Goal: Communication & Community: Share content

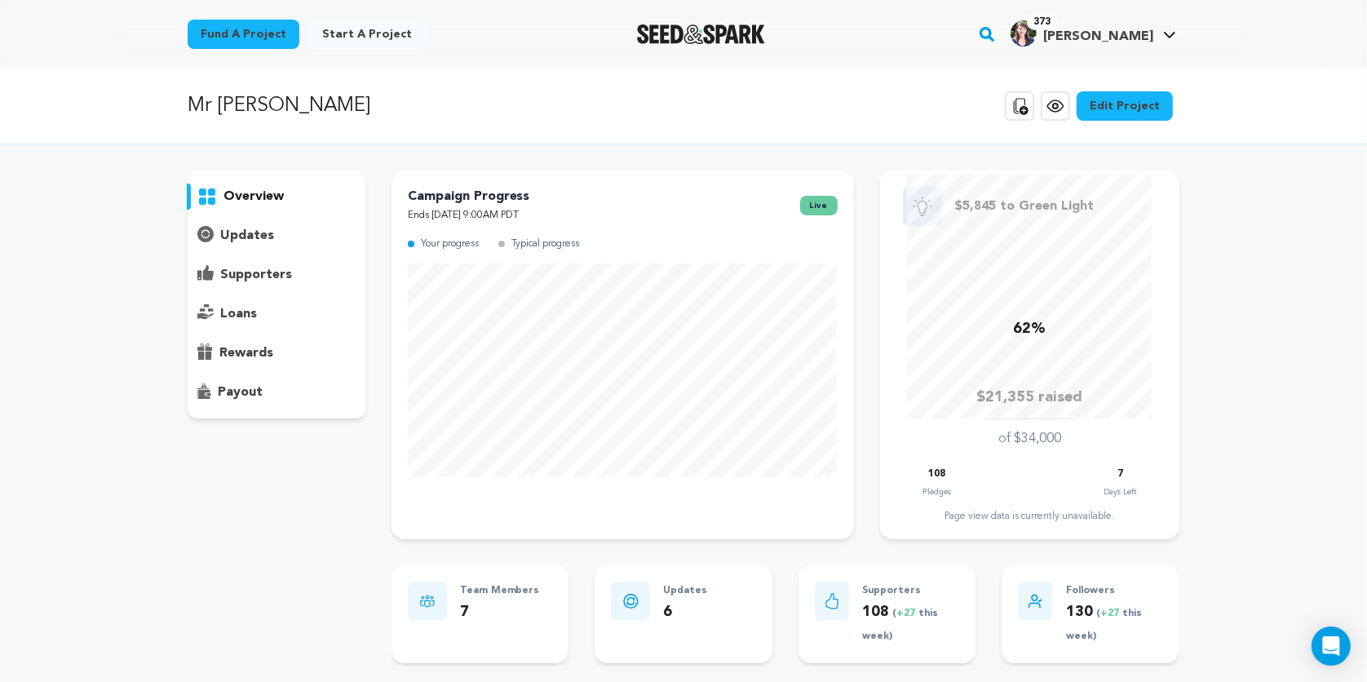
click at [230, 236] on p "updates" at bounding box center [247, 236] width 54 height 20
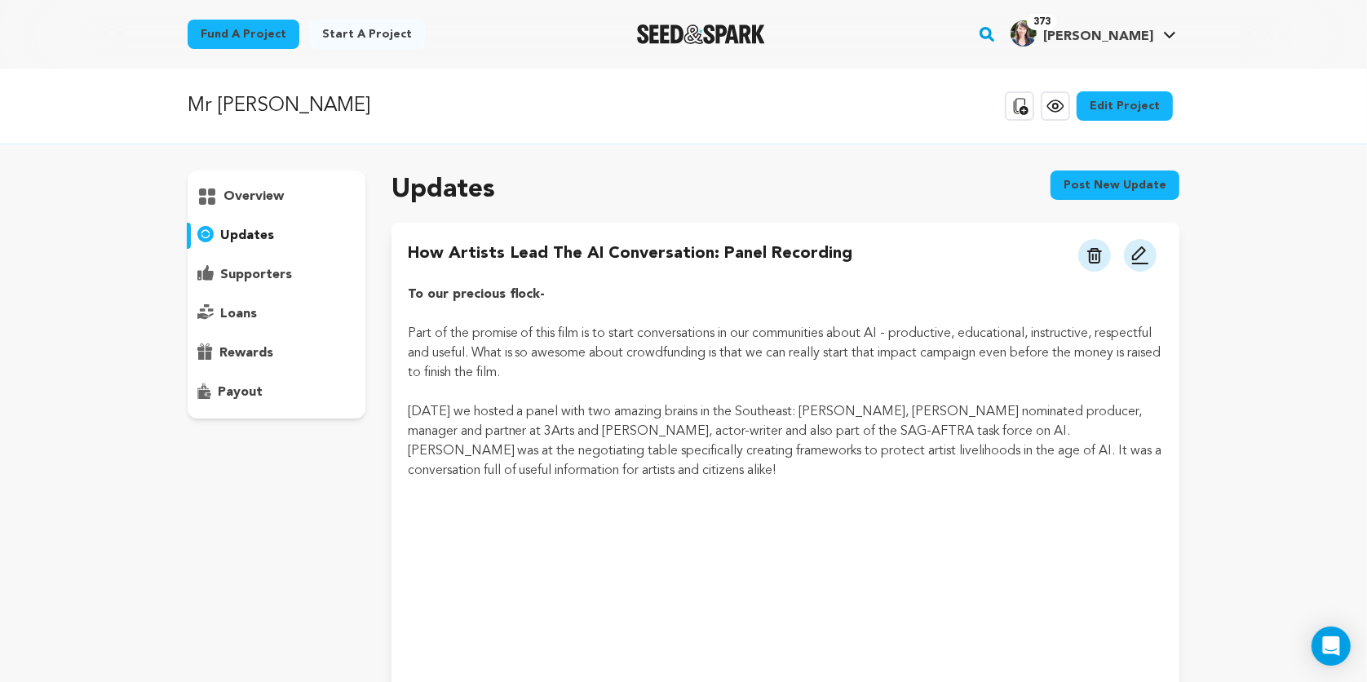
click at [1112, 183] on button "Post new update" at bounding box center [1114, 184] width 129 height 29
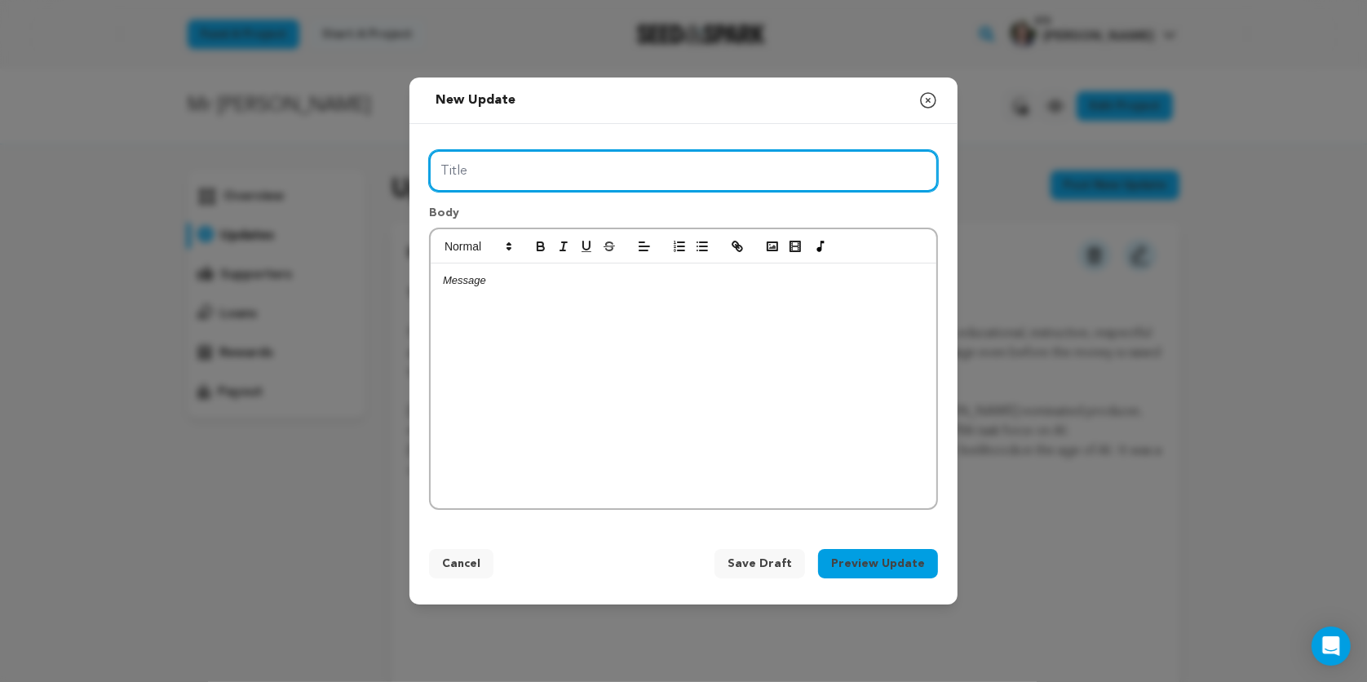
click at [568, 170] on input "Title" at bounding box center [683, 171] width 509 height 42
type input "6"
type input "LAST 7 DAYS FOR MR JESUS!"
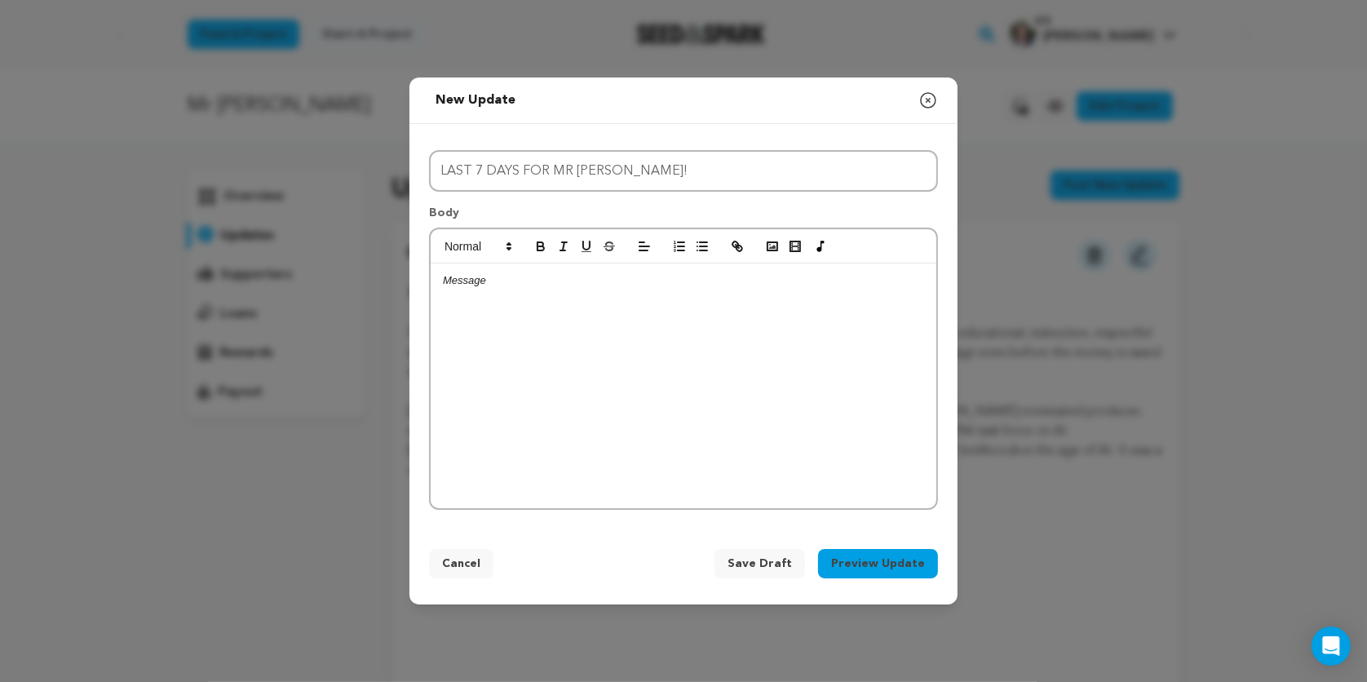
click at [506, 281] on p at bounding box center [683, 280] width 481 height 15
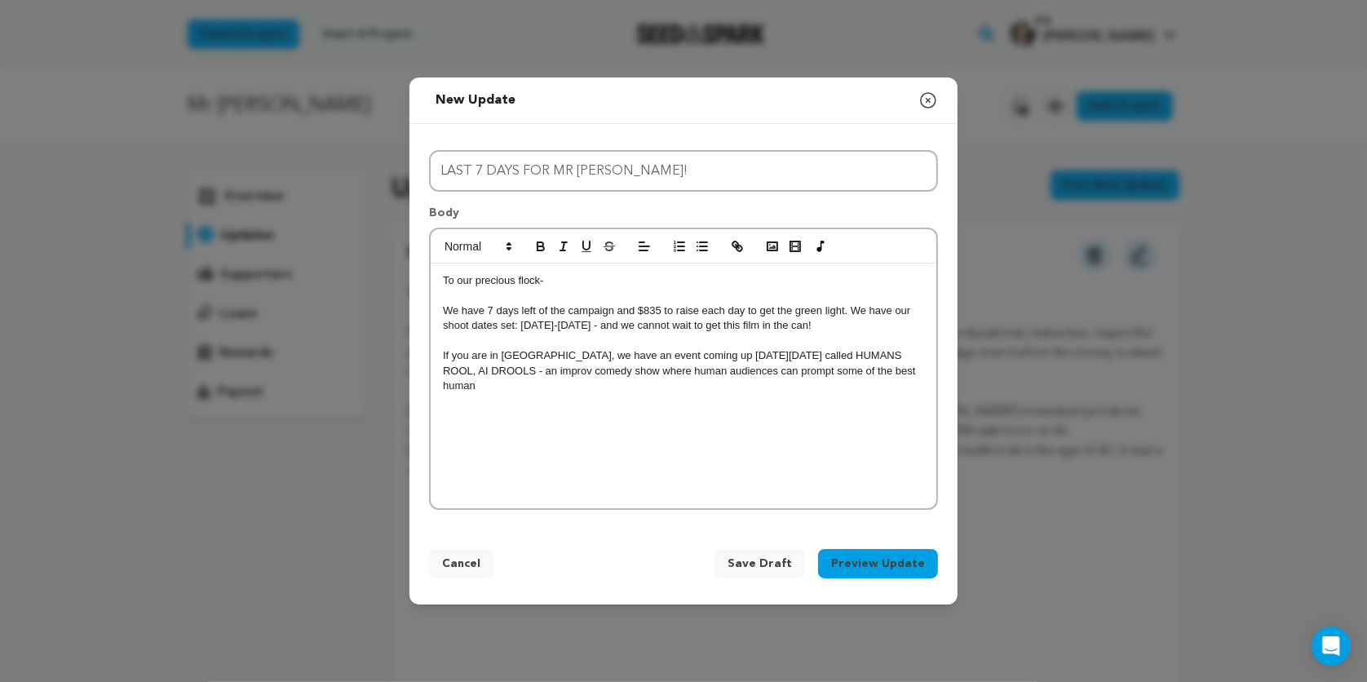
click at [545, 369] on p "If you are in Atlanta, we have an event coming up on Monday August 25th called …" at bounding box center [683, 370] width 481 height 45
click at [879, 373] on p "If you are in Atlanta, we have an event coming up on Monday August 25th called …" at bounding box center [683, 363] width 481 height 30
click at [544, 370] on p "If you are in Atlanta, we have an event coming up on Monday August 25th called …" at bounding box center [683, 370] width 481 height 45
click at [595, 381] on p "If you are in Atlanta, we have an event coming up on Monday August 25th called …" at bounding box center [683, 370] width 481 height 45
click at [769, 246] on icon "button" at bounding box center [772, 246] width 15 height 15
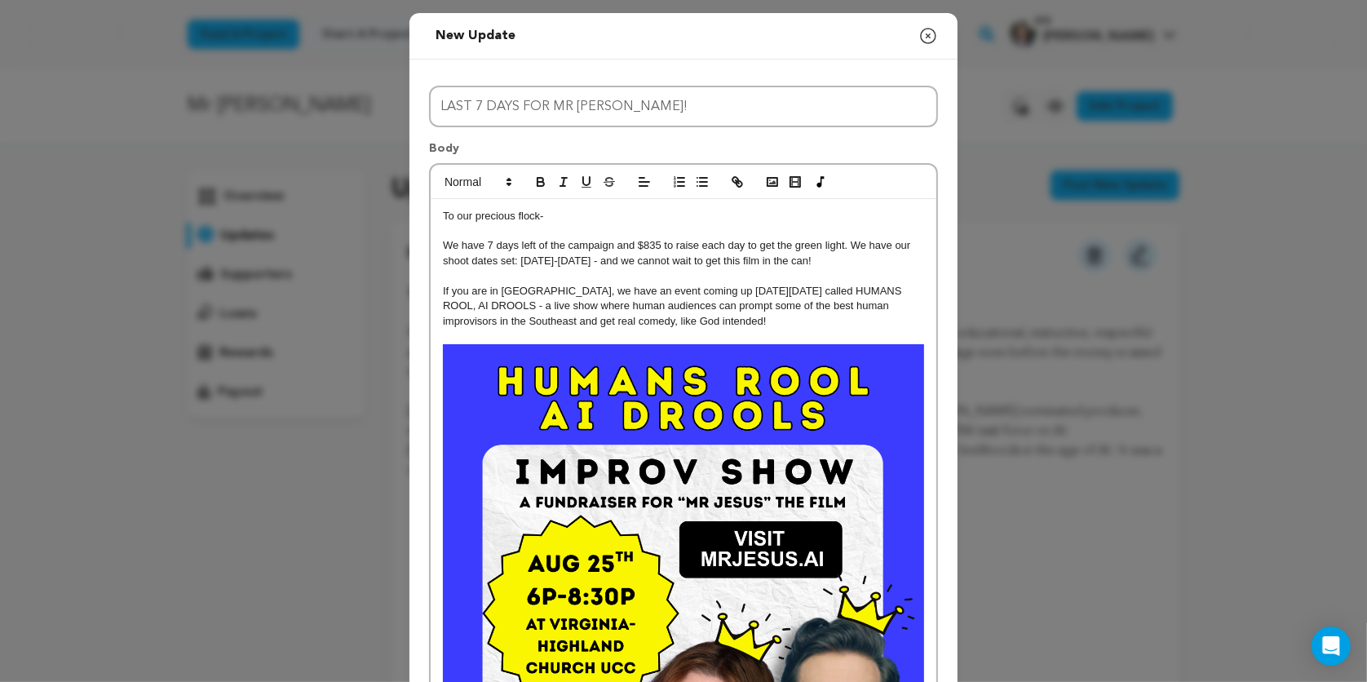
click at [806, 260] on p "We have 7 days left of the campaign and $835 to raise each day to get the green…" at bounding box center [683, 253] width 481 height 30
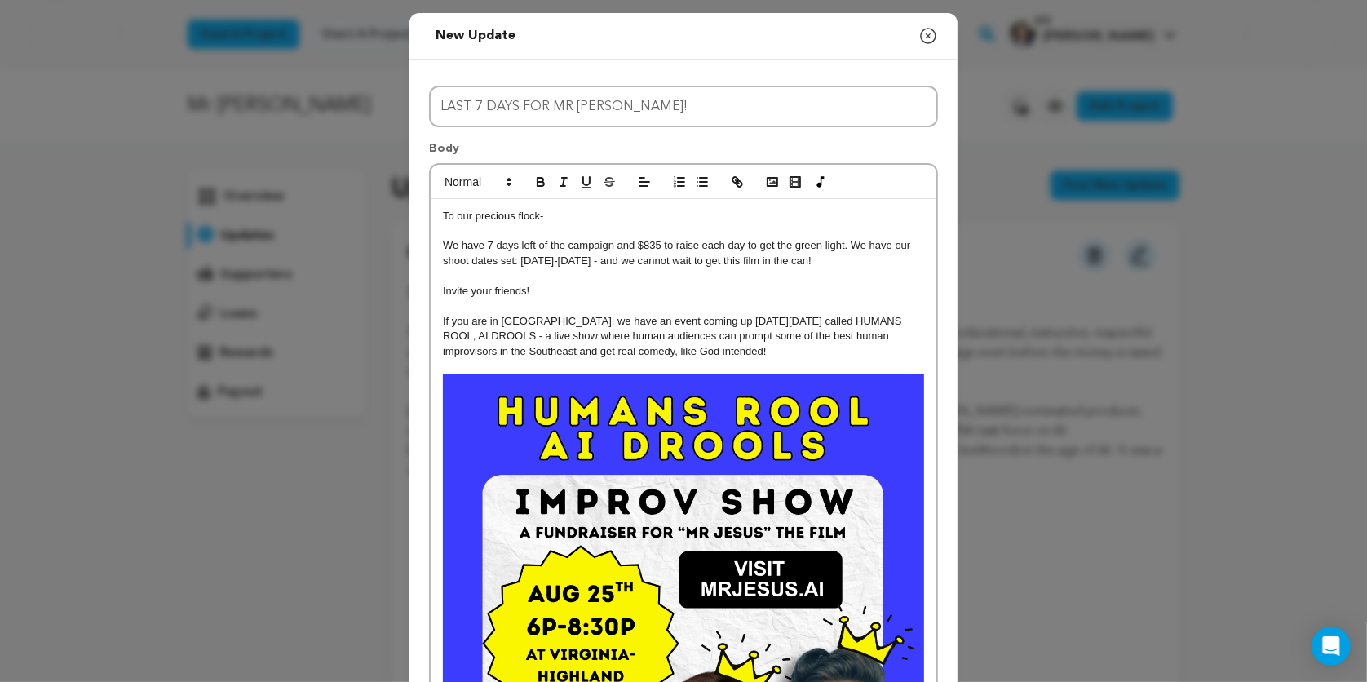
click at [695, 464] on img at bounding box center [683, 675] width 481 height 602
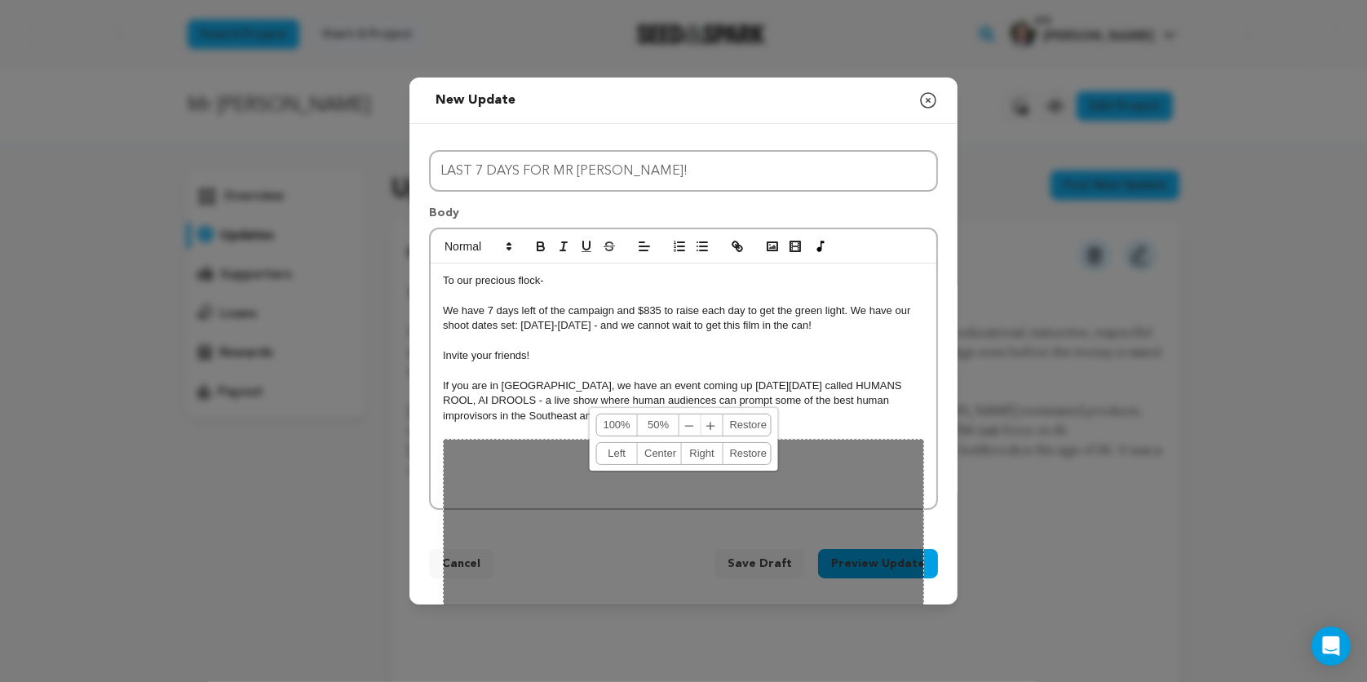
click at [939, 435] on div "Title LAST 7 DAYS FOR MR JESUS! Body To our precious flock- We have 7 days left…" at bounding box center [683, 326] width 548 height 405
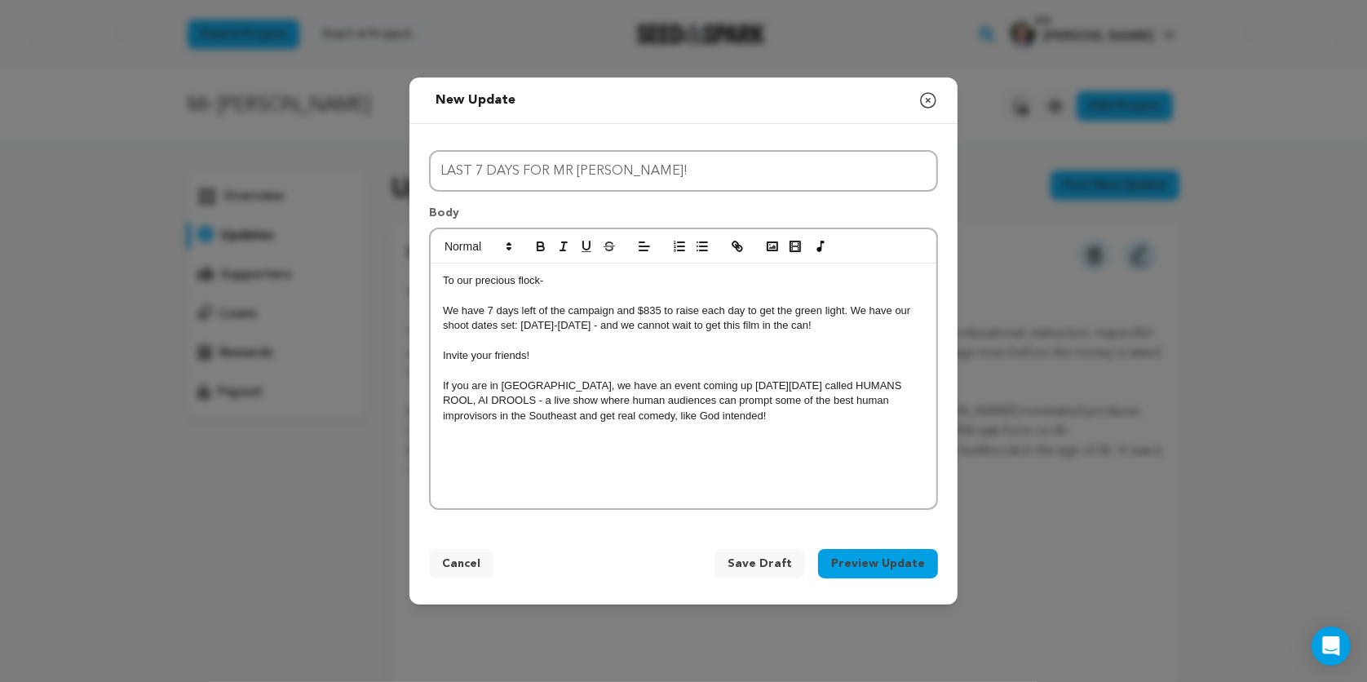
click at [734, 434] on p at bounding box center [683, 430] width 481 height 15
click at [729, 419] on p "If you are in Atlanta, we have an event coming up on Monday August 25th called …" at bounding box center [683, 400] width 481 height 45
drag, startPoint x: 586, startPoint y: 352, endPoint x: 436, endPoint y: 356, distance: 150.1
click at [436, 356] on div "To our precious flock- We have 7 days left of the campaign and $835 to raise ea…" at bounding box center [684, 385] width 506 height 245
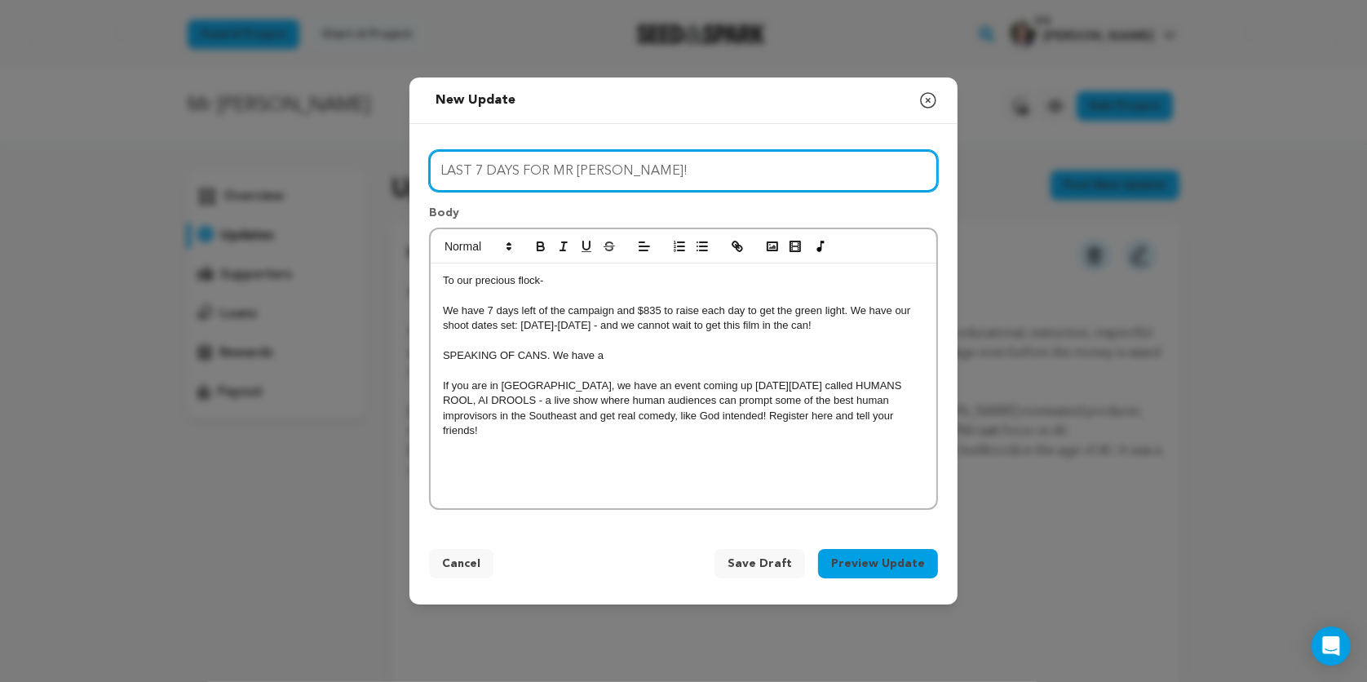
click at [636, 180] on input "LAST 7 DAYS FOR MR JESUS!" at bounding box center [683, 171] width 509 height 42
type input "LAST 7 DAYS FOR MR JESUS! New sponsor! Hot ticket!"
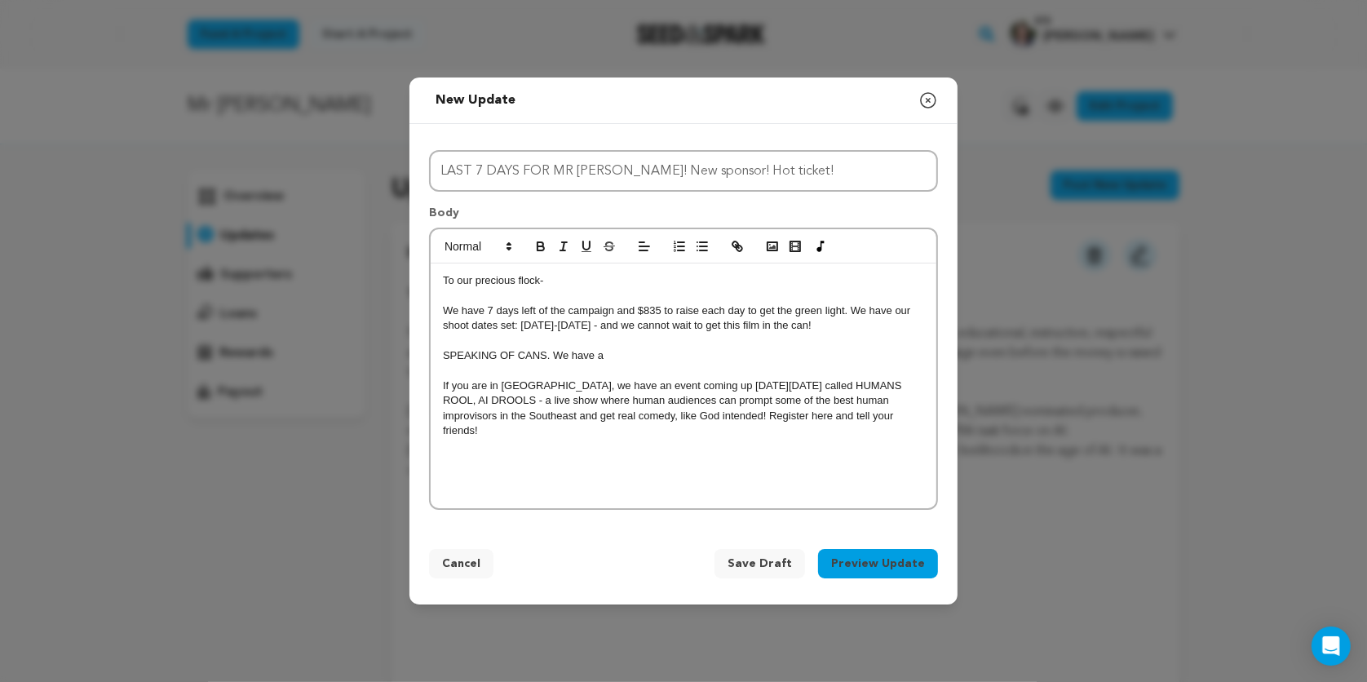
click at [618, 360] on p "SPEAKING OF CANS. We have a" at bounding box center [683, 355] width 481 height 15
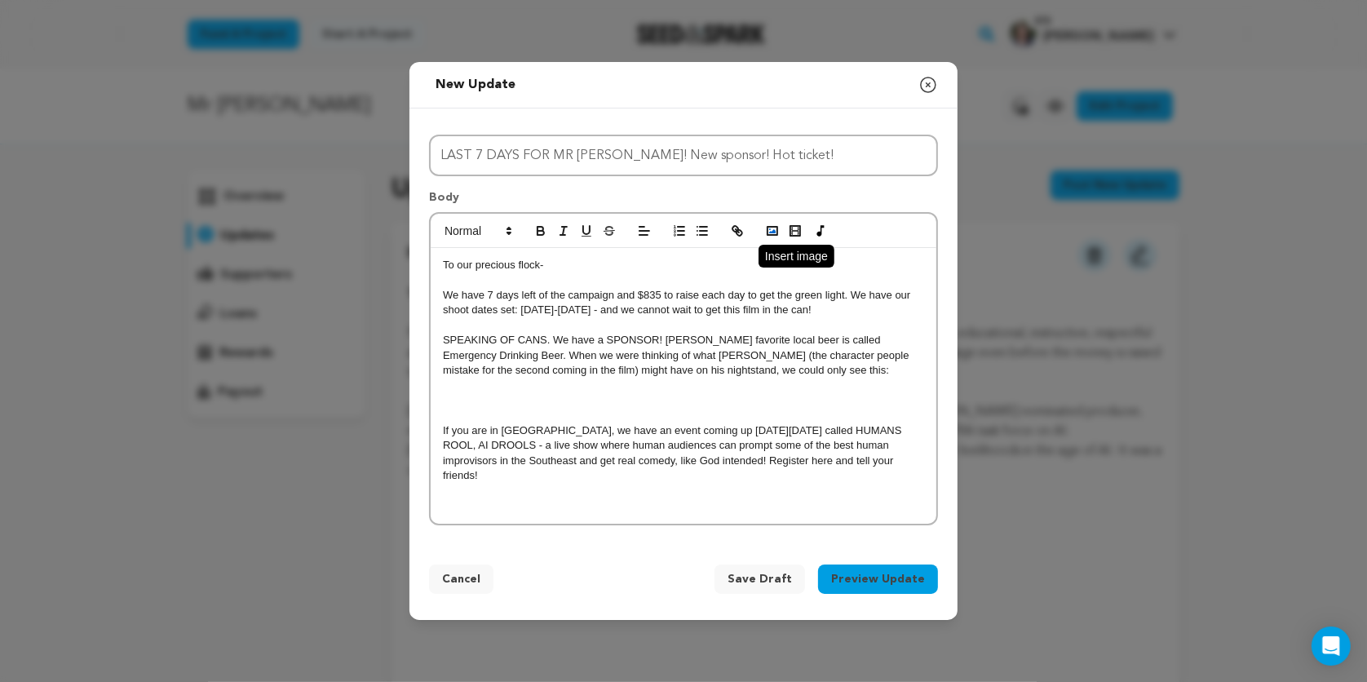
click at [773, 236] on icon "button" at bounding box center [772, 230] width 15 height 15
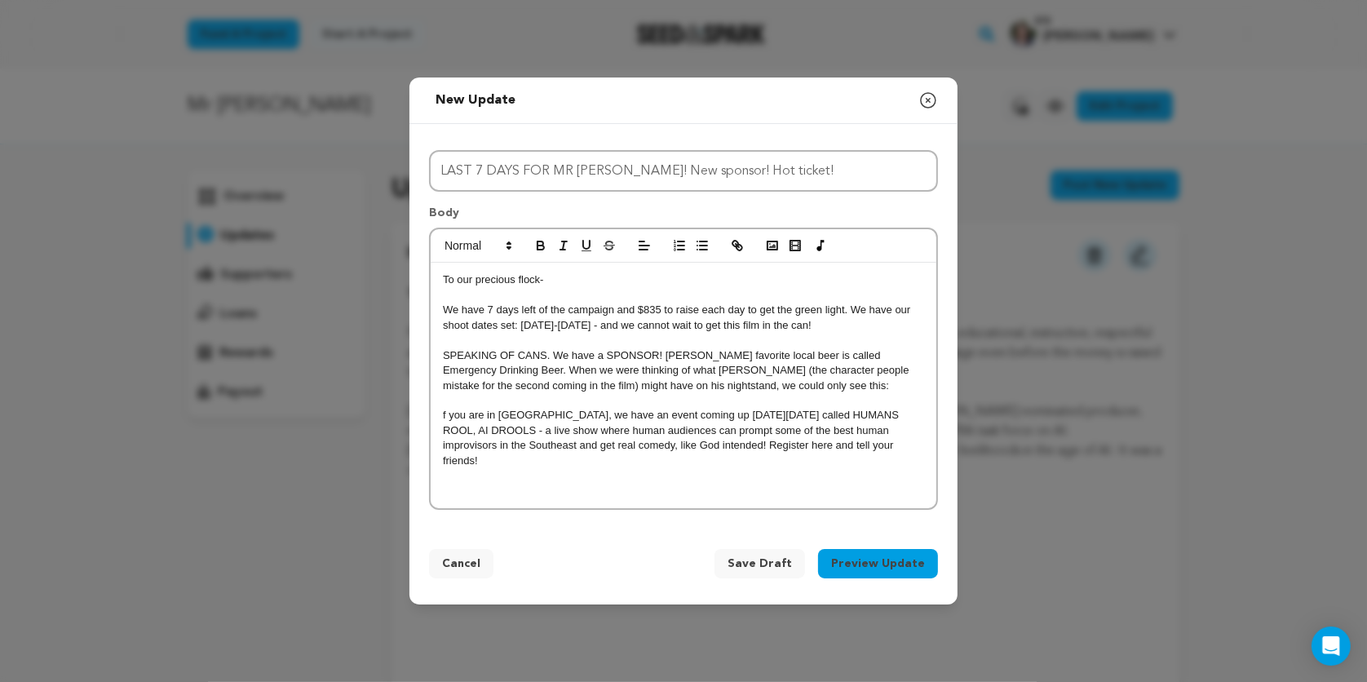
click at [808, 387] on p "SPEAKING OF CANS. We have a SPONSOR! Brennan's favorite local beer is called Em…" at bounding box center [683, 370] width 481 height 45
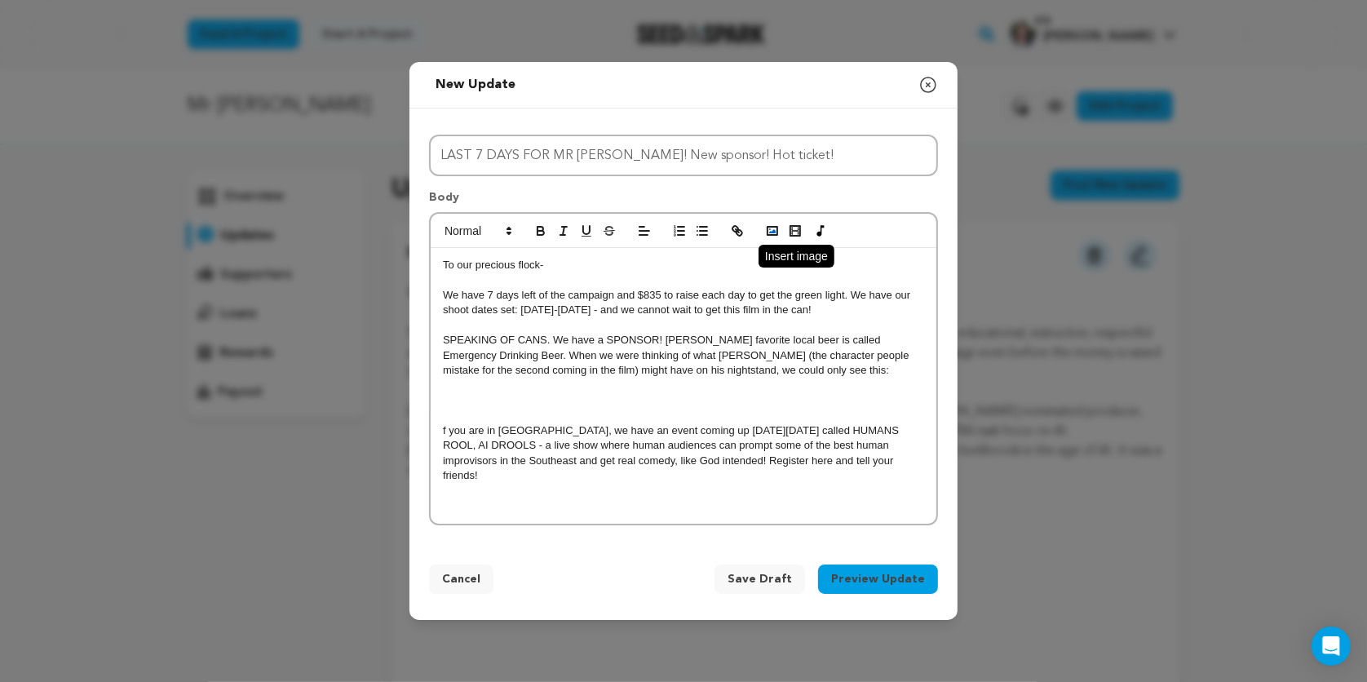
click at [771, 233] on icon "button" at bounding box center [772, 230] width 15 height 15
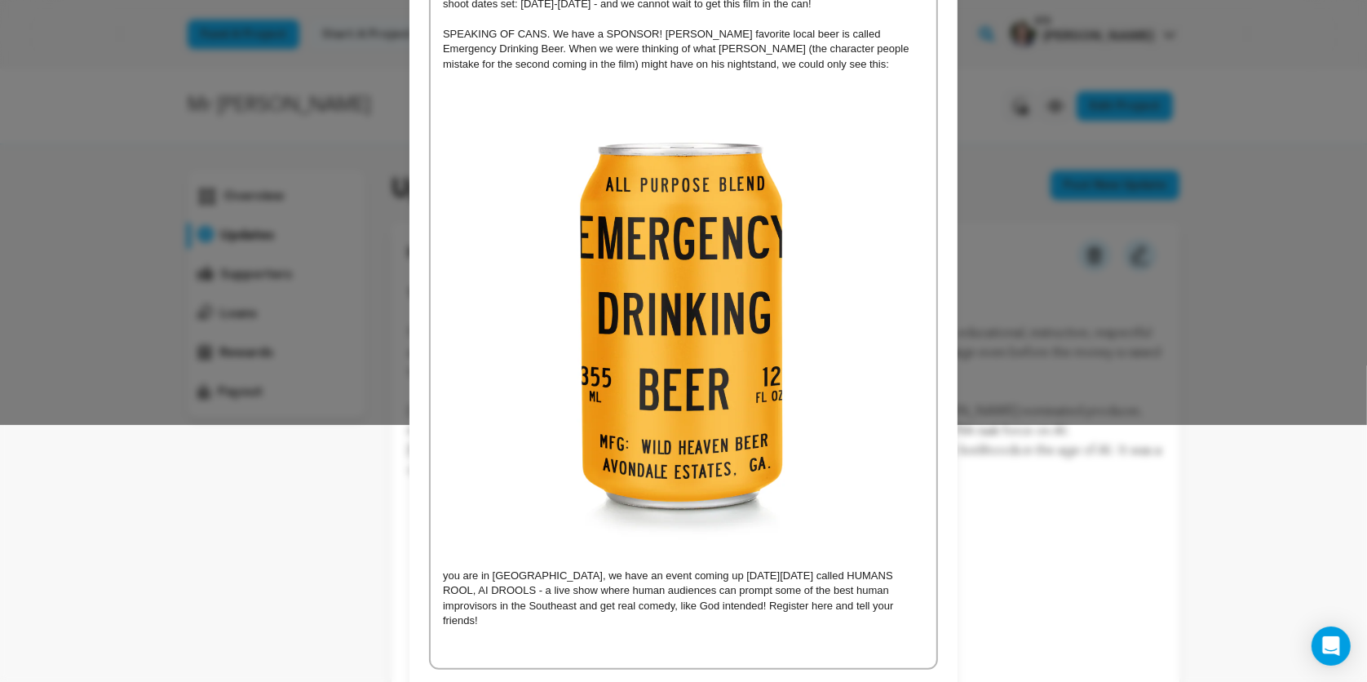
scroll to position [311, 0]
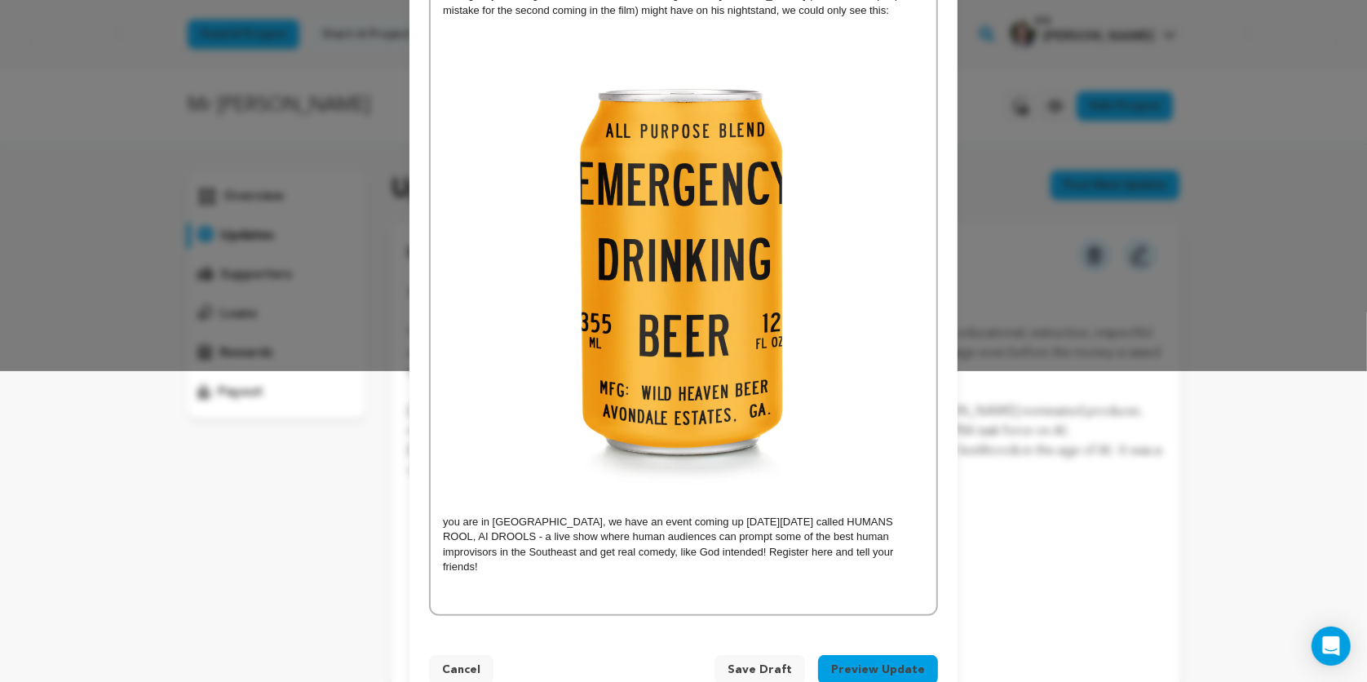
click at [872, 466] on img at bounding box center [683, 273] width 481 height 481
click at [926, 475] on div "To our precious flock- We have 7 days left of the campaign and $835 to raise ea…" at bounding box center [684, 251] width 506 height 726
click at [880, 482] on img at bounding box center [683, 273] width 481 height 481
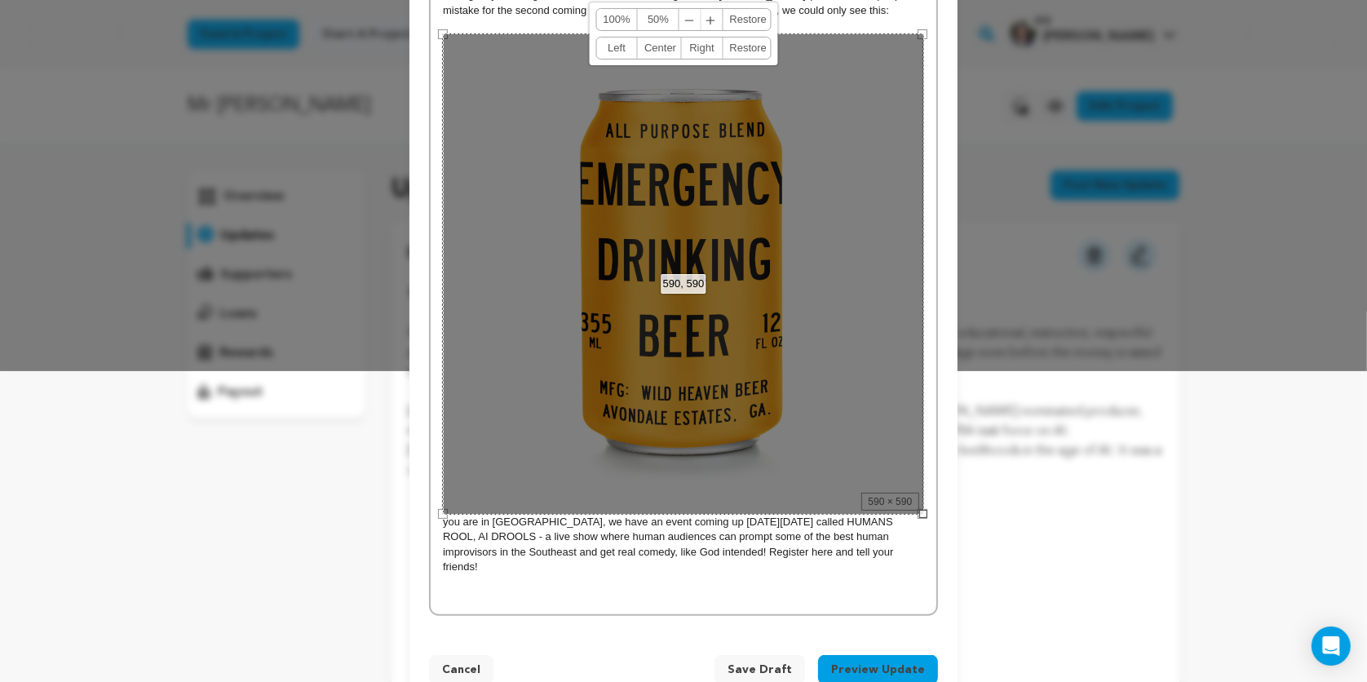
click at [919, 510] on div at bounding box center [923, 514] width 8 height 8
click at [657, 22] on link "50%" at bounding box center [659, 19] width 42 height 21
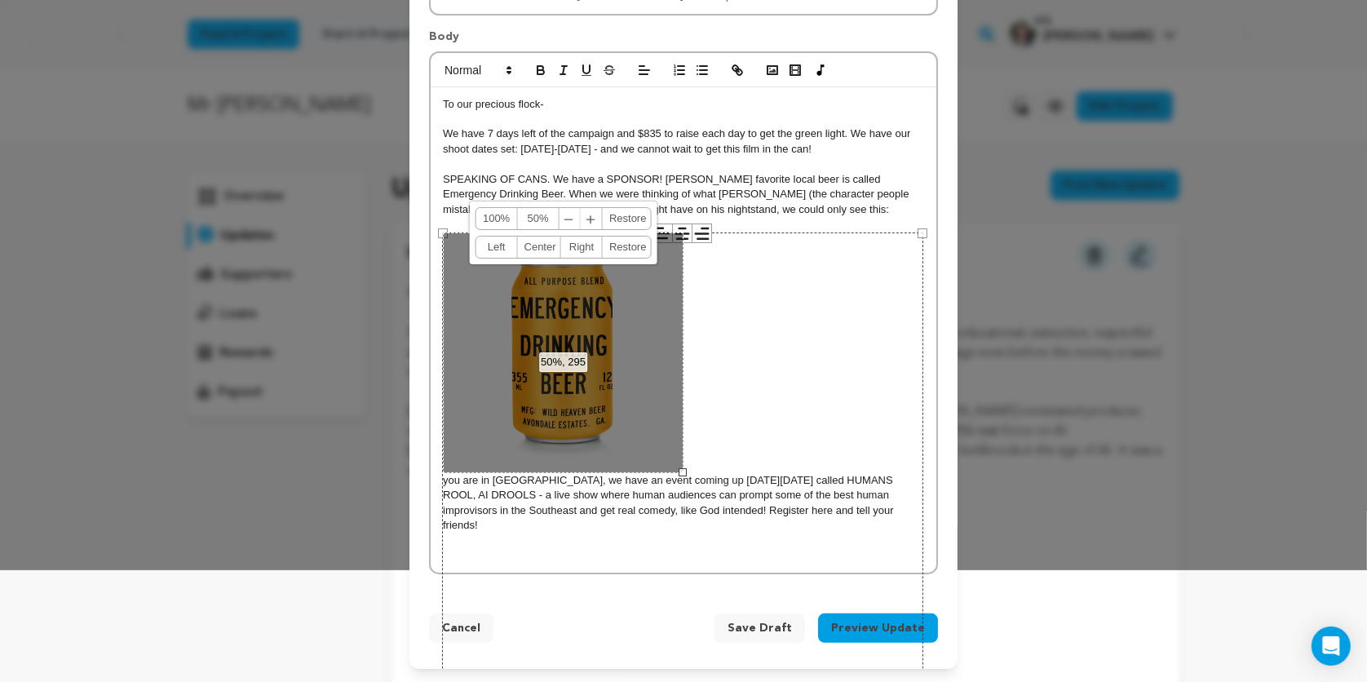
scroll to position [96, 0]
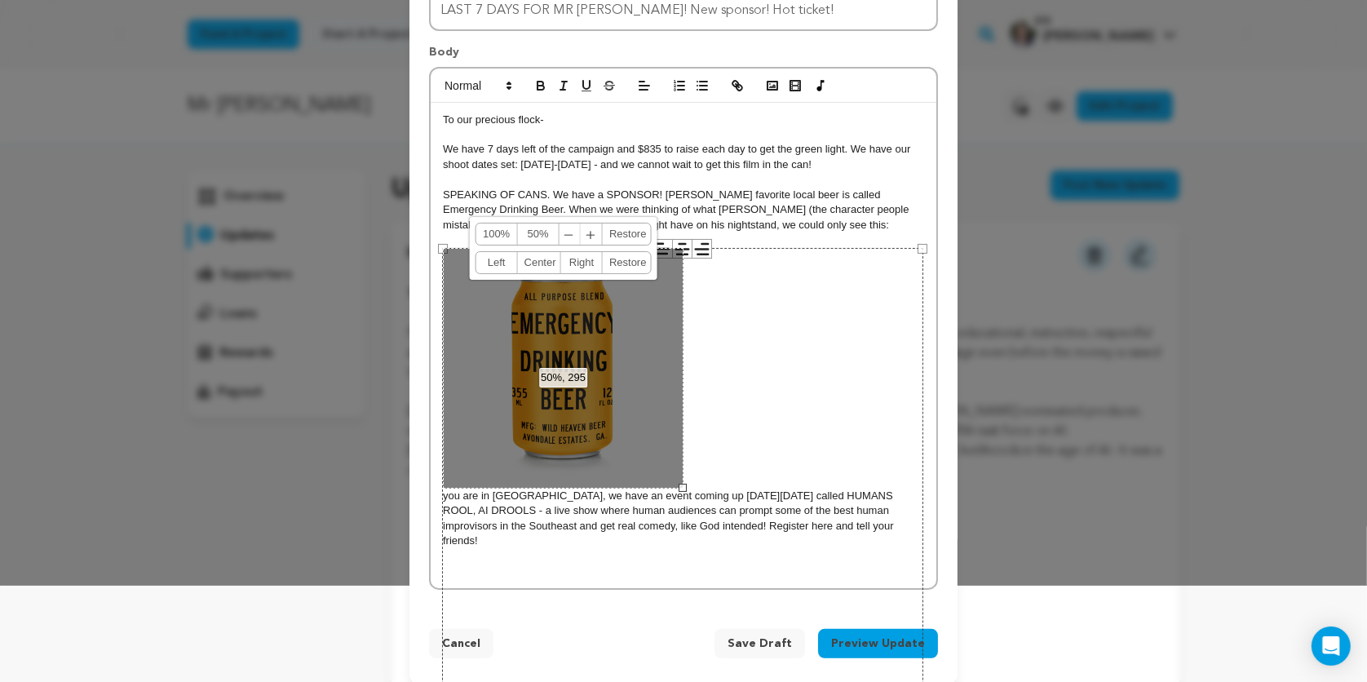
click at [545, 259] on link "Center" at bounding box center [539, 262] width 43 height 21
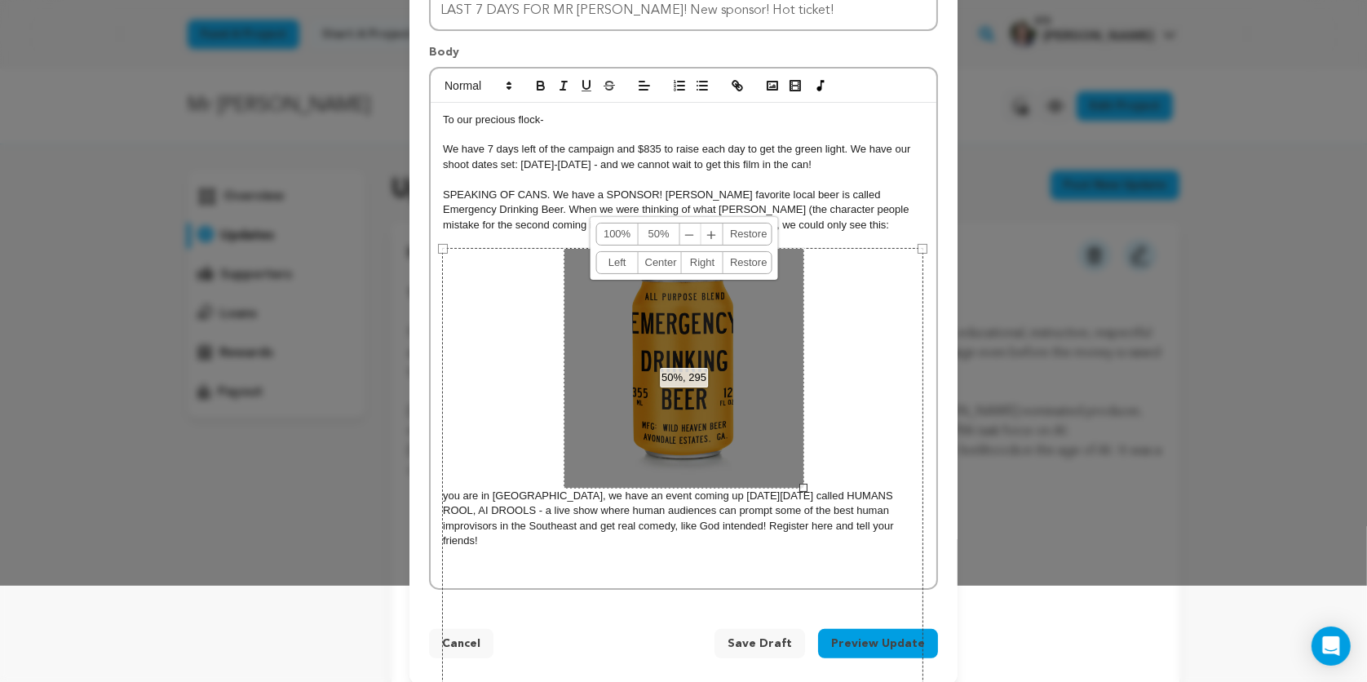
click at [841, 372] on div "590 × 590" at bounding box center [682, 488] width 481 height 481
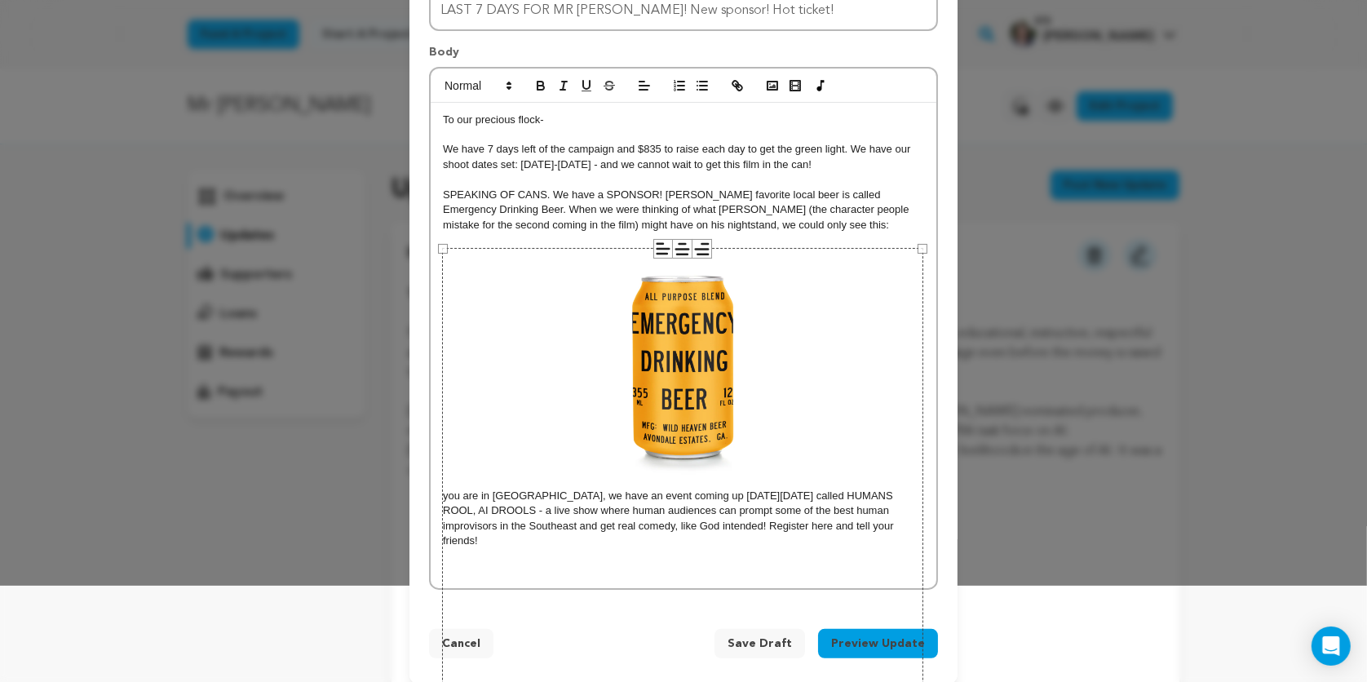
click at [925, 435] on div "To our precious flock- We have 7 days left of the campaign and $835 to raise ea…" at bounding box center [684, 346] width 506 height 486
click at [907, 439] on p "you are in Atlanta, we have an event coming up on Monday August 25th called HUM…" at bounding box center [683, 398] width 481 height 301
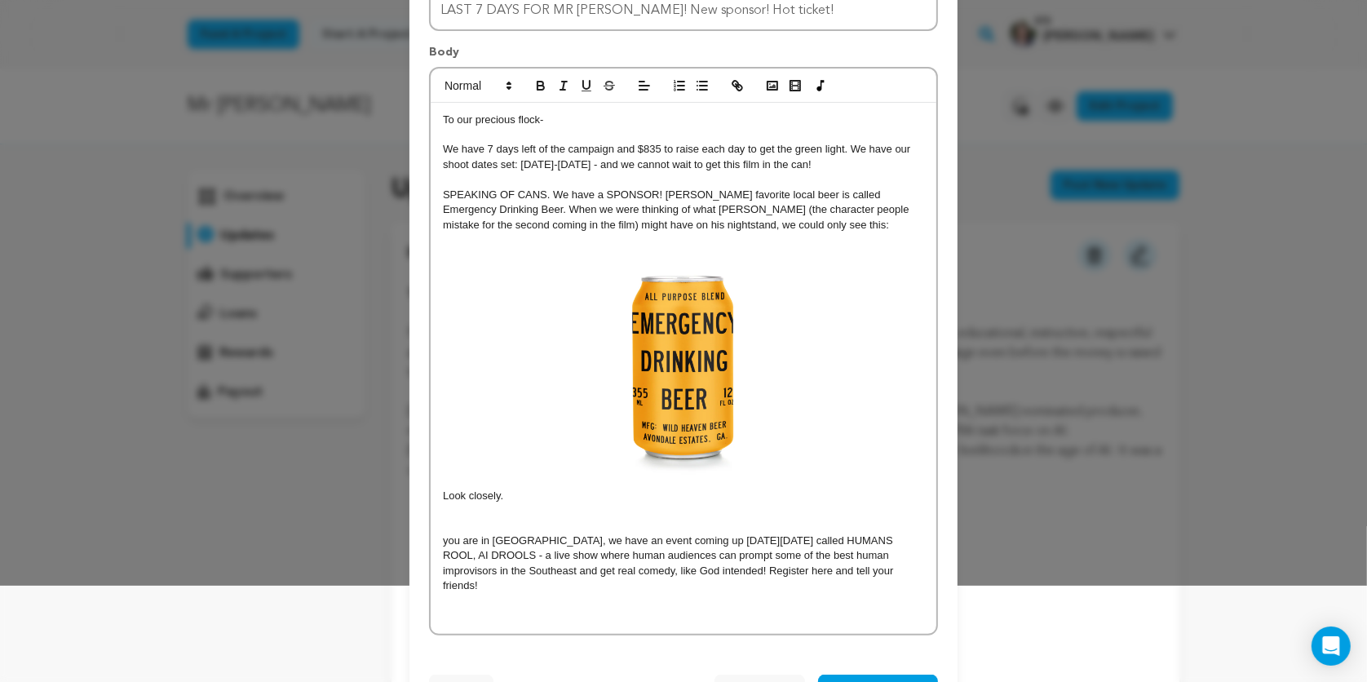
click at [549, 505] on p at bounding box center [683, 510] width 481 height 15
click at [532, 498] on p "Look closely." at bounding box center [683, 495] width 481 height 15
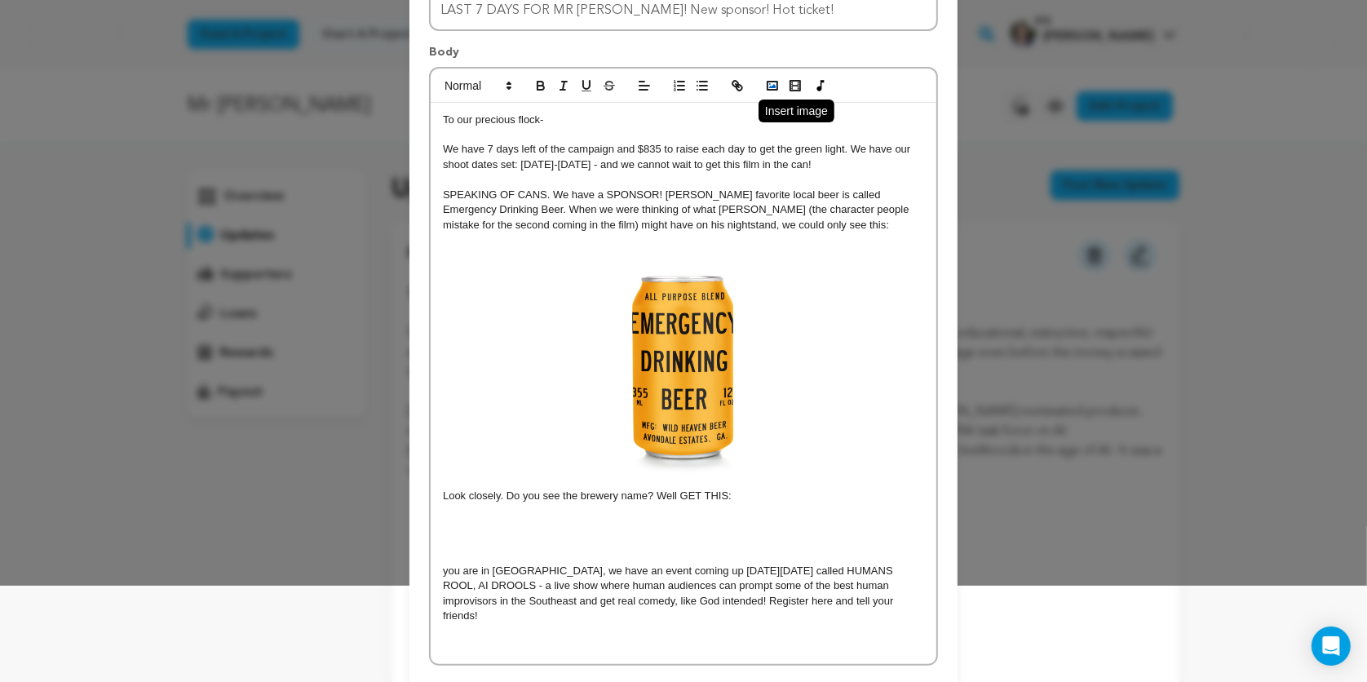
click at [770, 87] on icon "button" at bounding box center [772, 85] width 15 height 15
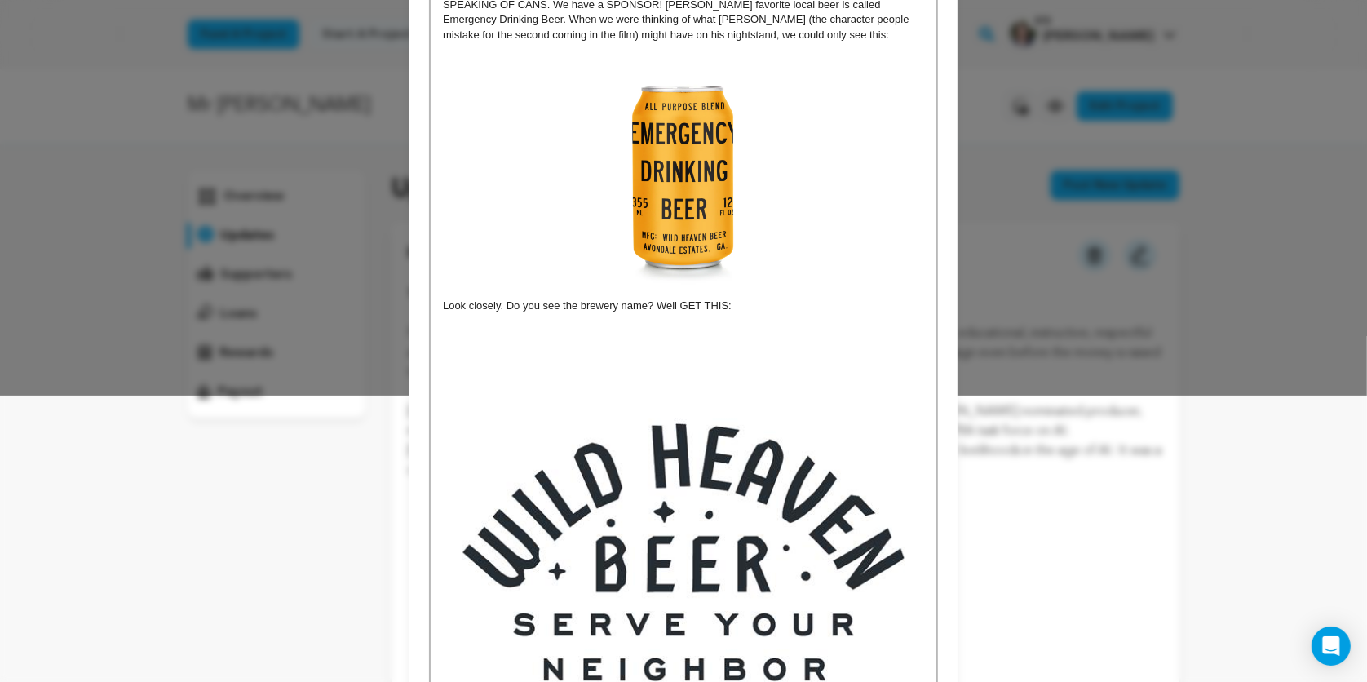
scroll to position [425, 0]
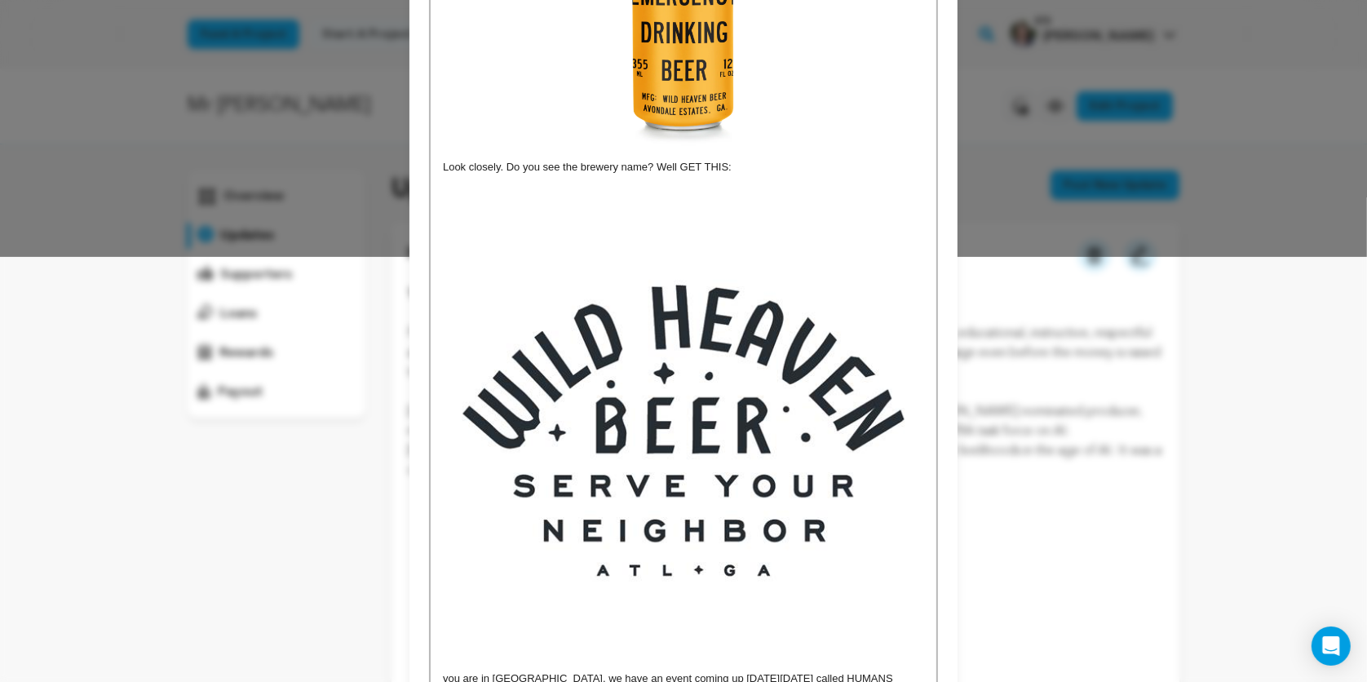
click at [752, 412] on img at bounding box center [683, 430] width 481 height 481
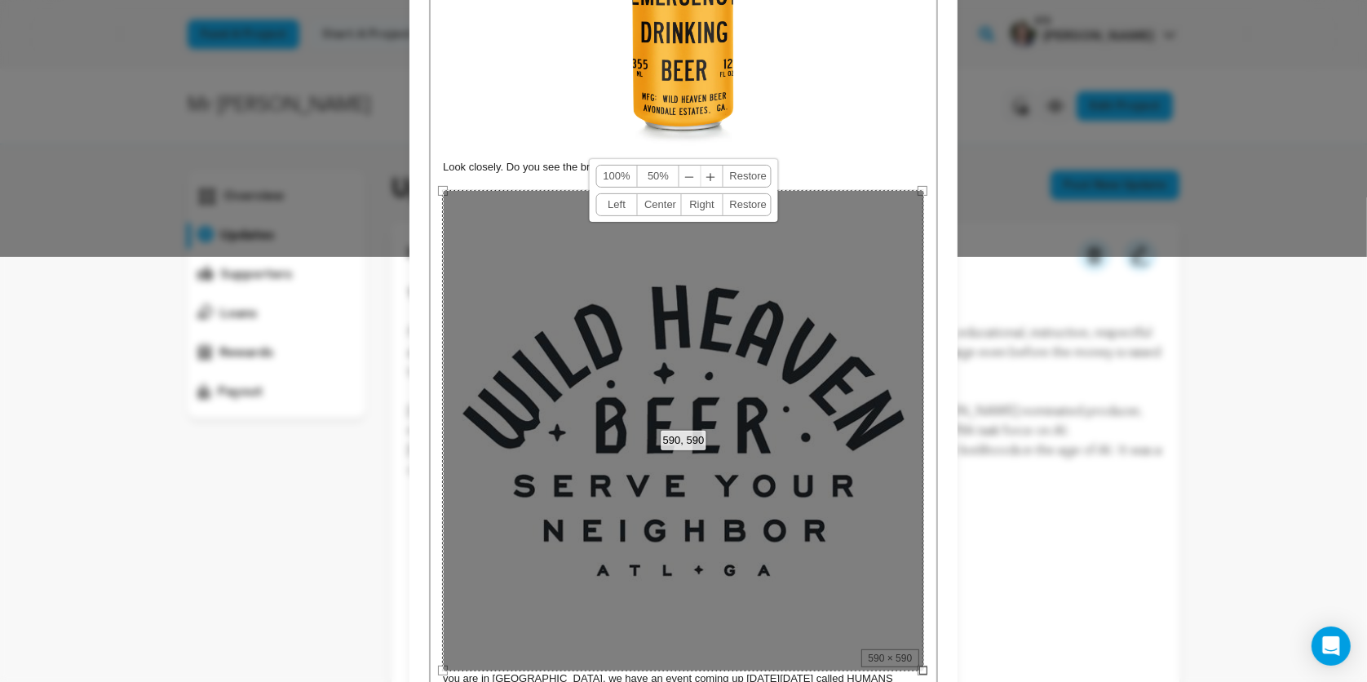
click at [660, 174] on link "50%" at bounding box center [659, 176] width 42 height 21
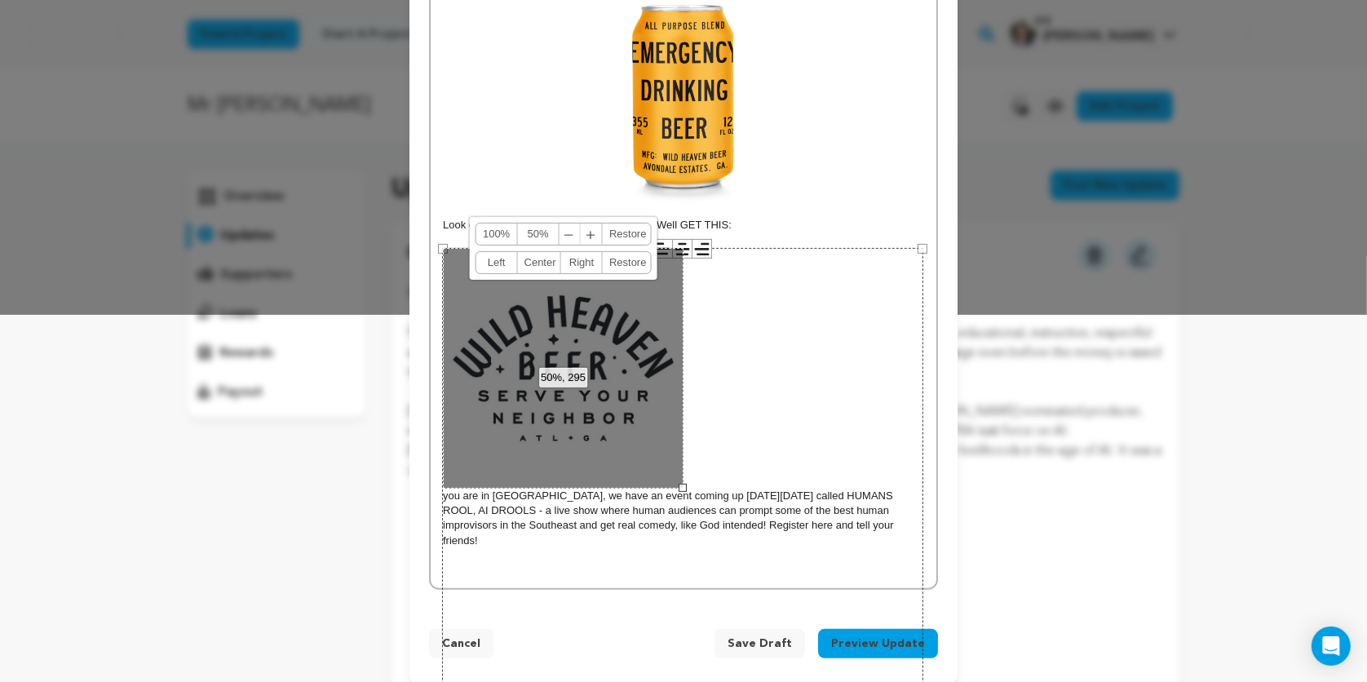
click at [537, 257] on link "Center" at bounding box center [539, 262] width 43 height 21
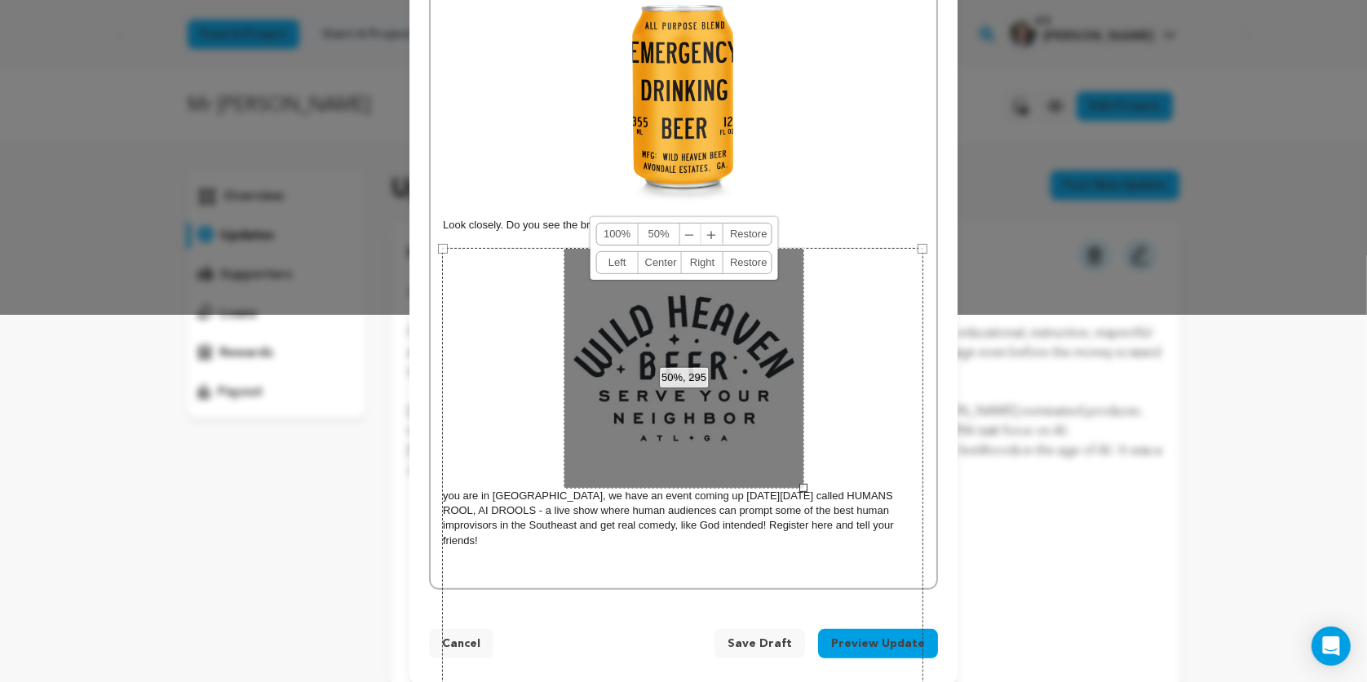
click at [883, 389] on div "590 × 590" at bounding box center [682, 488] width 481 height 481
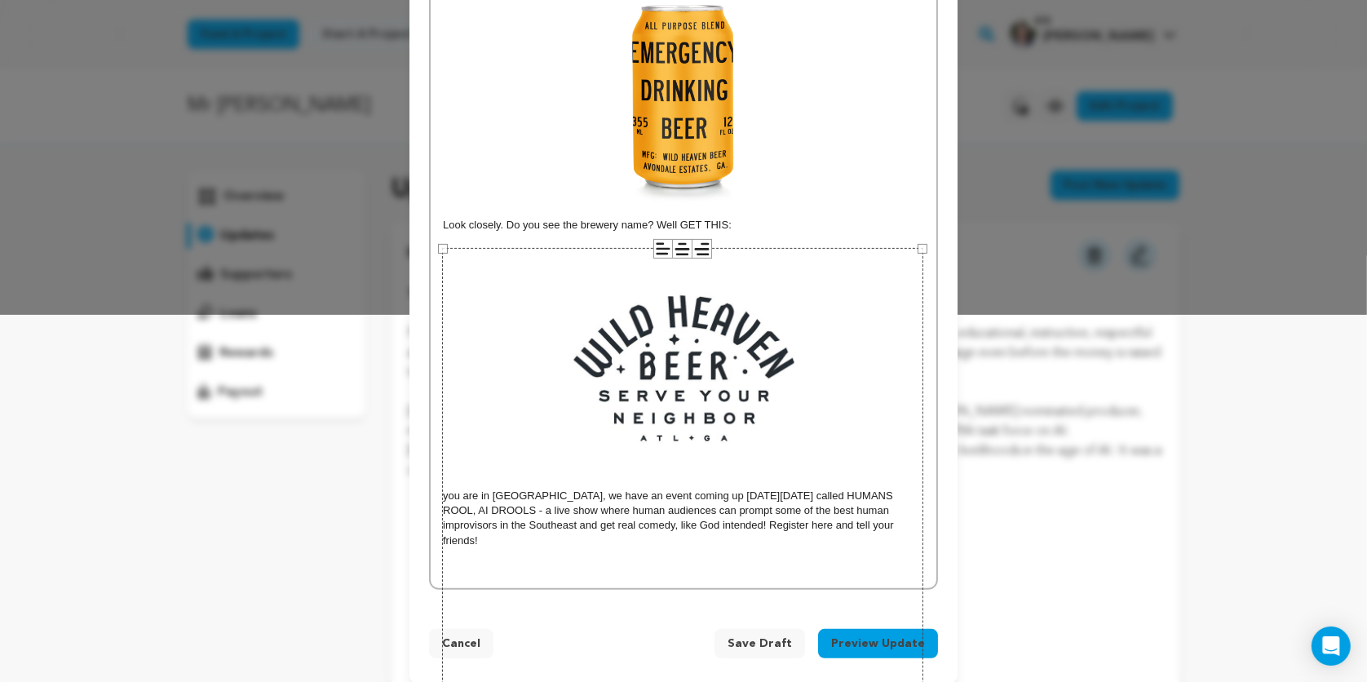
click at [940, 318] on div "Title LAST 7 DAYS FOR MR JESUS! New sponsor! Hot ticket! Body To our precious f…" at bounding box center [683, 151] width 548 height 916
click at [868, 227] on p "Look closely. Do you see the brewery name? Well GET THIS:" at bounding box center [683, 225] width 481 height 15
click at [819, 418] on span "you are in Atlanta, we have an event coming up on Monday August 25th called HUM…" at bounding box center [683, 397] width 481 height 298
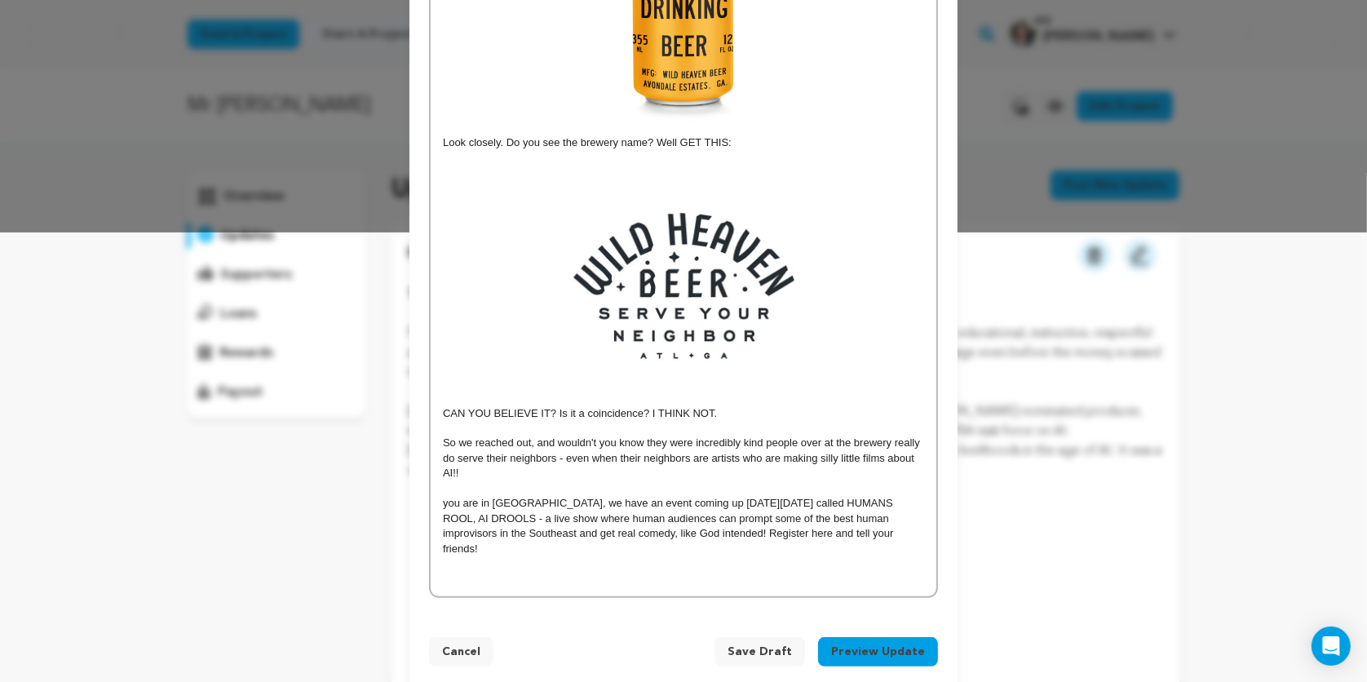
scroll to position [457, 0]
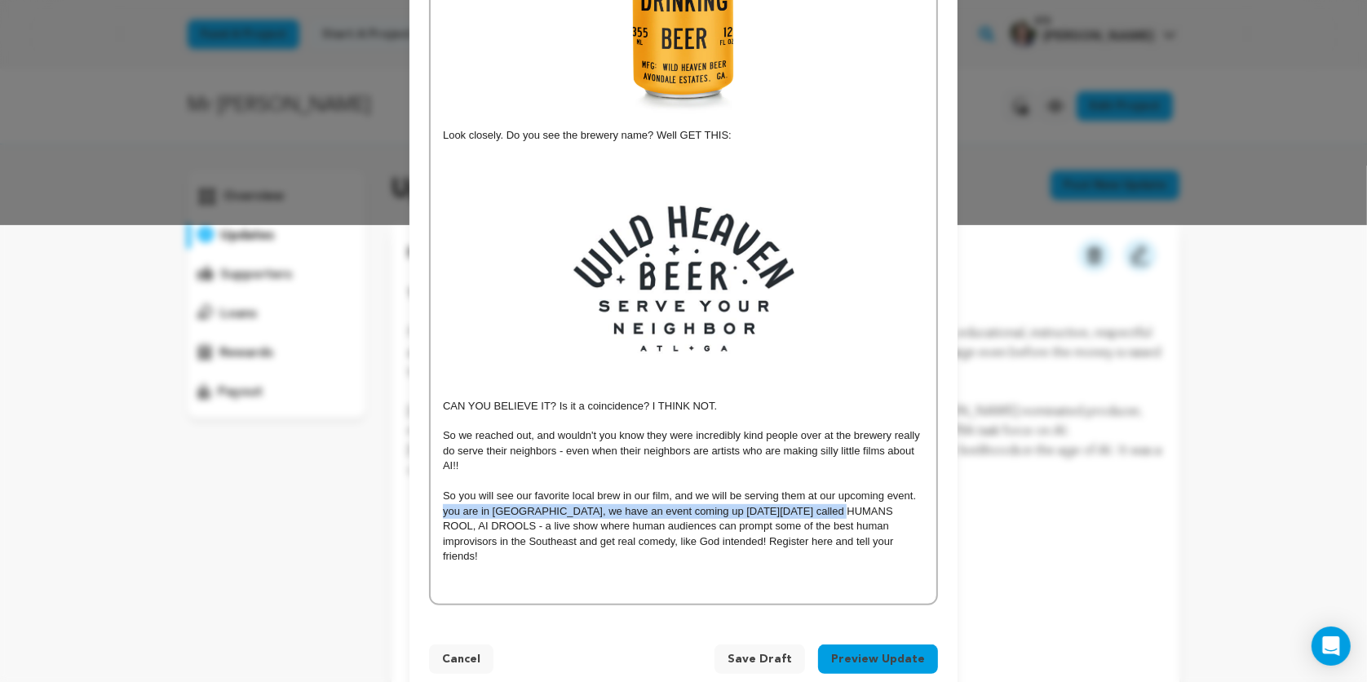
drag, startPoint x: 815, startPoint y: 511, endPoint x: 443, endPoint y: 508, distance: 372.6
click at [443, 508] on span "you are in Atlanta, we have an event coming up on Monday August 25th called HUM…" at bounding box center [669, 533] width 453 height 57
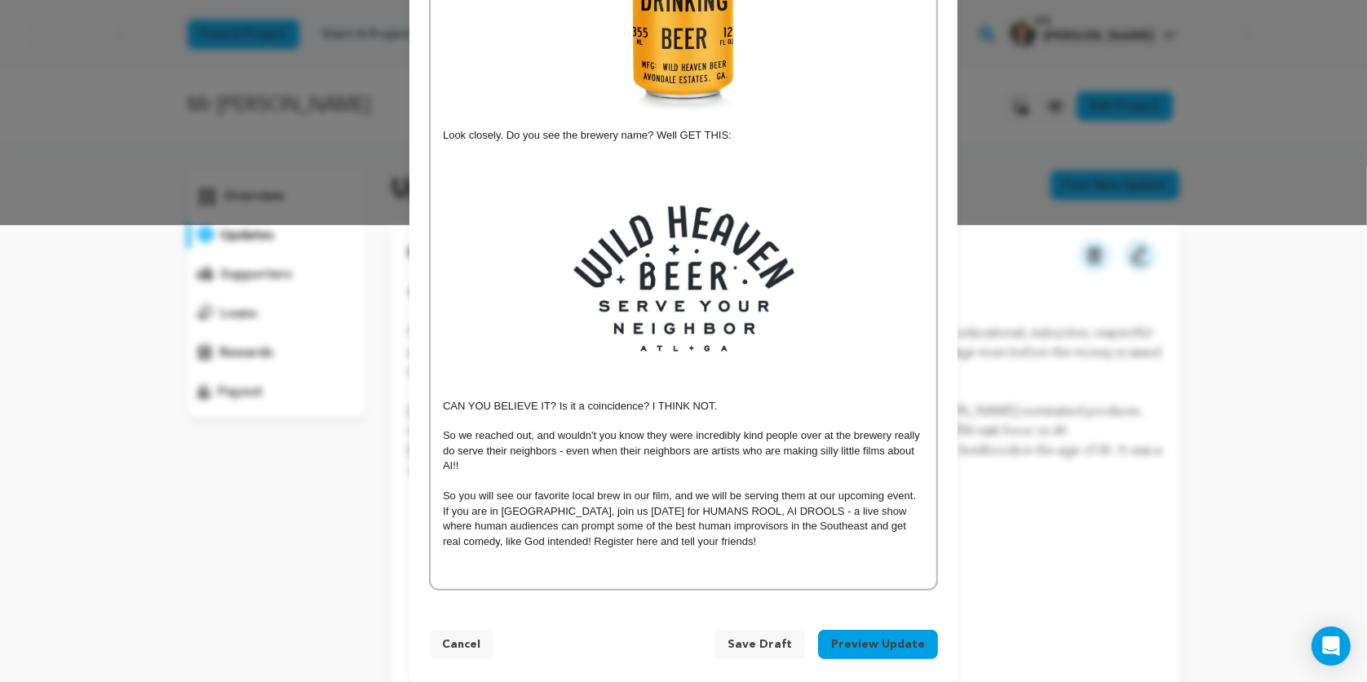
scroll to position [472, 0]
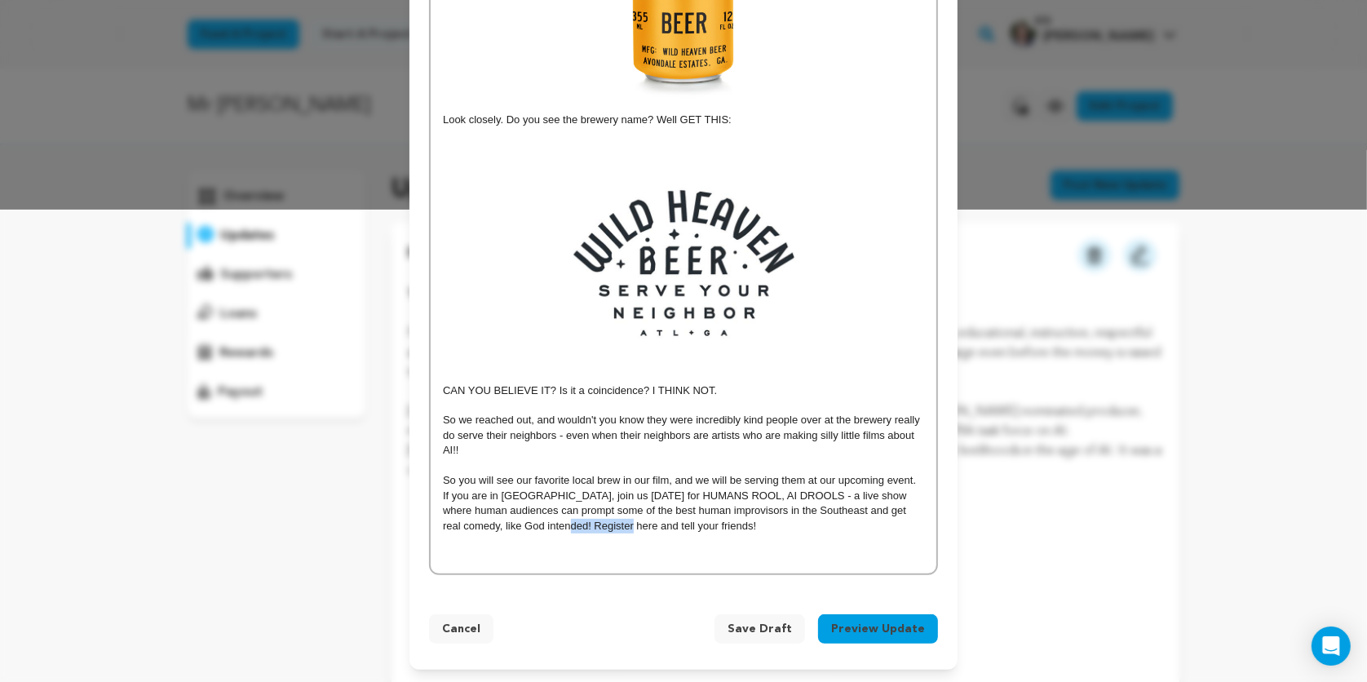
drag, startPoint x: 573, startPoint y: 528, endPoint x: 514, endPoint y: 528, distance: 58.7
click at [514, 528] on span "If you are in Atlanta, join us August 25th for HUMANS ROOL, AI DROOLS - a live …" at bounding box center [676, 510] width 466 height 42
paste input "https://lu.ma/bl9azhw"
type input "https://lu.ma/bl9azhwe"
click at [657, 553] on link at bounding box center [651, 556] width 38 height 12
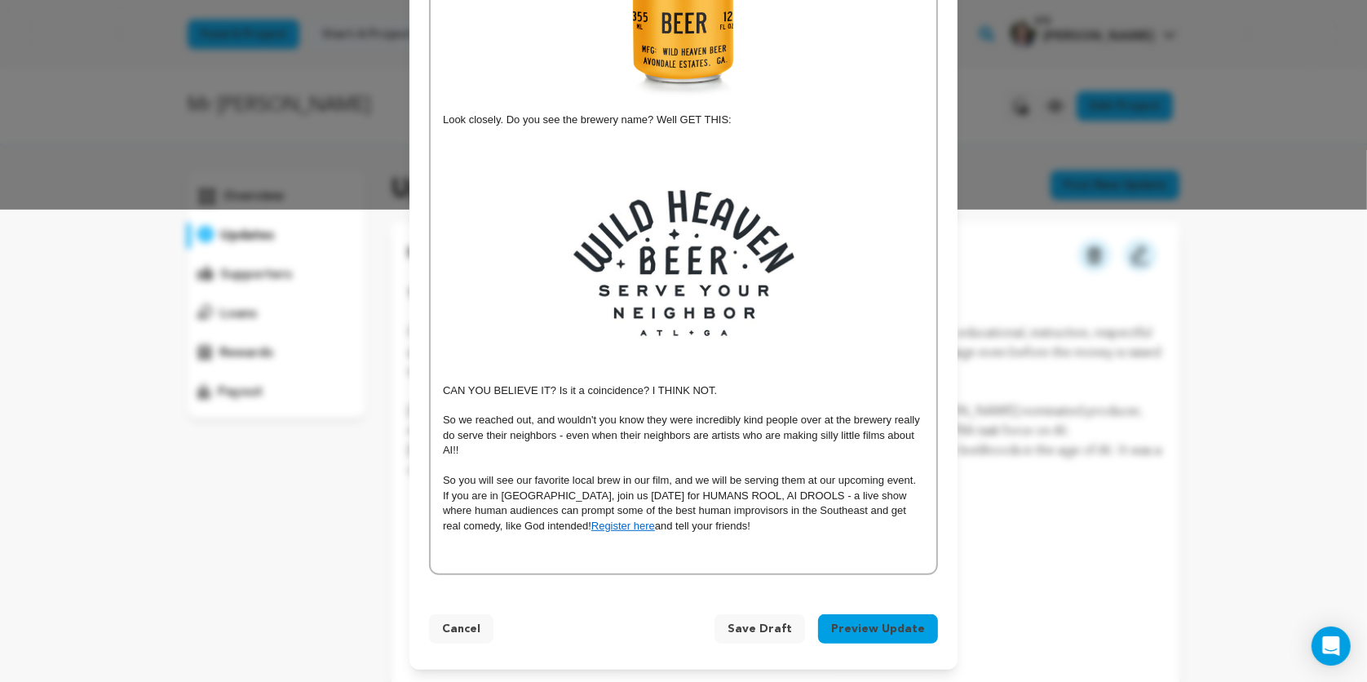
click at [709, 522] on p "If you are in Atlanta, join us August 25th for HUMANS ROOL, AI DROOLS - a live …" at bounding box center [683, 510] width 481 height 45
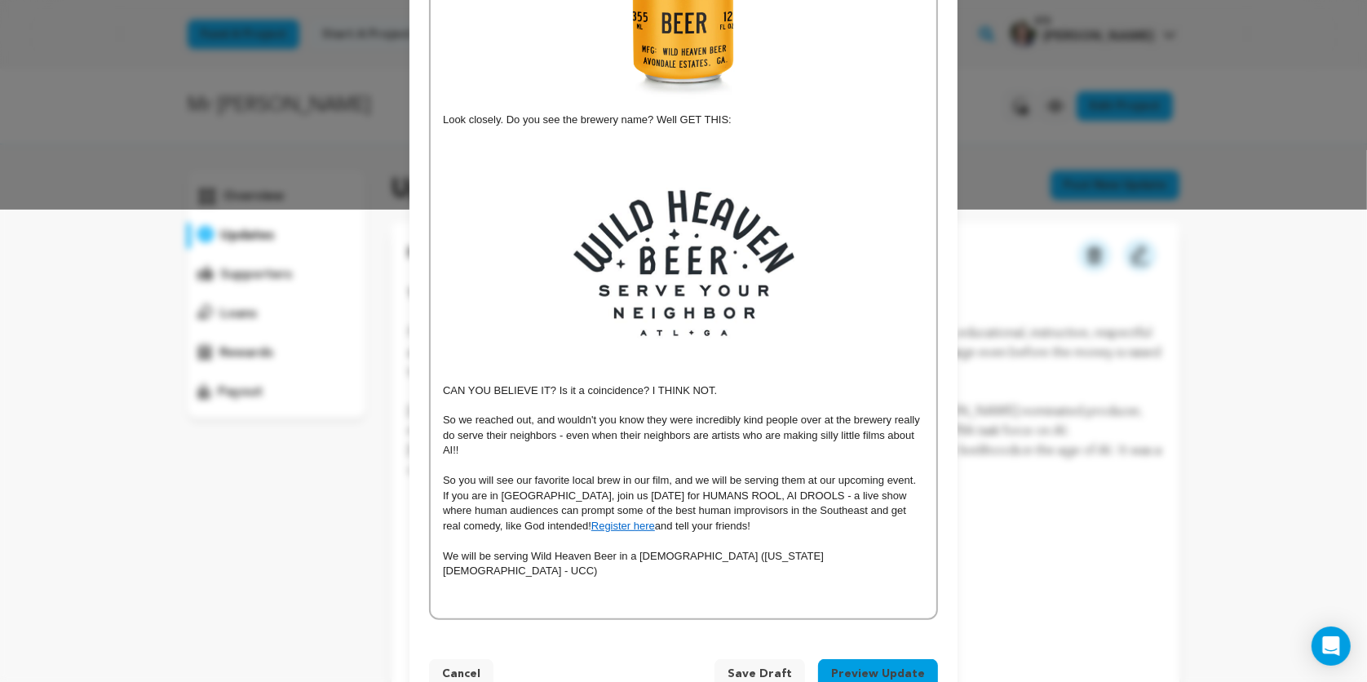
click at [744, 558] on span "We will be serving Wild Heaven Beer in a church (Virginia Highliands Church - U…" at bounding box center [633, 563] width 381 height 27
click at [848, 554] on p "We will be serving Wild Heaven Beer in a church (Virginia Highlands Church - UC…" at bounding box center [683, 564] width 481 height 30
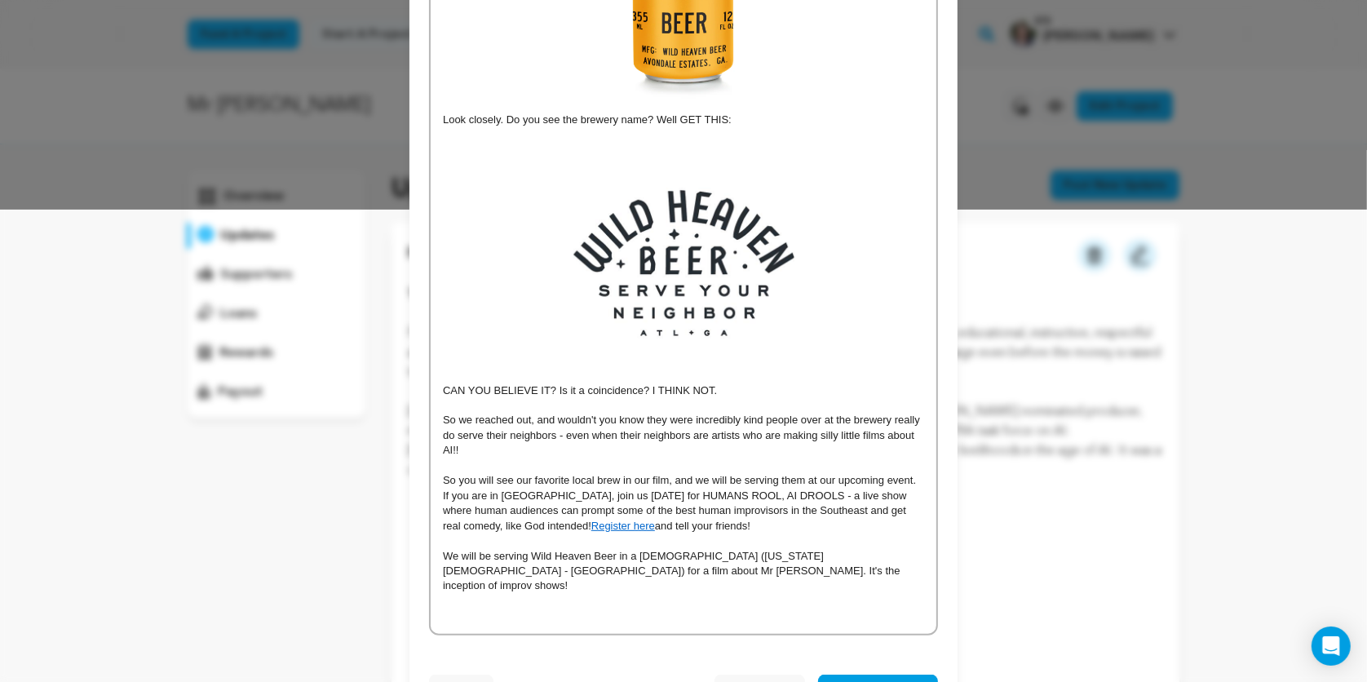
click at [591, 528] on link "Register here" at bounding box center [623, 525] width 64 height 12
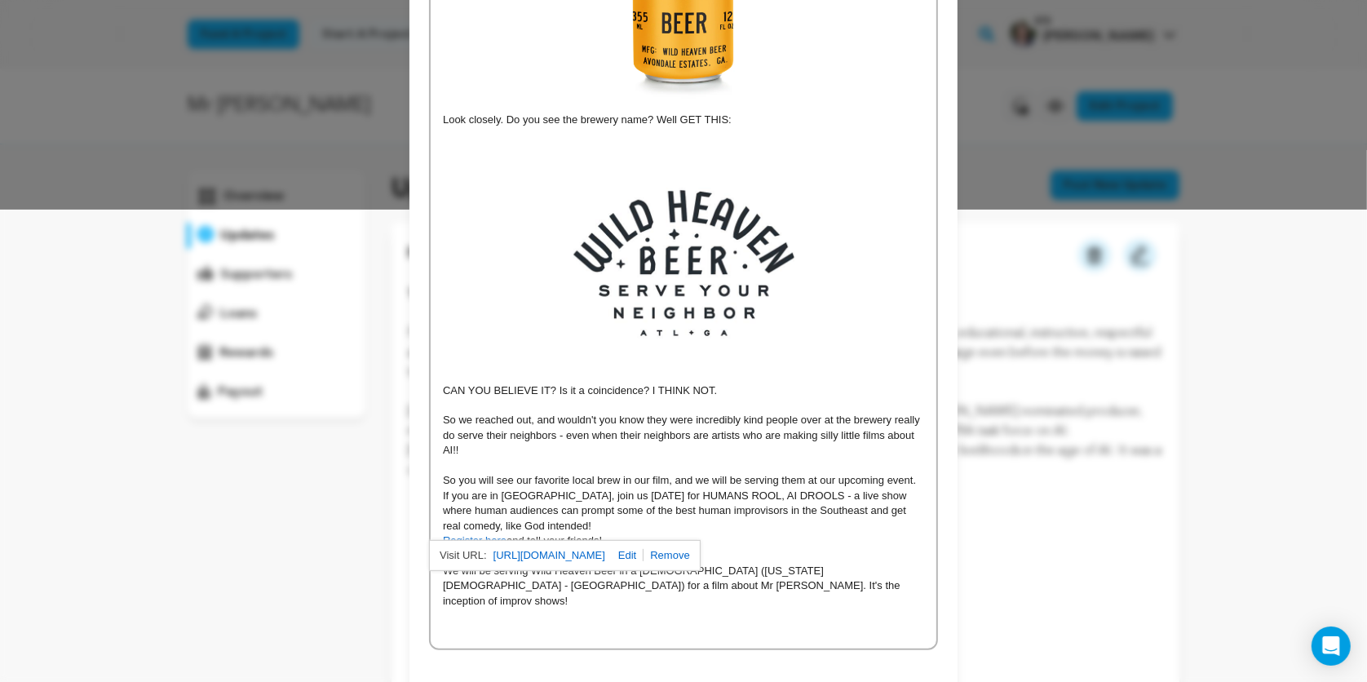
click at [699, 521] on p "If you are in Atlanta, join us August 25th for HUMANS ROOL, AI DROOLS - a live …" at bounding box center [683, 510] width 481 height 45
drag, startPoint x: 615, startPoint y: 538, endPoint x: 408, endPoint y: 537, distance: 206.3
click at [408, 537] on div "New update Preview your update Close modal Title LAST 7 DAYS FOR MR JESUS! New …" at bounding box center [683, 143] width 1367 height 1230
click at [557, 525] on p "If you are in Atlanta, join us August 25th for HUMANS ROOL, AI DROOLS - a live …" at bounding box center [683, 510] width 481 height 45
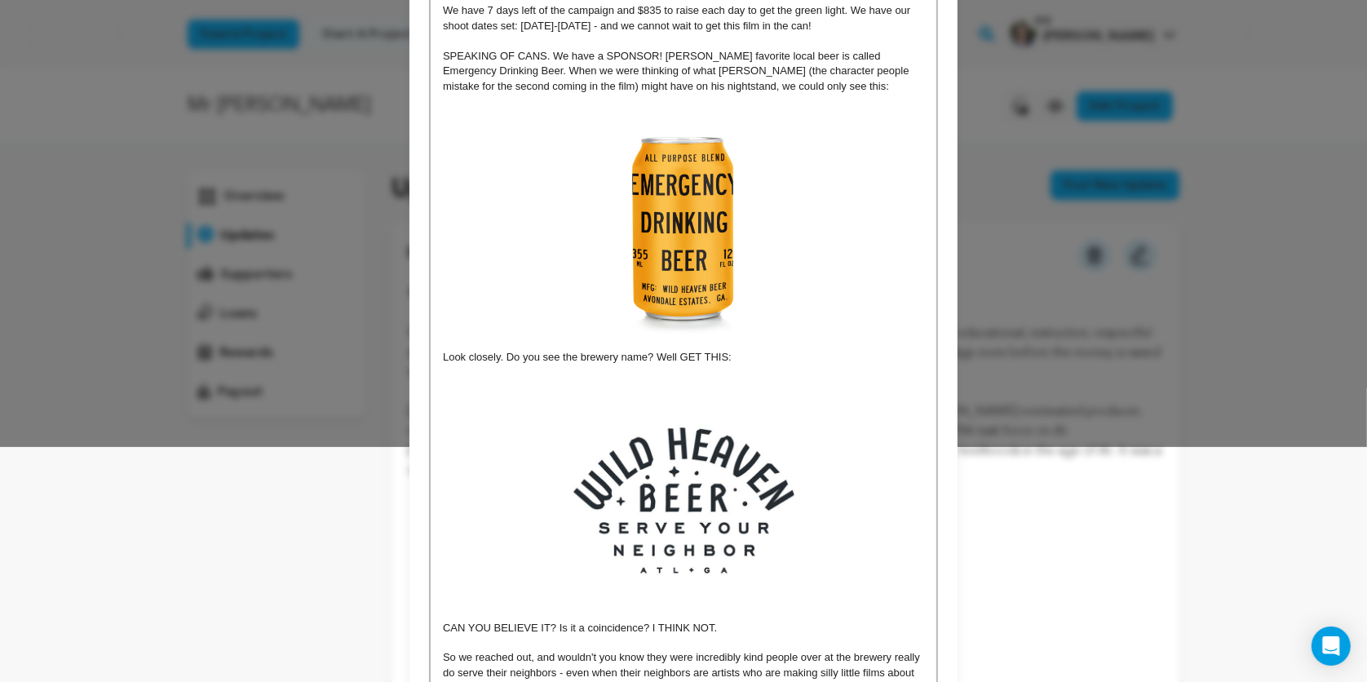
scroll to position [98, 0]
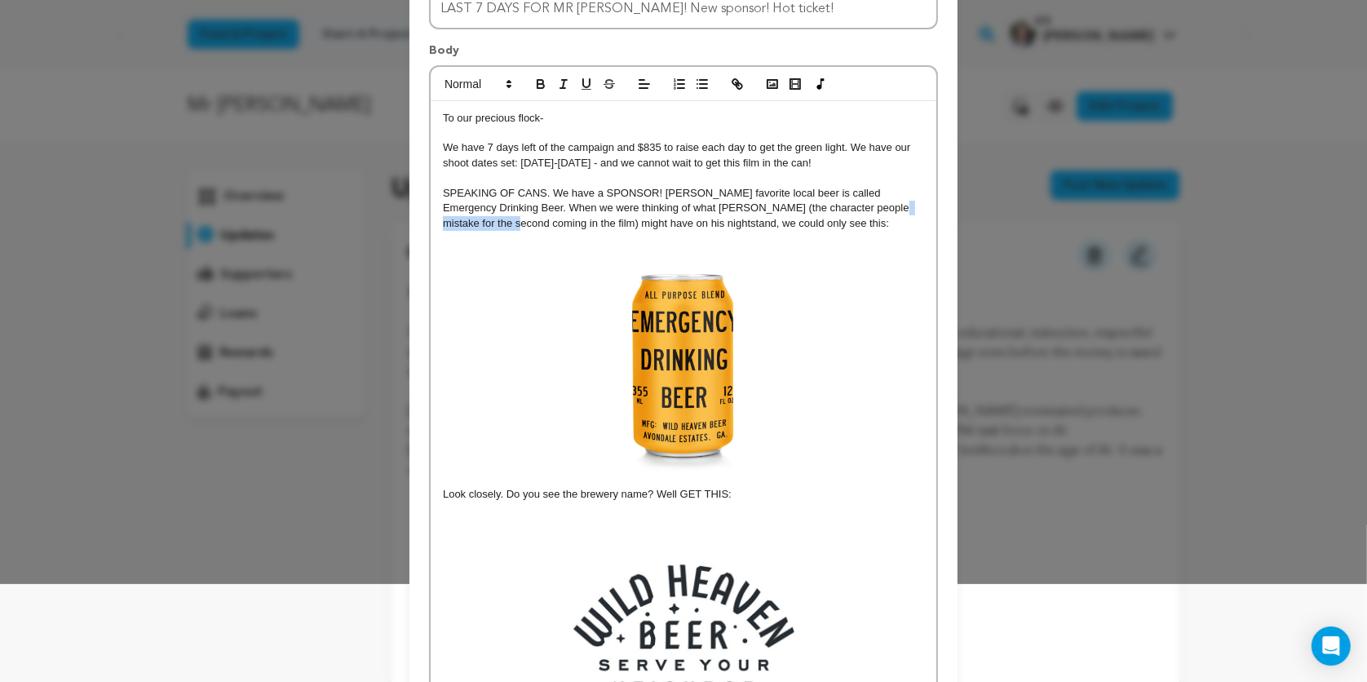
drag, startPoint x: 845, startPoint y: 205, endPoint x: 475, endPoint y: 227, distance: 370.8
click at [475, 227] on p "SPEAKING OF CANS. We have a SPONSOR! Brennan's favorite local beer is called Em…" at bounding box center [683, 208] width 481 height 45
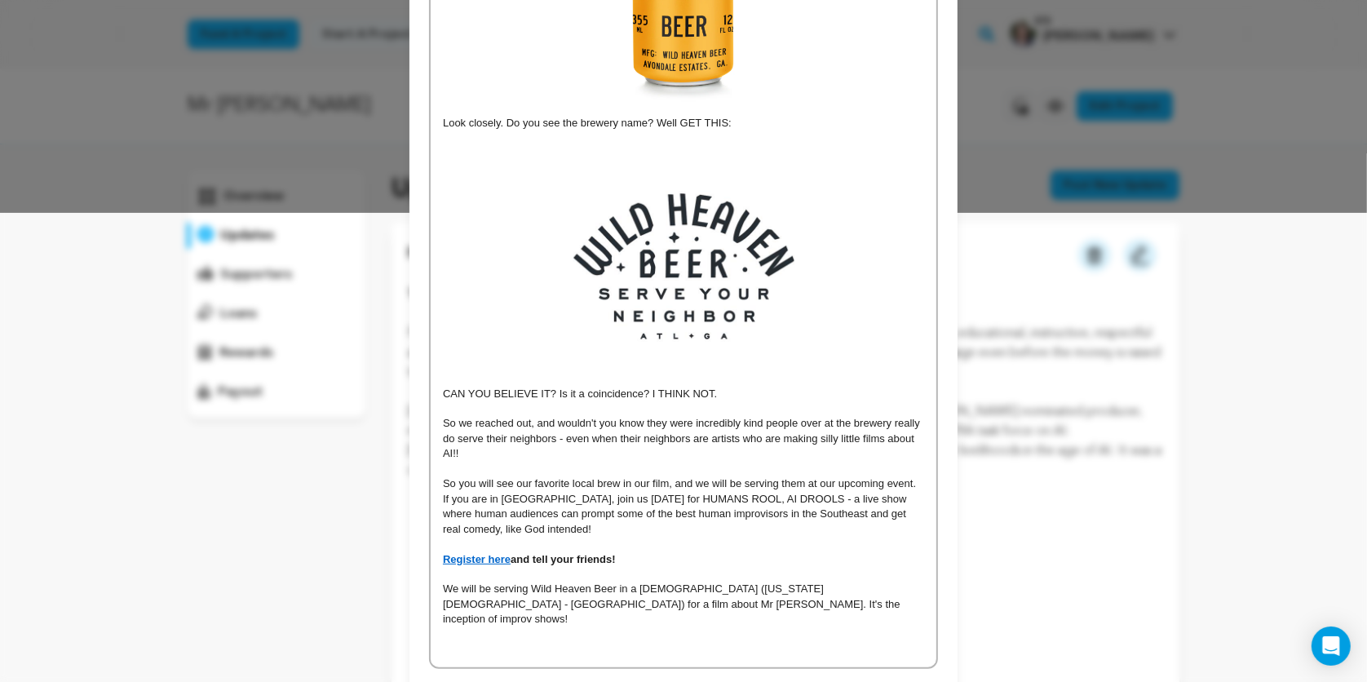
scroll to position [526, 0]
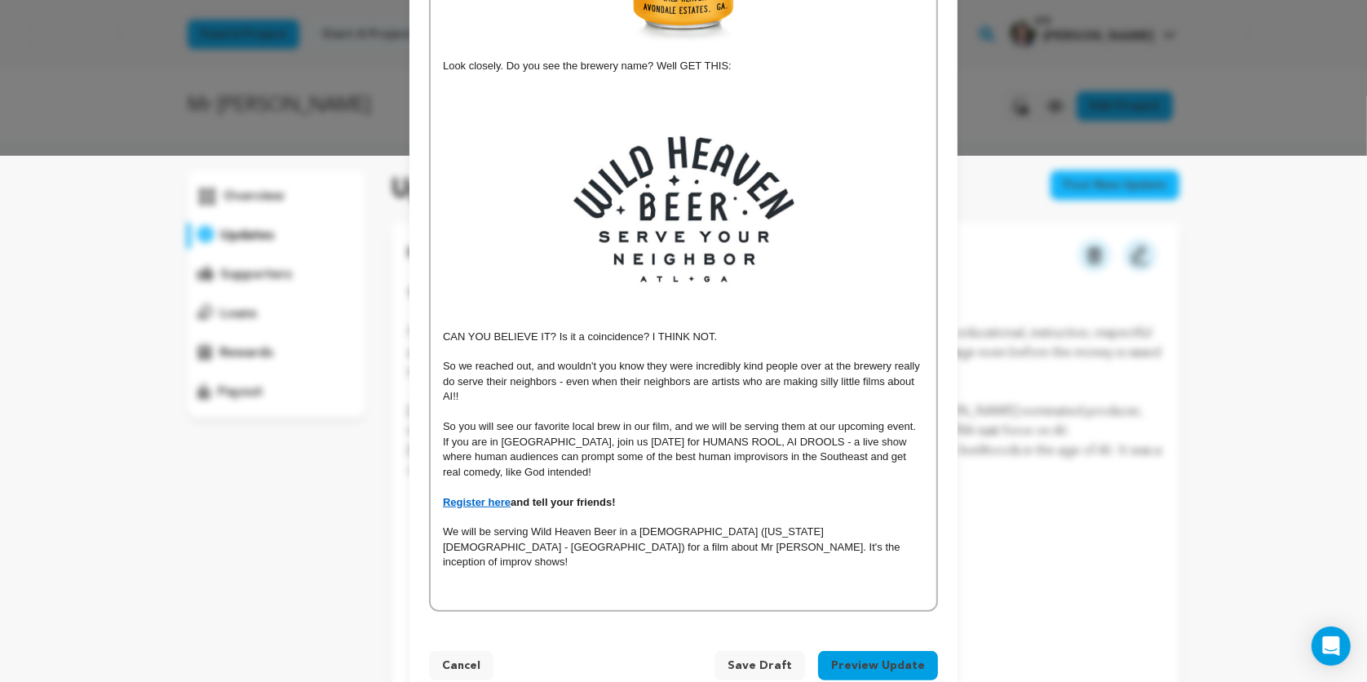
click at [642, 366] on p "So we reached out, and wouldn't you know they were incredibly kind people over …" at bounding box center [683, 381] width 481 height 45
click at [616, 368] on p "So we reached out, and wouldn't you know they were incredibly kind people over …" at bounding box center [683, 381] width 481 height 45
click at [638, 369] on p "So we reached out, and wouldn't ya know they were incredibly kind people over a…" at bounding box center [683, 381] width 481 height 45
click at [664, 365] on p "So we reached out, and wouldn't ya know, they were incredibly kind people over …" at bounding box center [683, 381] width 481 height 45
click at [682, 370] on p "So we reached out, and wouldn't ya know, the were incredibly kind people over a…" at bounding box center [683, 381] width 481 height 45
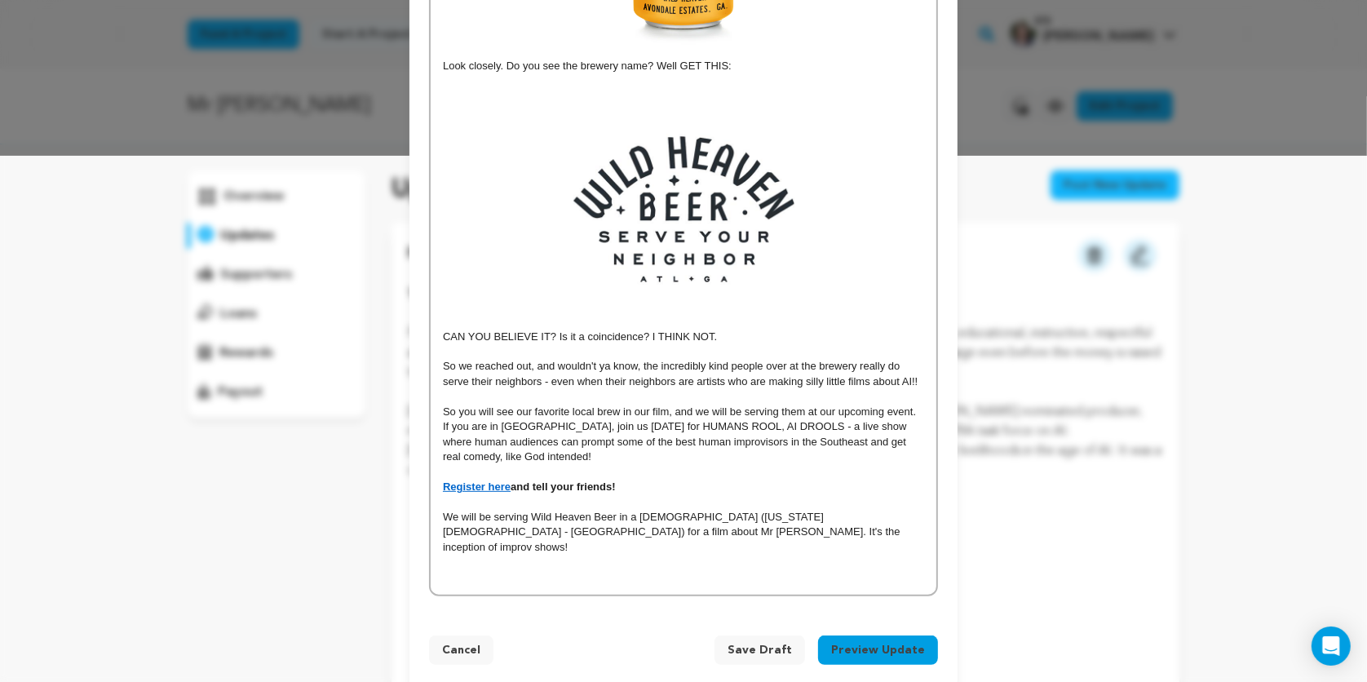
click at [854, 367] on p "So we reached out, and wouldn't ya know, the incredibly kind people over at the…" at bounding box center [683, 374] width 481 height 30
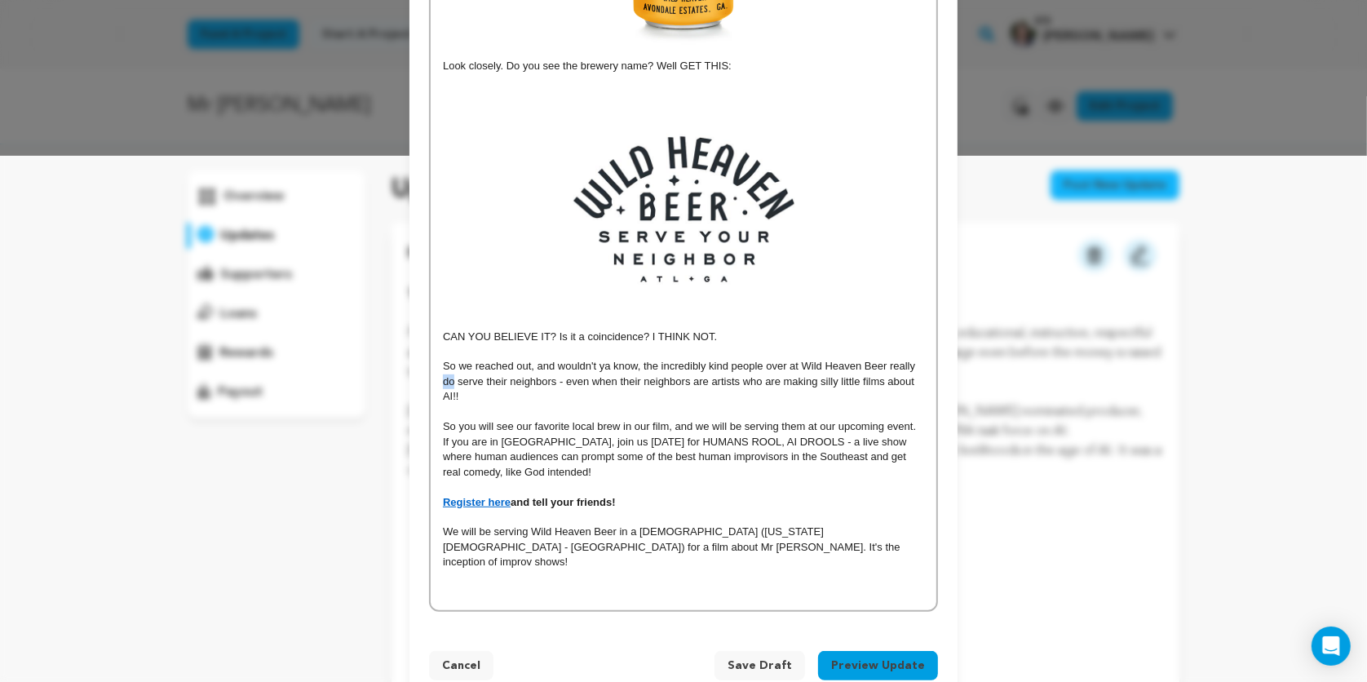
drag, startPoint x: 454, startPoint y: 381, endPoint x: 427, endPoint y: 382, distance: 27.0
click at [427, 382] on div "Title LAST 7 DAYS FOR MR JESUS! New sponsor! Hot ticket! Body To our precious f…" at bounding box center [683, 82] width 548 height 1097
click at [614, 408] on p at bounding box center [683, 411] width 481 height 15
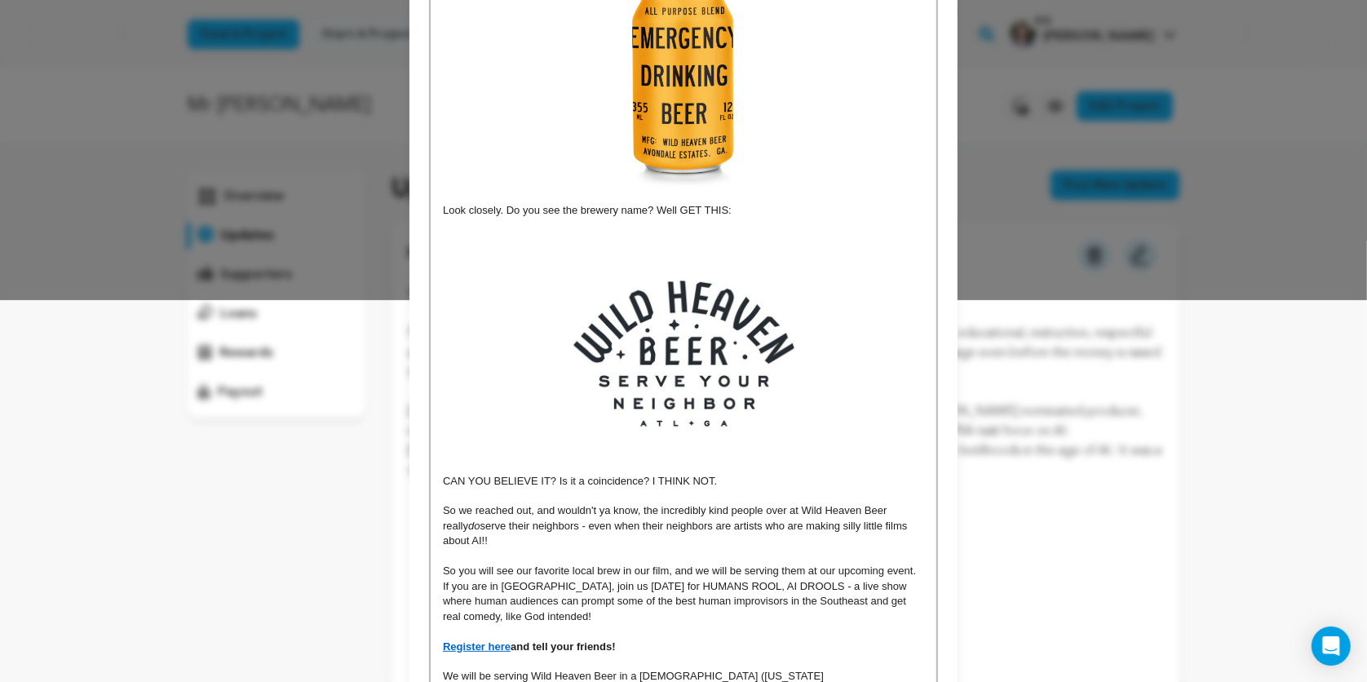
scroll to position [0, 0]
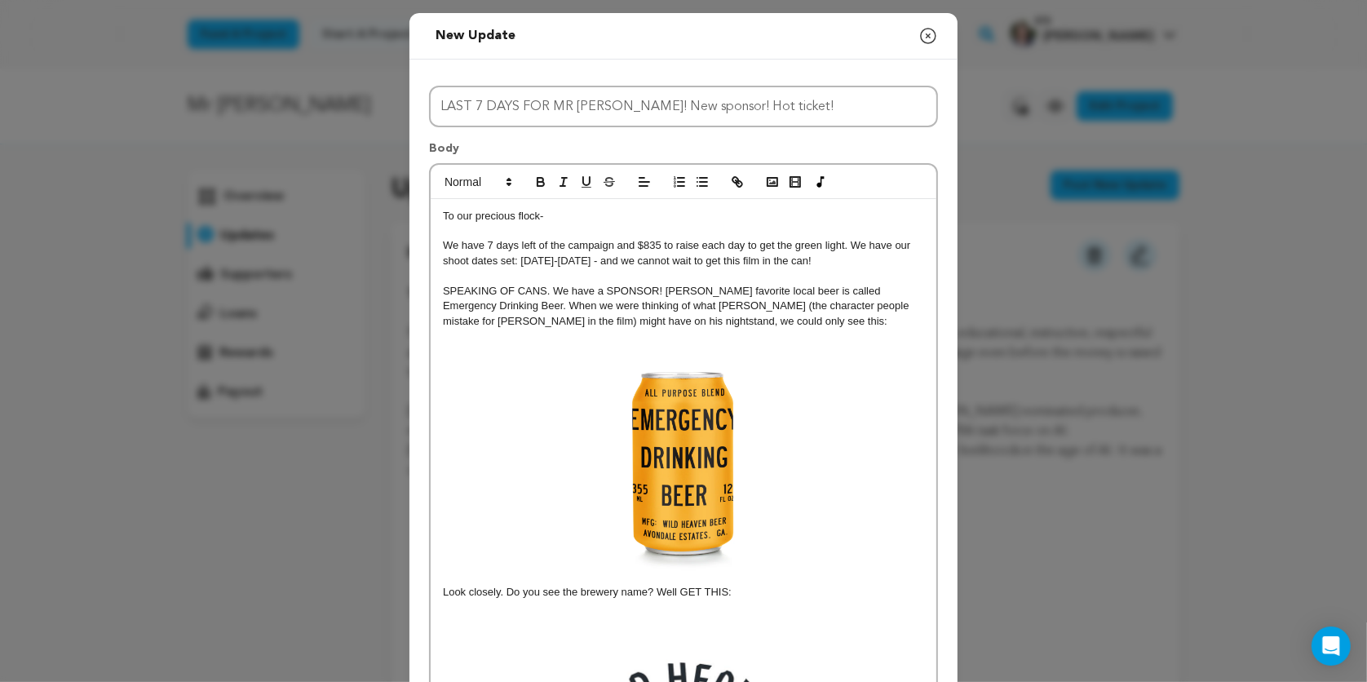
click at [851, 247] on p "We have 7 days left of the campaign and $835 to raise each day to get the green…" at bounding box center [683, 253] width 481 height 30
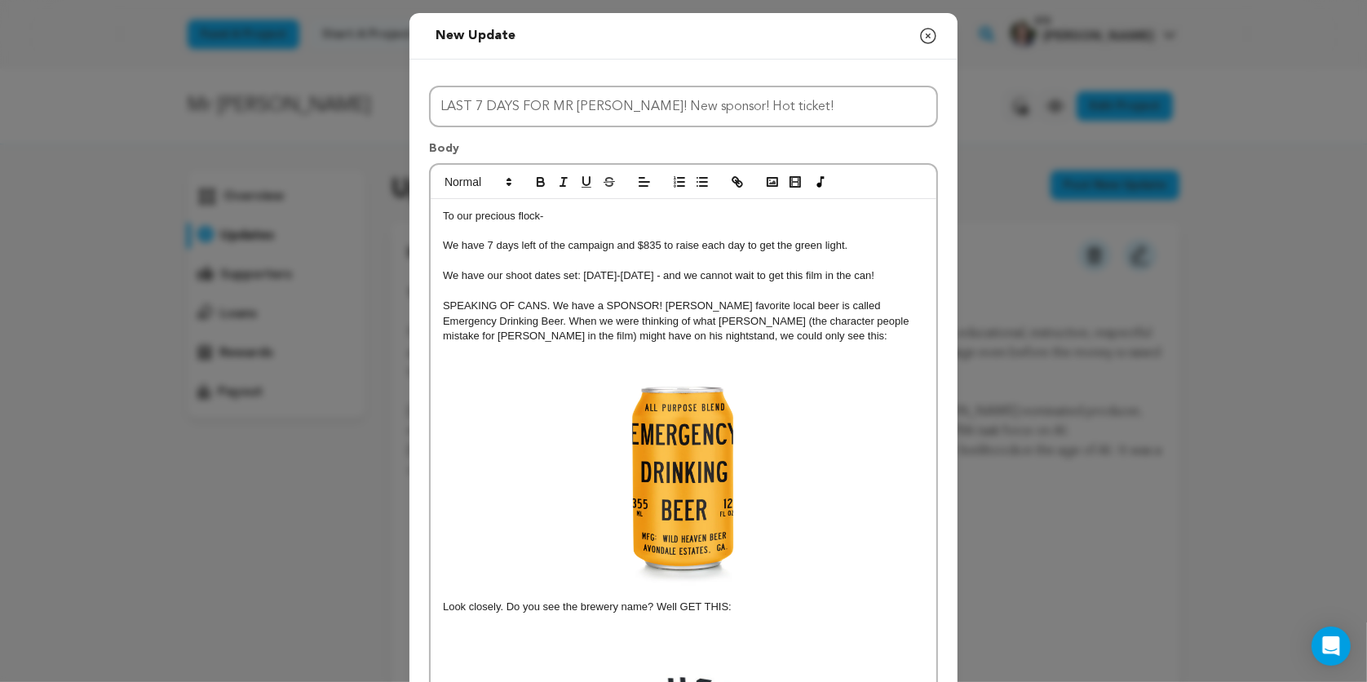
click at [871, 247] on p "We have 7 days left of the campaign and $835 to raise each day to get the green…" at bounding box center [683, 245] width 481 height 15
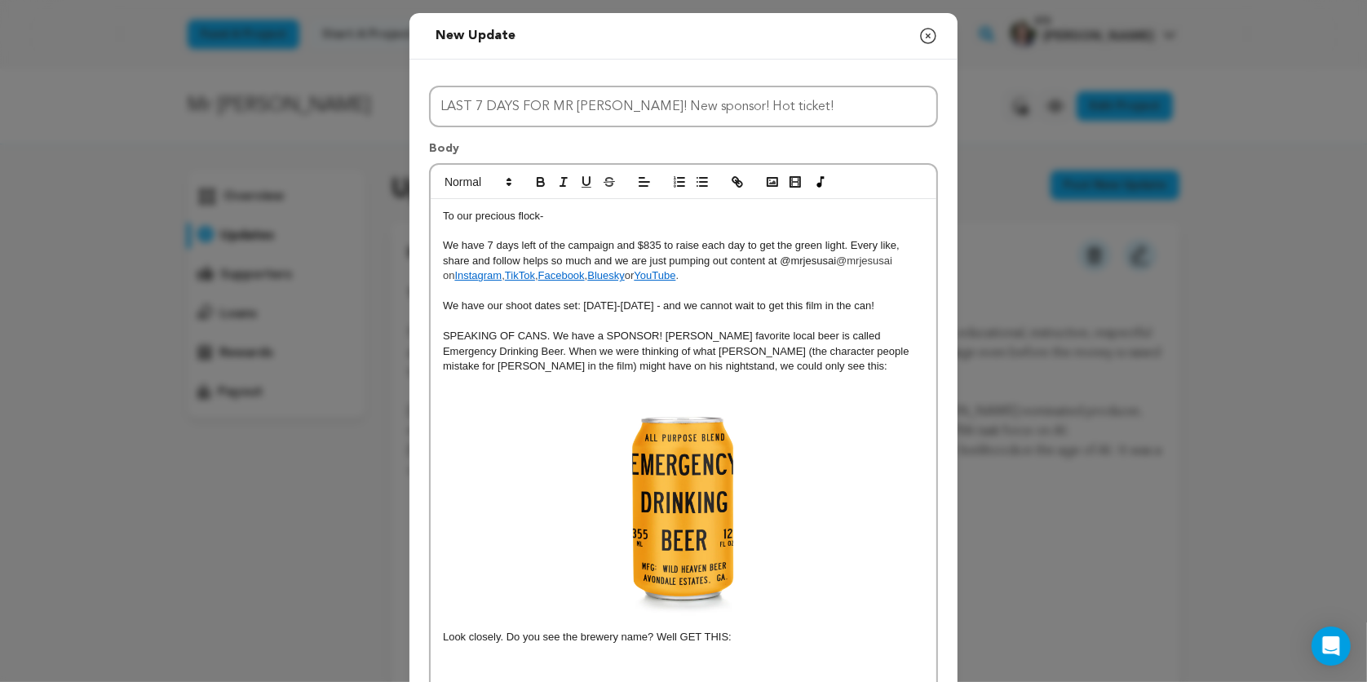
drag, startPoint x: 838, startPoint y: 260, endPoint x: 783, endPoint y: 262, distance: 55.5
click at [783, 262] on p "We have 7 days left of the campaign and $835 to raise each day to get the green…" at bounding box center [683, 260] width 481 height 45
click at [710, 279] on p "We have 7 days left of the campaign and $835 to raise each day to get the green…" at bounding box center [683, 260] width 481 height 45
drag, startPoint x: 848, startPoint y: 245, endPoint x: 436, endPoint y: 244, distance: 411.8
click at [436, 244] on div "To our precious flock- We have 7 days left of the campaign and $835 to raise ea…" at bounding box center [684, 690] width 506 height 983
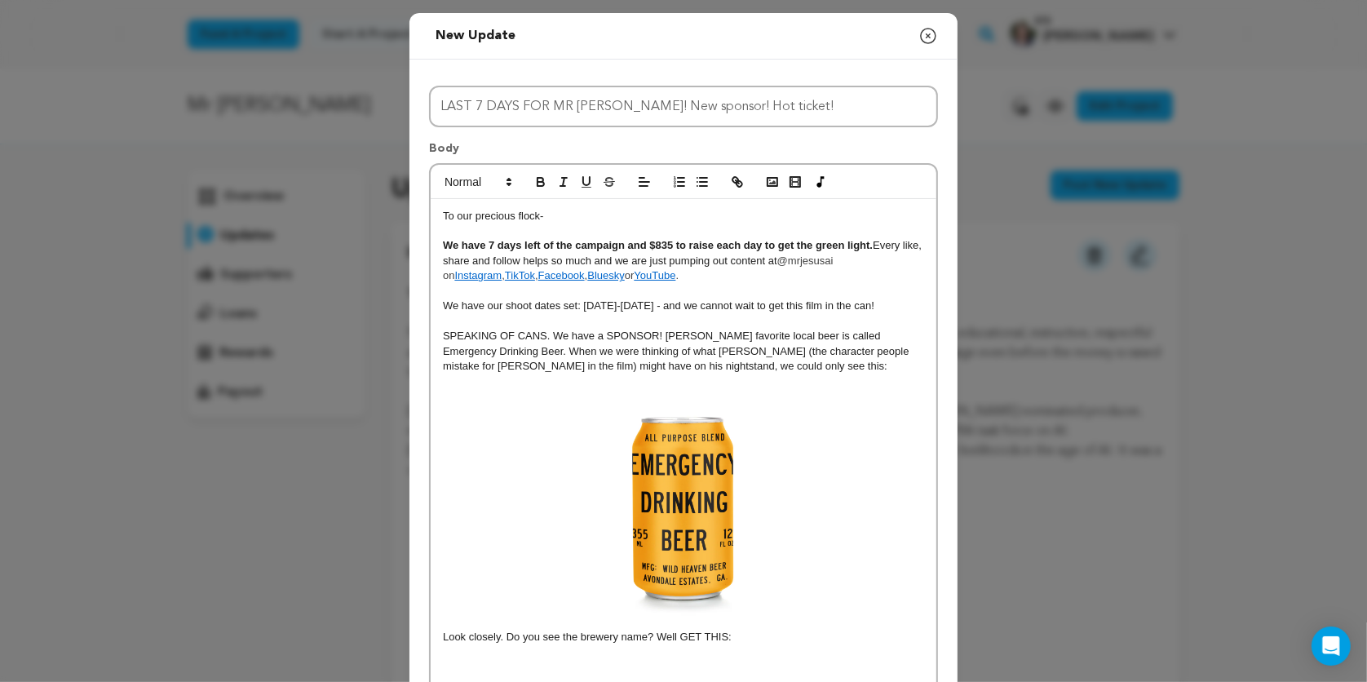
click at [822, 250] on strong "We have 7 days left of the campaign and $835 to raise each day to get the green…" at bounding box center [658, 245] width 430 height 12
click at [875, 245] on p "We have 7 days left of the campaign and $835 to raise each day to get the green…" at bounding box center [683, 260] width 481 height 45
click at [875, 246] on p "We have 7 days left of the campaign and $835 to raise each day to get the green…" at bounding box center [683, 260] width 481 height 45
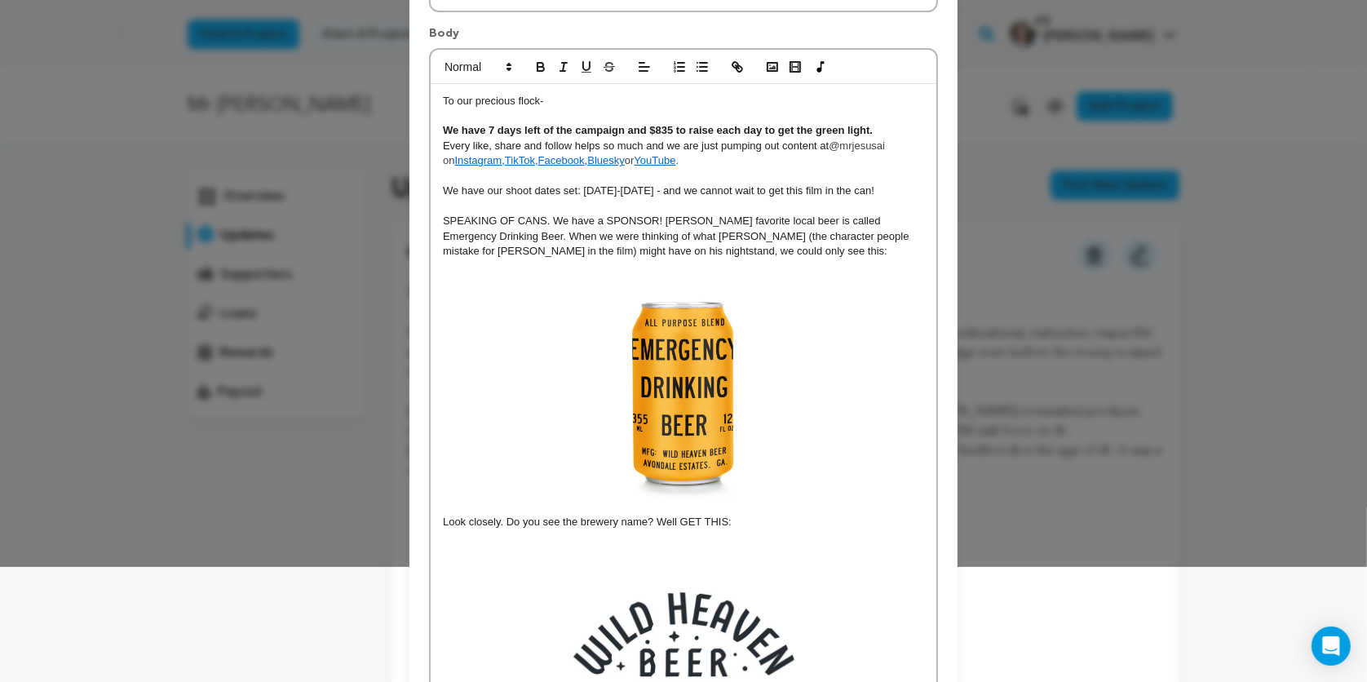
scroll to position [161, 0]
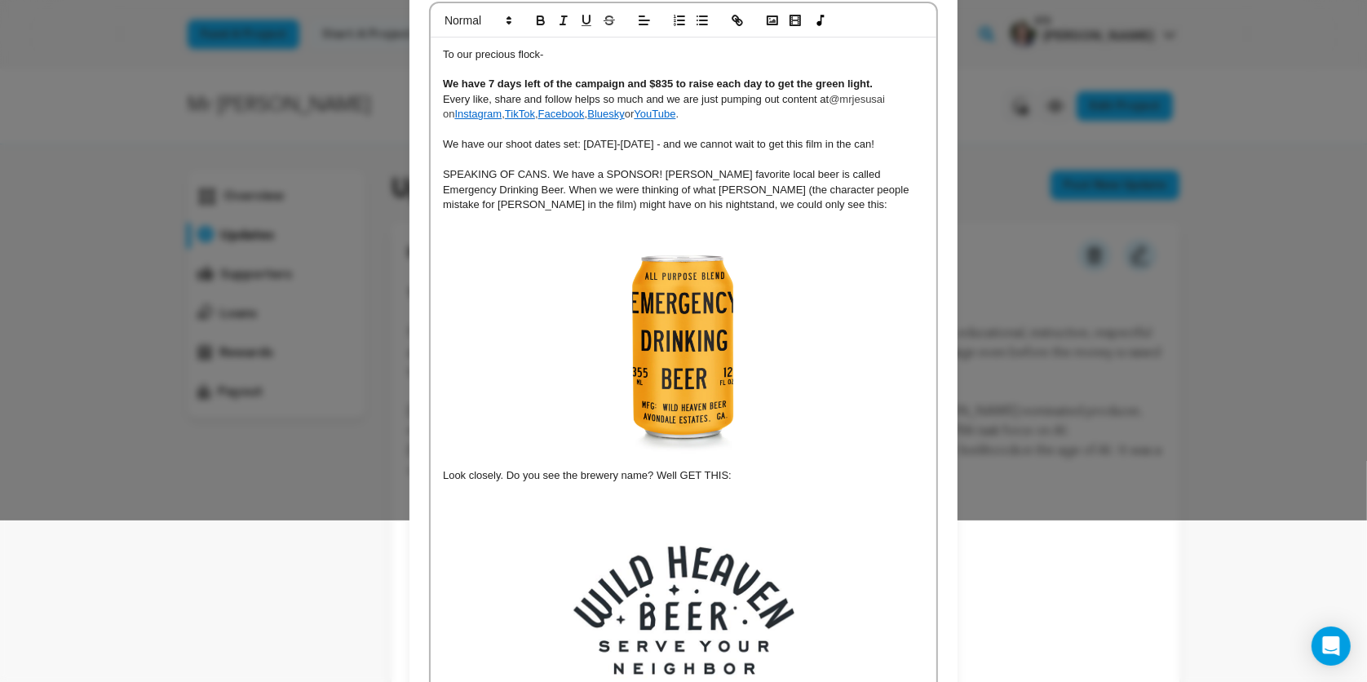
click at [605, 174] on p "SPEAKING OF CANS. We have a SPONSOR! Brennan's favorite local beer is called Em…" at bounding box center [683, 189] width 481 height 45
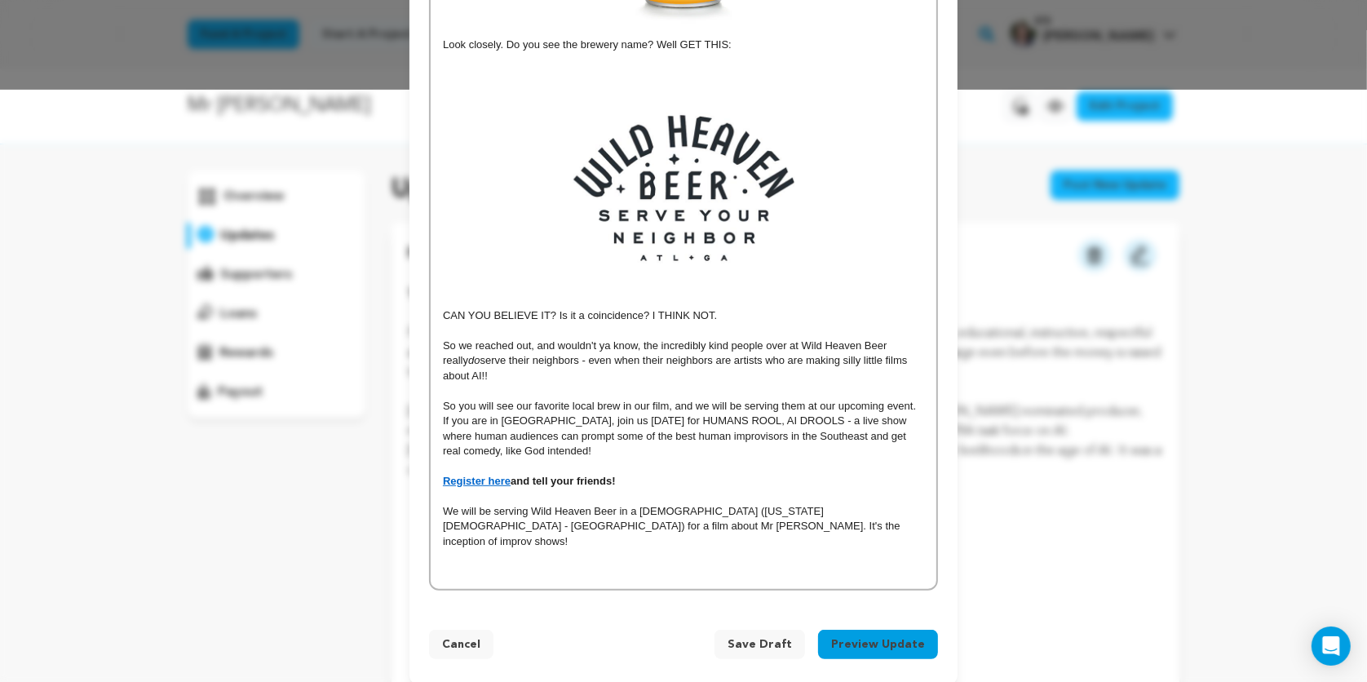
scroll to position [592, 0]
click at [660, 525] on p "We will be serving Wild Heaven Beer in a church (Virginia Highlands Church - UC…" at bounding box center [683, 526] width 481 height 45
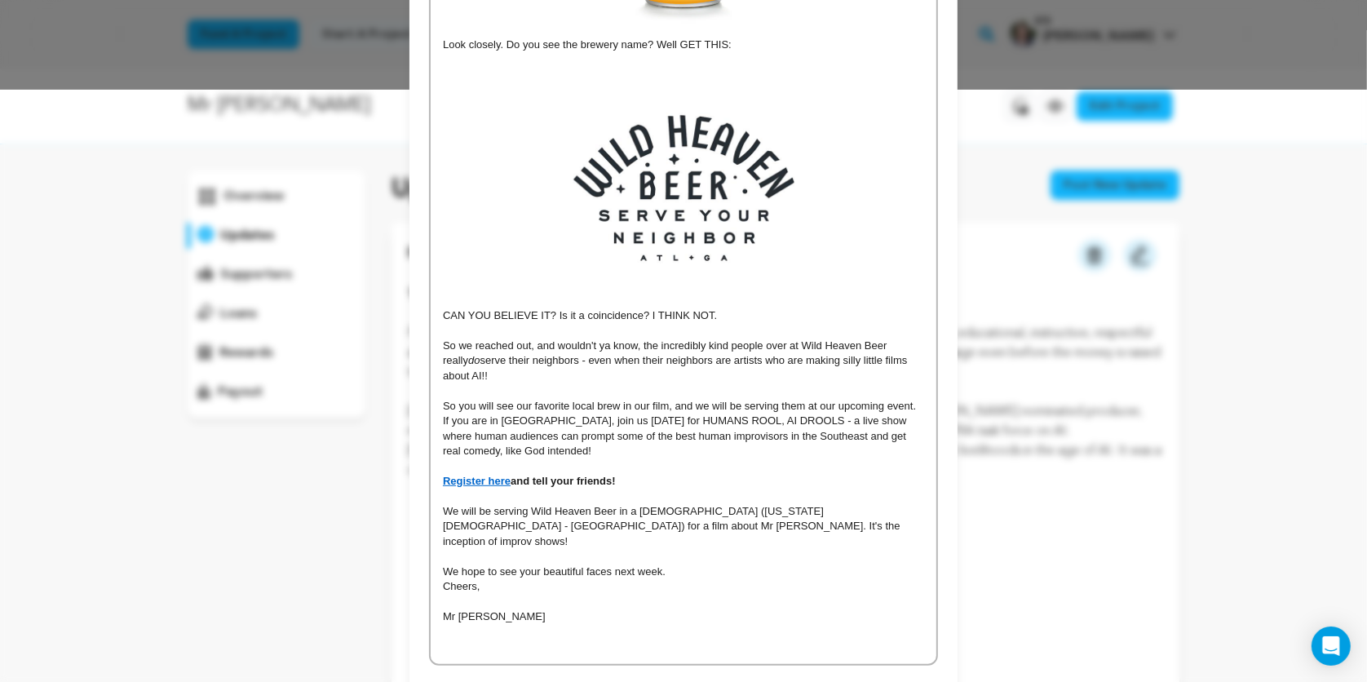
click at [442, 603] on div "To our precious flock- We have 7 days left of the campaign and $835 to raise ea…" at bounding box center [684, 136] width 506 height 1058
click at [550, 609] on p "Team Mr Jesus" at bounding box center [683, 616] width 481 height 15
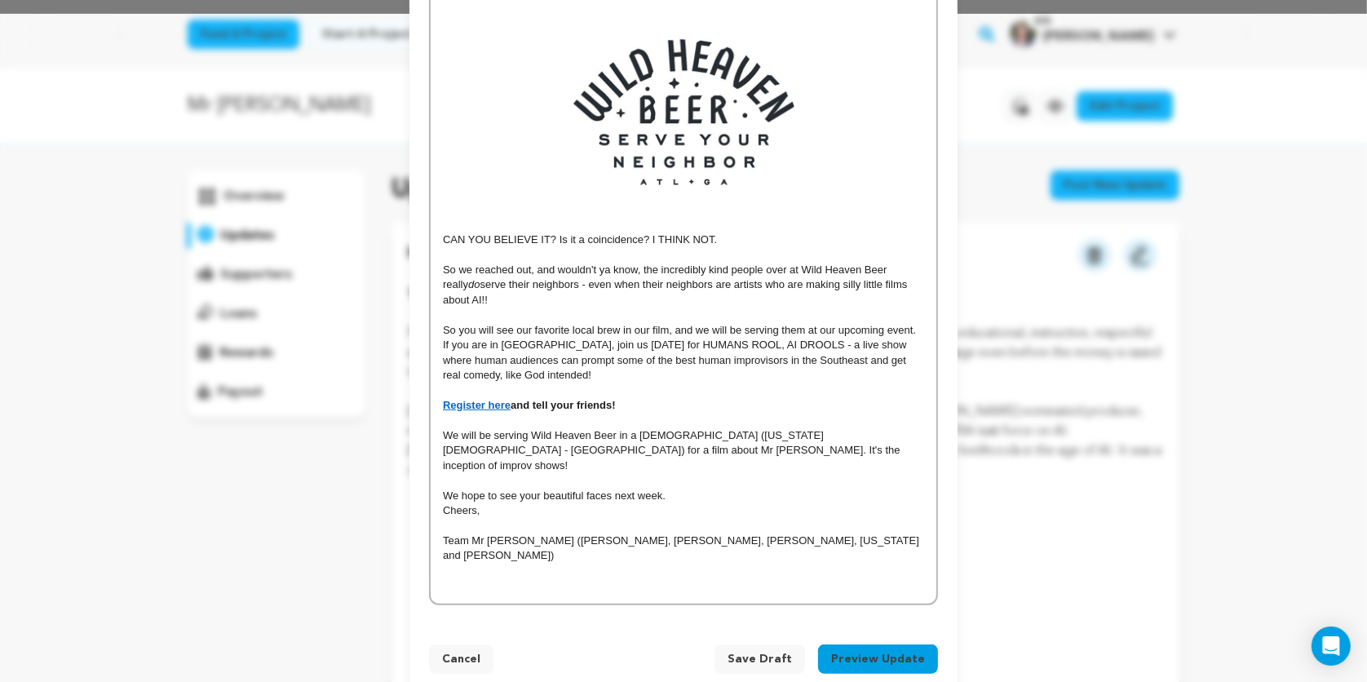
click at [874, 644] on button "Preview Update" at bounding box center [878, 658] width 120 height 29
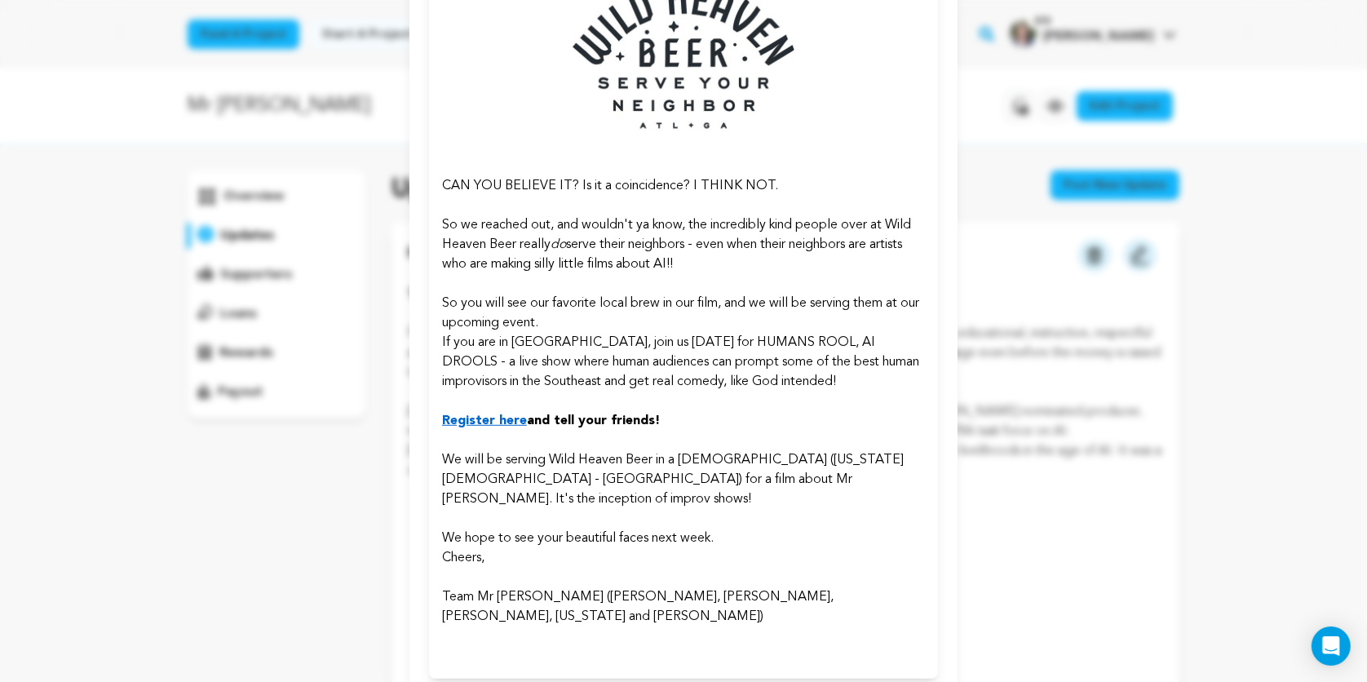
scroll to position [845, 0]
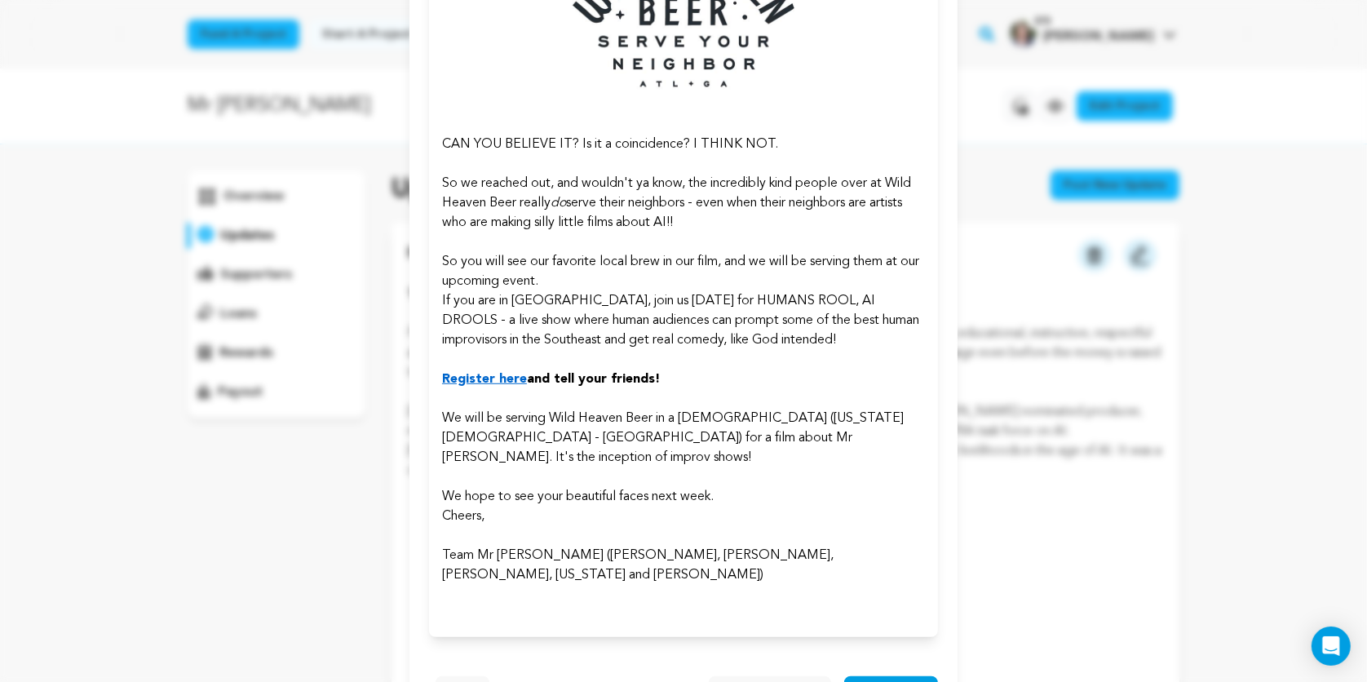
click at [464, 676] on button "Back" at bounding box center [462, 690] width 54 height 29
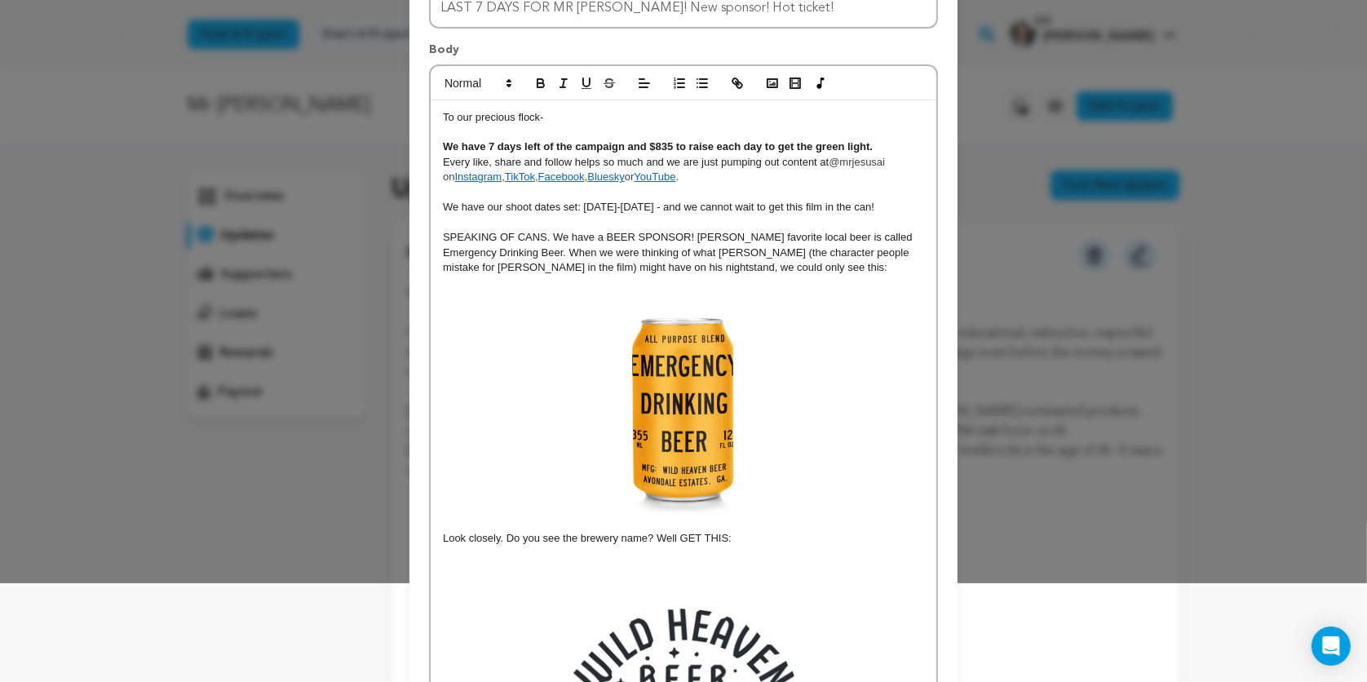
scroll to position [0, 0]
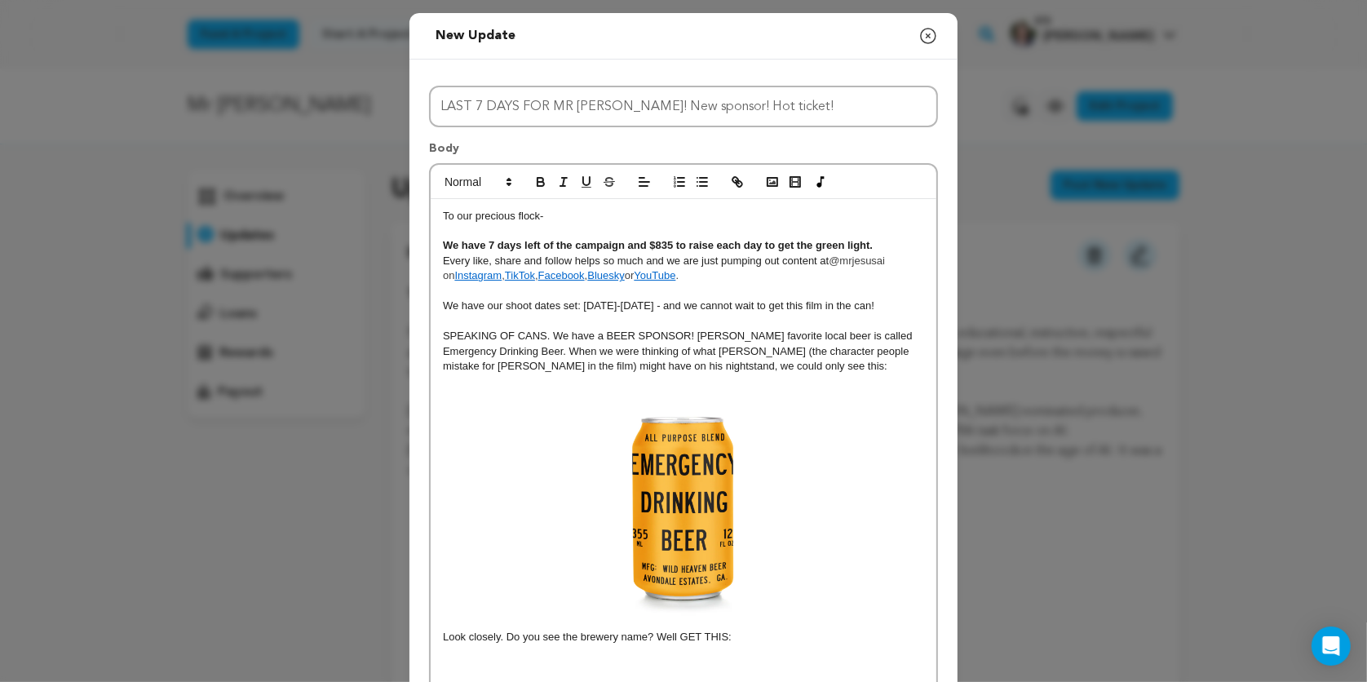
click at [623, 247] on strong "We have 7 days left of the campaign and $835 to raise each day to get the green…" at bounding box center [658, 245] width 430 height 12
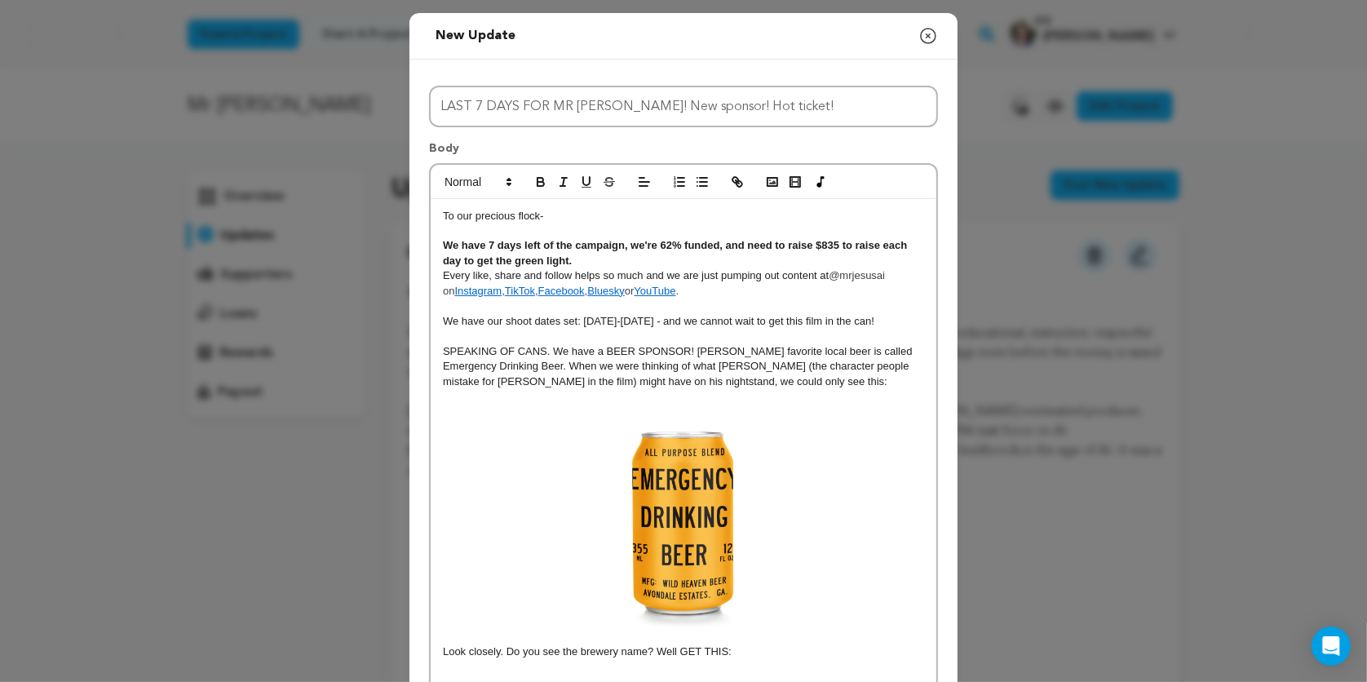
click at [881, 246] on strong "We have 7 days left of the campaign, we're 62% funded, and need to raise $835 t…" at bounding box center [676, 252] width 467 height 27
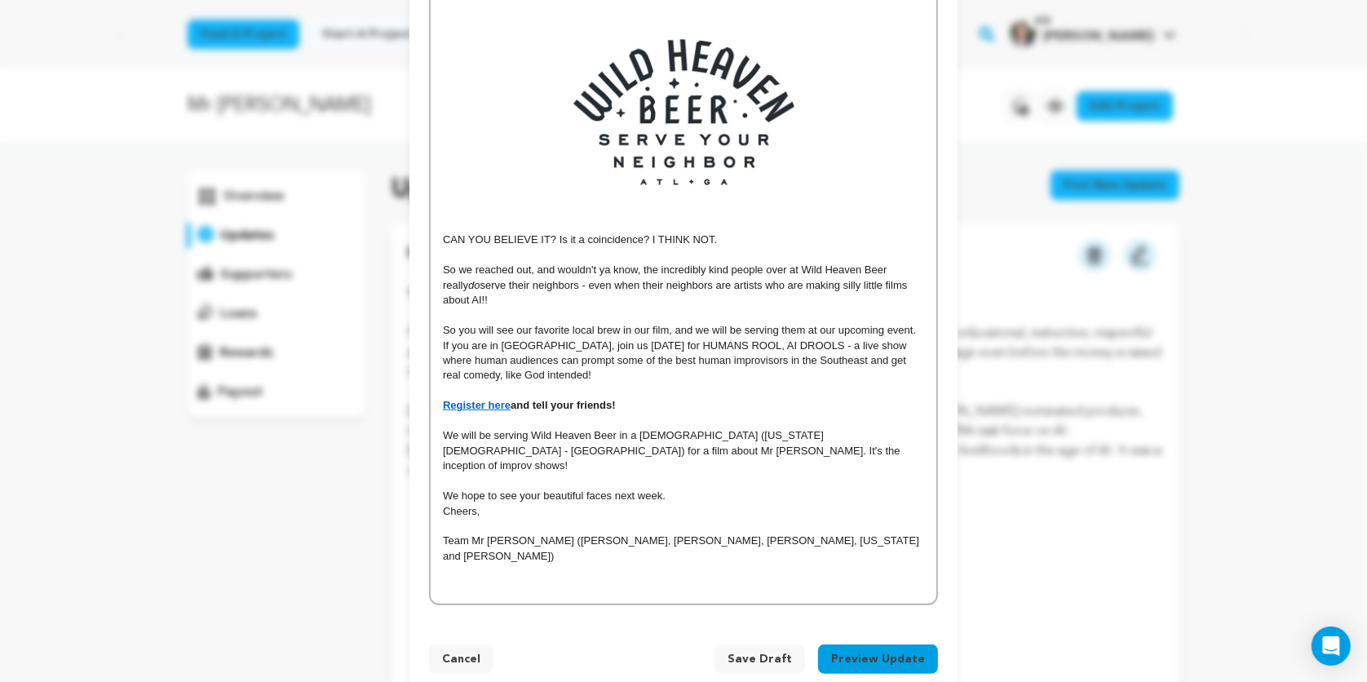
click at [890, 644] on button "Preview Update" at bounding box center [878, 658] width 120 height 29
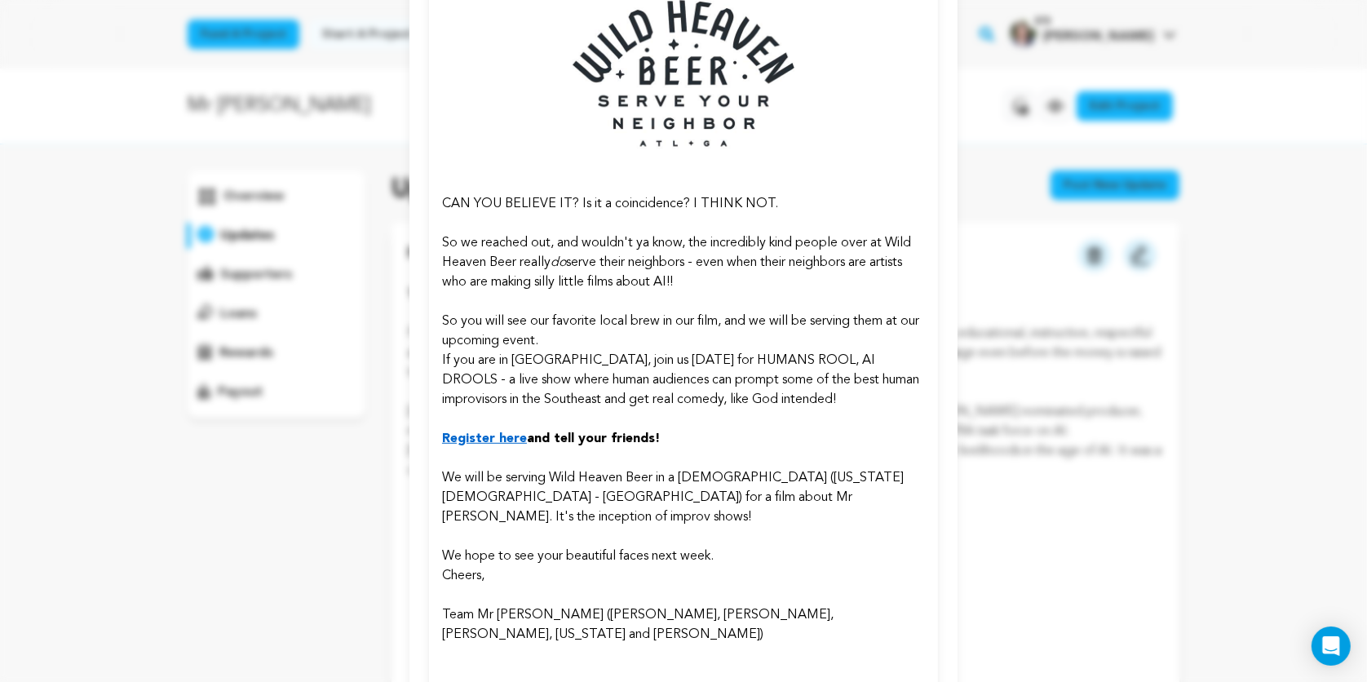
scroll to position [845, 0]
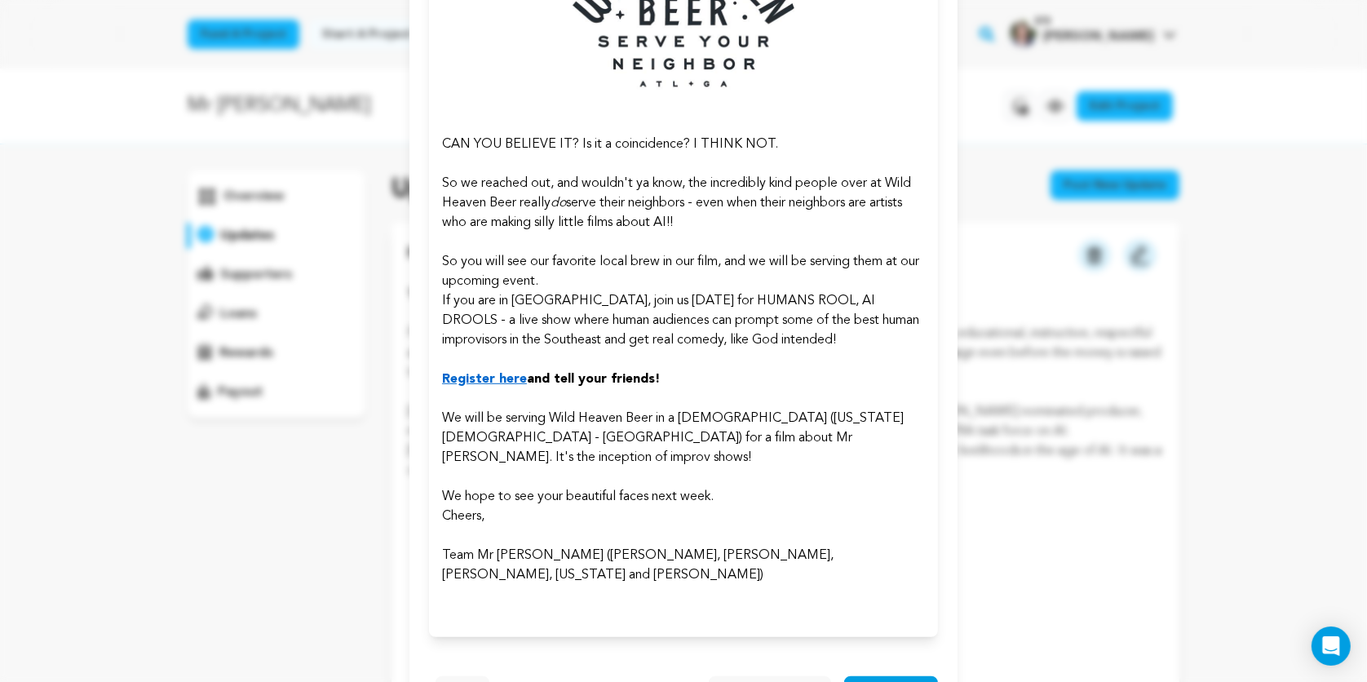
click at [784, 681] on span "Send a test mail" at bounding box center [770, 690] width 96 height 16
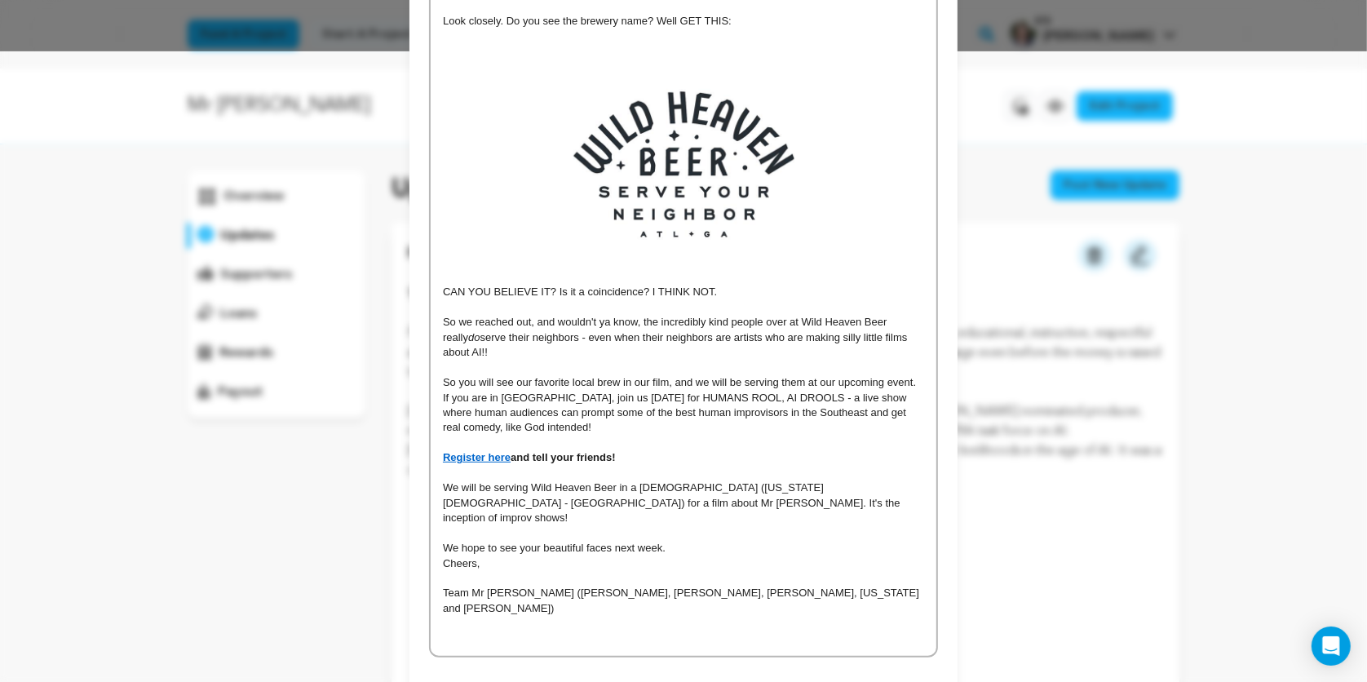
scroll to position [682, 0]
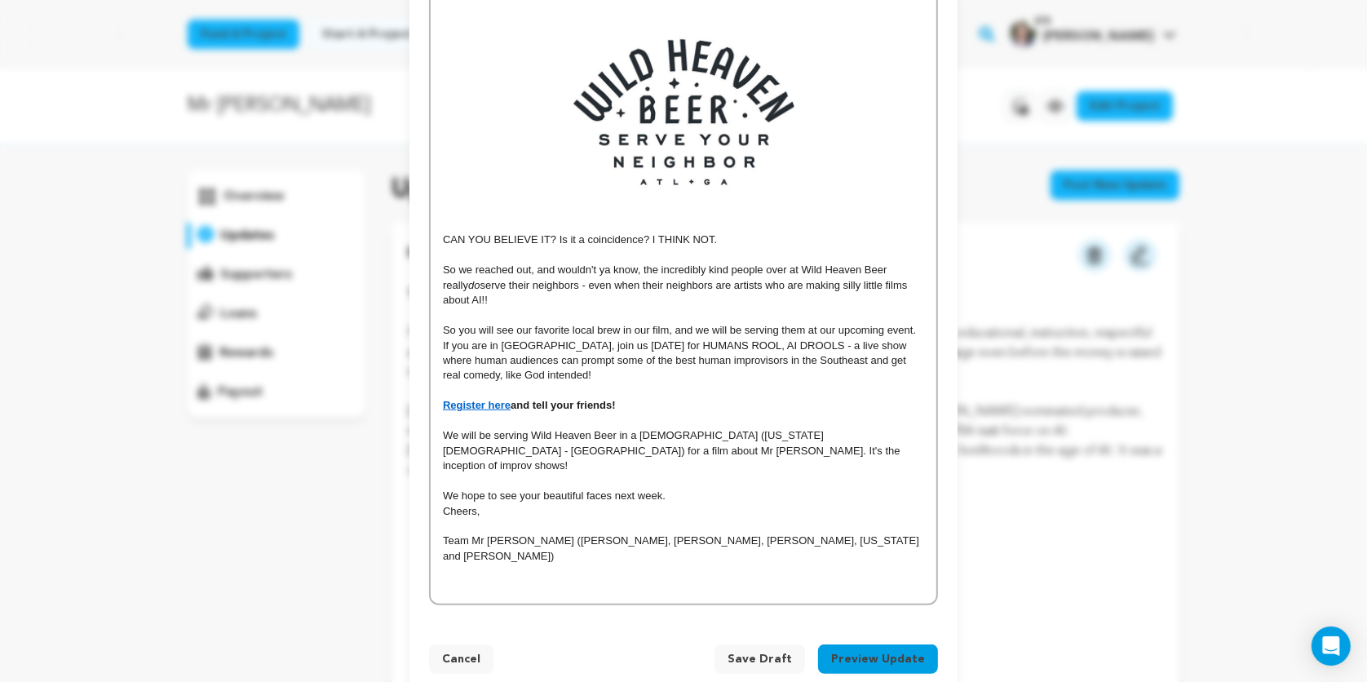
click at [892, 644] on button "Preview Update" at bounding box center [878, 658] width 120 height 29
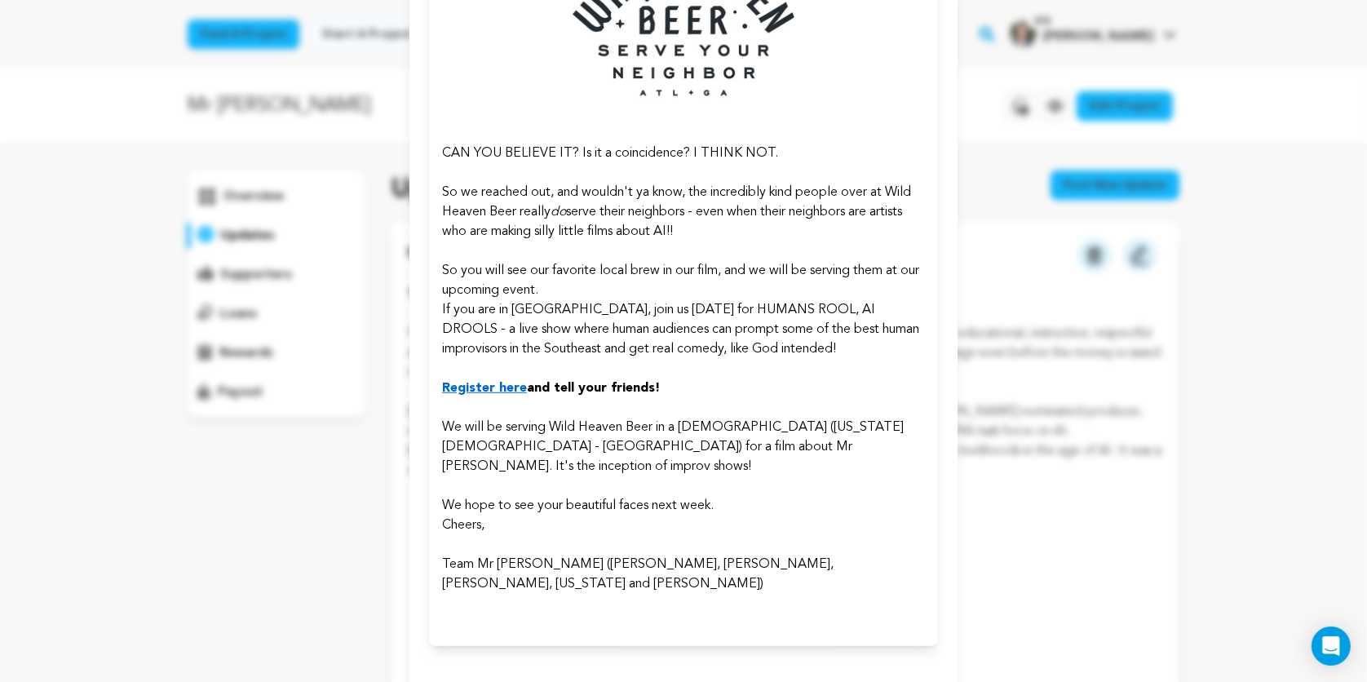
scroll to position [845, 0]
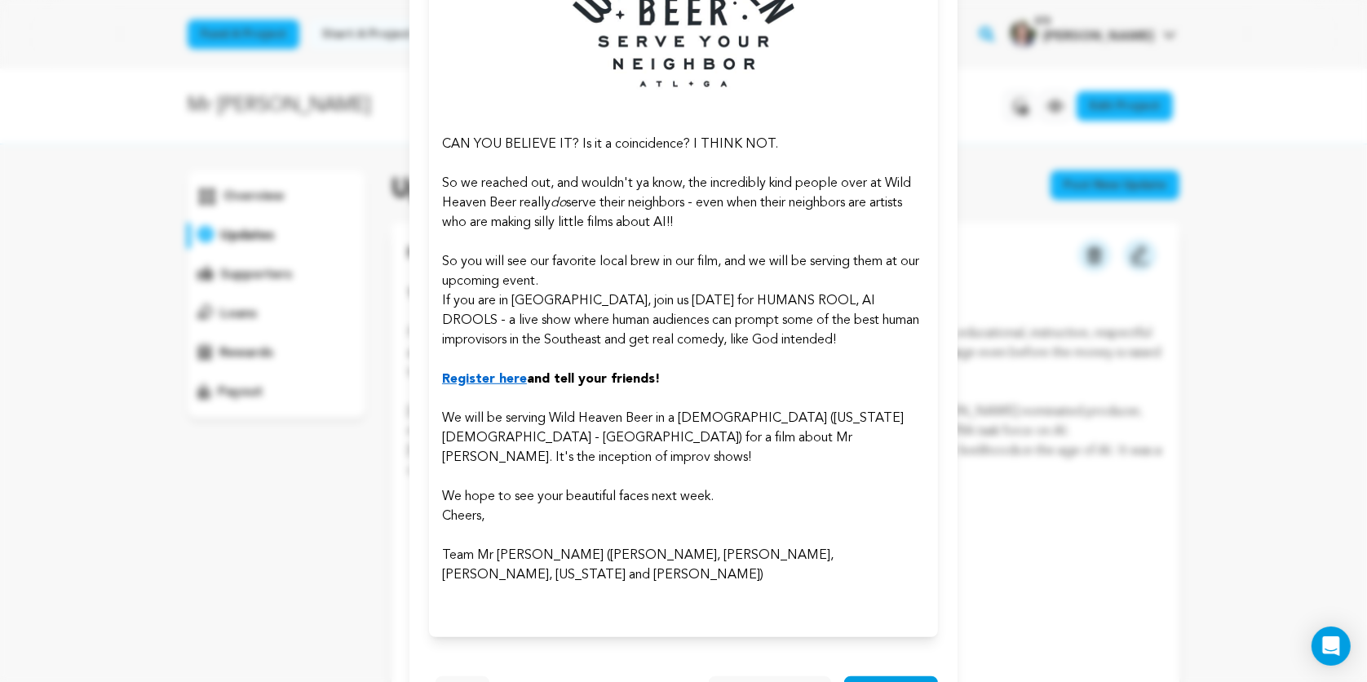
click at [472, 676] on button "Back" at bounding box center [462, 690] width 54 height 29
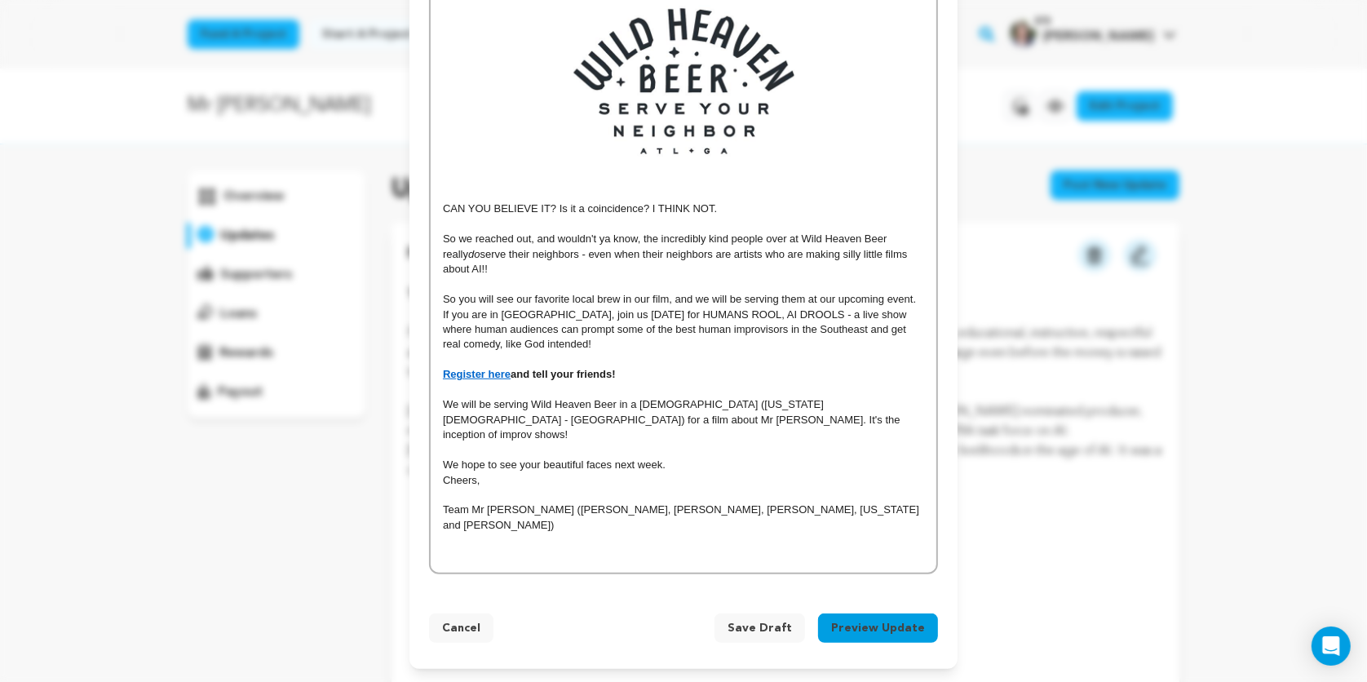
scroll to position [682, 0]
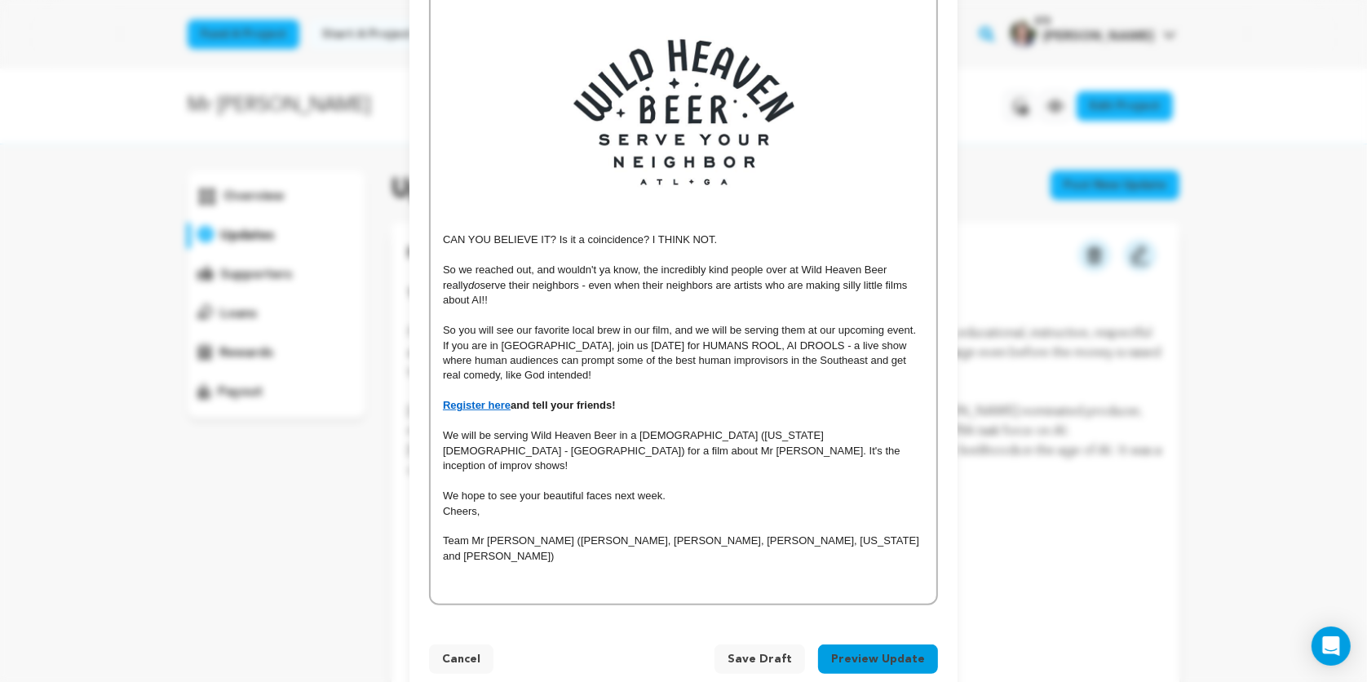
click at [738, 242] on p "CAN YOU BELIEVE IT? Is it a coincidence? I THINK NOT." at bounding box center [683, 239] width 481 height 15
click at [854, 644] on button "Preview Update" at bounding box center [878, 658] width 120 height 29
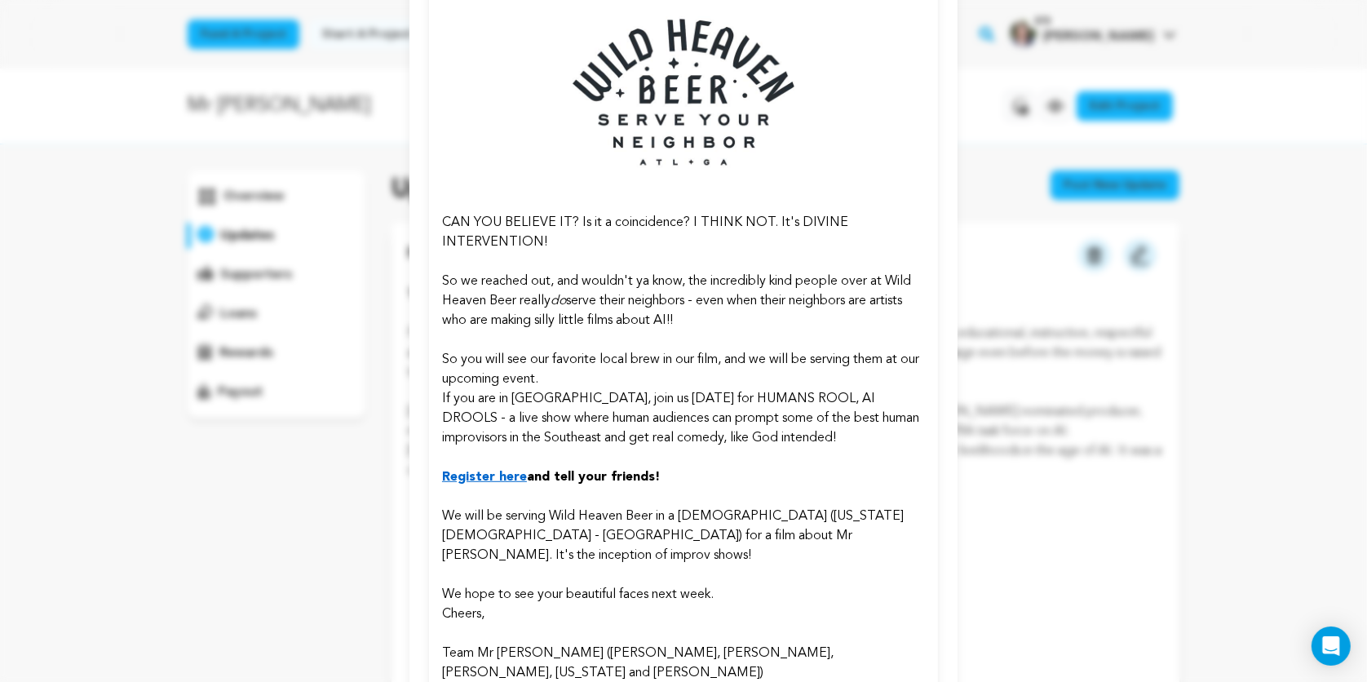
scroll to position [864, 0]
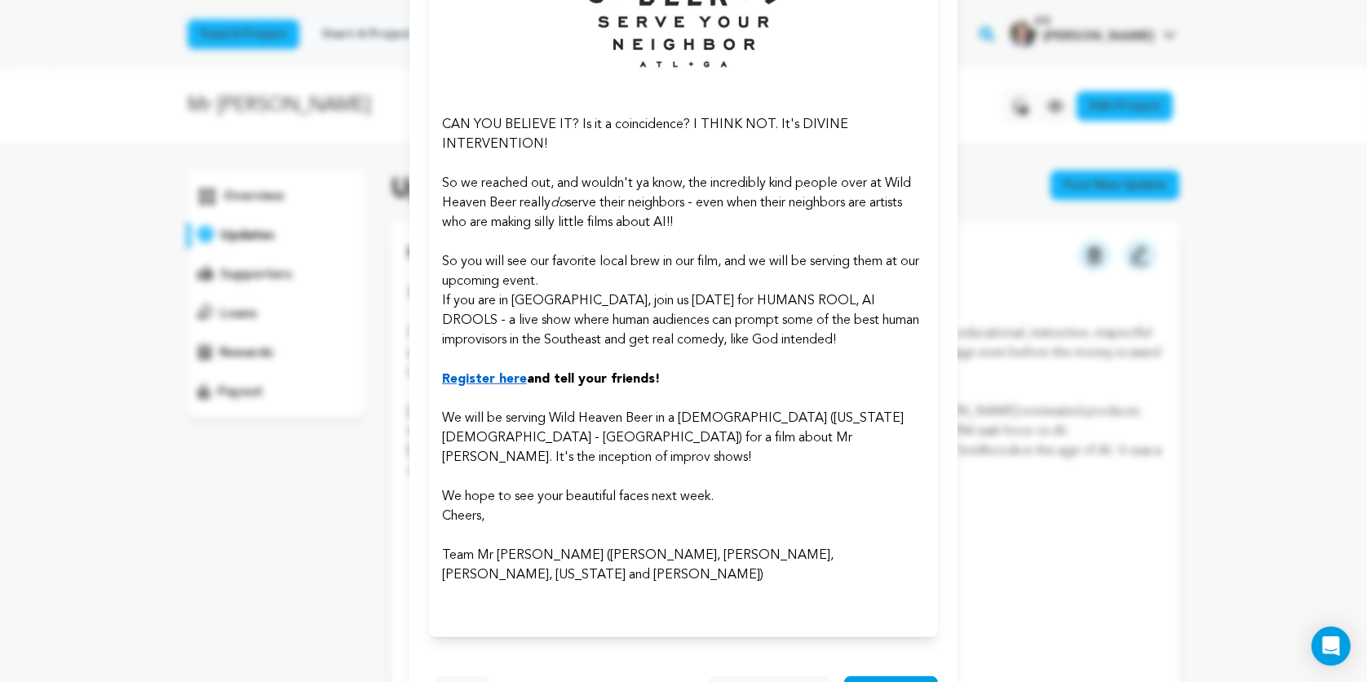
click at [888, 681] on span "Send it out" at bounding box center [891, 690] width 68 height 16
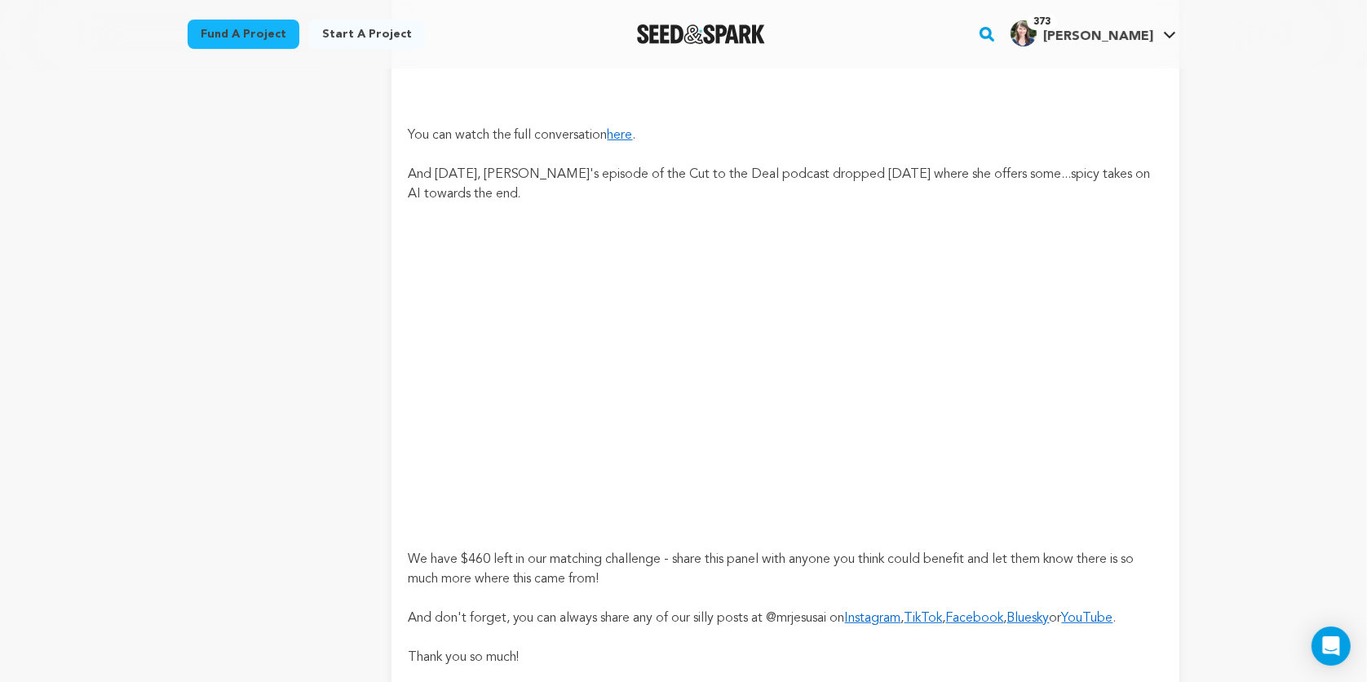
scroll to position [667, 0]
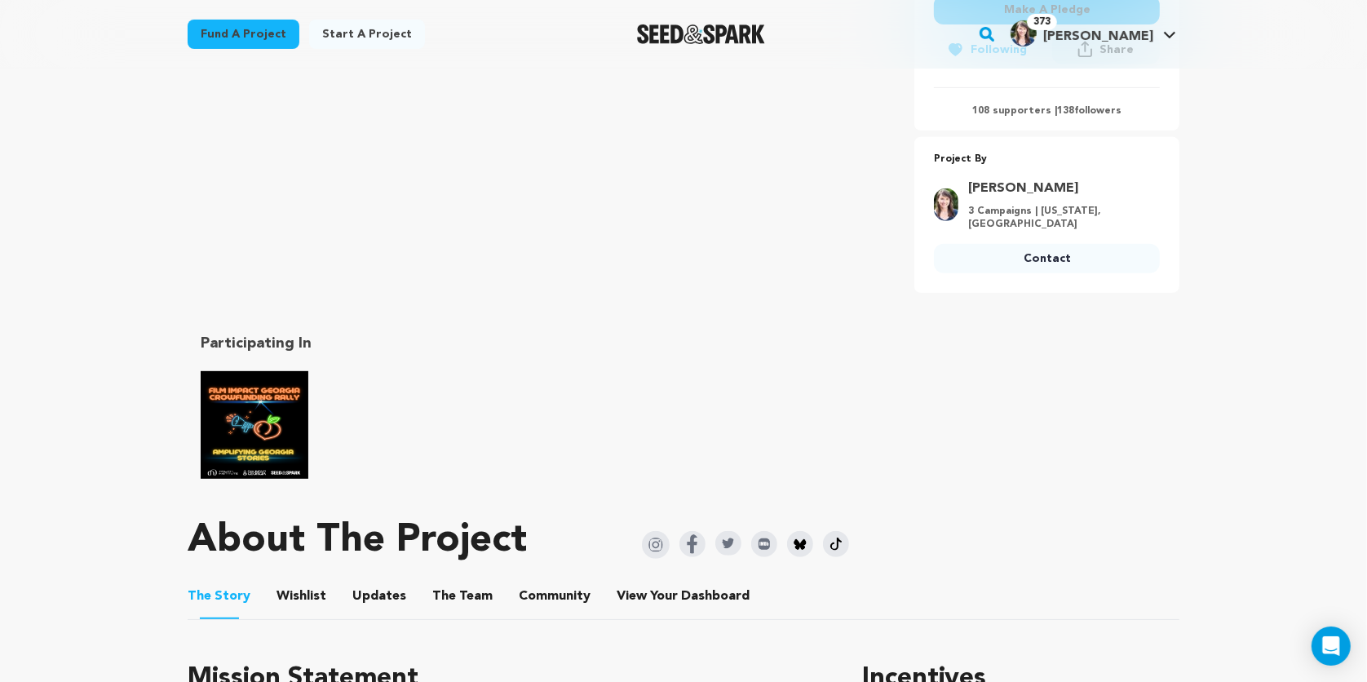
scroll to position [638, 0]
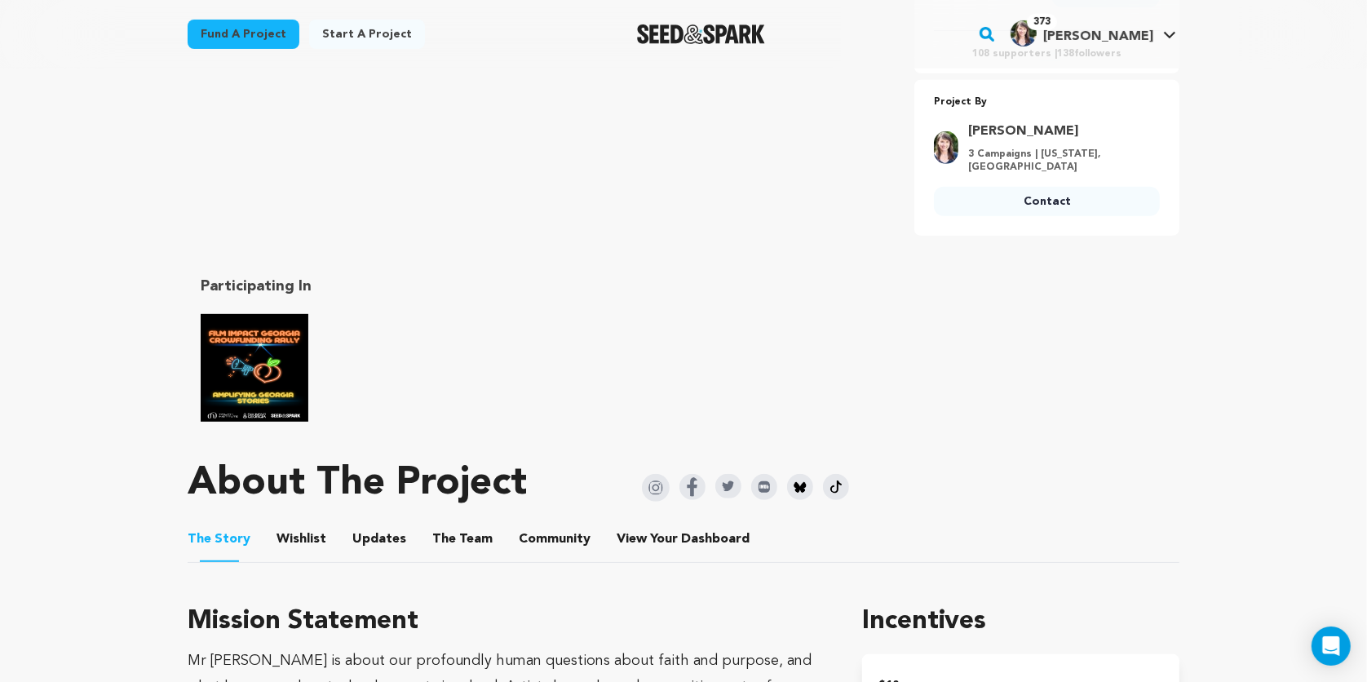
click at [368, 536] on button "Updates" at bounding box center [379, 542] width 39 height 39
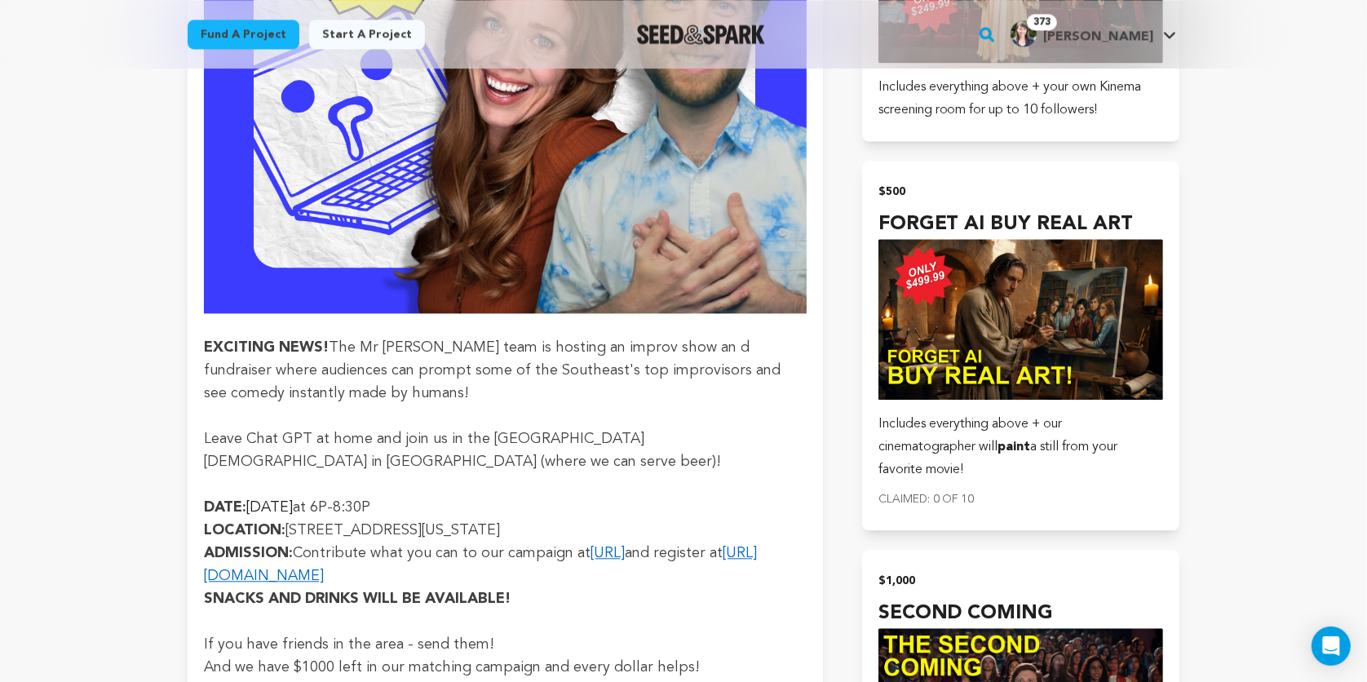
scroll to position [3295, 0]
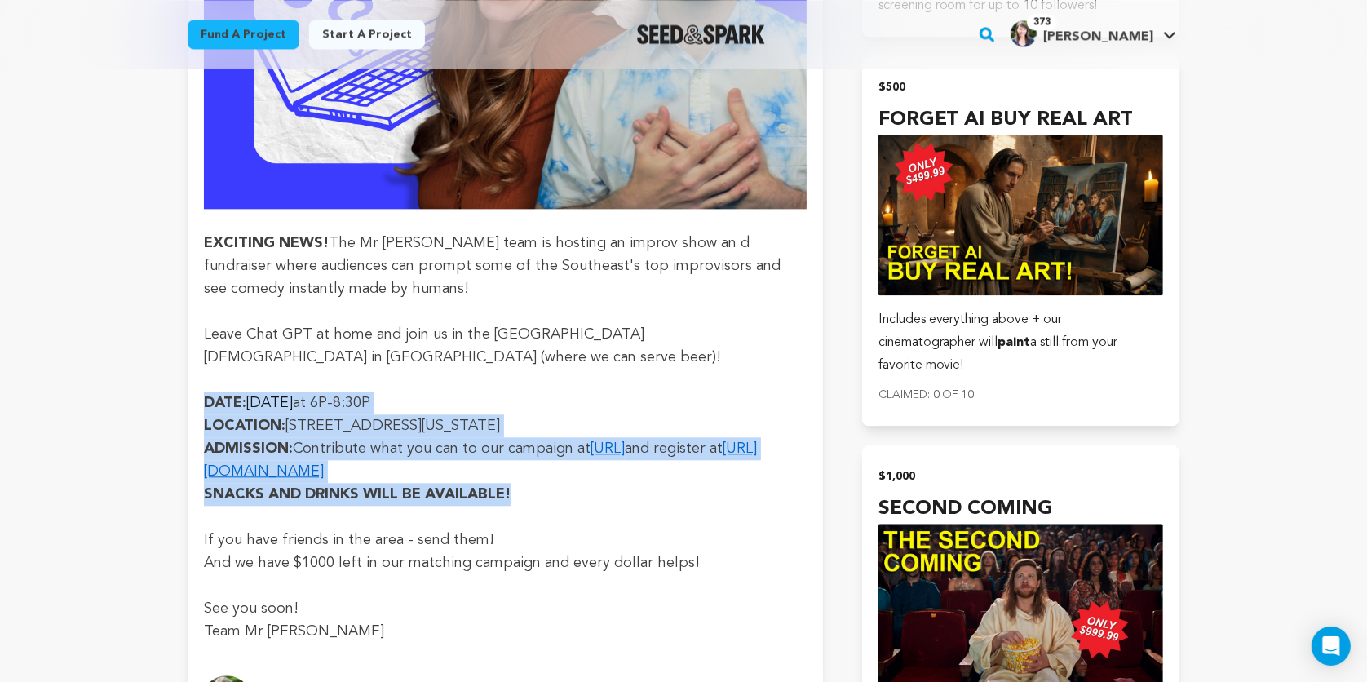
drag, startPoint x: 520, startPoint y: 439, endPoint x: 201, endPoint y: 360, distance: 328.5
click at [201, 360] on div "HUMAN ROOL, AI DROOLS, a night of improv in Atlanta! Share this update!" at bounding box center [505, 2] width 635 height 1320
copy div "DATE: Monday, August 25th at 6P-8:30P LOCATION: 743 Virginia Ave NE, Atlanta, G…"
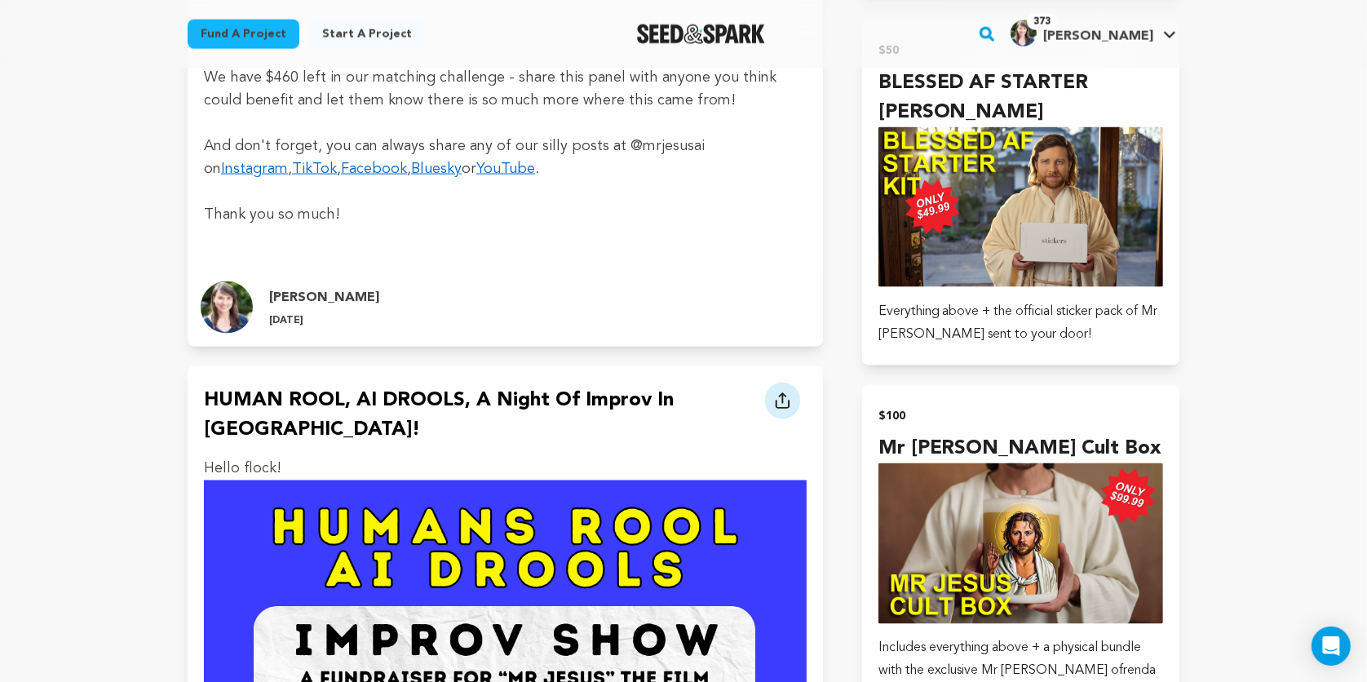
scroll to position [2007, 0]
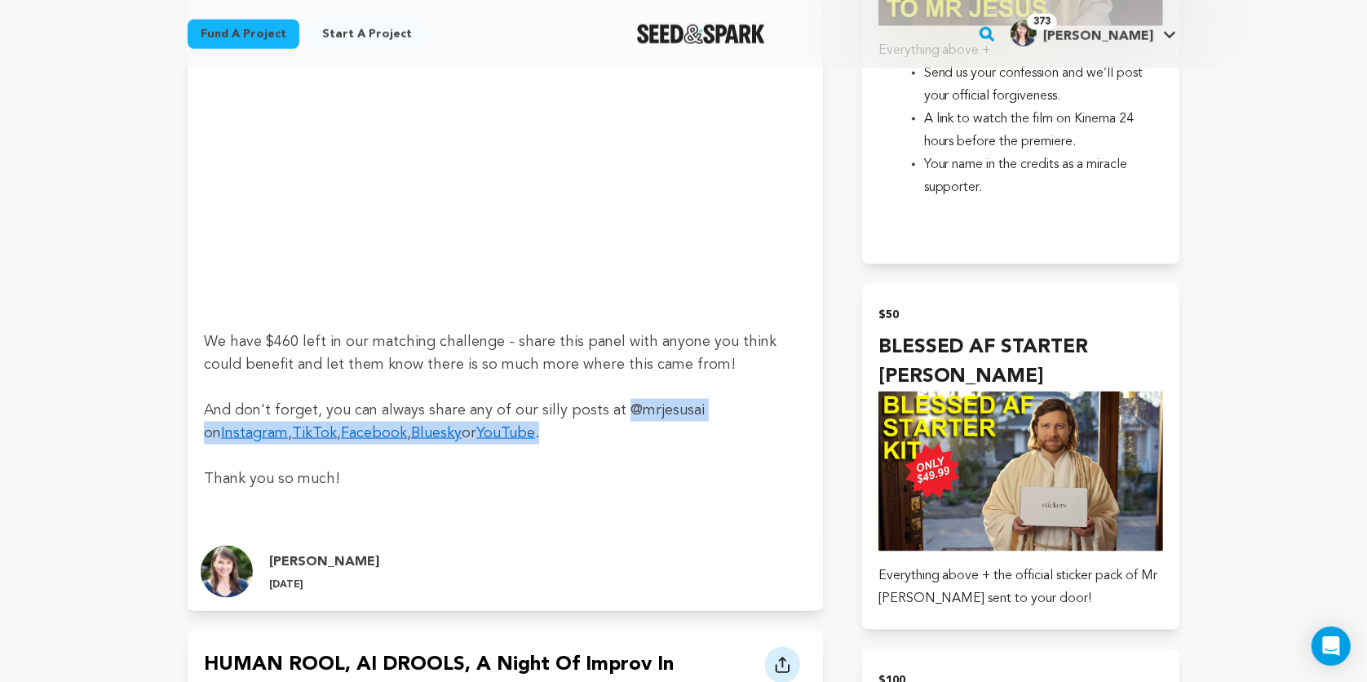
drag, startPoint x: 550, startPoint y: 405, endPoint x: 615, endPoint y: 387, distance: 67.7
click at [615, 399] on p "And don't forget, you can always share any of our silly posts at @mrjesusai on …" at bounding box center [505, 422] width 603 height 46
copy p "@mrjesusai on Instagram , TikTok , Facebook , Bluesky or YouTube ."
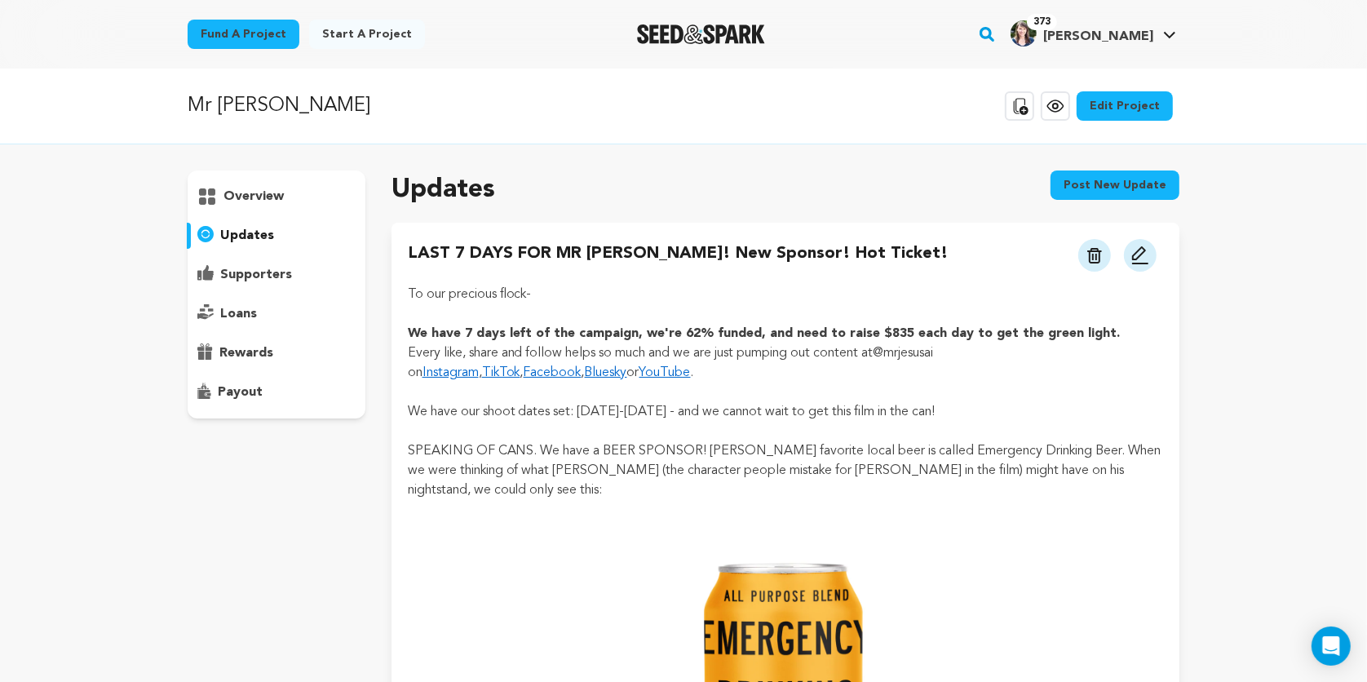
click at [260, 269] on p "supporters" at bounding box center [256, 275] width 72 height 20
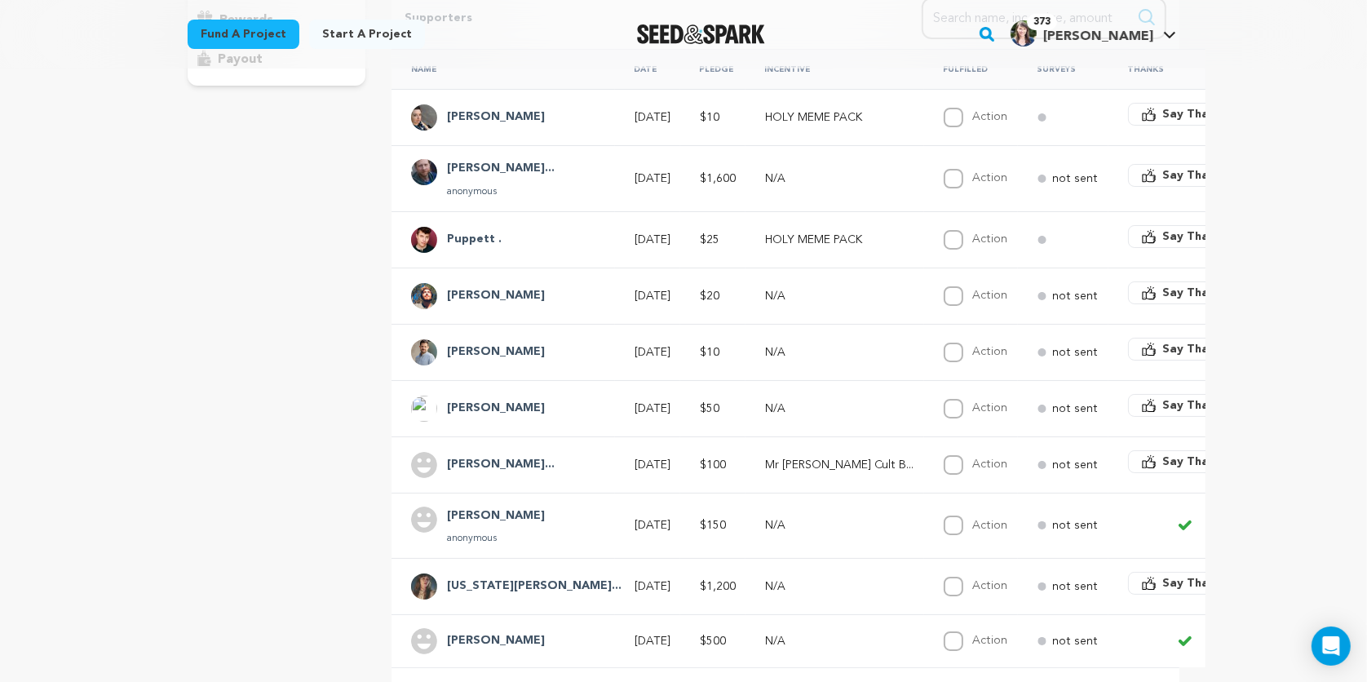
scroll to position [330, 0]
click at [1163, 579] on span "Say Thanks" at bounding box center [1195, 585] width 65 height 16
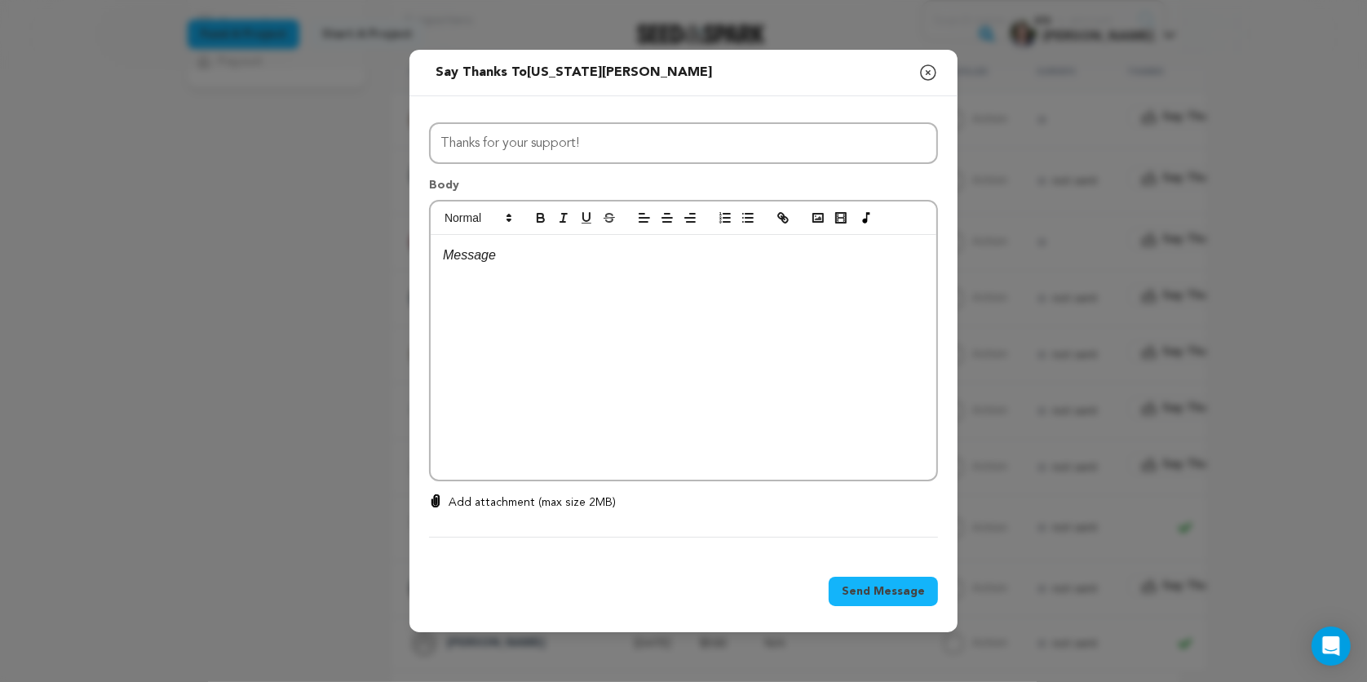
click at [649, 255] on p at bounding box center [683, 255] width 481 height 21
click at [898, 594] on span "Send Message" at bounding box center [882, 591] width 83 height 16
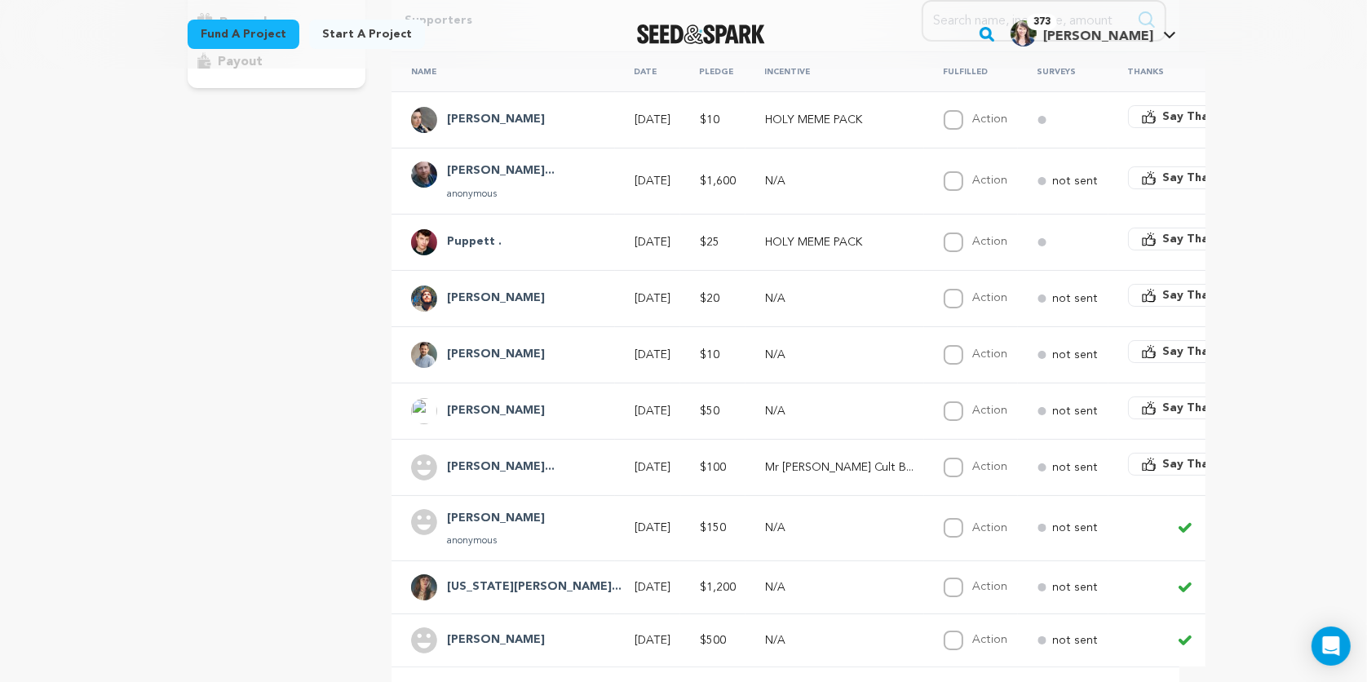
click at [1163, 462] on span "Say Thanks" at bounding box center [1195, 464] width 65 height 16
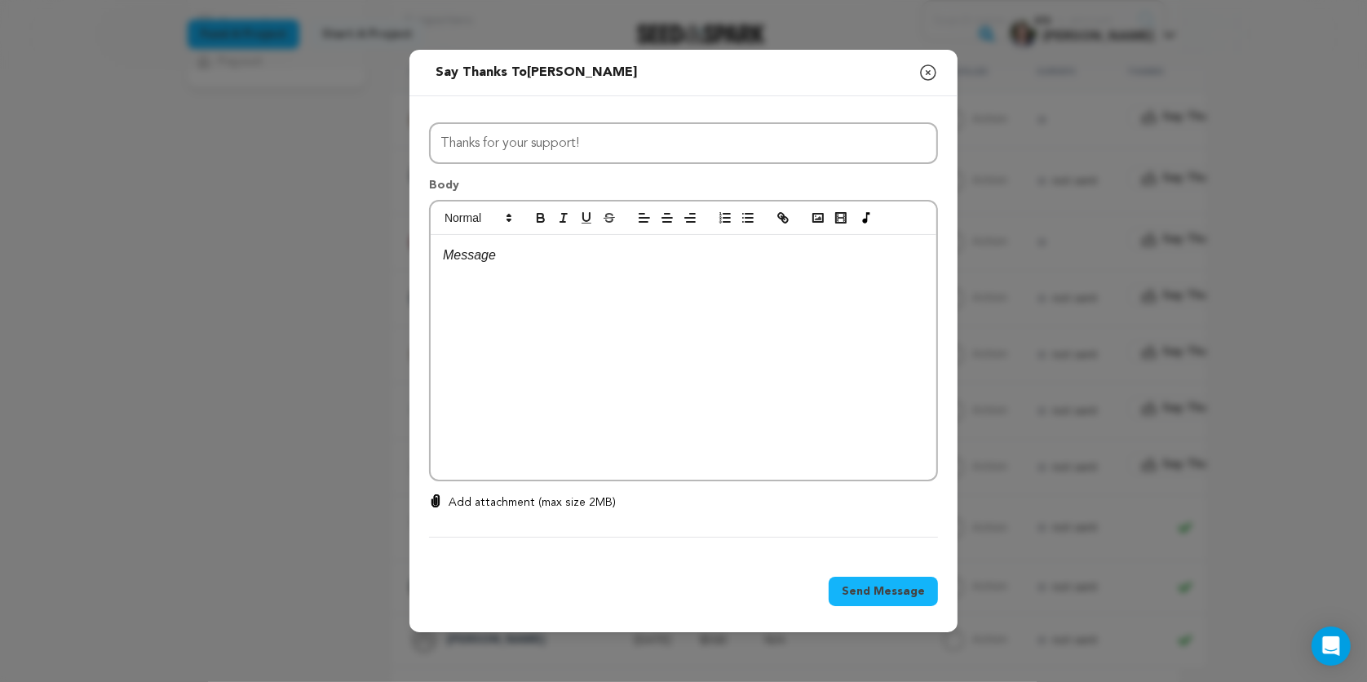
click at [567, 271] on div at bounding box center [684, 357] width 506 height 245
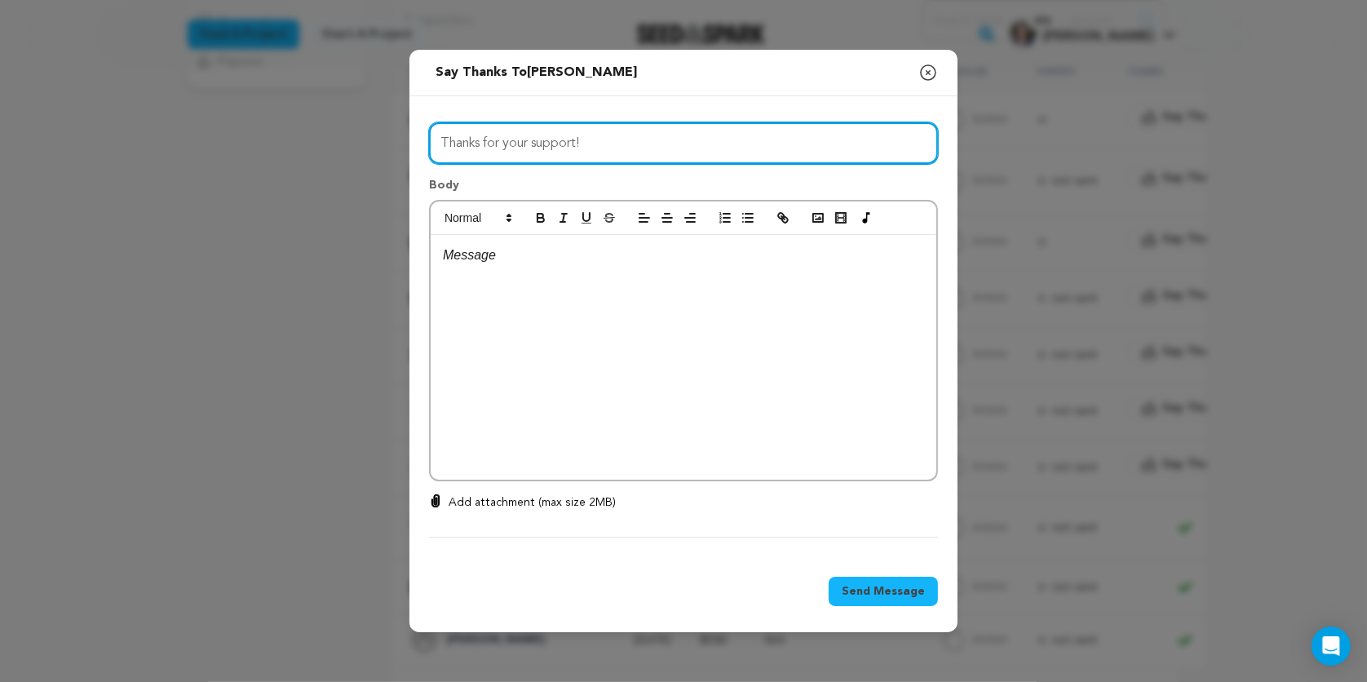
drag, startPoint x: 594, startPoint y: 151, endPoint x: 417, endPoint y: 147, distance: 176.2
click at [417, 147] on div "All Incentives HOLY MEME PACK CONFESS TO MR JESUS BLESSED AF STARTER KIT Mr Jes…" at bounding box center [683, 326] width 548 height 461
type input "Shabnam, thank you!!!!"
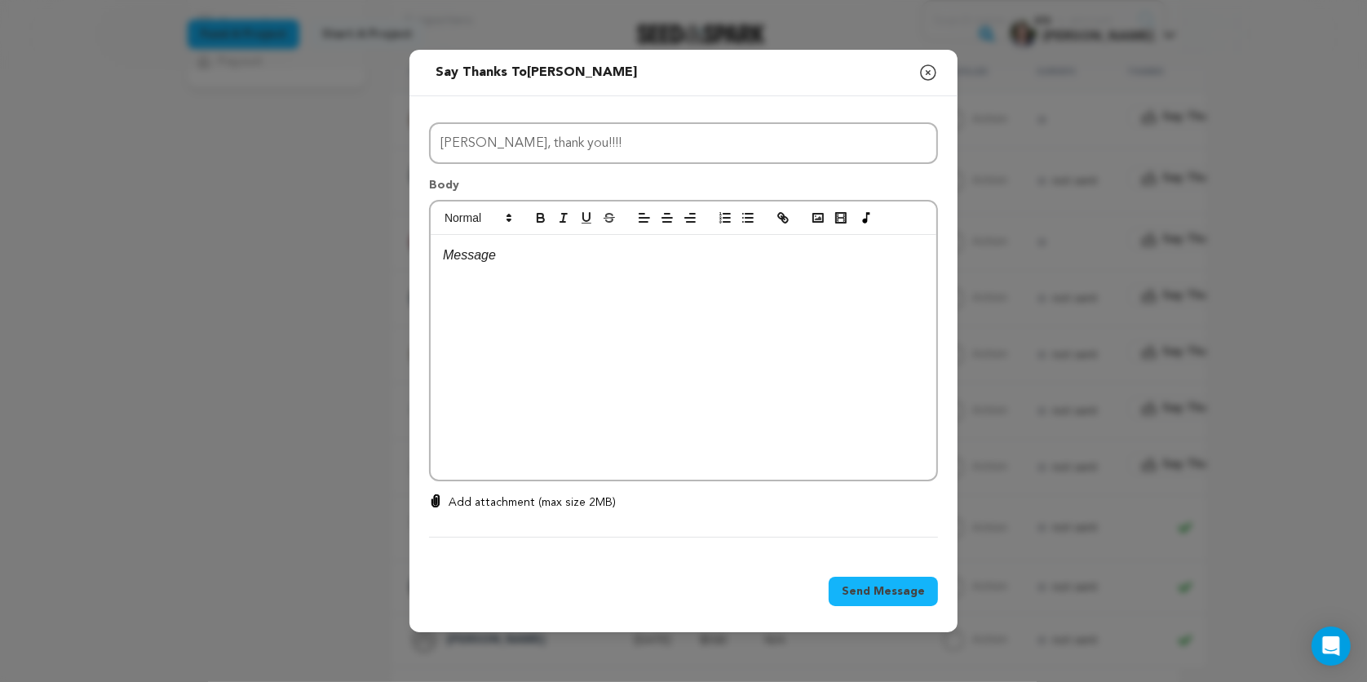
click at [461, 257] on p at bounding box center [683, 255] width 481 height 21
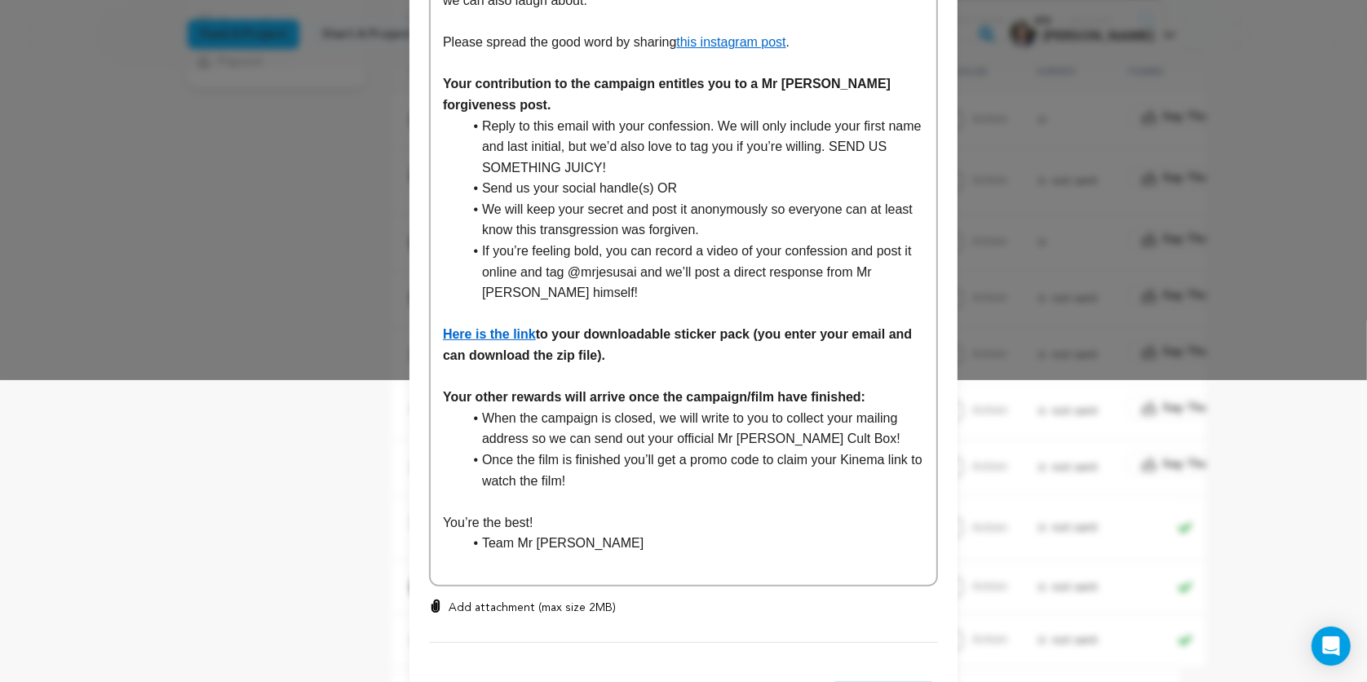
scroll to position [369, 0]
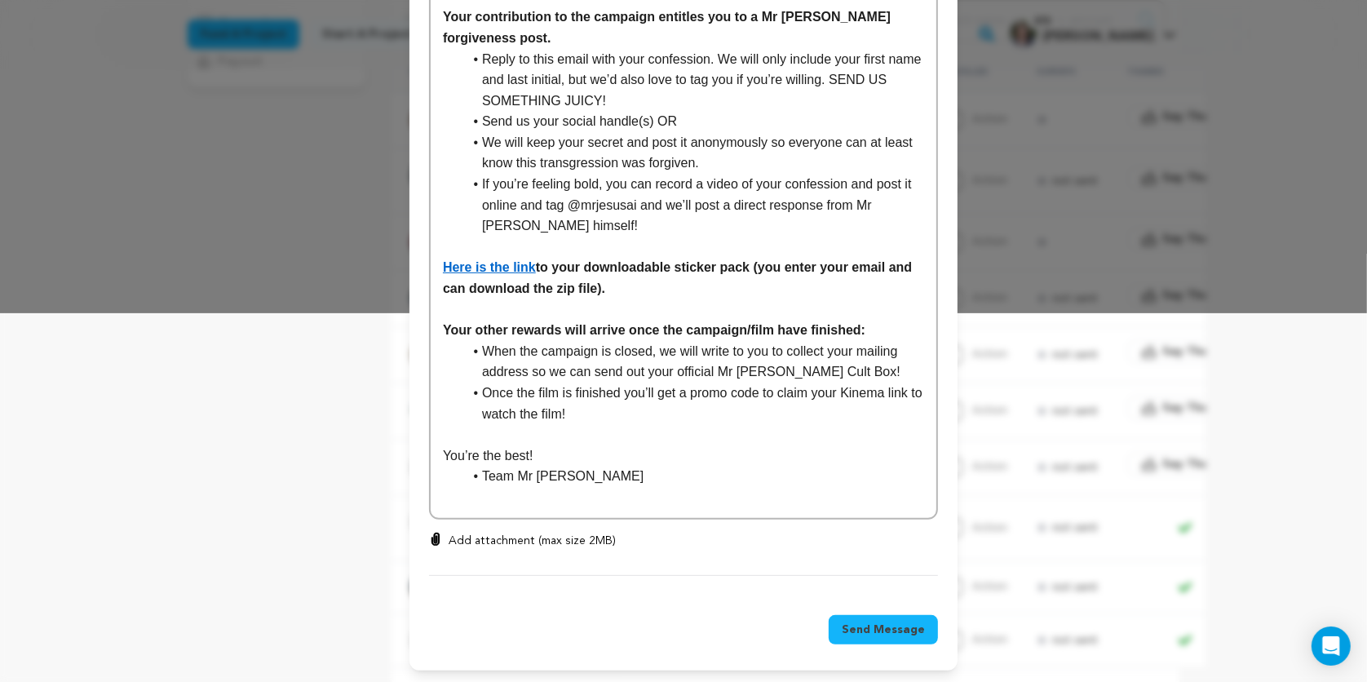
click at [859, 624] on span "Send Message" at bounding box center [882, 629] width 83 height 16
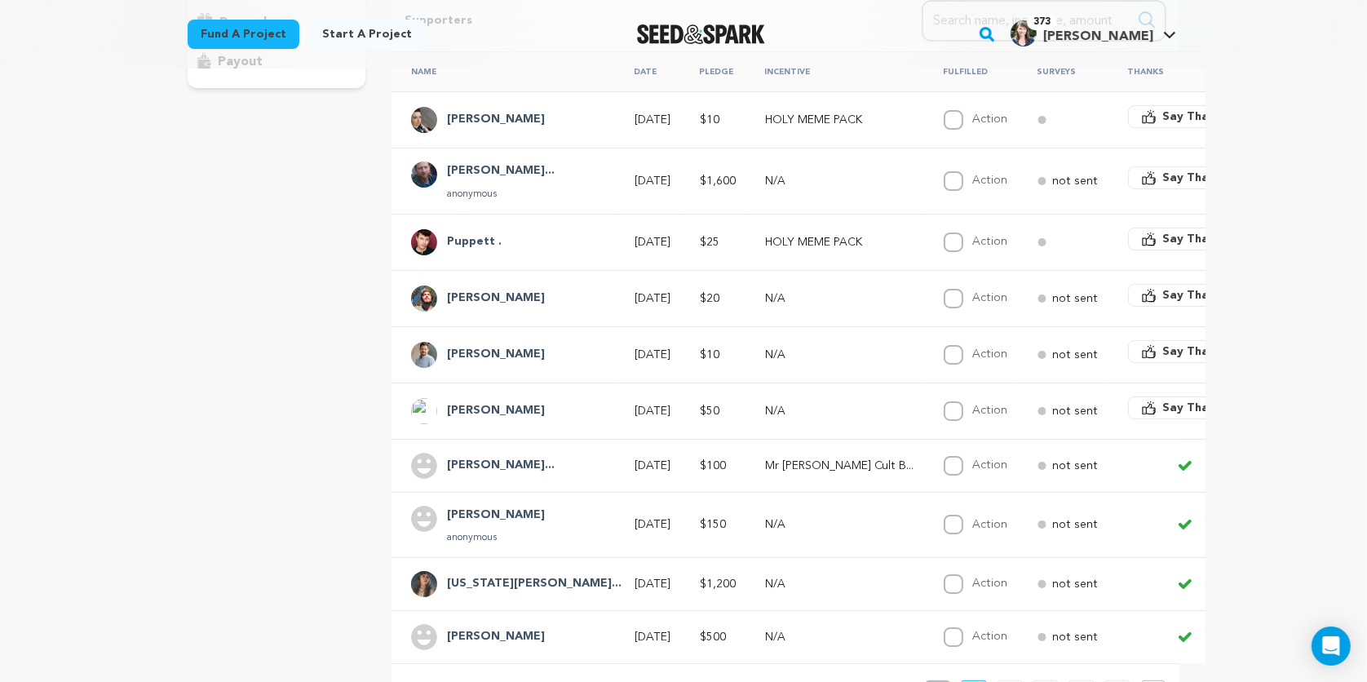
click at [1163, 402] on span "Say Thanks" at bounding box center [1195, 408] width 65 height 16
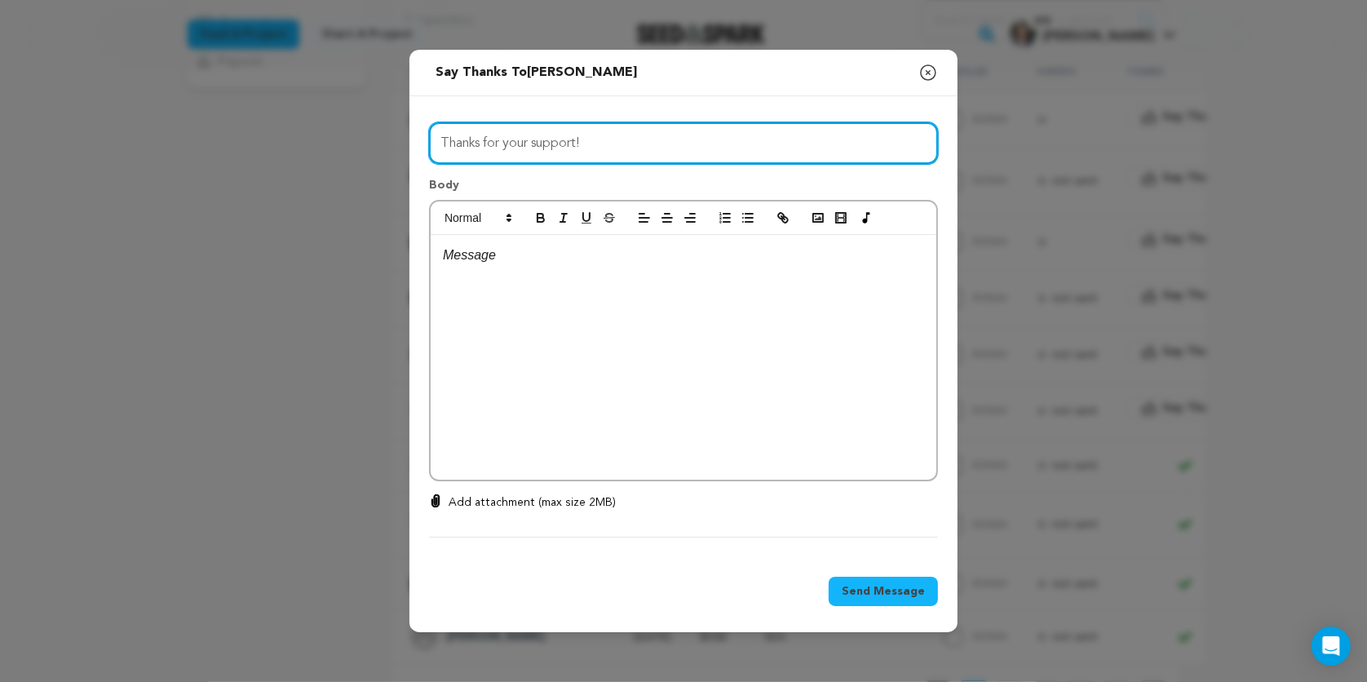
click at [532, 160] on input "Thanks for your support!" at bounding box center [683, 143] width 509 height 42
drag, startPoint x: 606, startPoint y: 145, endPoint x: 405, endPoint y: 135, distance: 200.8
click at [405, 135] on div "Send message to Harris Peter Say thanks to Harris Peter Compose New Message Clo…" at bounding box center [683, 341] width 1367 height 682
type input "Thank you, Peter!"
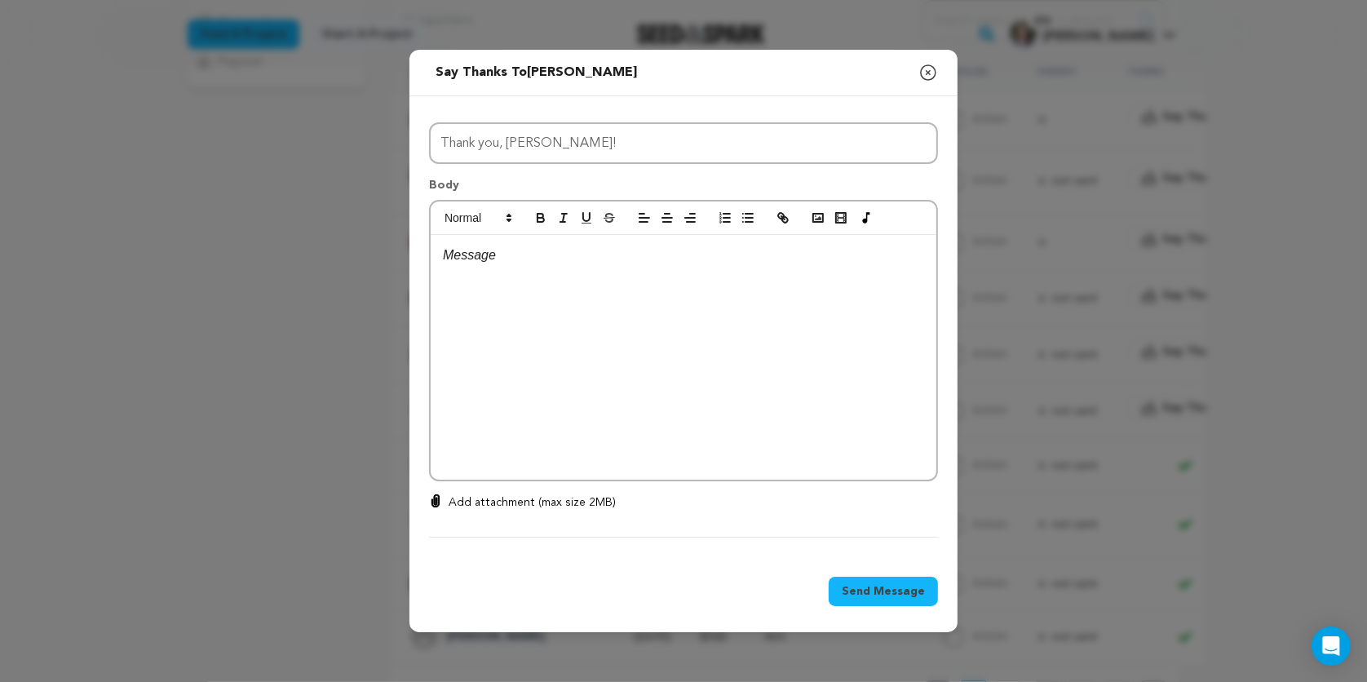
click at [487, 249] on p at bounding box center [683, 255] width 481 height 21
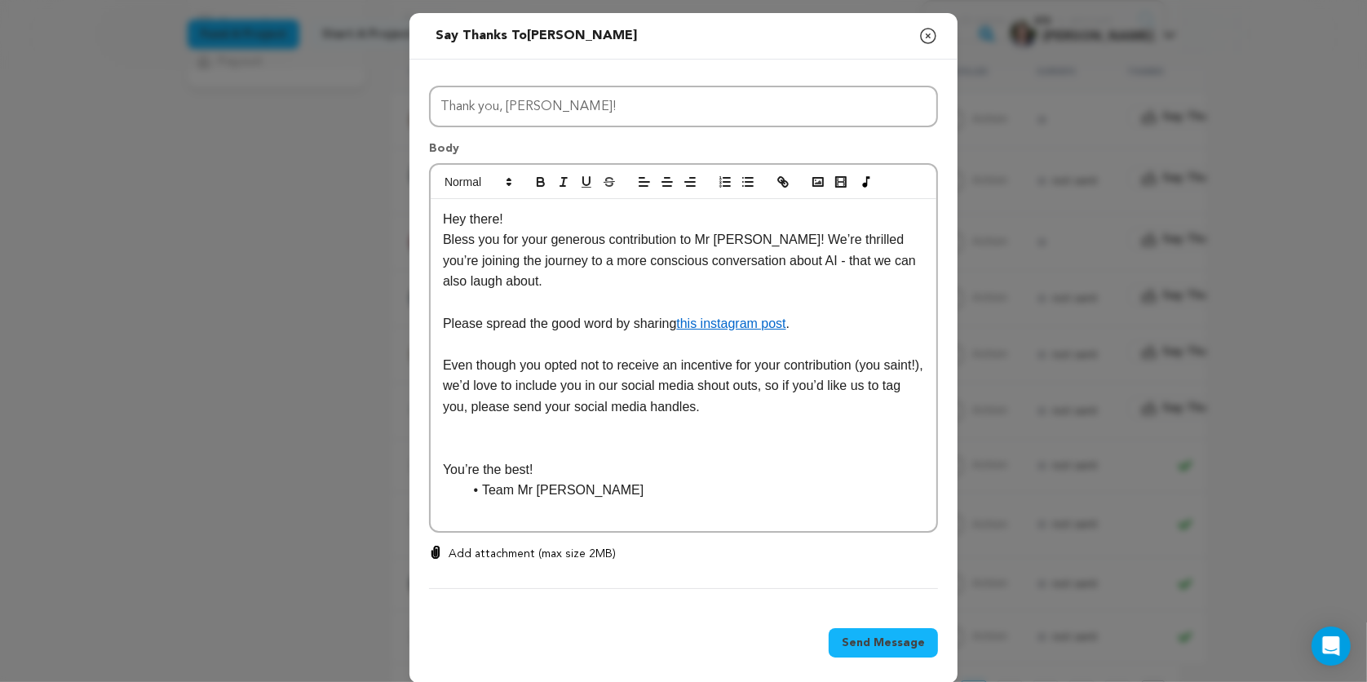
click at [529, 218] on p "Hey there!" at bounding box center [683, 219] width 481 height 21
drag, startPoint x: 549, startPoint y: 467, endPoint x: 434, endPoint y: 466, distance: 115.0
click at [434, 466] on div "Peter! You're the best! Bless you for your generous contribution to Mr Jesus! W…" at bounding box center [684, 365] width 506 height 333
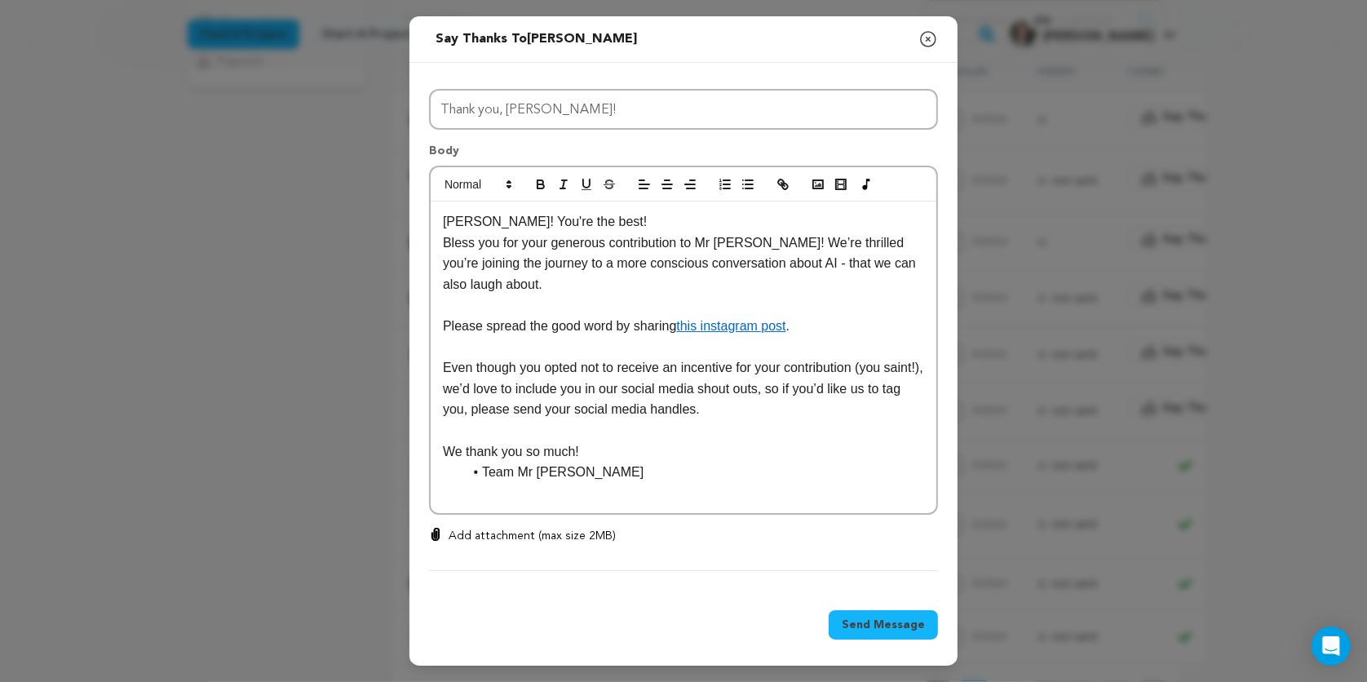
click at [852, 618] on span "Send Message" at bounding box center [882, 624] width 83 height 16
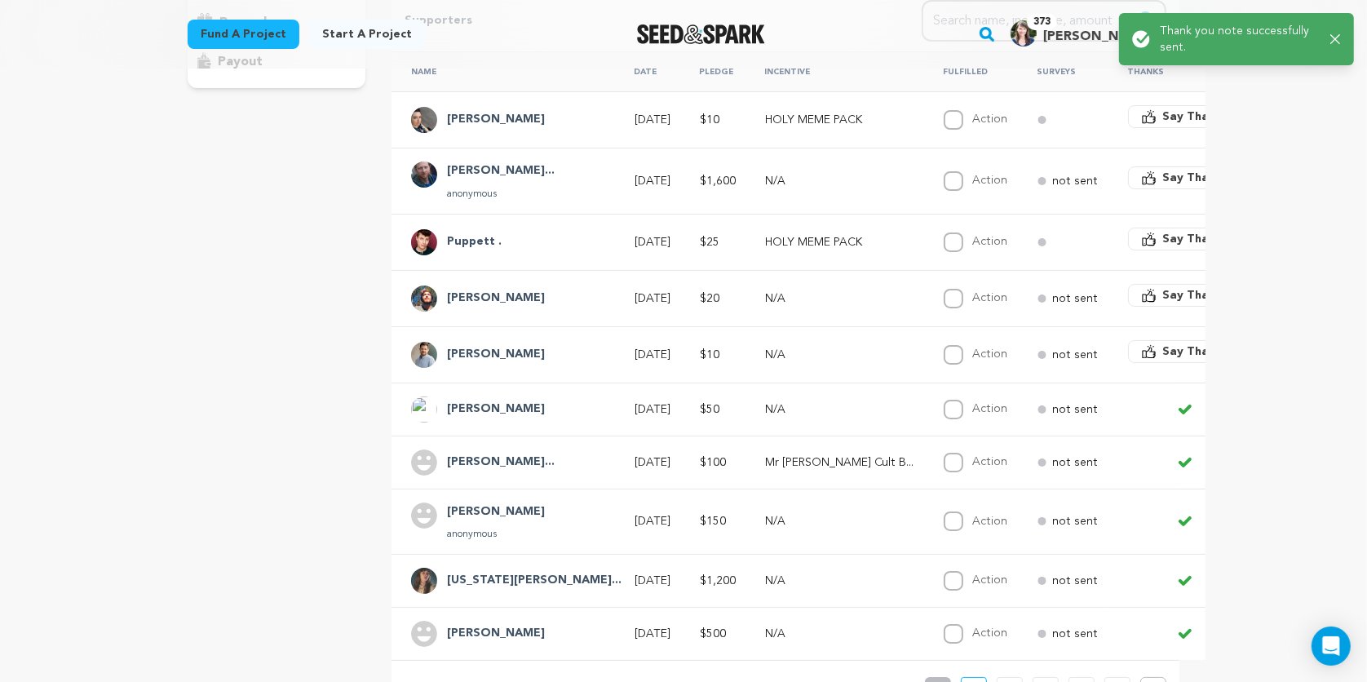
click at [1163, 346] on span "Say Thanks" at bounding box center [1195, 351] width 65 height 16
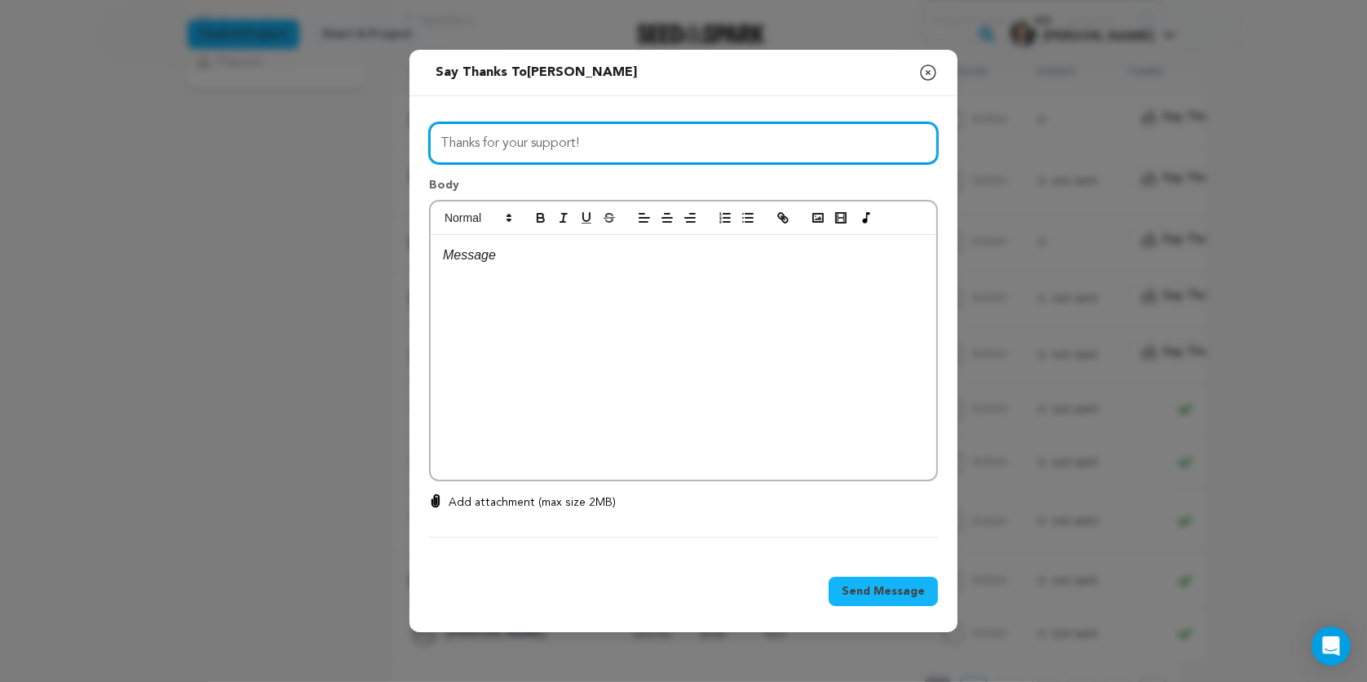
drag, startPoint x: 606, startPoint y: 130, endPoint x: 674, endPoint y: 141, distance: 69.4
click at [674, 141] on input "Thanks for your support!" at bounding box center [683, 143] width 509 height 42
type input "Thanks Doug!!"
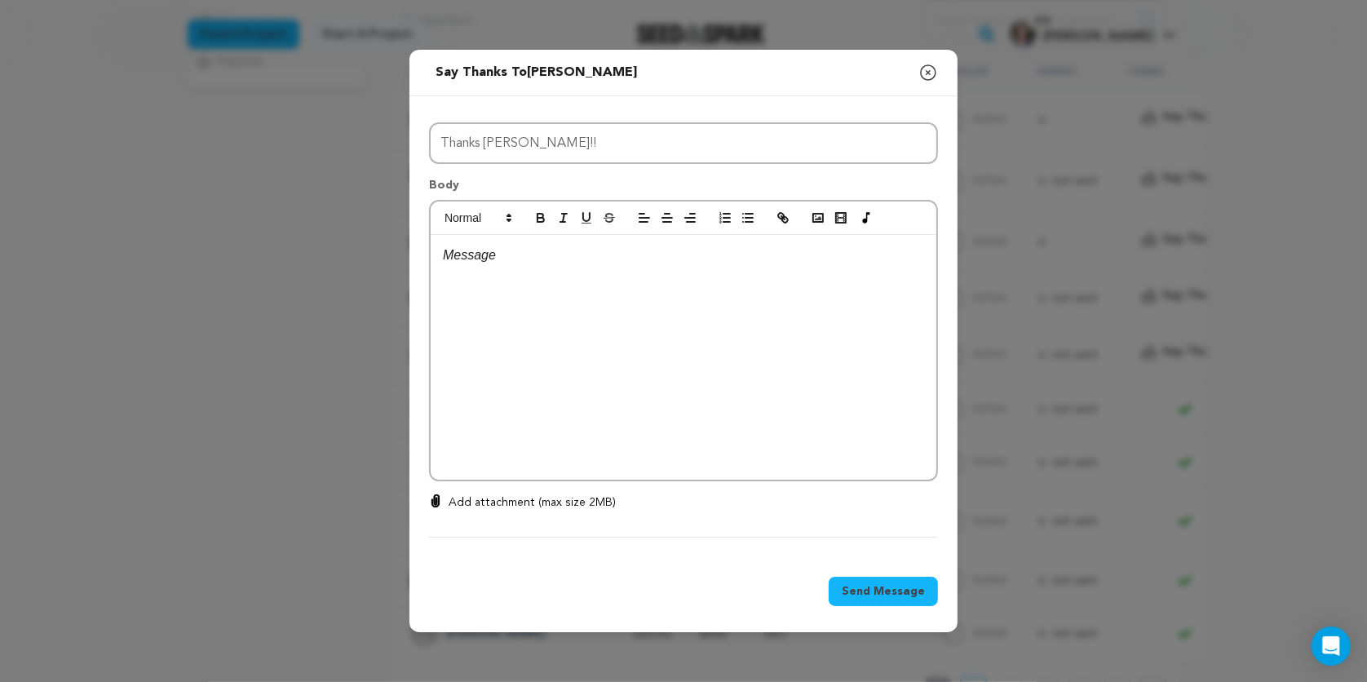
click at [621, 254] on p at bounding box center [683, 255] width 481 height 21
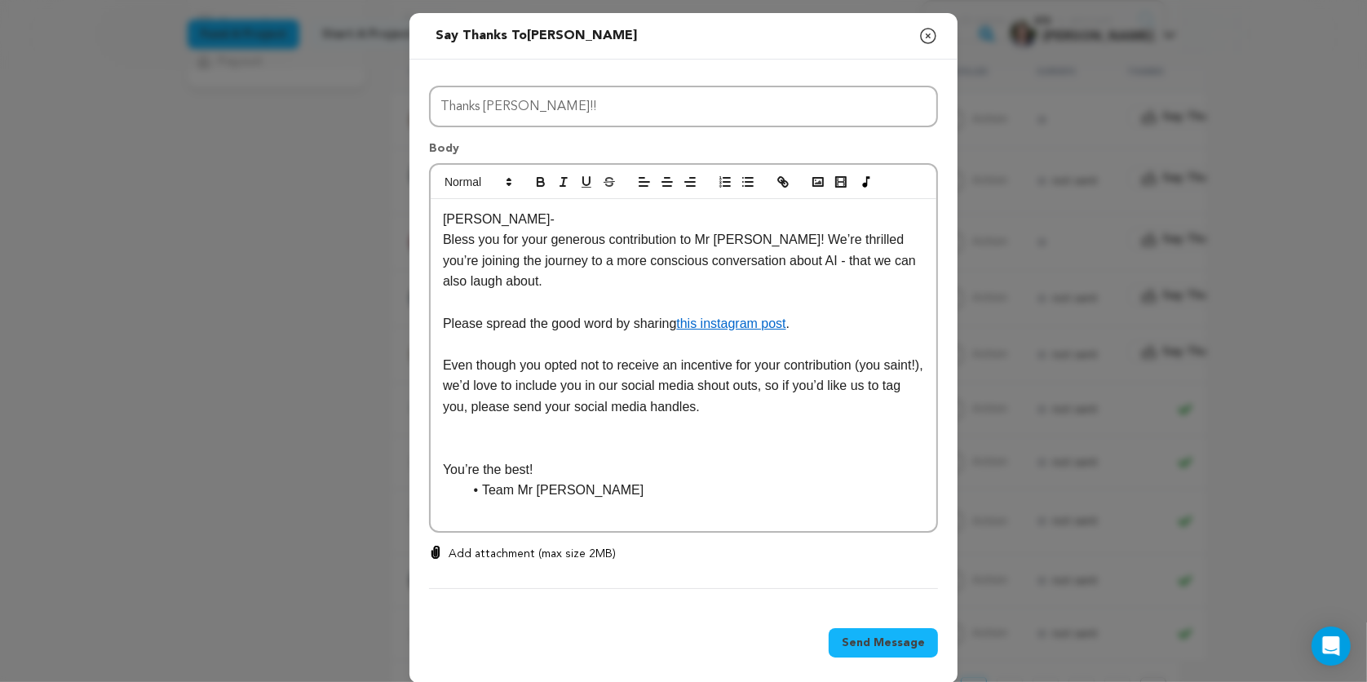
click at [871, 640] on span "Send Message" at bounding box center [882, 642] width 83 height 16
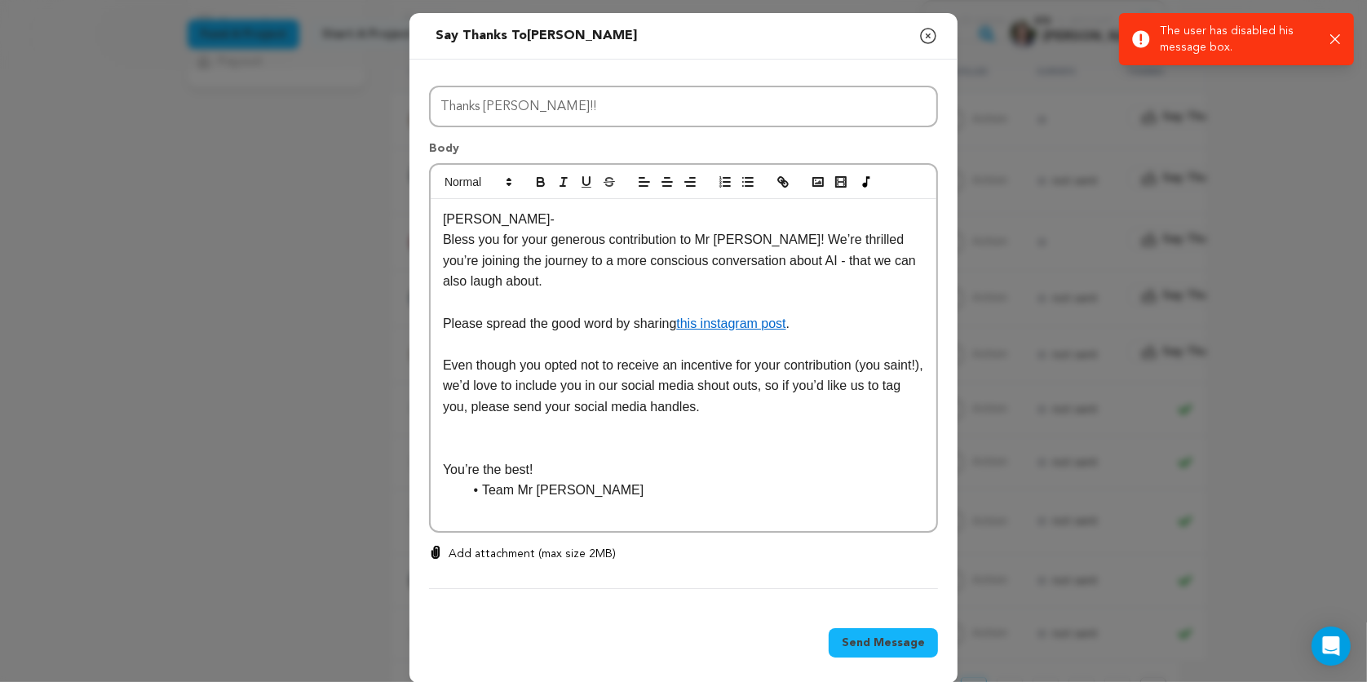
click at [923, 32] on icon "button" at bounding box center [928, 36] width 20 height 20
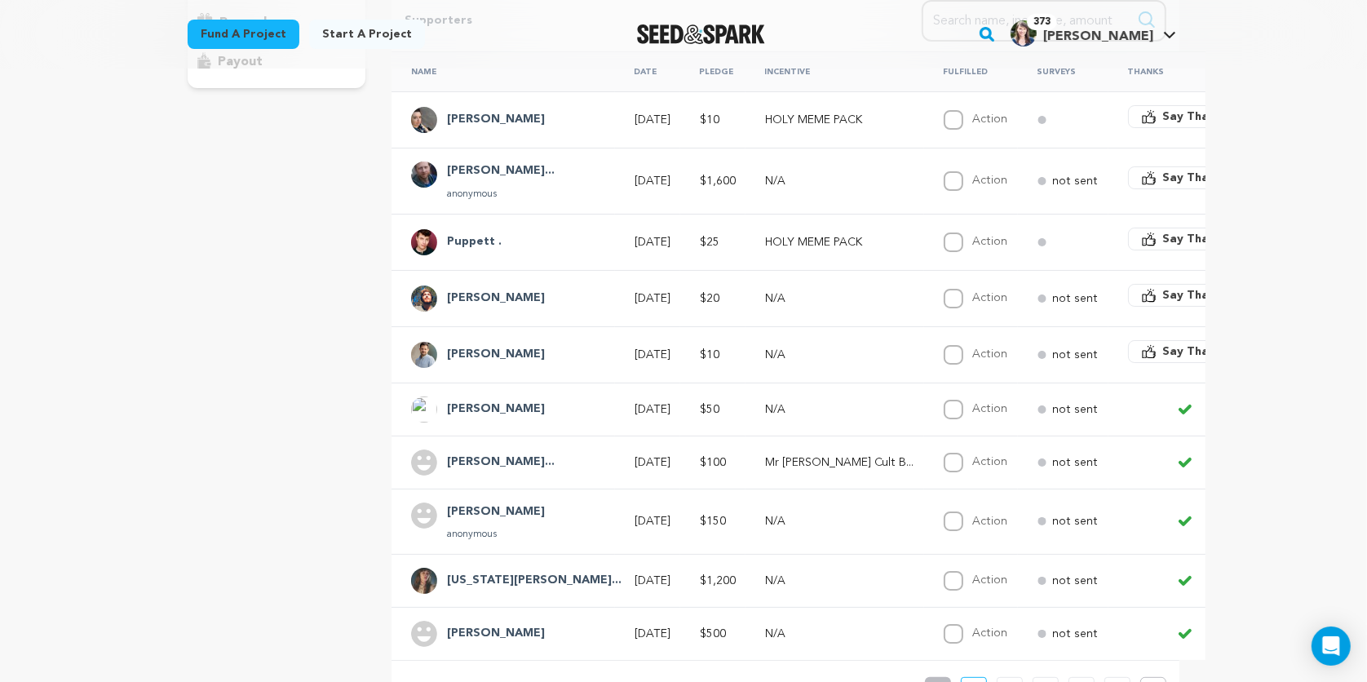
click at [1163, 289] on span "Say Thanks" at bounding box center [1195, 295] width 65 height 16
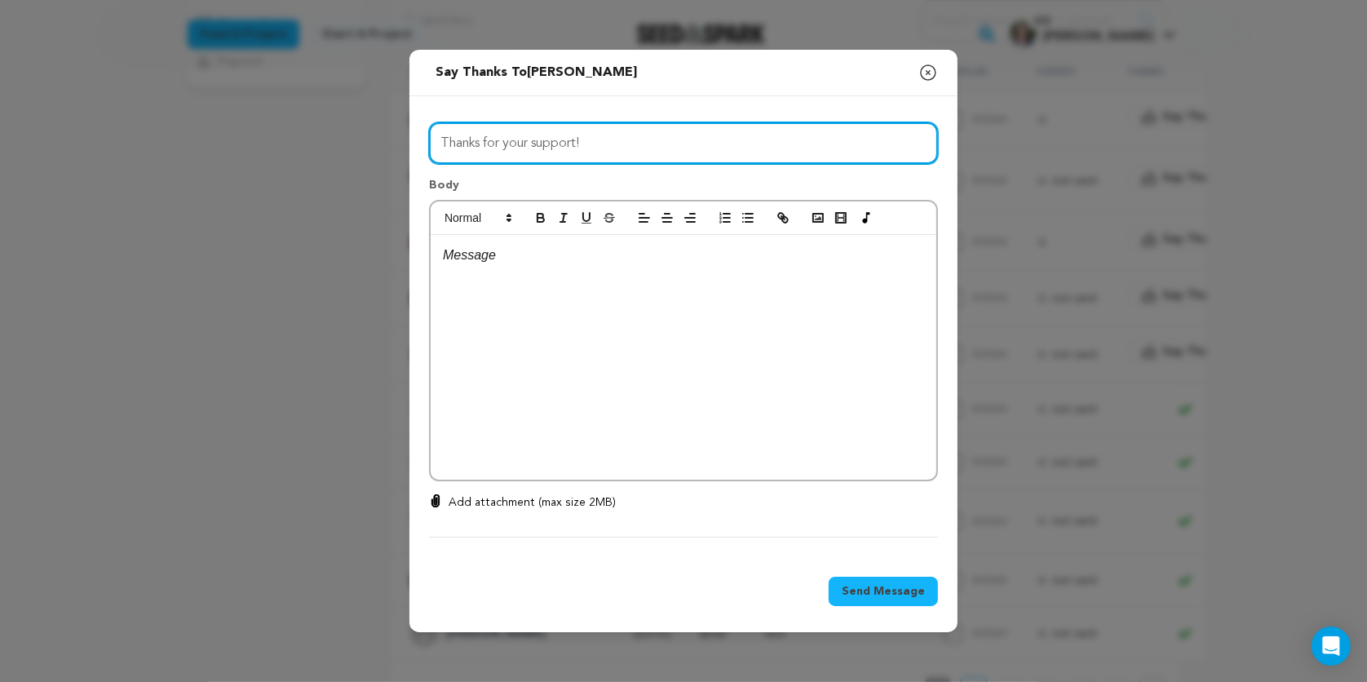
click at [616, 130] on input "Thanks for your support!" at bounding box center [683, 143] width 509 height 42
drag, startPoint x: 616, startPoint y: 135, endPoint x: 415, endPoint y: 136, distance: 201.4
click at [415, 136] on div "All Incentives HOLY MEME PACK CONFESS TO MR JESUS BLESSED AF STARTER KIT Mr Jes…" at bounding box center [683, 326] width 548 height 461
type input "Thank you so much, Max!"
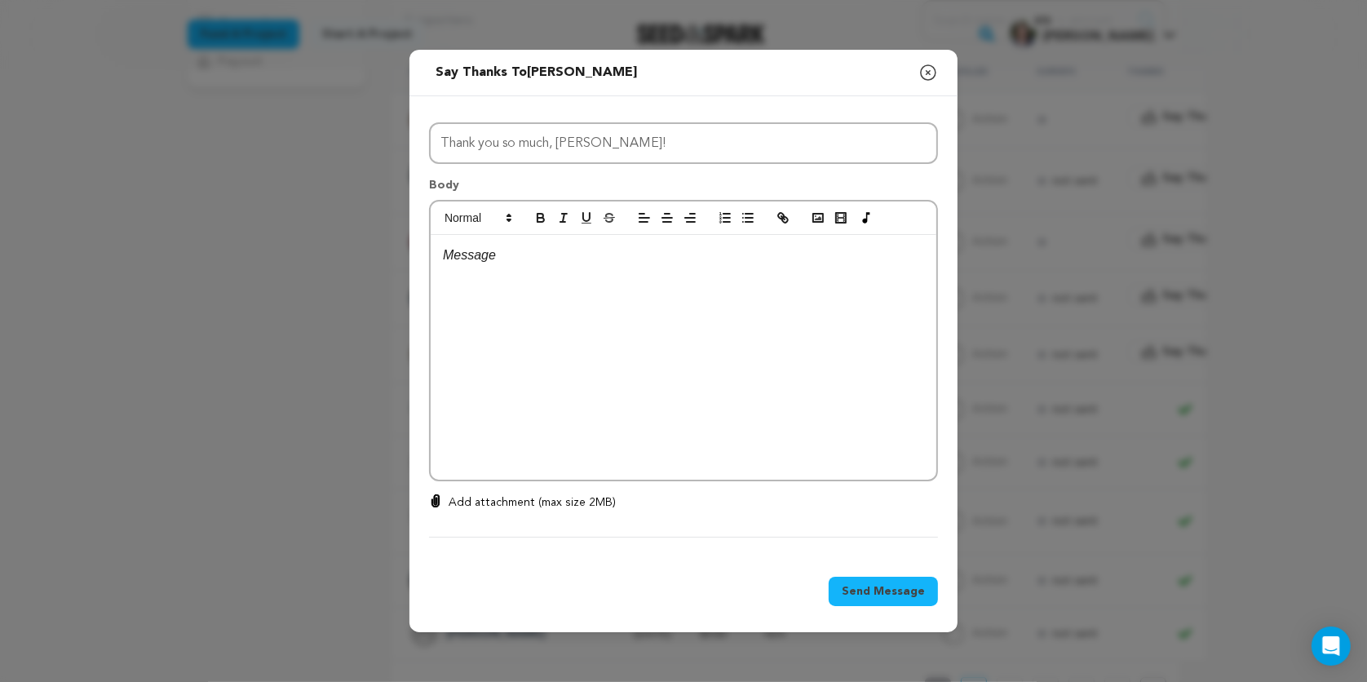
click at [475, 268] on div at bounding box center [684, 357] width 506 height 245
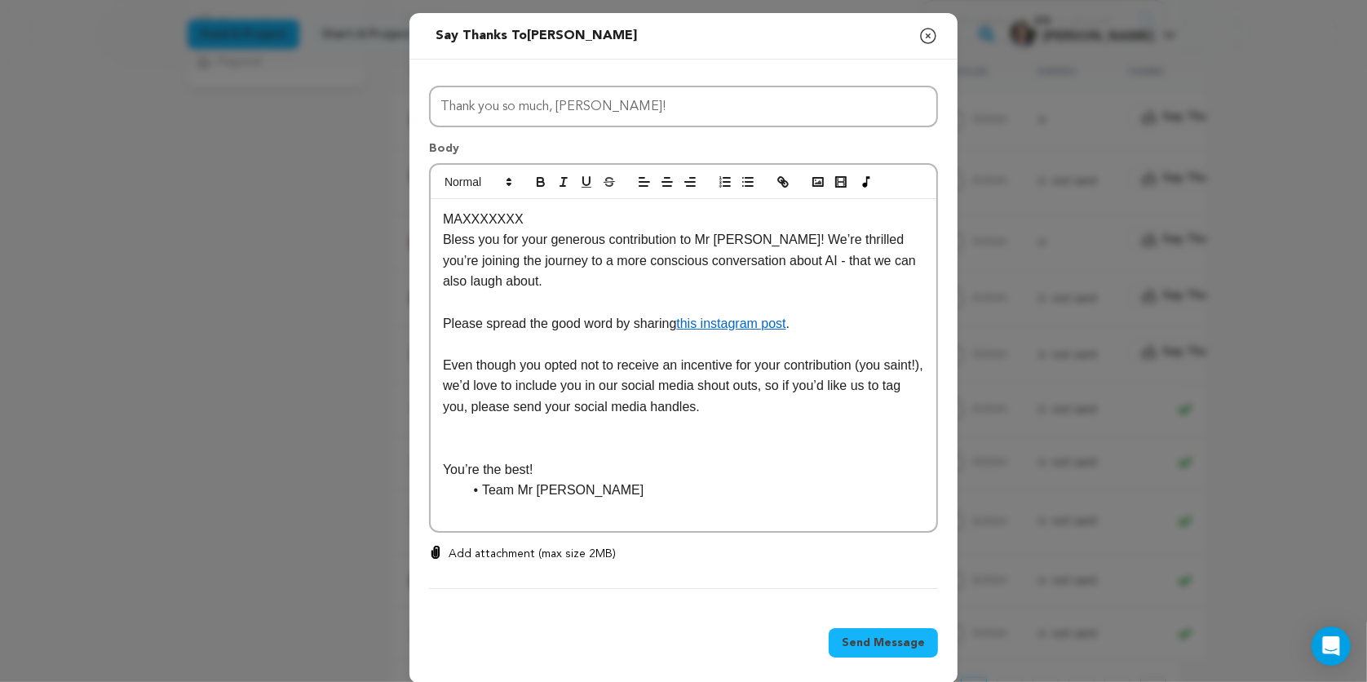
click at [615, 426] on p at bounding box center [683, 427] width 481 height 21
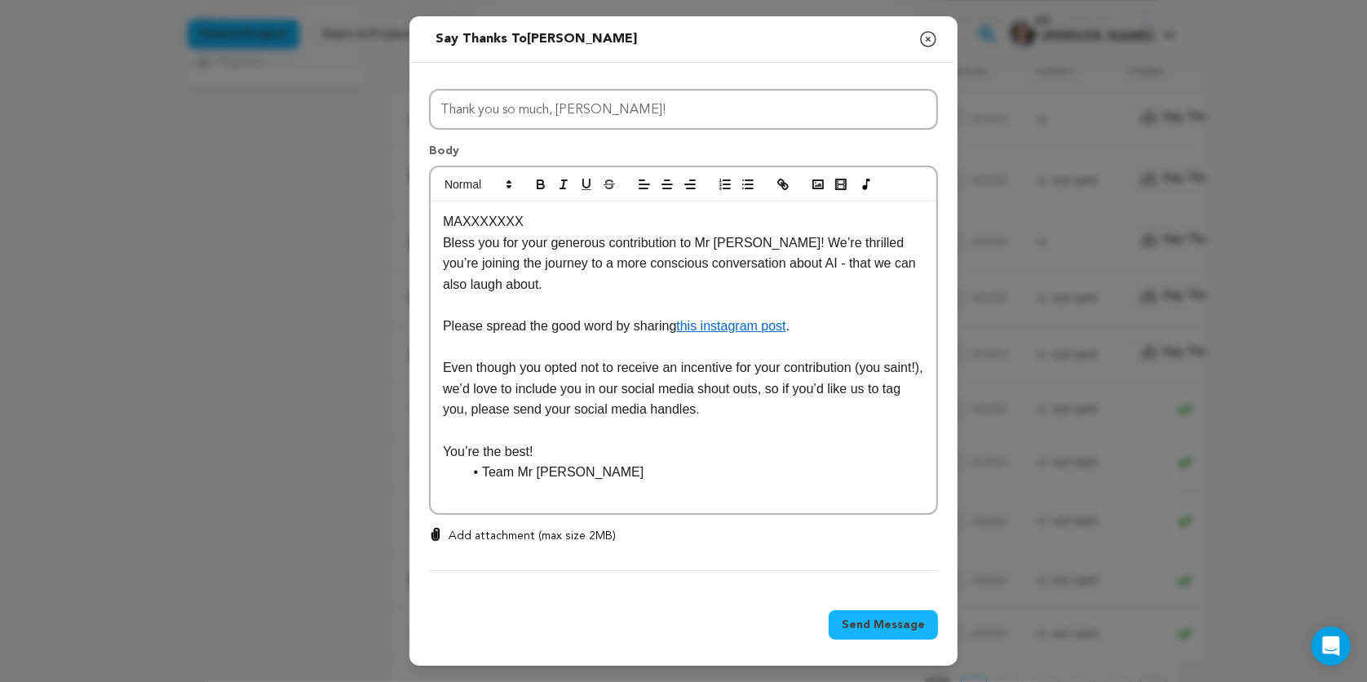
drag, startPoint x: 746, startPoint y: 412, endPoint x: 807, endPoint y: 384, distance: 67.1
click at [806, 385] on p "Even though you opted not to receive an incentive for your contribution (you sa…" at bounding box center [683, 388] width 481 height 63
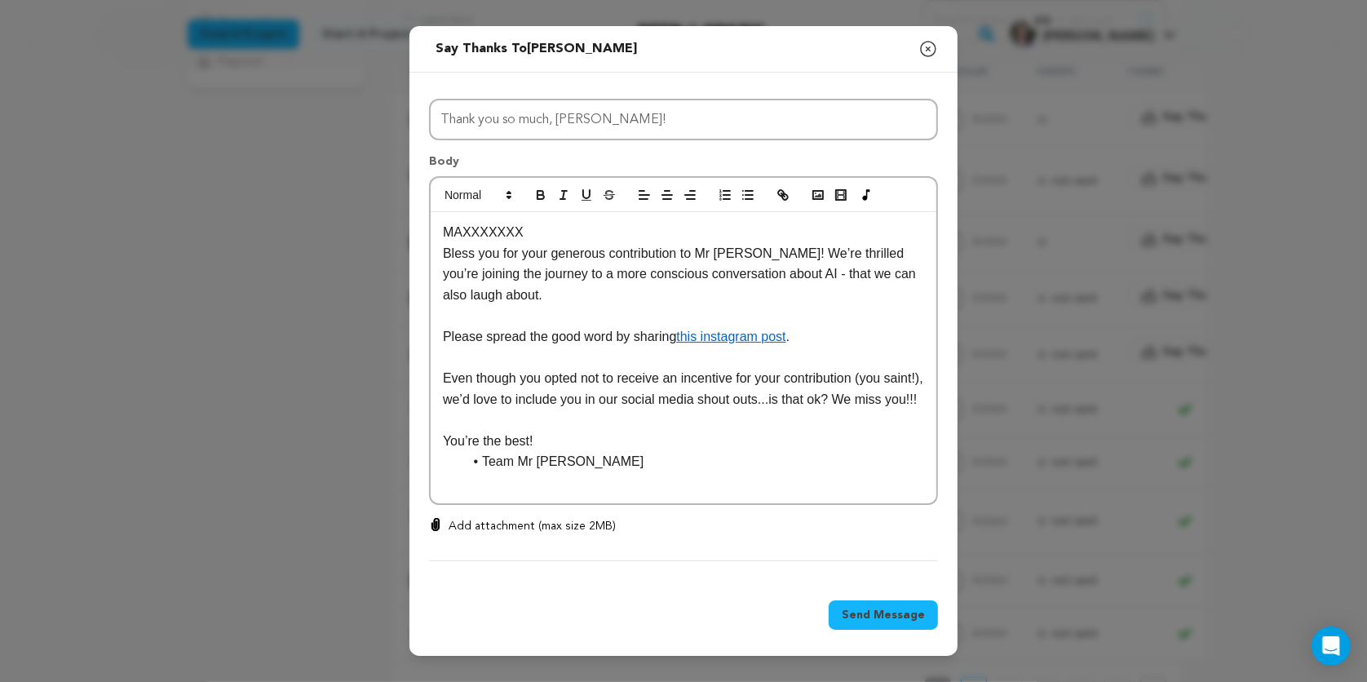
click at [890, 623] on span "Send Message" at bounding box center [882, 615] width 83 height 16
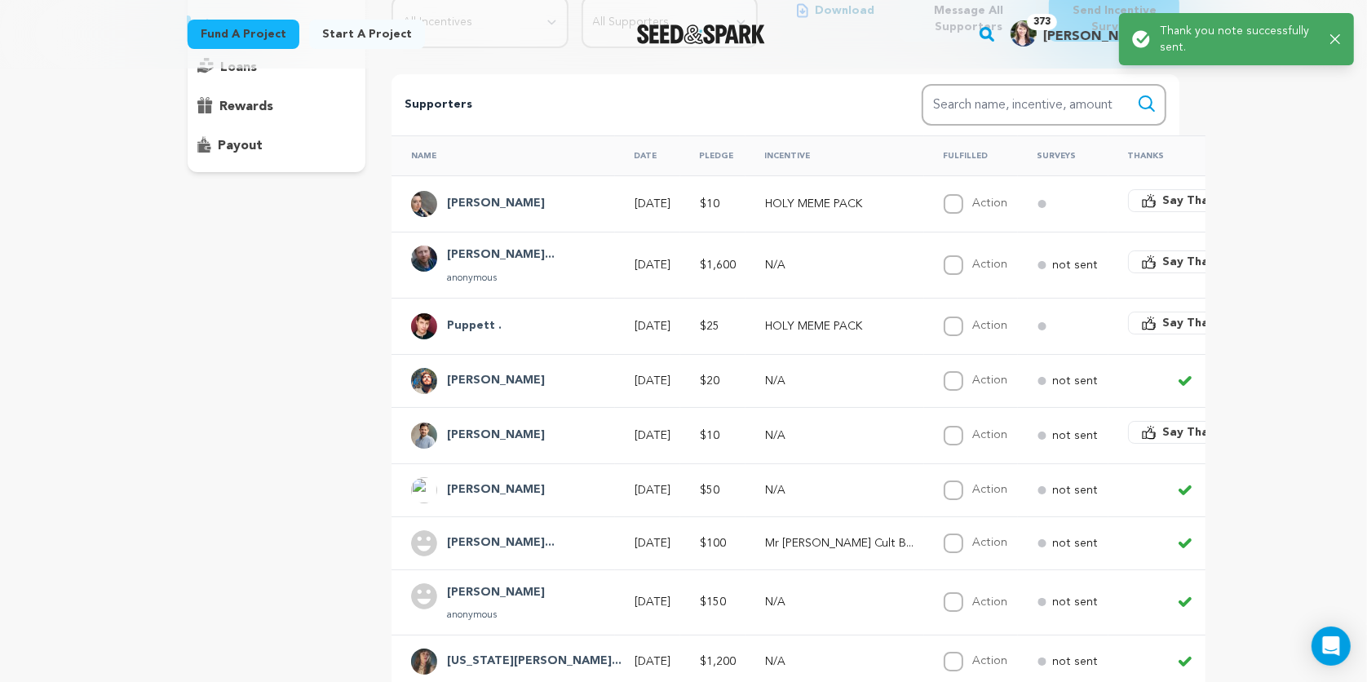
scroll to position [237, 0]
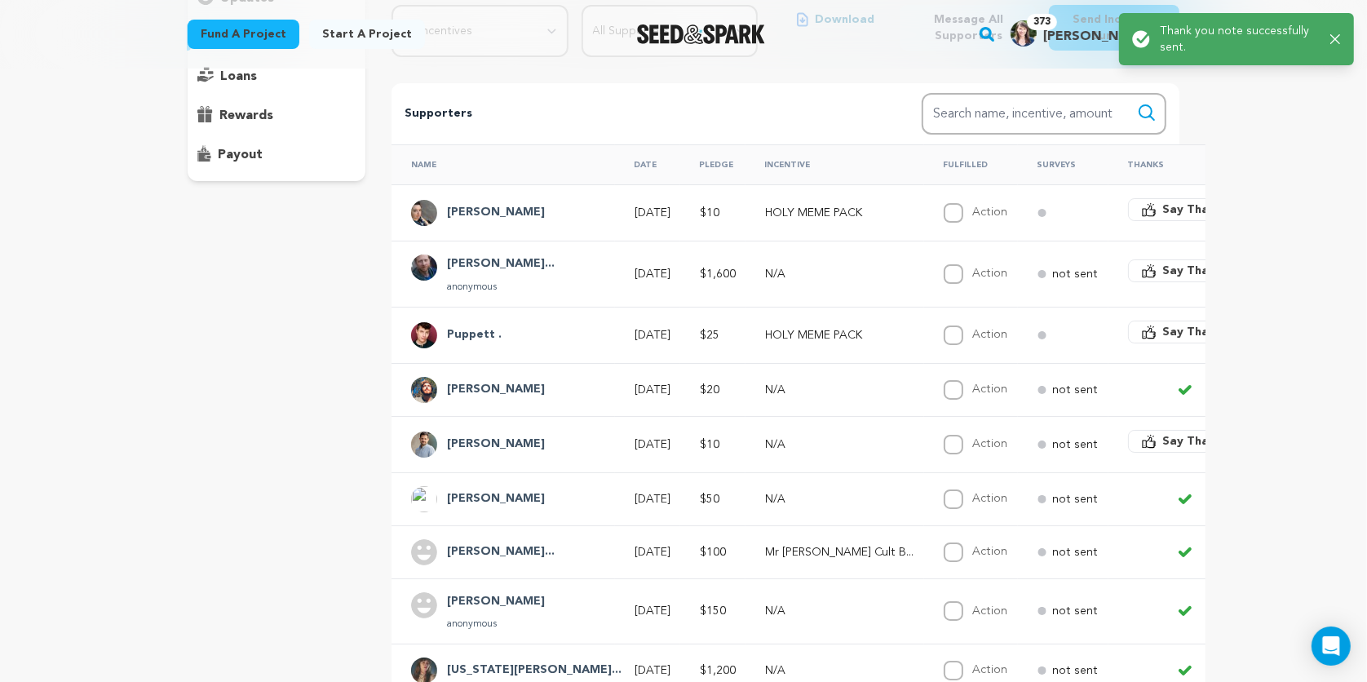
click at [1163, 330] on span "Say Thanks" at bounding box center [1195, 332] width 65 height 16
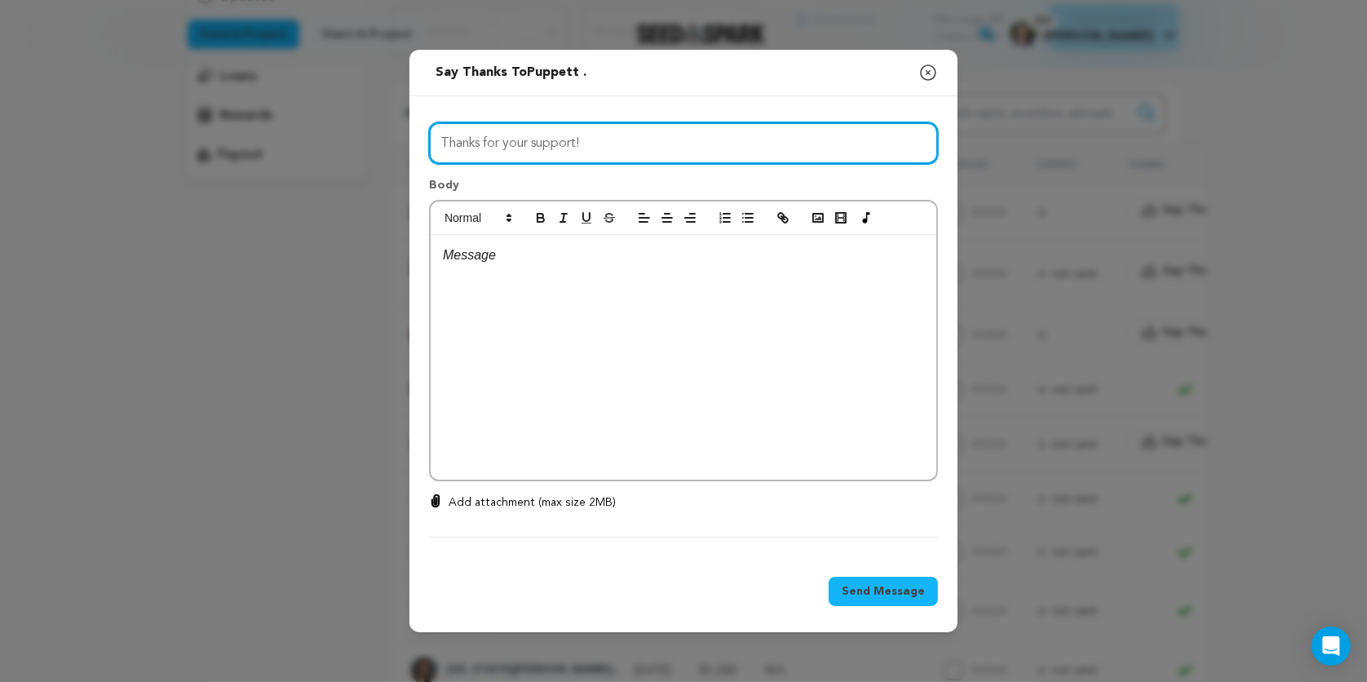
drag, startPoint x: 615, startPoint y: 135, endPoint x: 433, endPoint y: 139, distance: 181.9
click at [433, 139] on input "Thanks for your support!" at bounding box center [683, 143] width 509 height 42
type input "Puppett, you angel!"
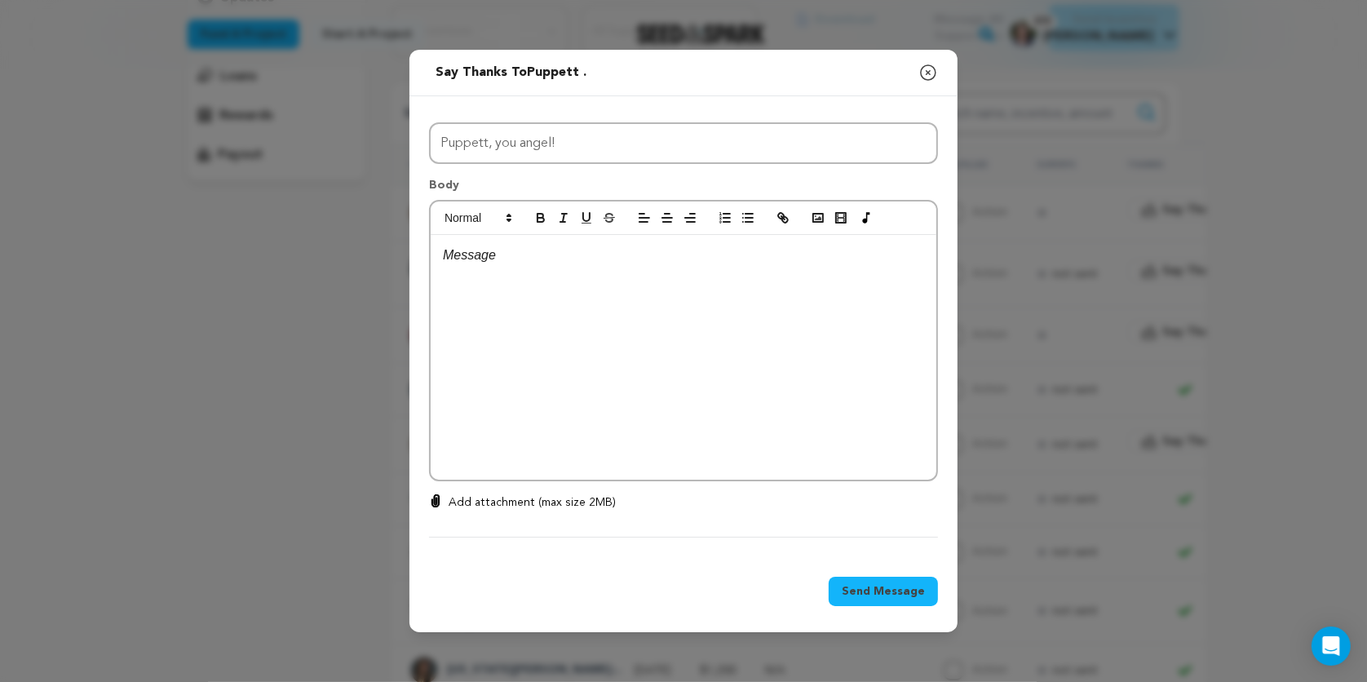
click at [498, 258] on p at bounding box center [683, 255] width 481 height 21
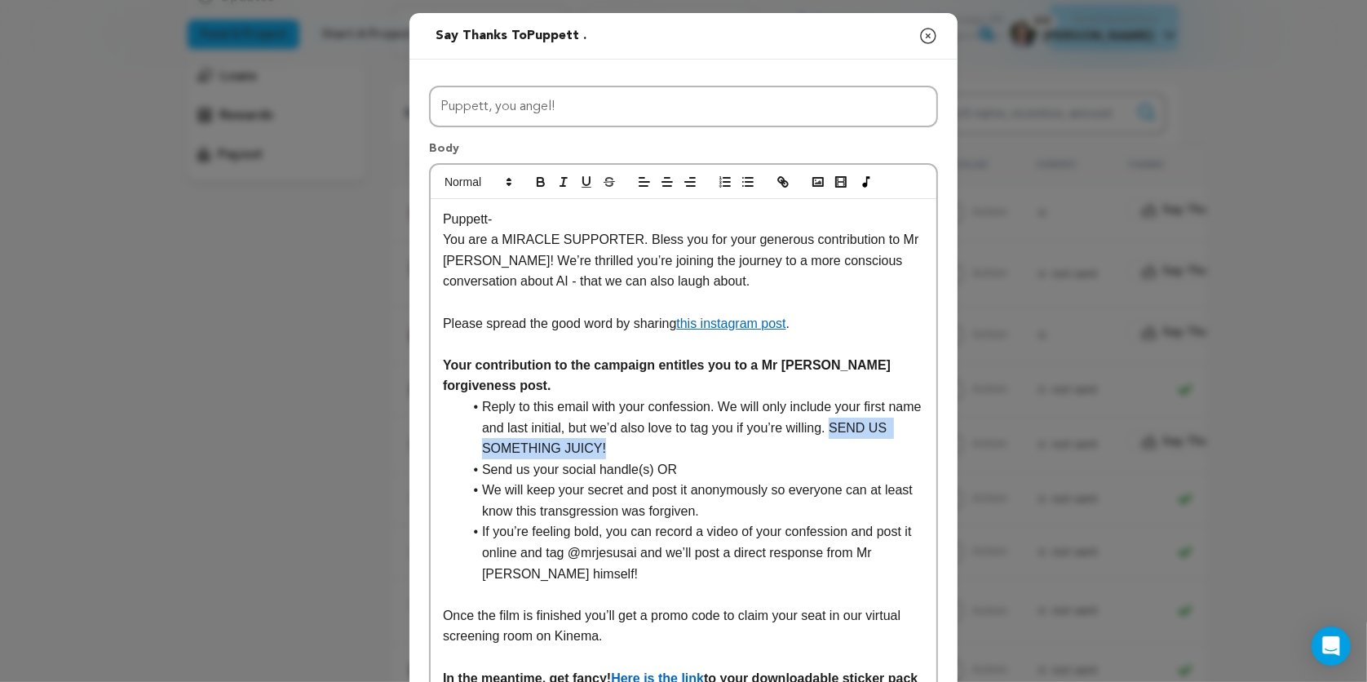
drag, startPoint x: 873, startPoint y: 427, endPoint x: 889, endPoint y: 442, distance: 21.3
click at [889, 442] on li "Reply to this email with your confession. We will only include your first name …" at bounding box center [692, 427] width 461 height 63
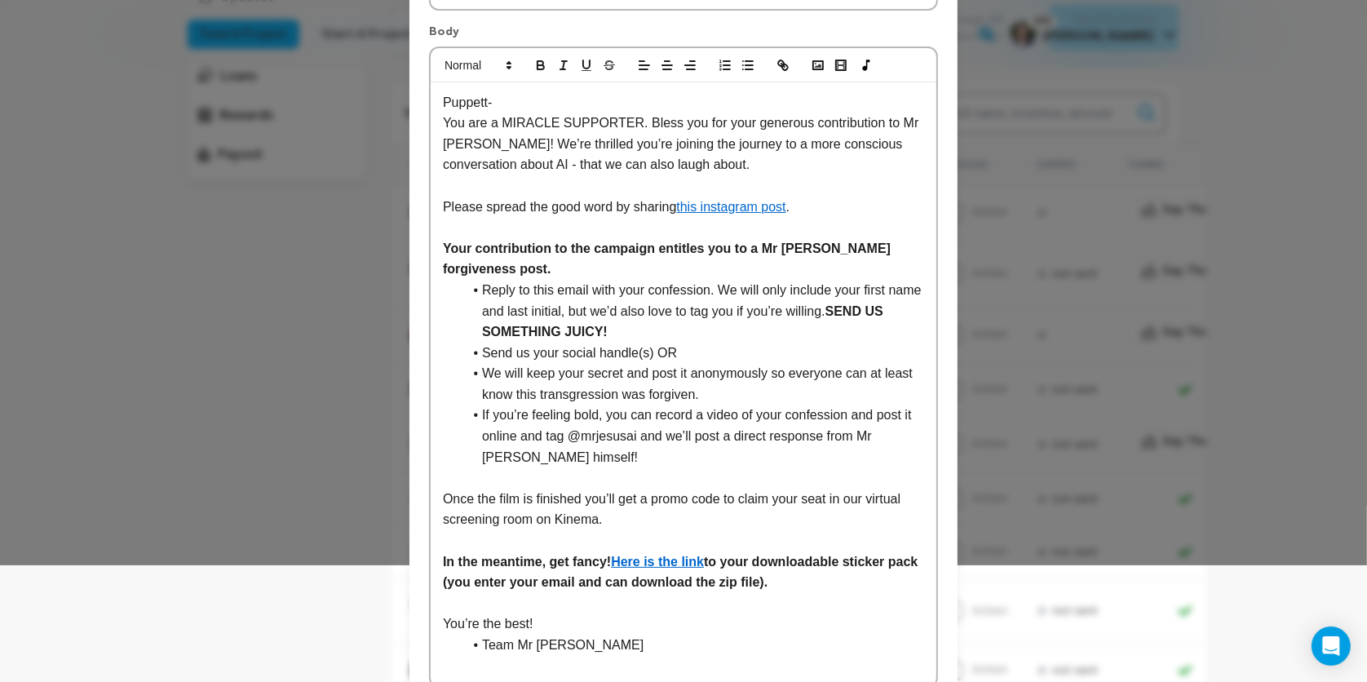
scroll to position [285, 0]
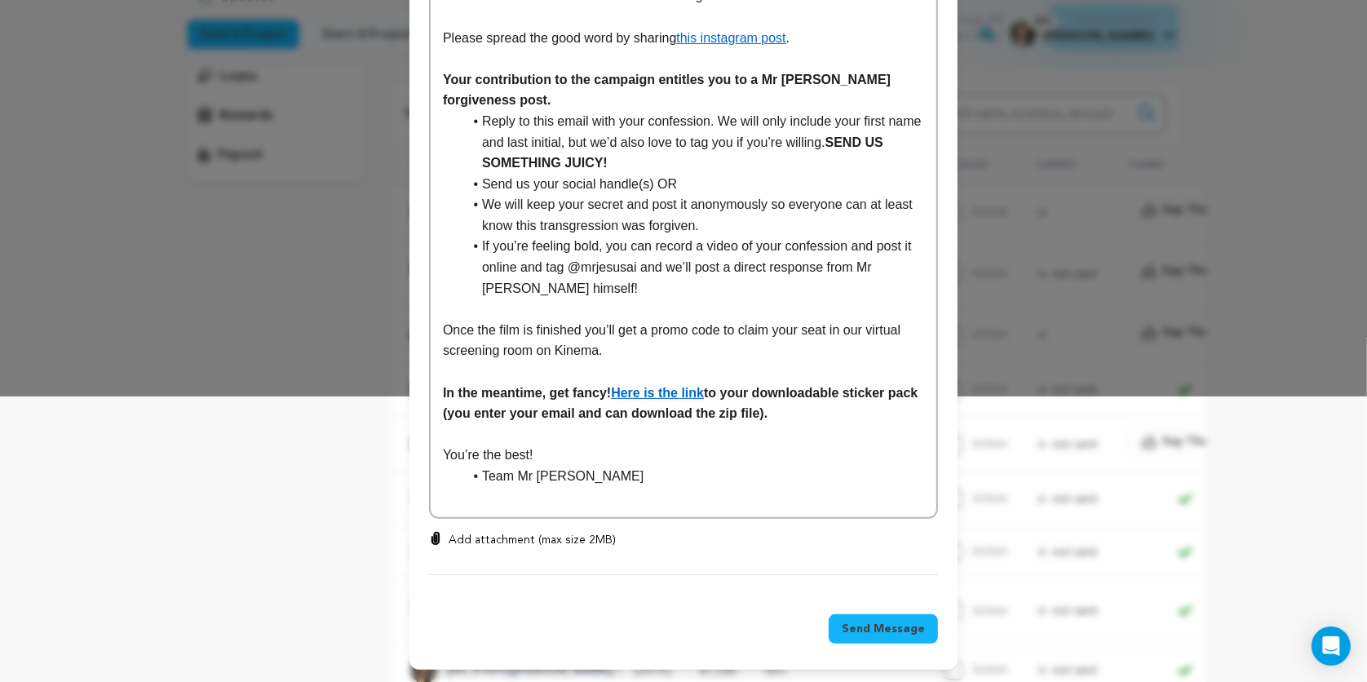
click at [873, 624] on span "Send Message" at bounding box center [882, 628] width 83 height 16
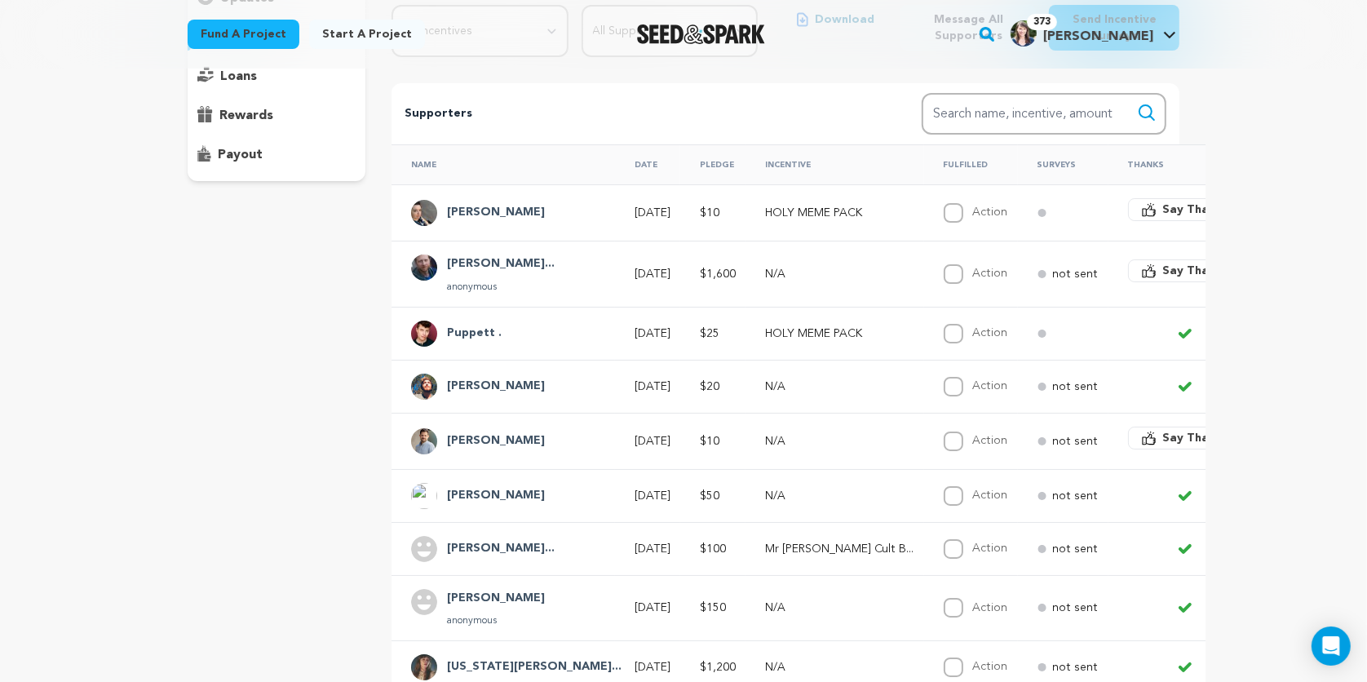
click at [1163, 209] on span "Say Thanks" at bounding box center [1195, 209] width 65 height 16
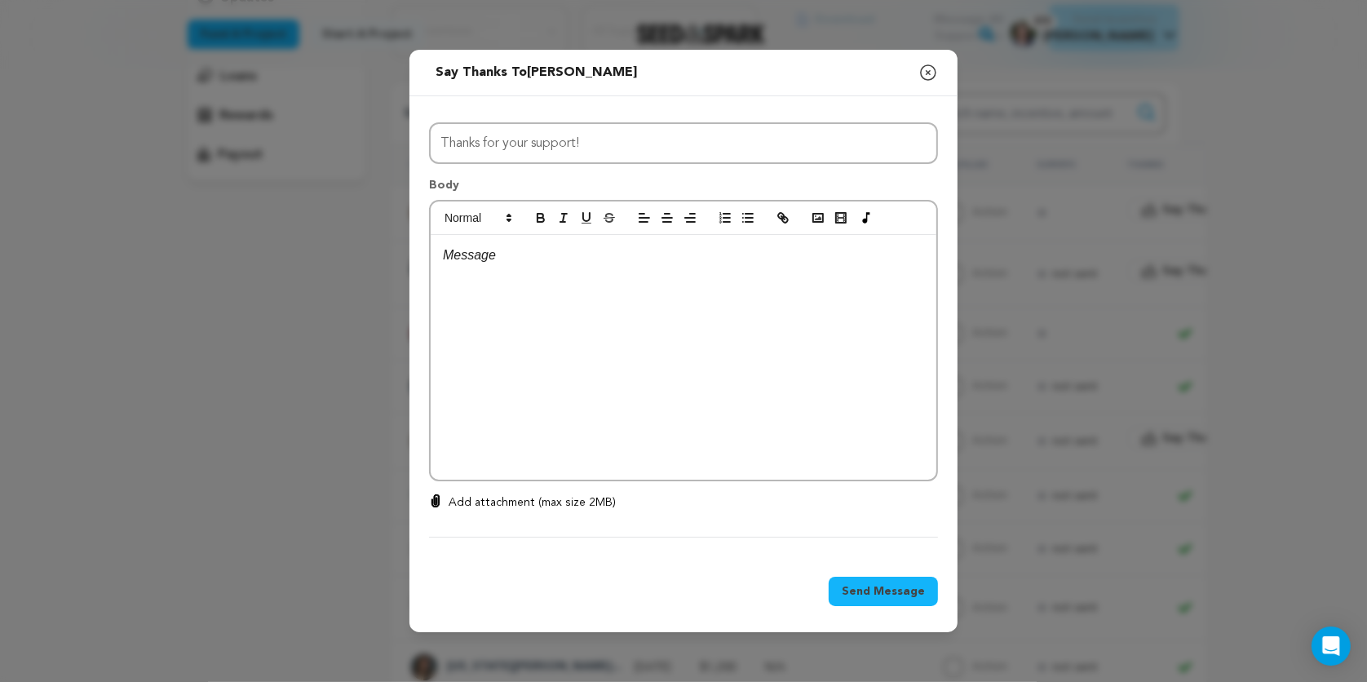
click at [505, 261] on p at bounding box center [683, 255] width 481 height 21
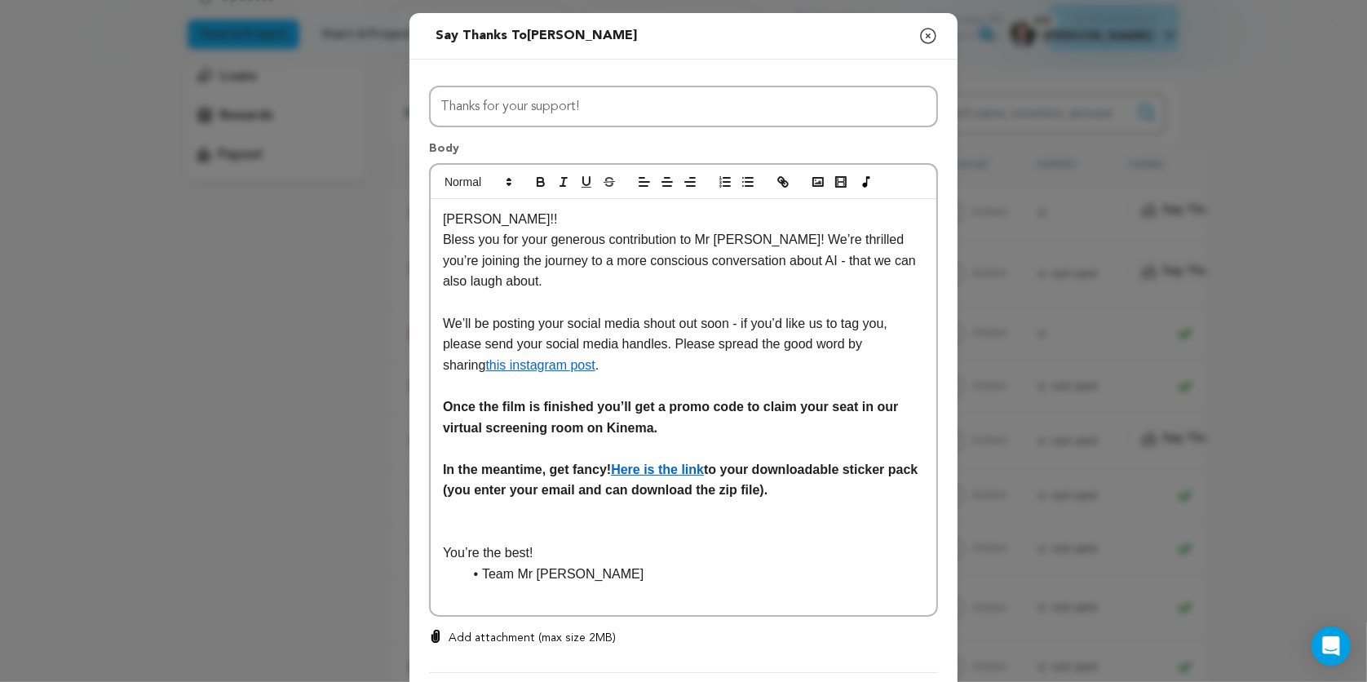
scroll to position [0, 0]
click at [659, 279] on p "Bless you for your generous contribution to Mr Jesus! We’re thrilled you’re joi…" at bounding box center [683, 260] width 481 height 63
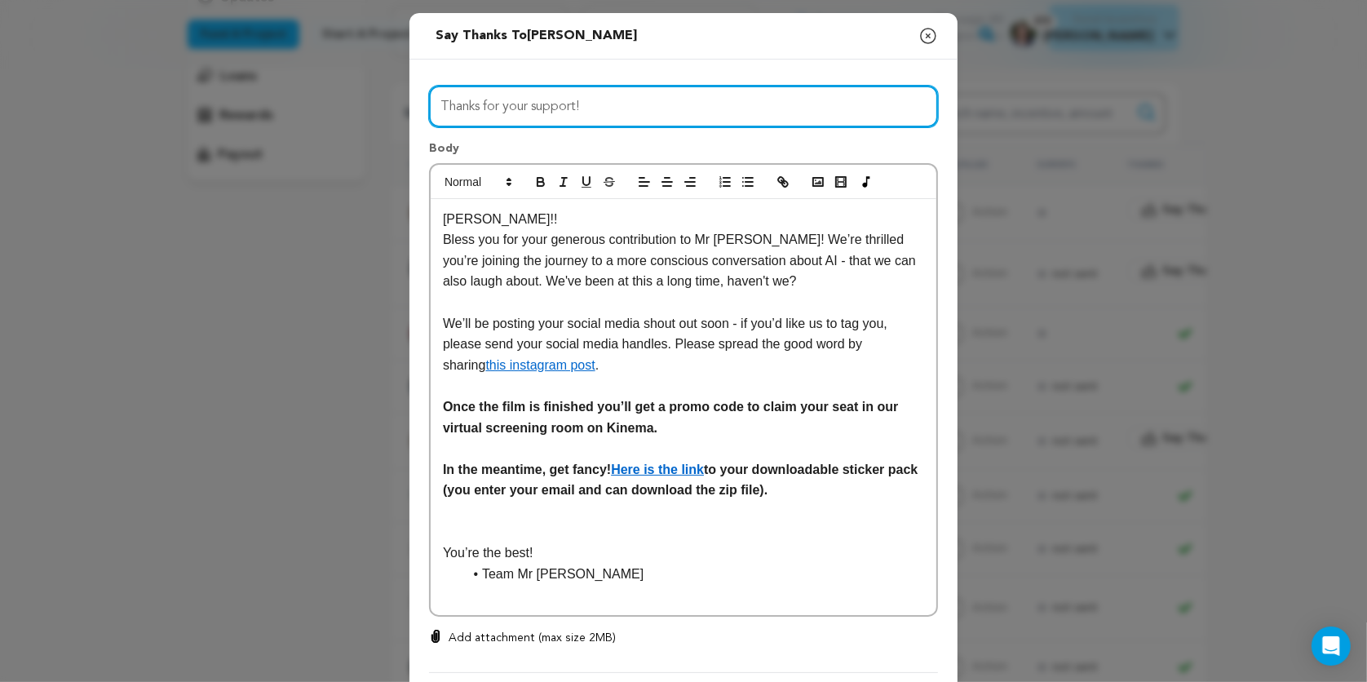
drag, startPoint x: 612, startPoint y: 109, endPoint x: 414, endPoint y: 112, distance: 198.1
click at [414, 112] on div "All Incentives HOLY MEME PACK CONFESS TO MR JESUS BLESSED AF STARTER KIT Mr Jes…" at bounding box center [683, 376] width 548 height 633
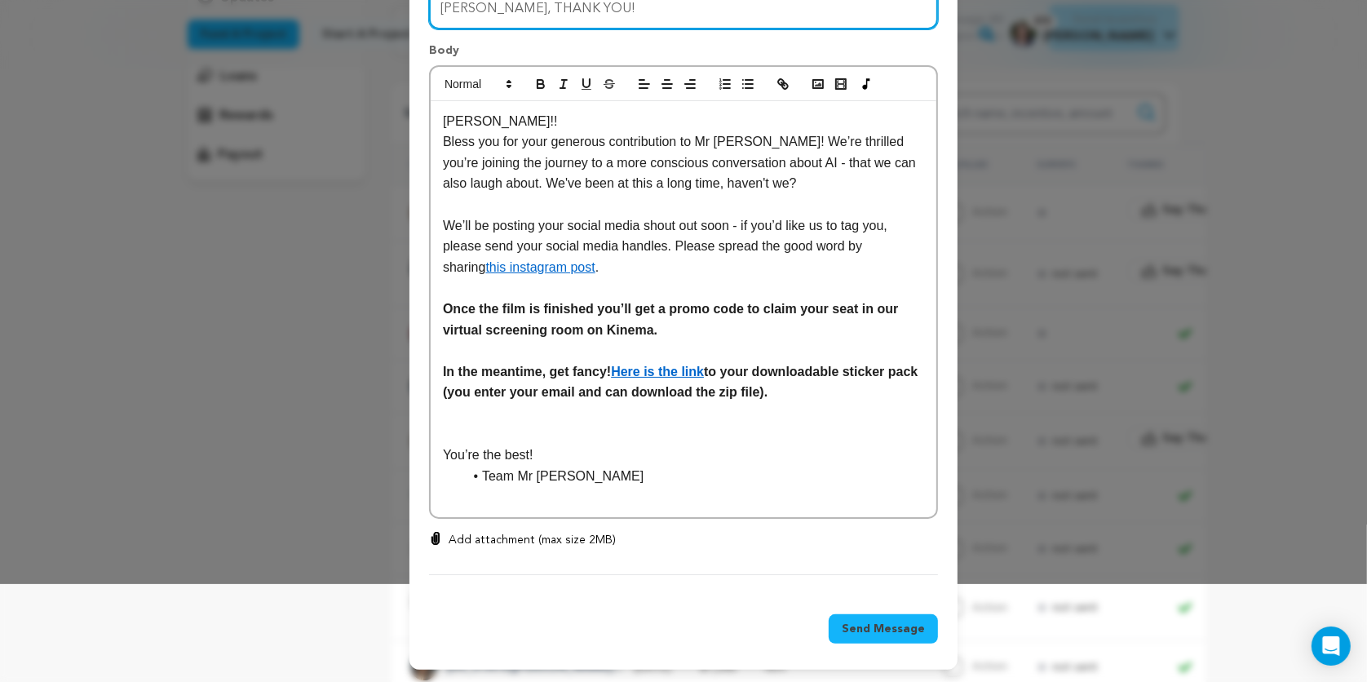
type input "Jenny, THANK YOU!"
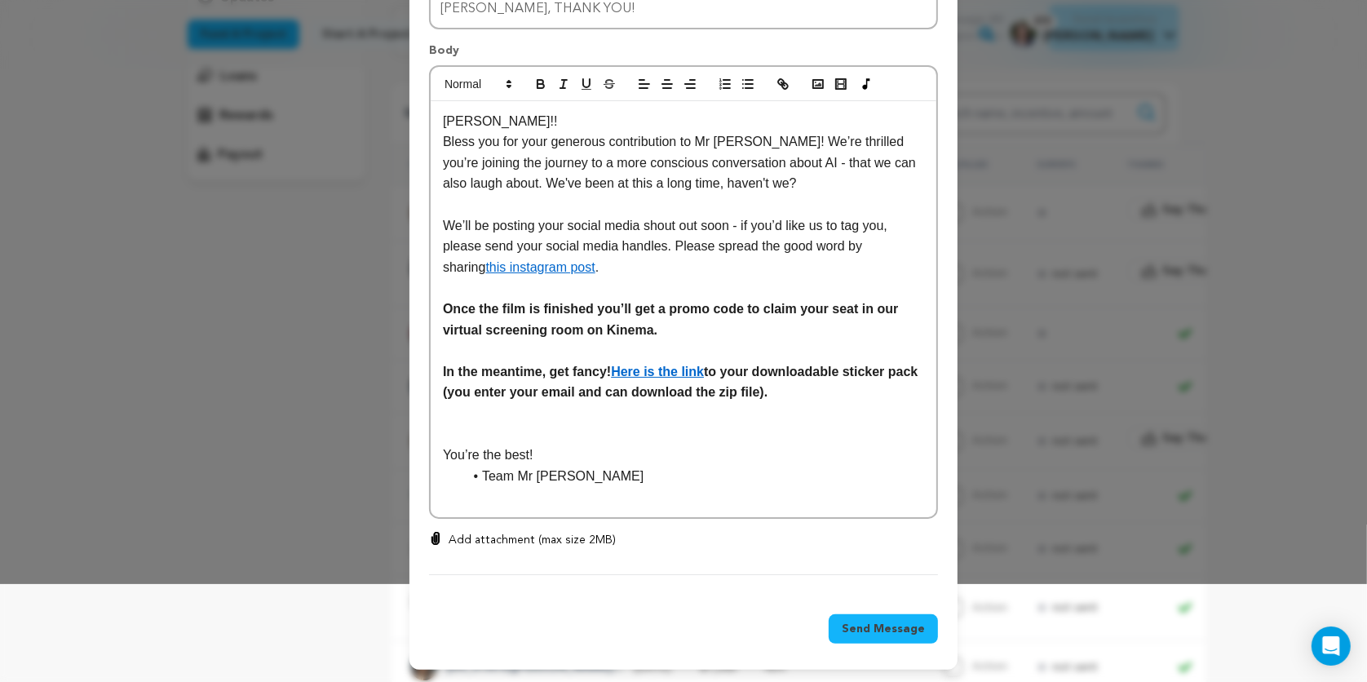
click at [905, 627] on span "Send Message" at bounding box center [882, 628] width 83 height 16
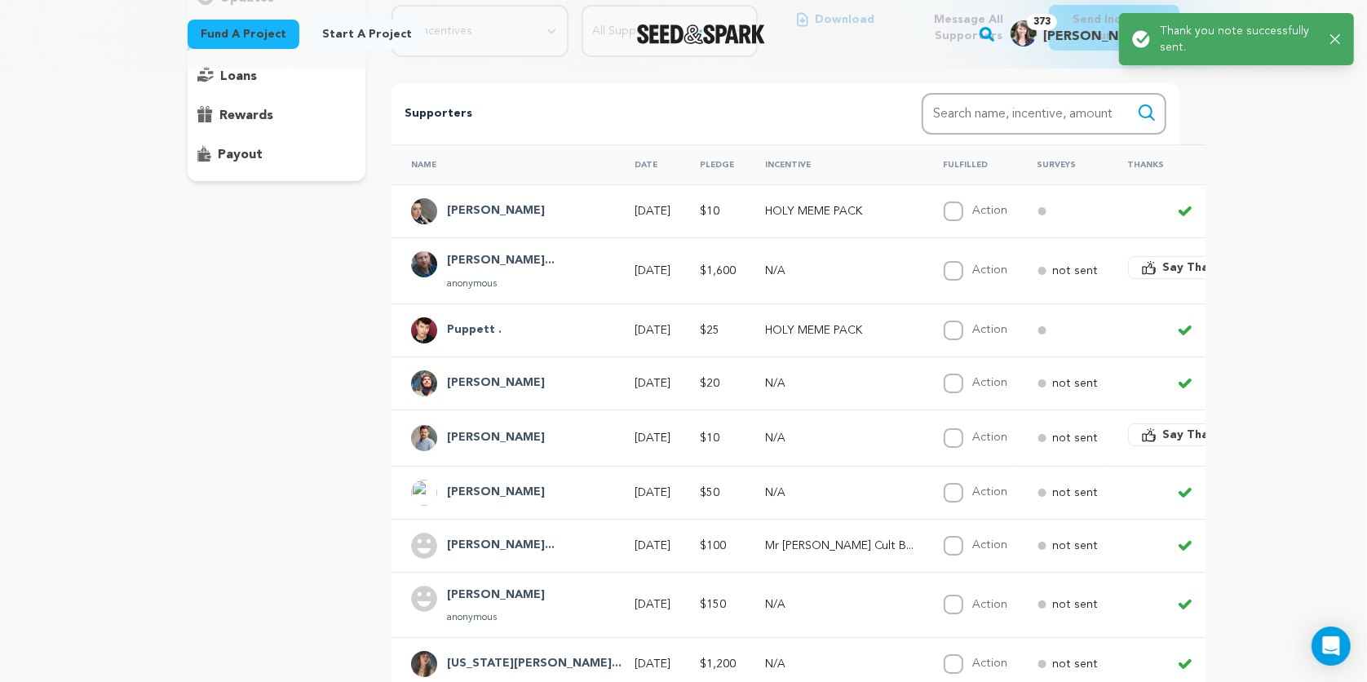
click at [1163, 267] on span "Say Thanks" at bounding box center [1195, 267] width 65 height 16
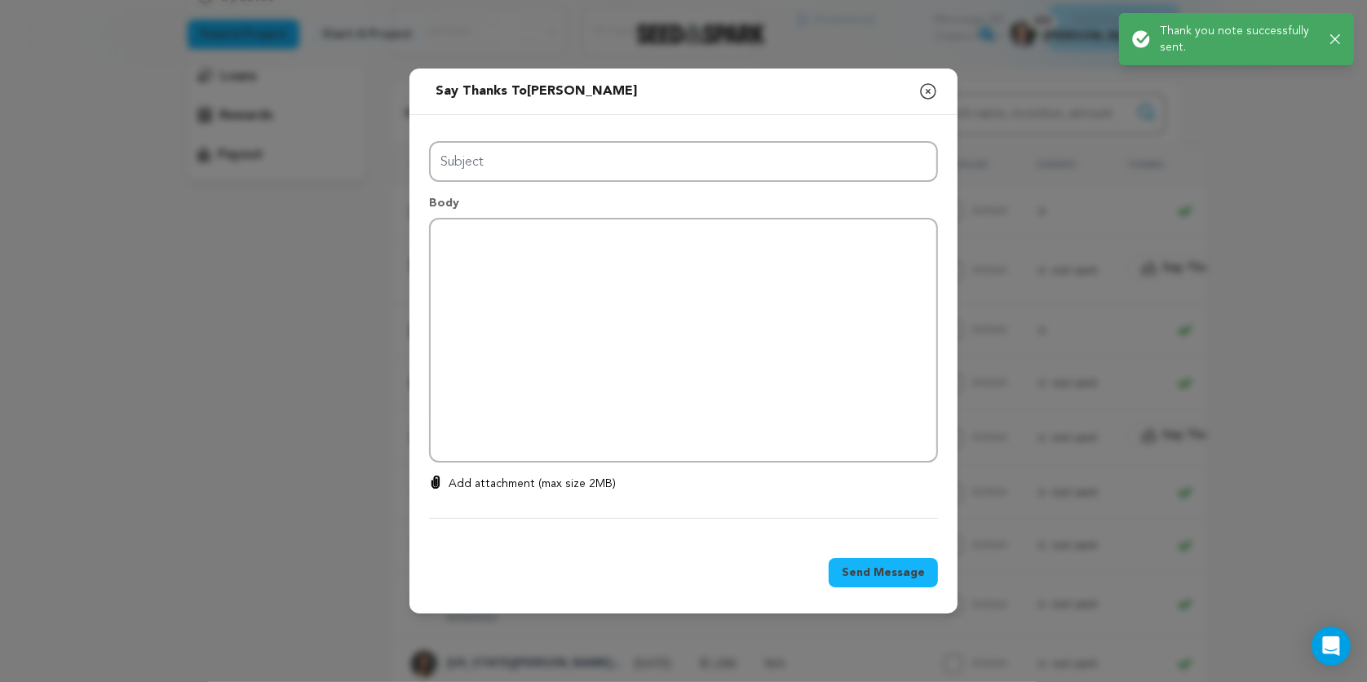
type input "Thanks for your support!"
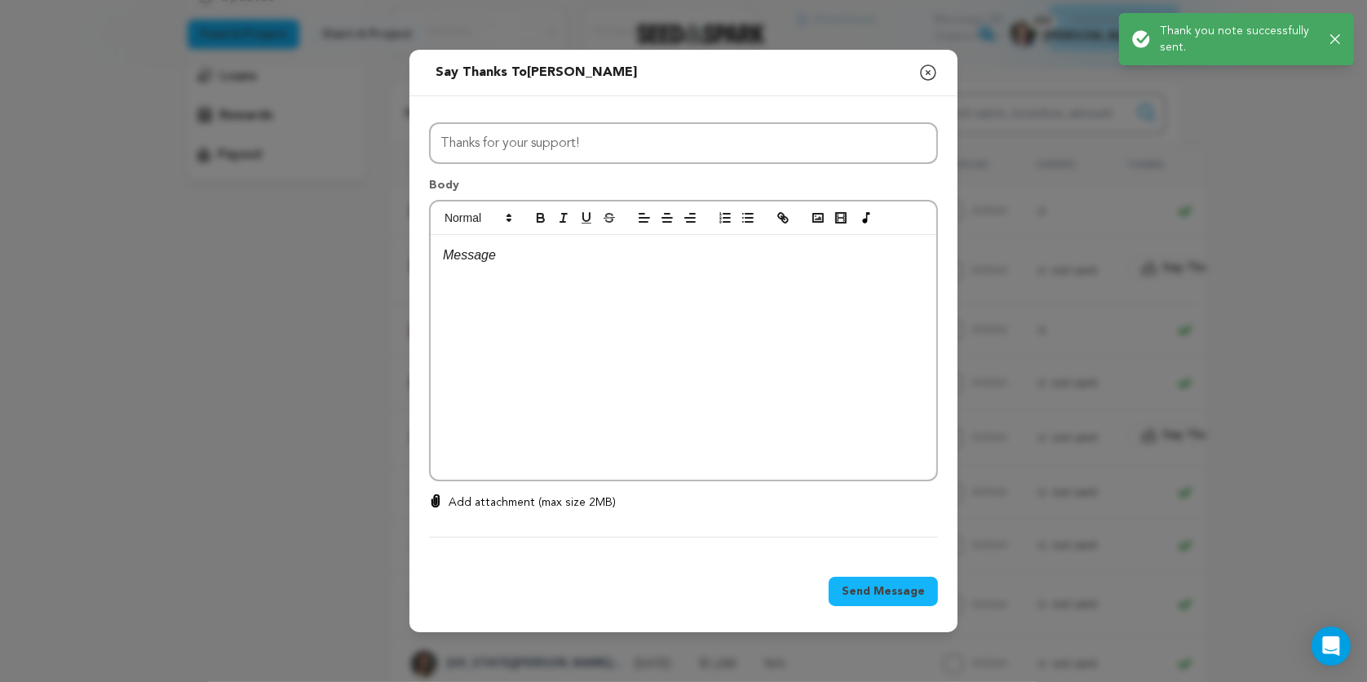
click at [711, 310] on div at bounding box center [684, 357] width 506 height 245
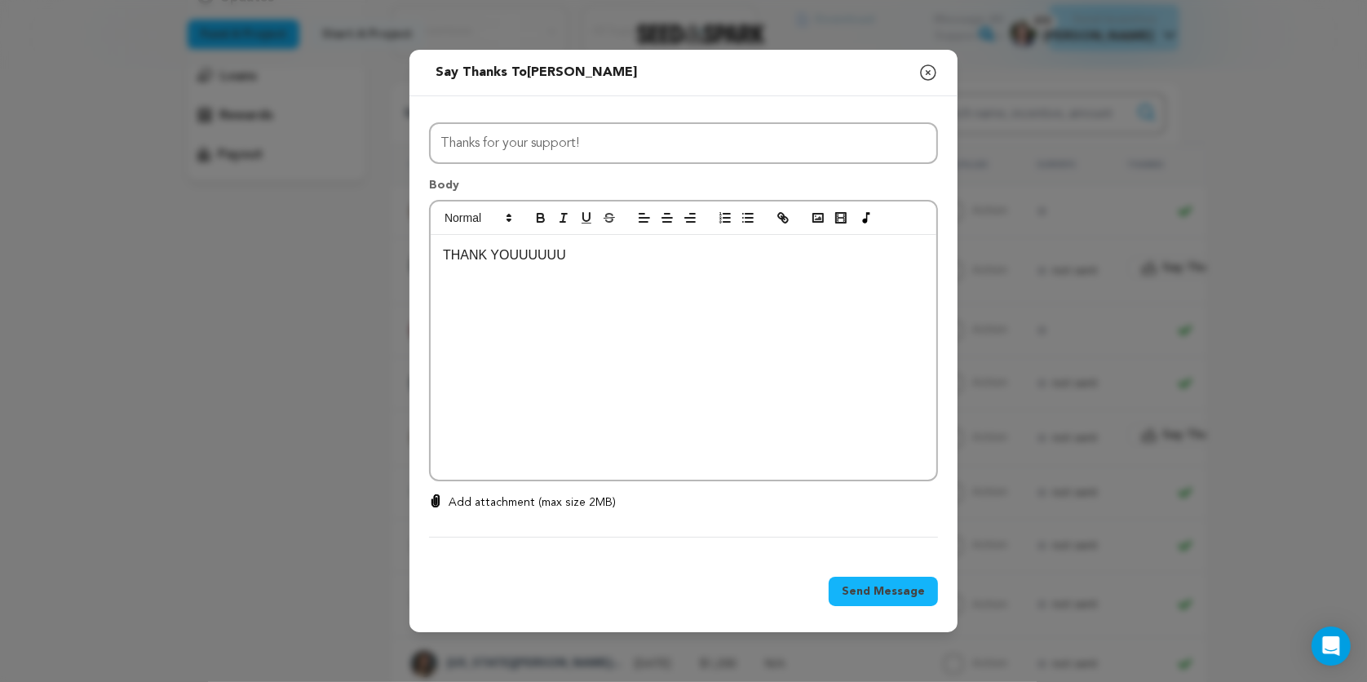
click at [878, 583] on span "Send Message" at bounding box center [882, 591] width 83 height 16
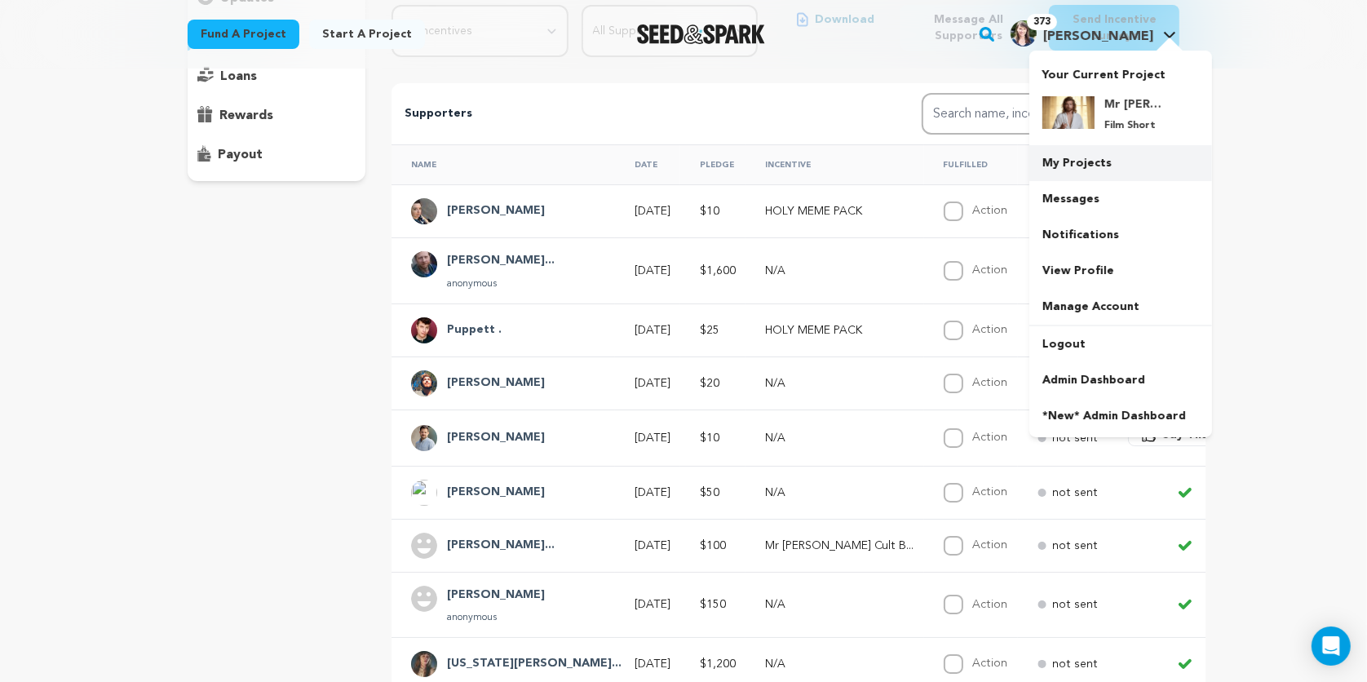
click at [1097, 152] on link "My Projects" at bounding box center [1120, 163] width 183 height 36
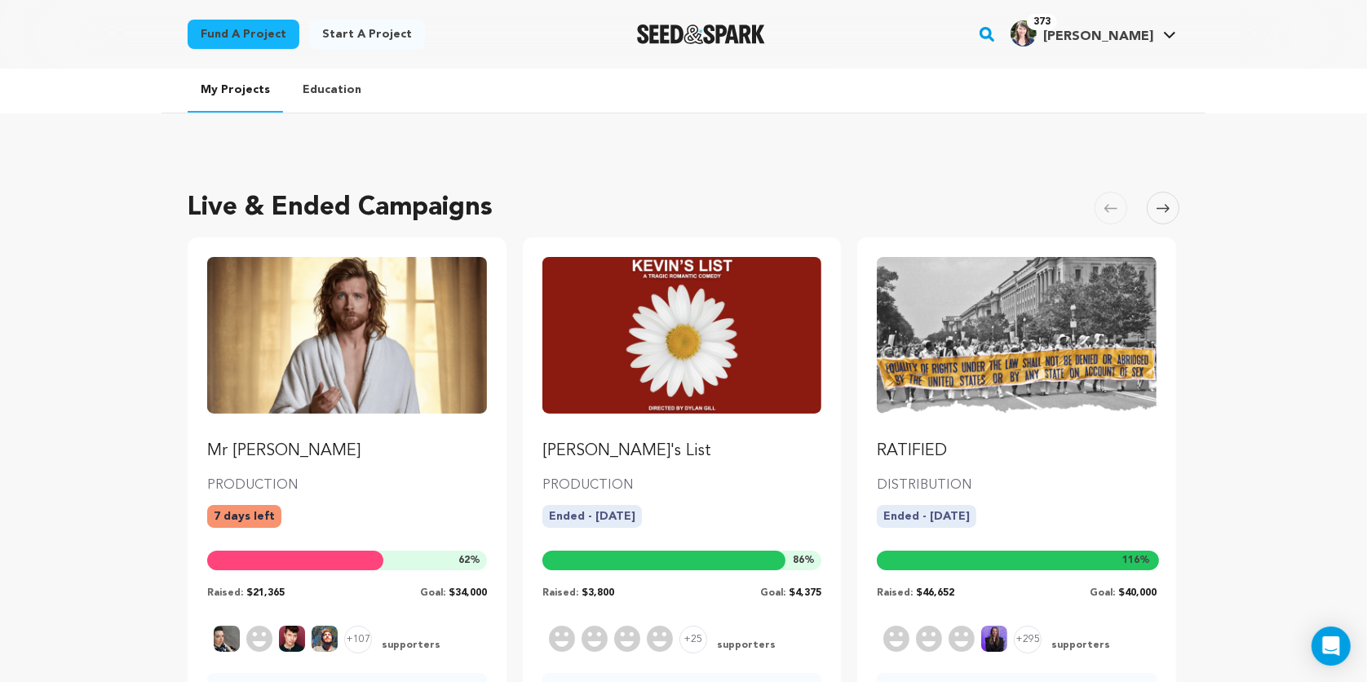
click at [960, 456] on p "RATIFIED" at bounding box center [1017, 450] width 280 height 23
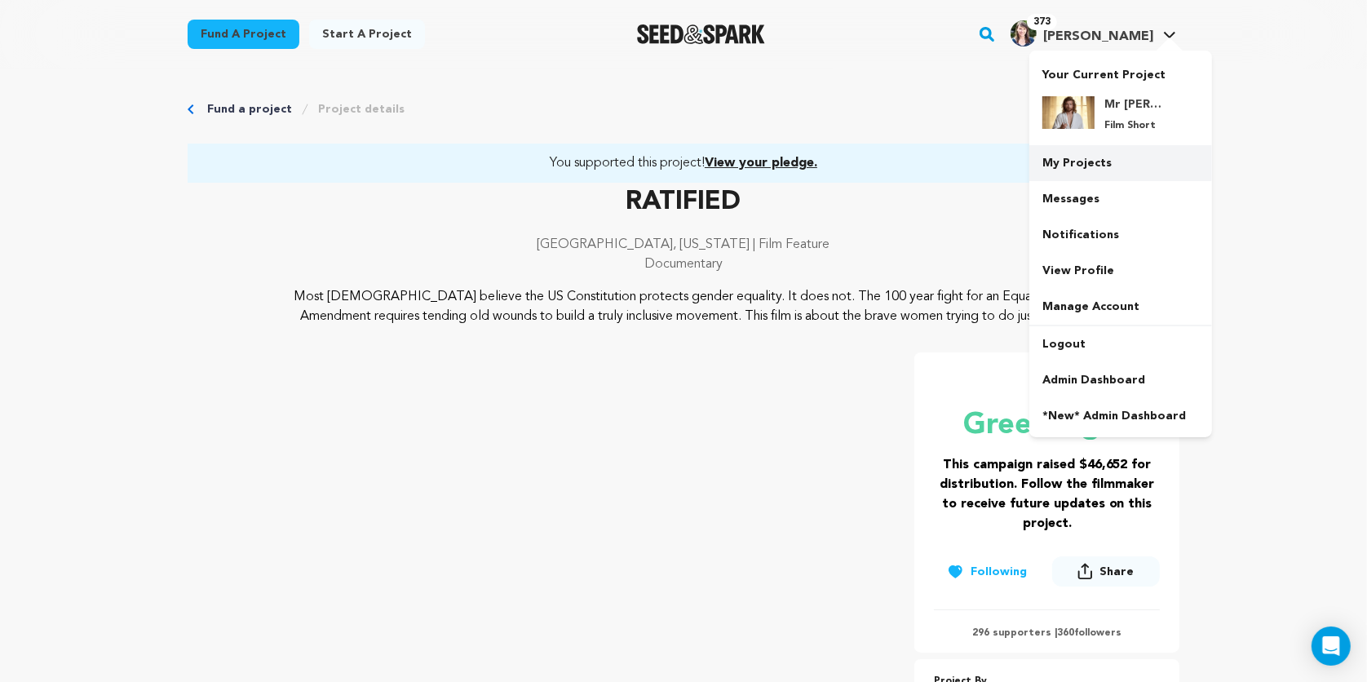
click at [1118, 170] on link "My Projects" at bounding box center [1120, 163] width 183 height 36
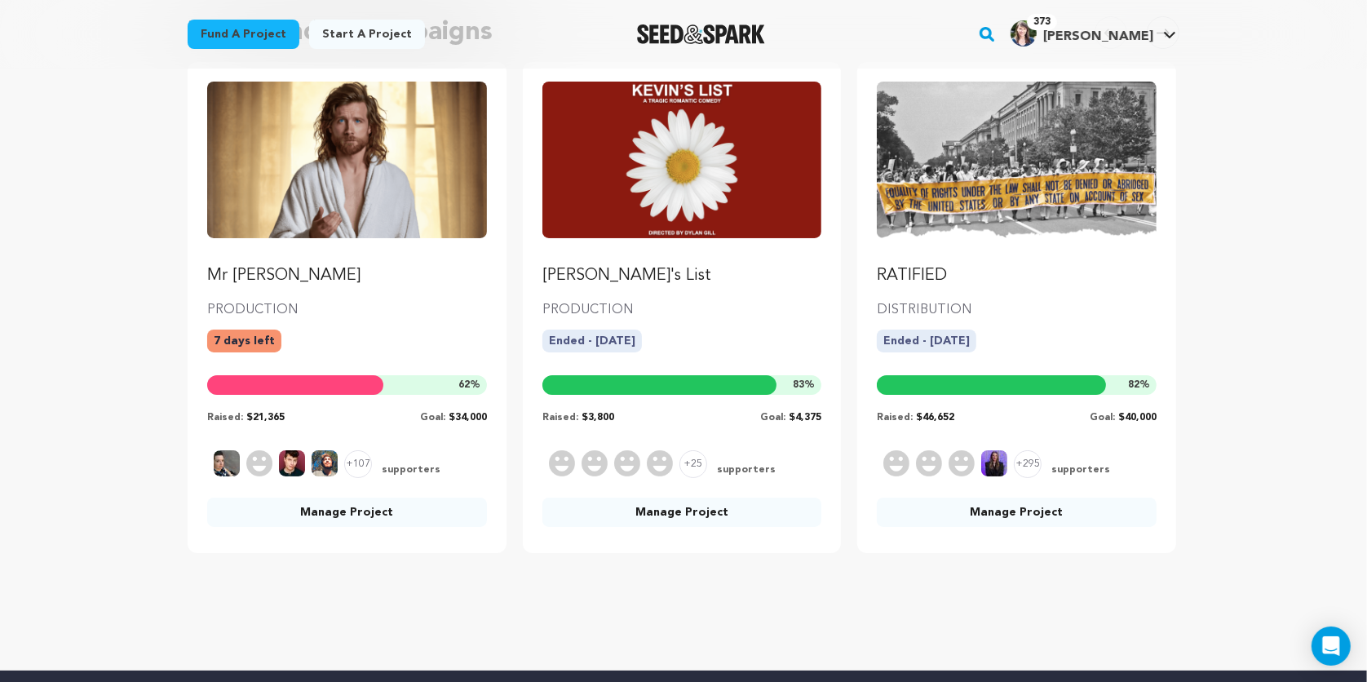
scroll to position [197, 0]
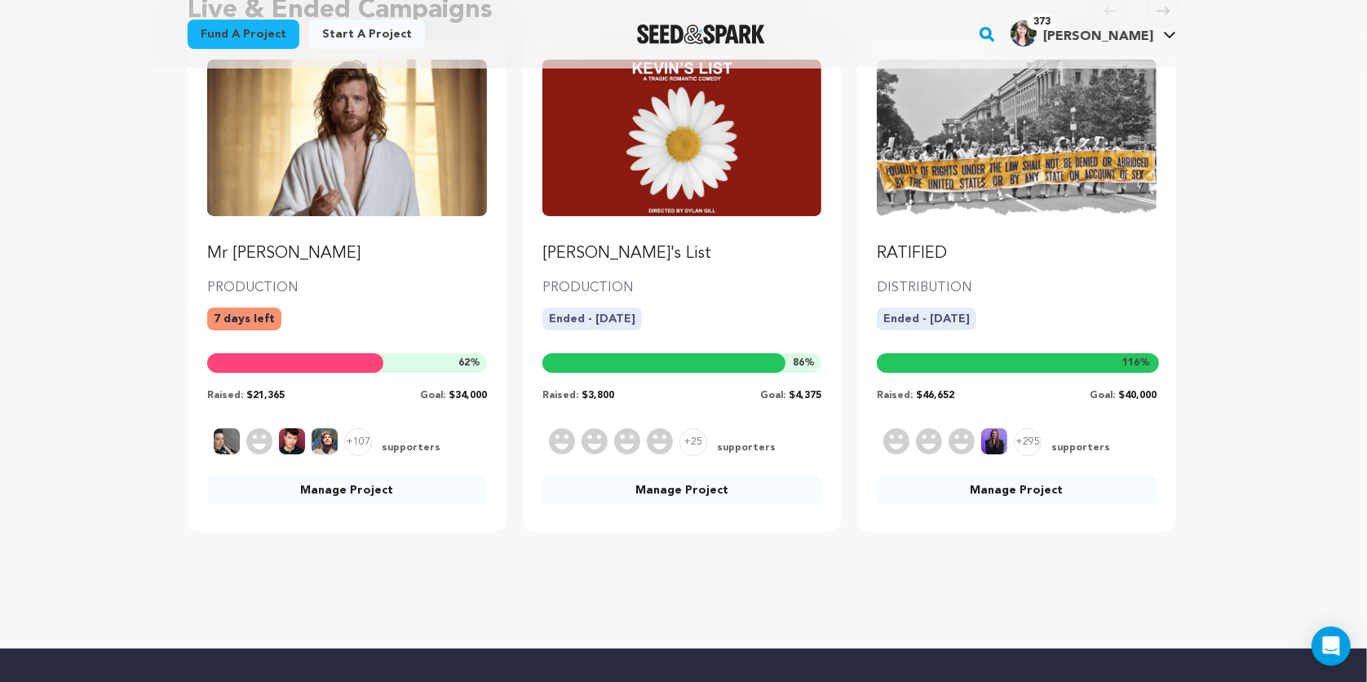
click at [990, 492] on link "Manage Project" at bounding box center [1017, 489] width 280 height 29
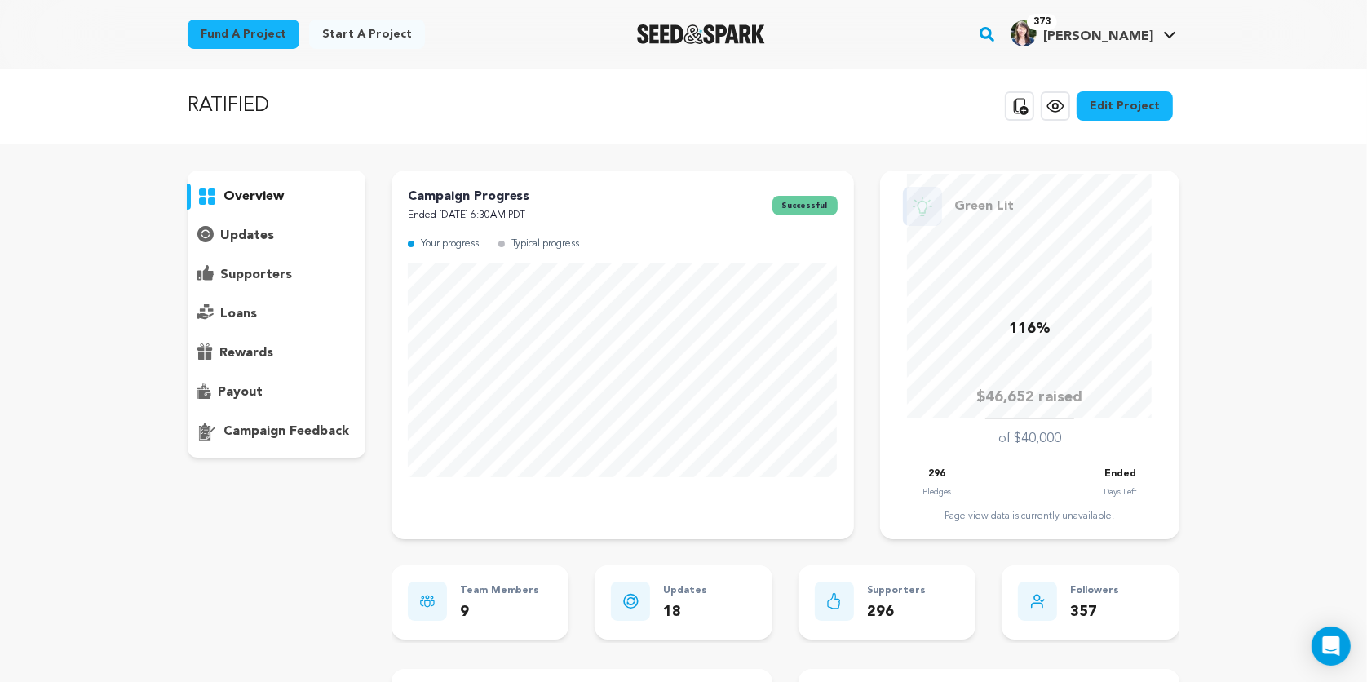
click at [242, 237] on p "updates" at bounding box center [247, 236] width 54 height 20
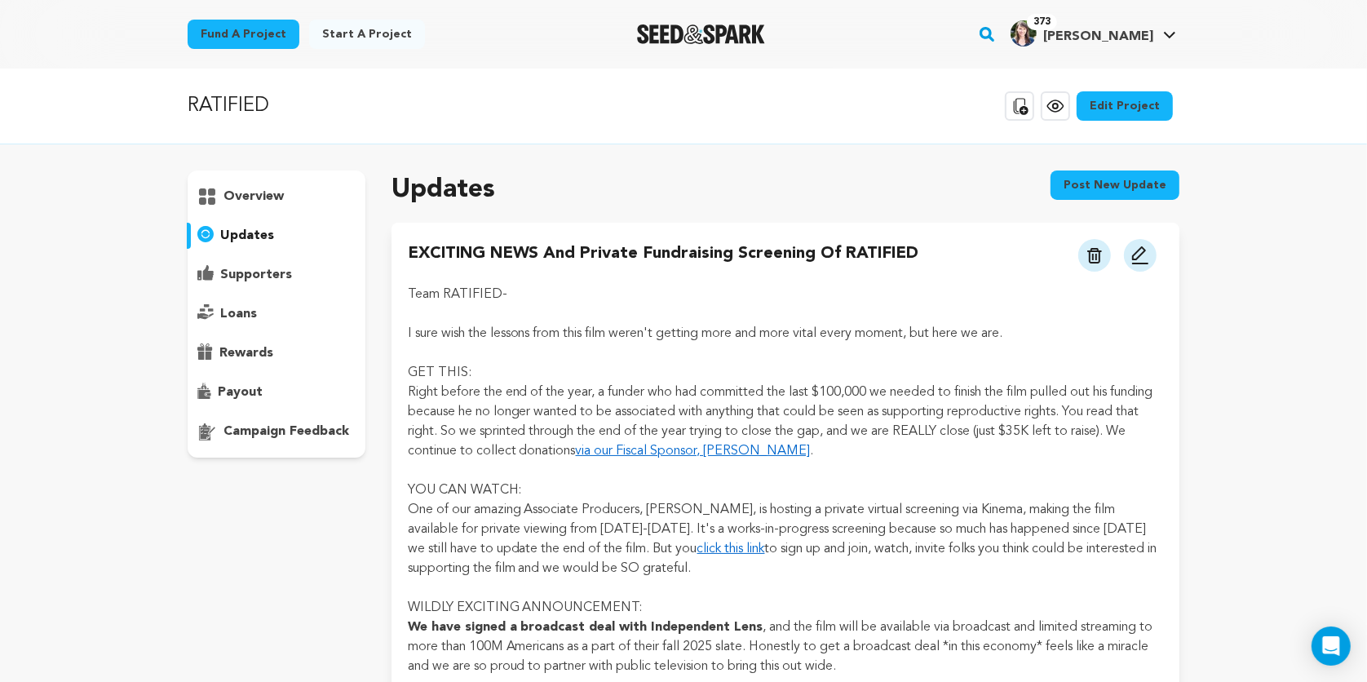
click at [1107, 188] on button "Post new update" at bounding box center [1114, 184] width 129 height 29
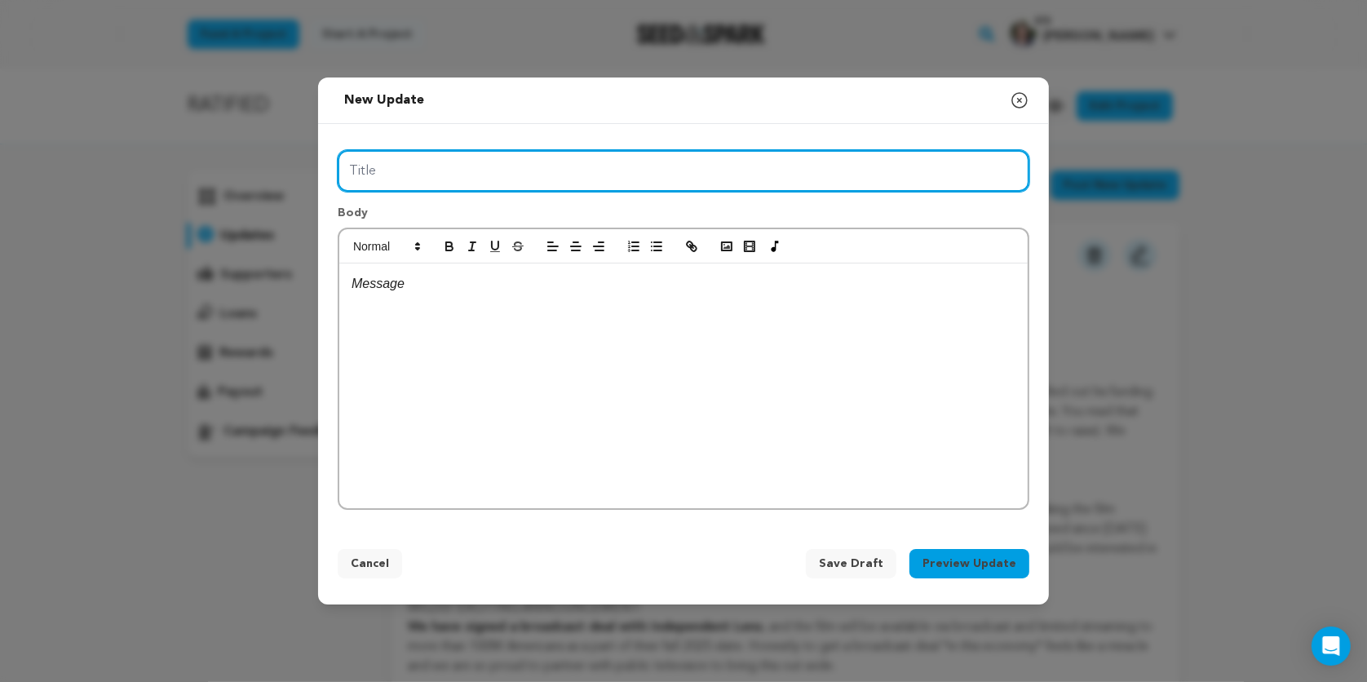
click at [565, 166] on input "Title" at bounding box center [683, 171] width 691 height 42
type input "T"
type input "RATIFIED on Independent Lens this fall!"
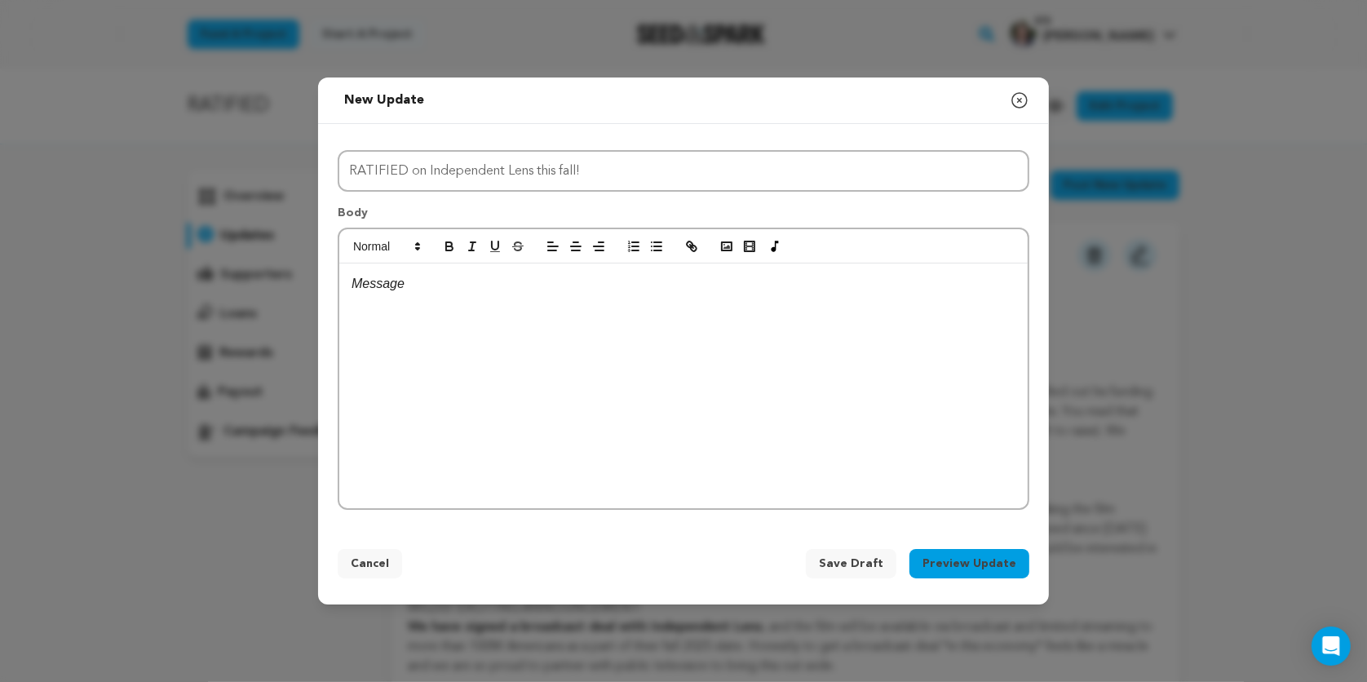
click at [444, 292] on p at bounding box center [683, 283] width 664 height 21
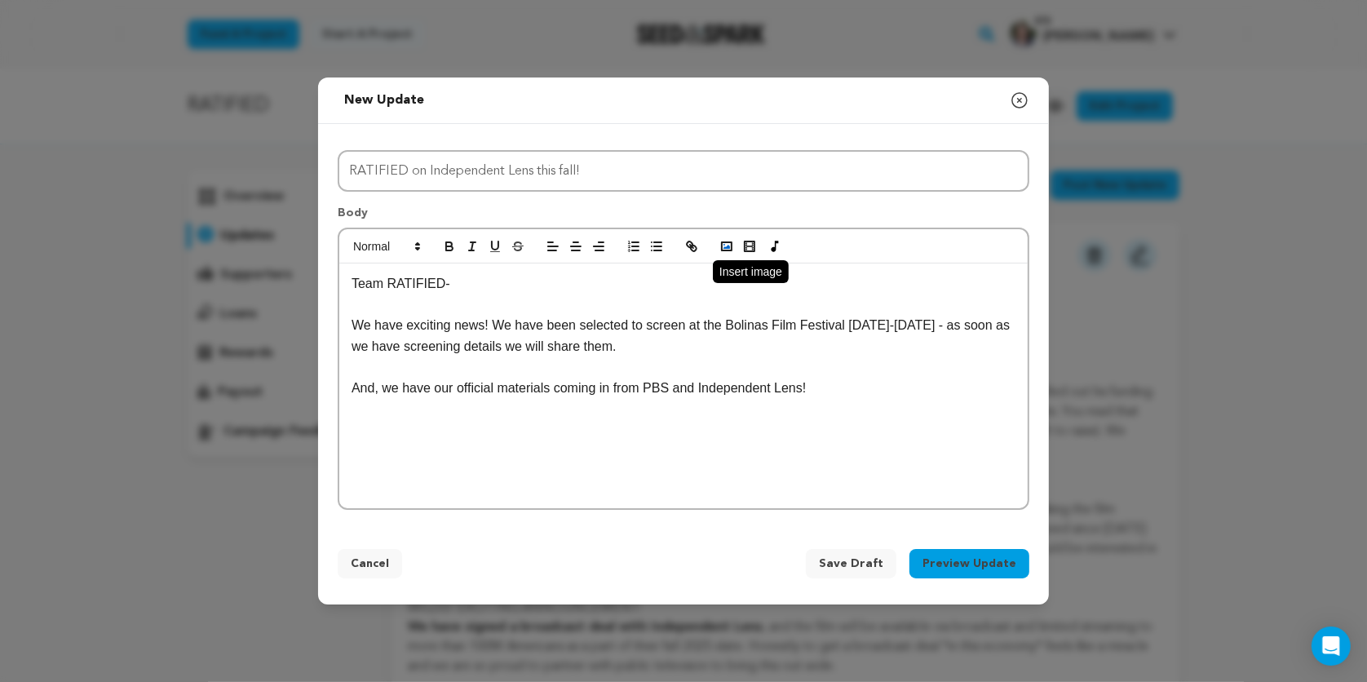
click at [726, 242] on rect "button" at bounding box center [727, 246] width 10 height 8
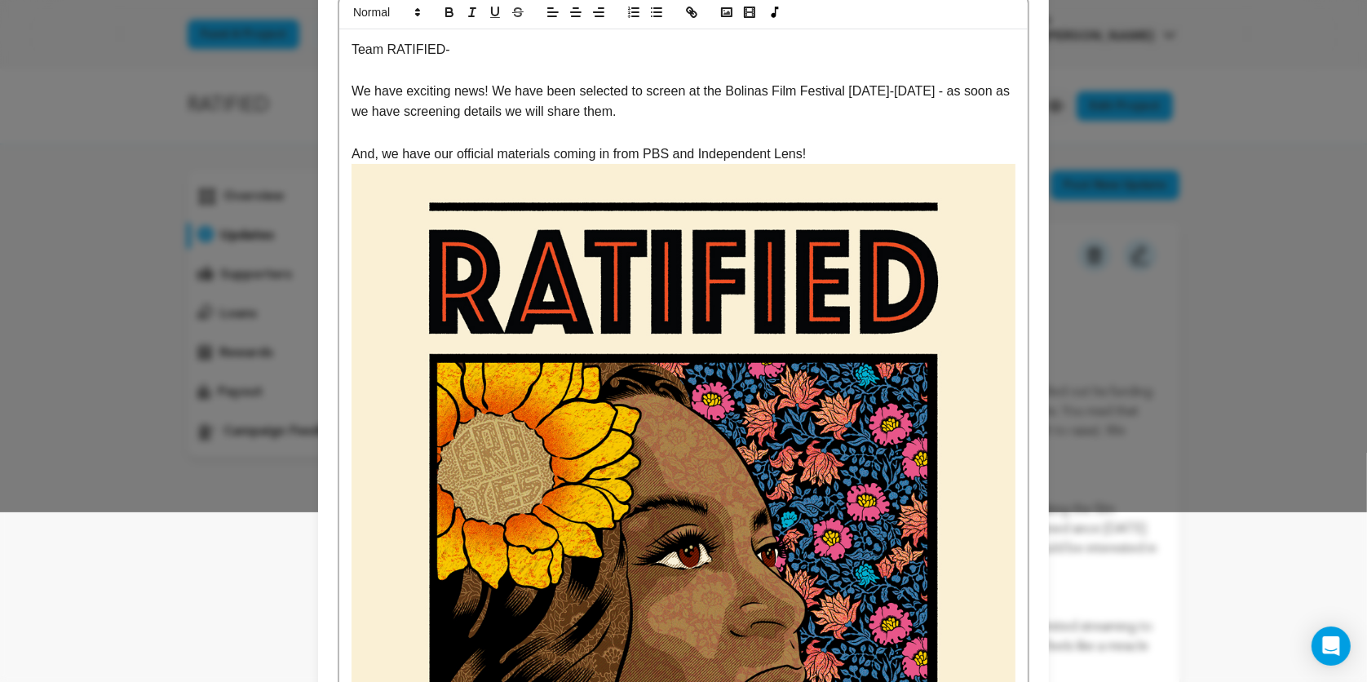
scroll to position [51, 0]
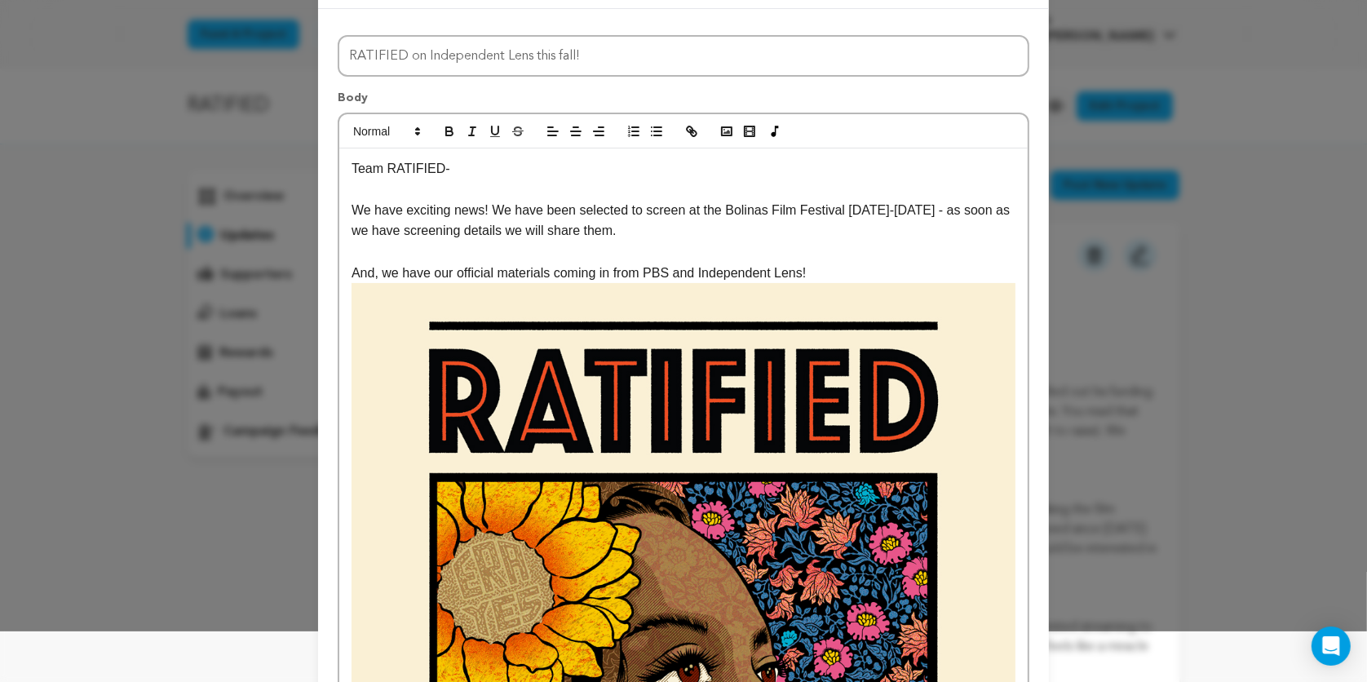
click at [840, 263] on p "And, we have our official materials coming in from PBS and Independent Lens!" at bounding box center [683, 273] width 664 height 21
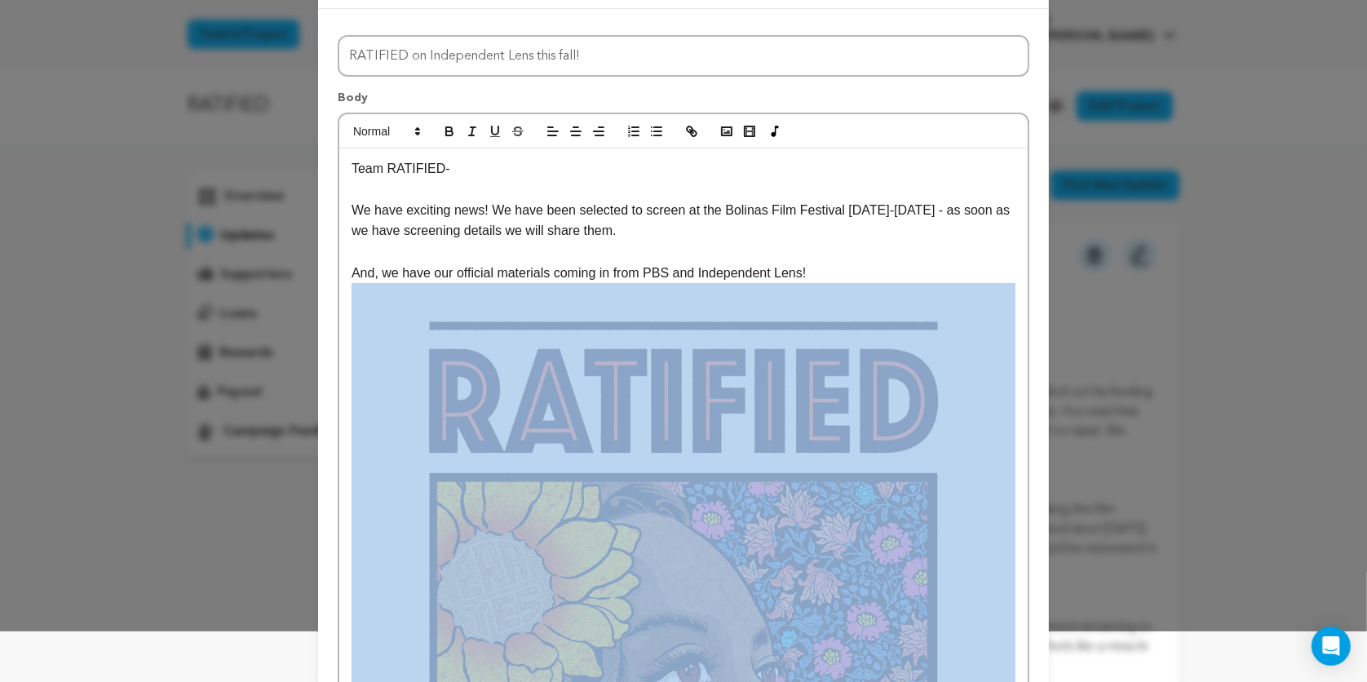
click at [840, 263] on p "And, we have our official materials coming in from PBS and Independent Lens!" at bounding box center [683, 273] width 664 height 21
click at [834, 271] on p "And, we have our official materials coming in from PBS and Independent Lens!" at bounding box center [683, 273] width 664 height 21
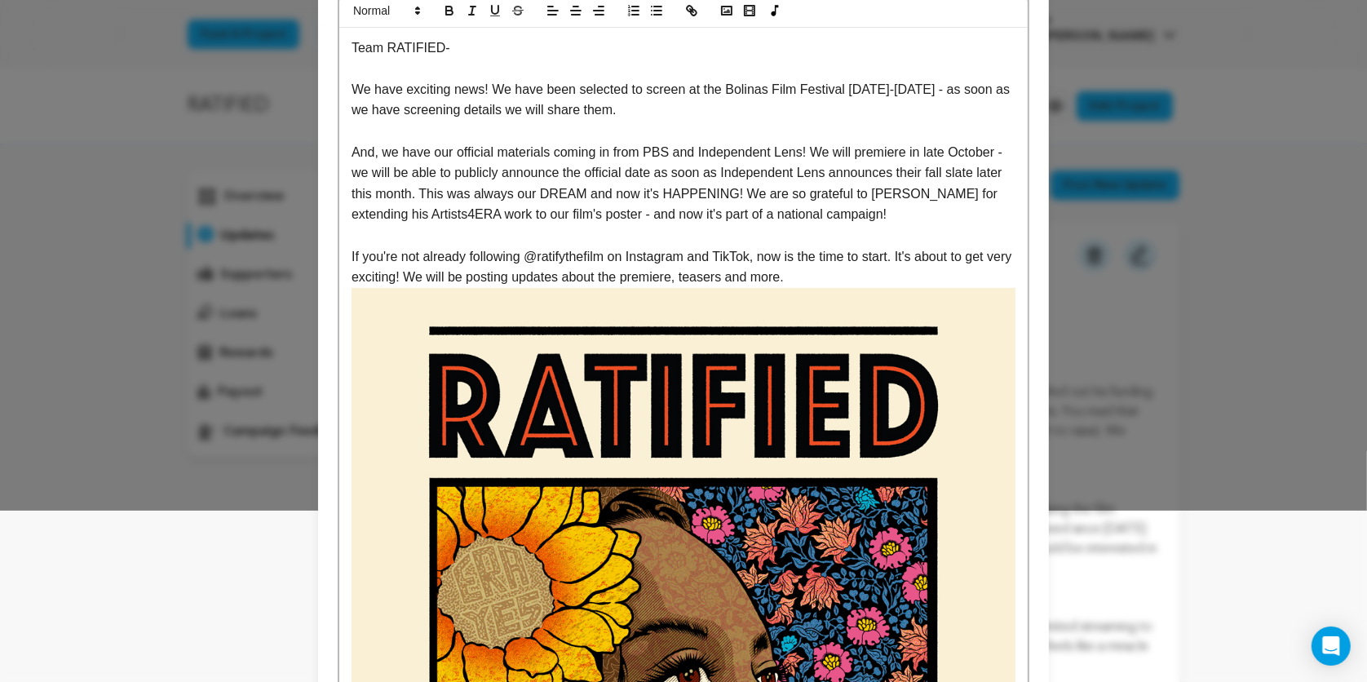
scroll to position [180, 0]
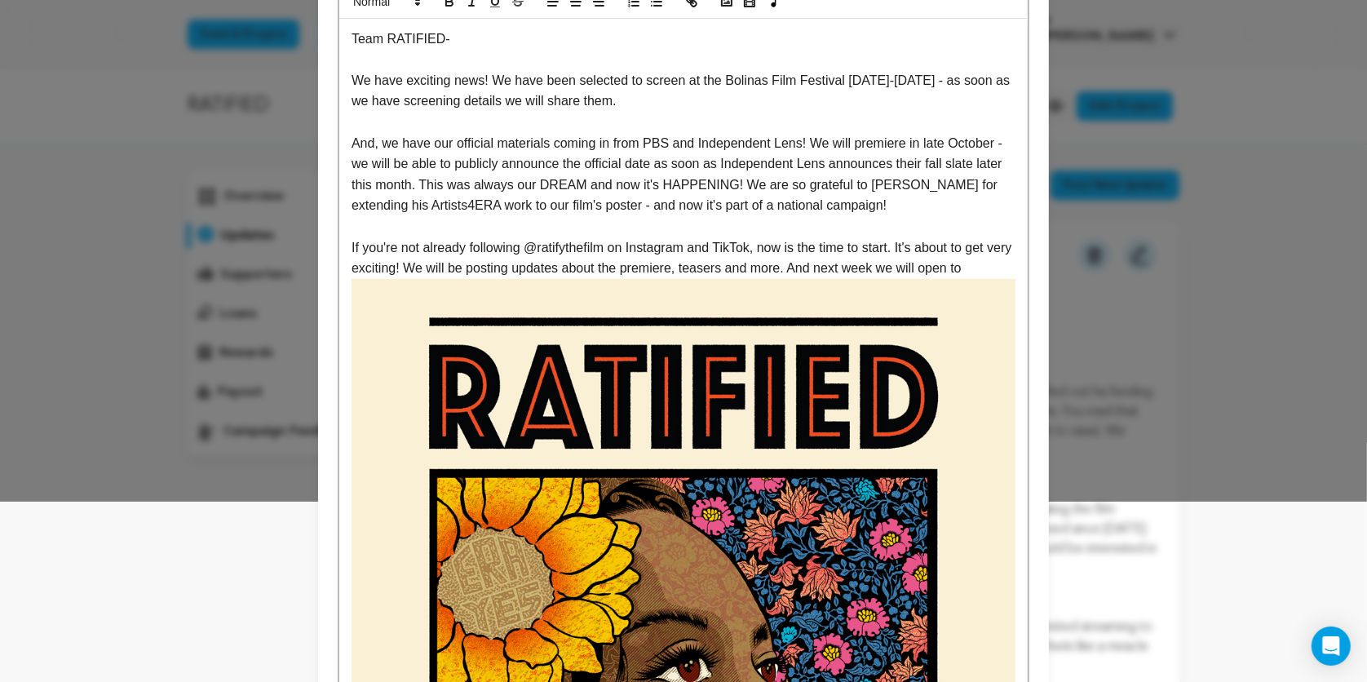
click at [993, 272] on p "If you're not already following @ratifythefilm on Instagram and TikTok, now is …" at bounding box center [683, 258] width 664 height 42
drag, startPoint x: 1005, startPoint y: 269, endPoint x: 828, endPoint y: 266, distance: 177.0
click at [828, 266] on p "If you're not already following @ratifythefilm on Instagram and TikTok, now is …" at bounding box center [683, 258] width 664 height 42
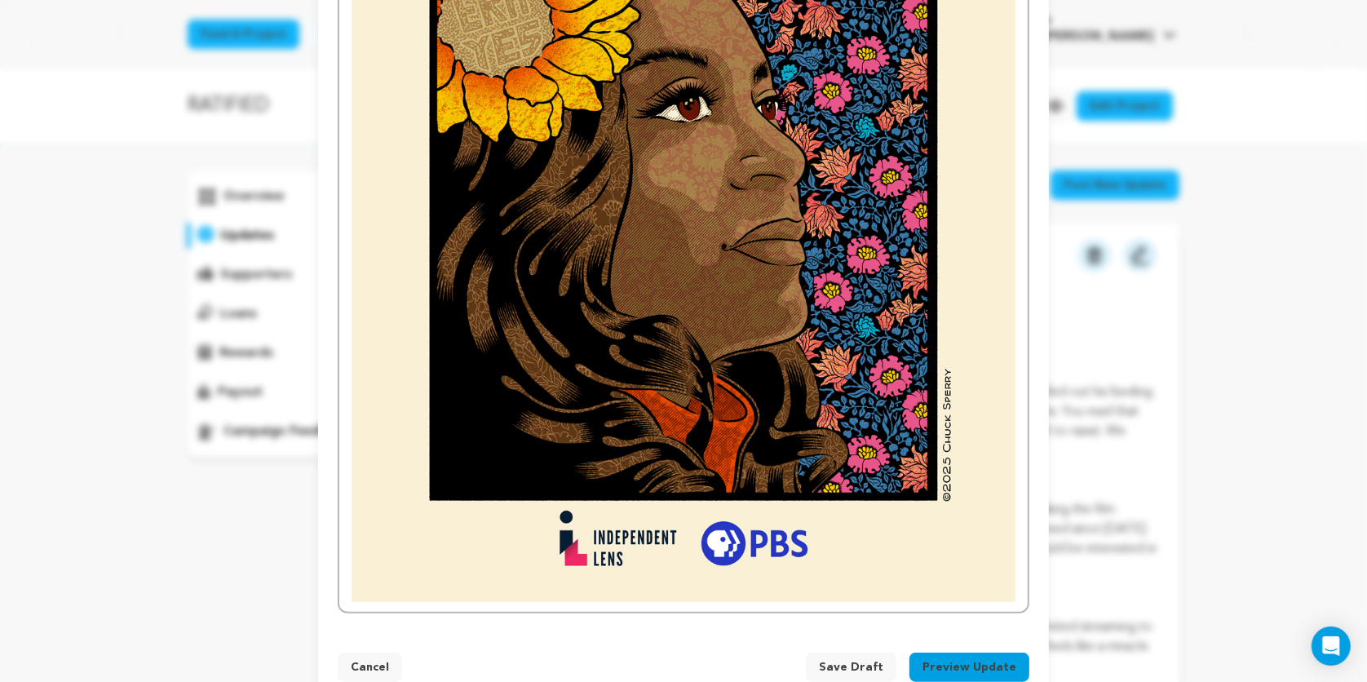
scroll to position [780, 0]
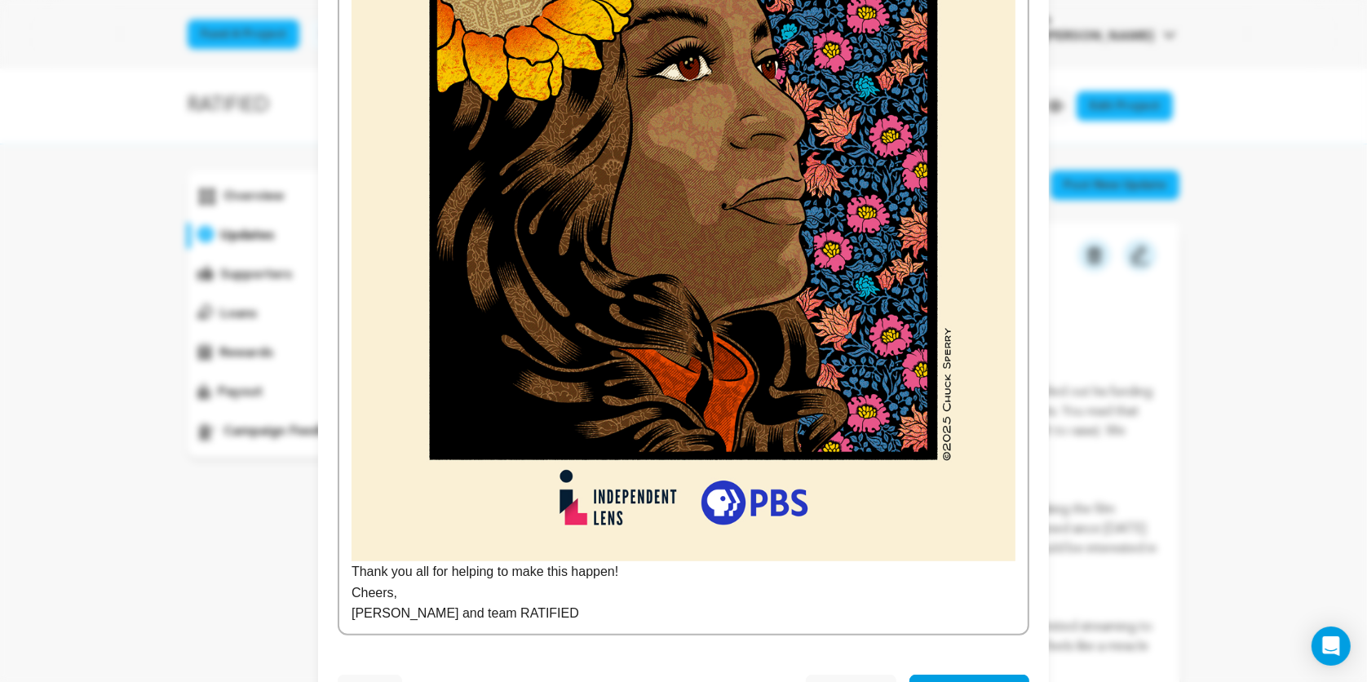
scroll to position [842, 0]
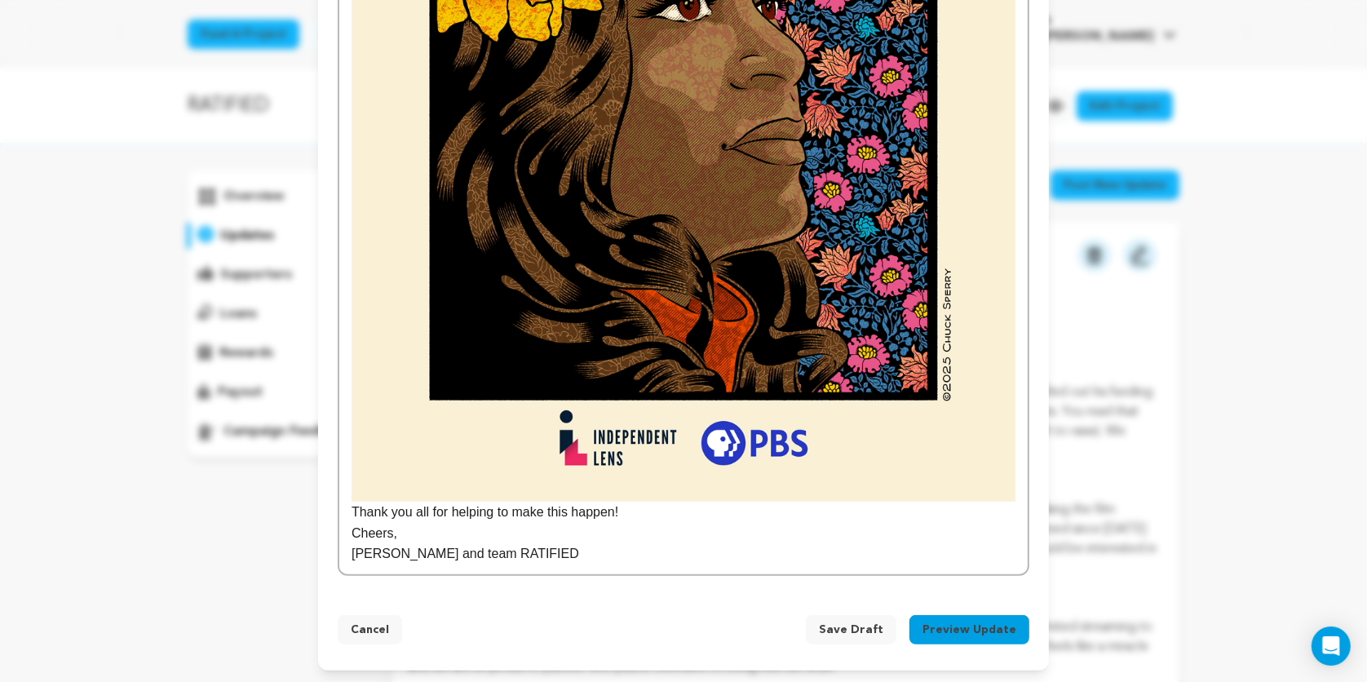
click at [945, 624] on button "Preview Update" at bounding box center [969, 629] width 120 height 29
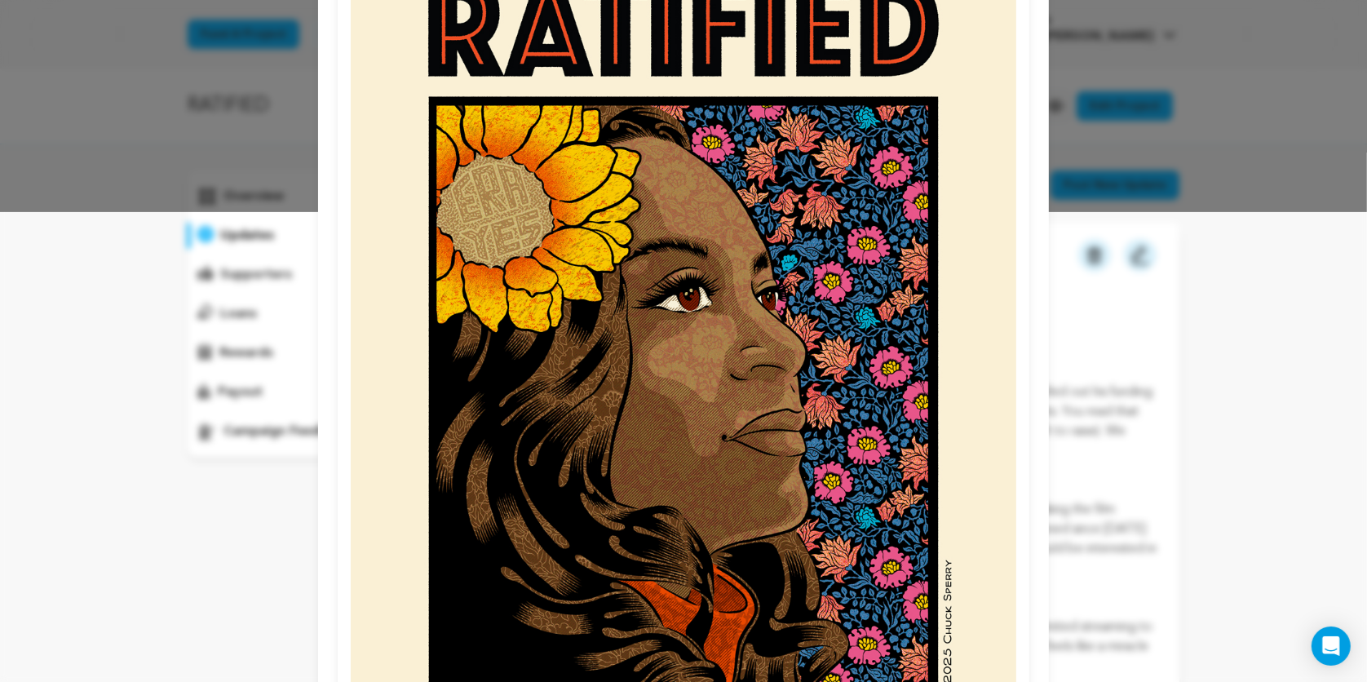
scroll to position [744, 0]
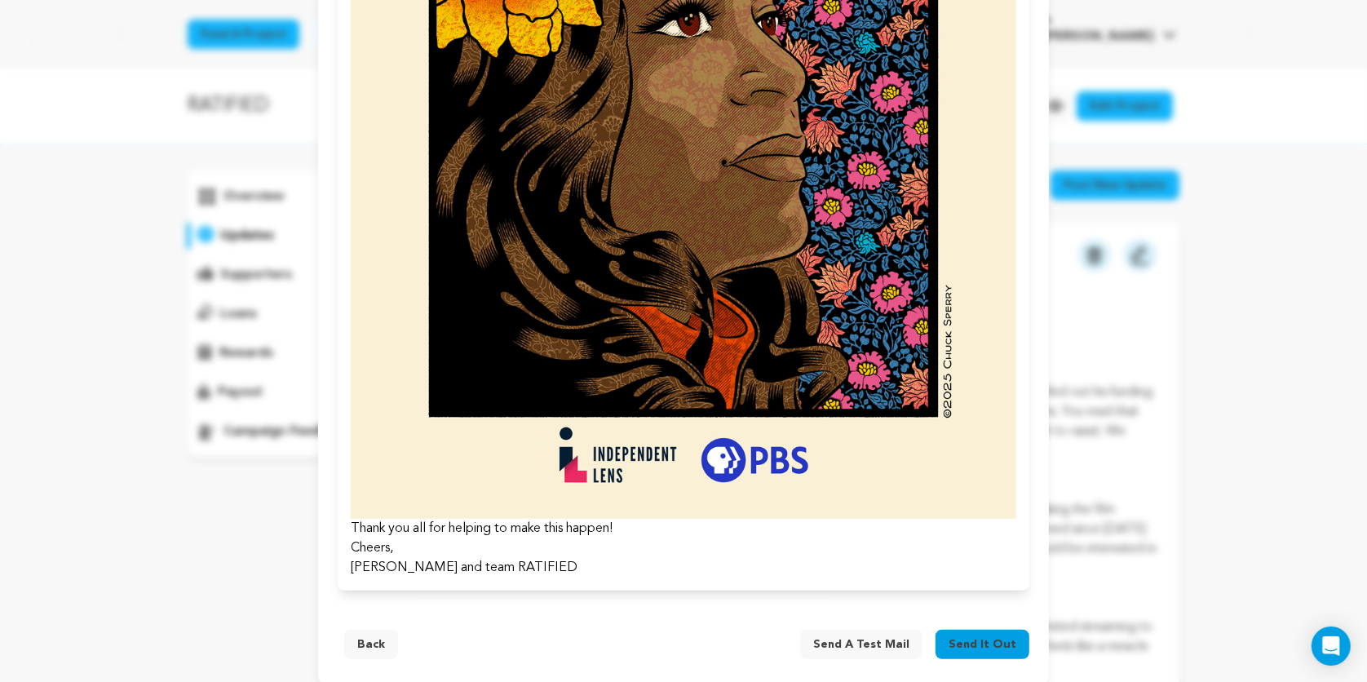
click at [386, 642] on button "Back" at bounding box center [371, 643] width 54 height 29
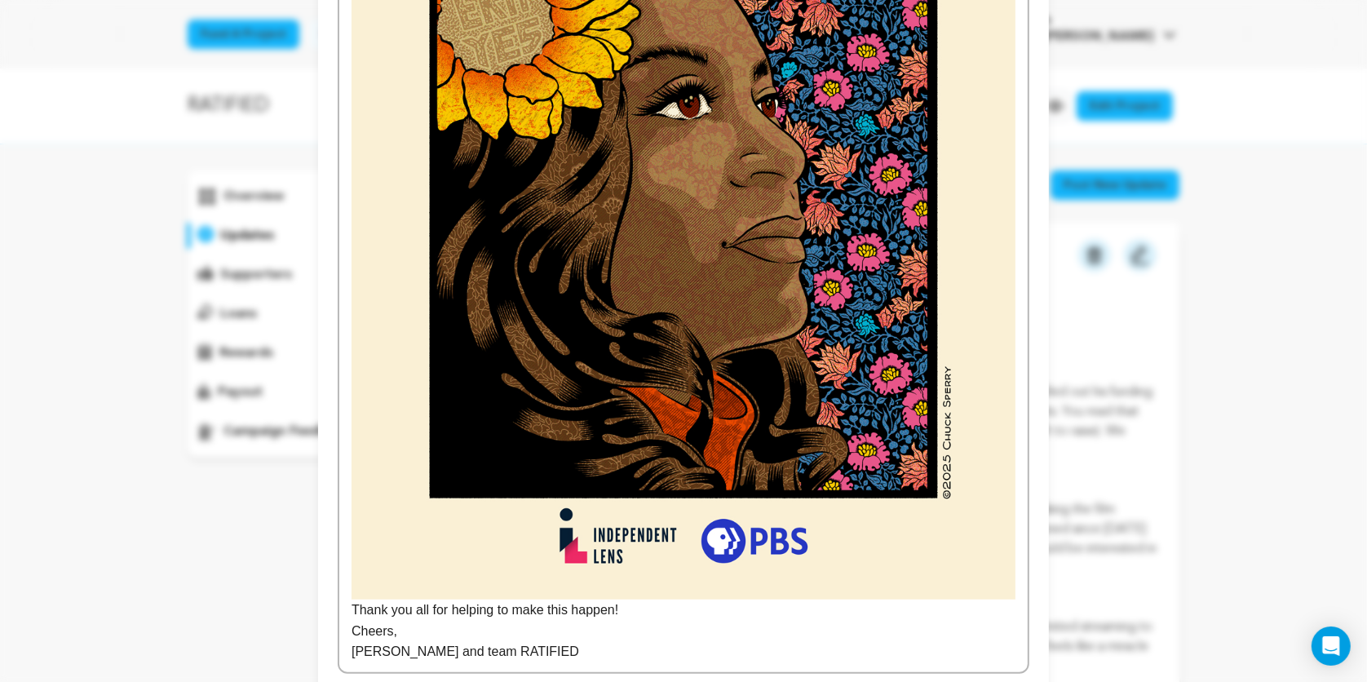
scroll to position [0, 0]
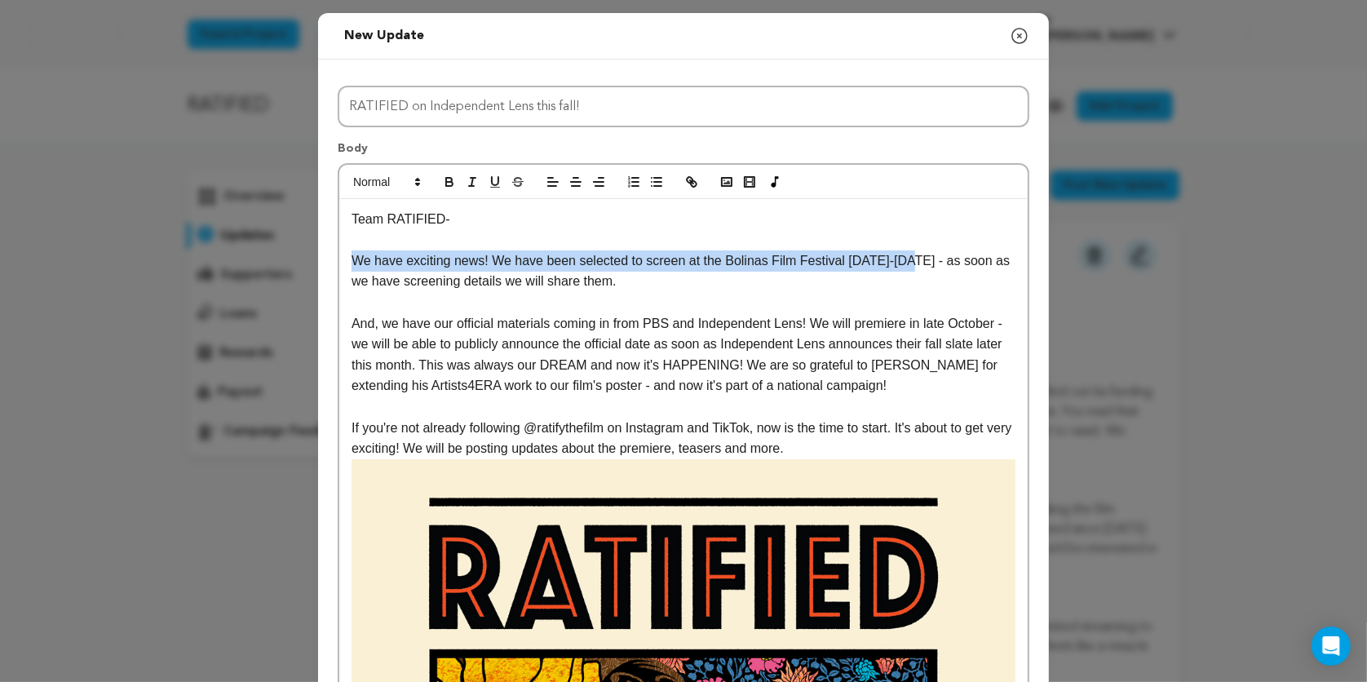
drag, startPoint x: 916, startPoint y: 259, endPoint x: 326, endPoint y: 260, distance: 589.5
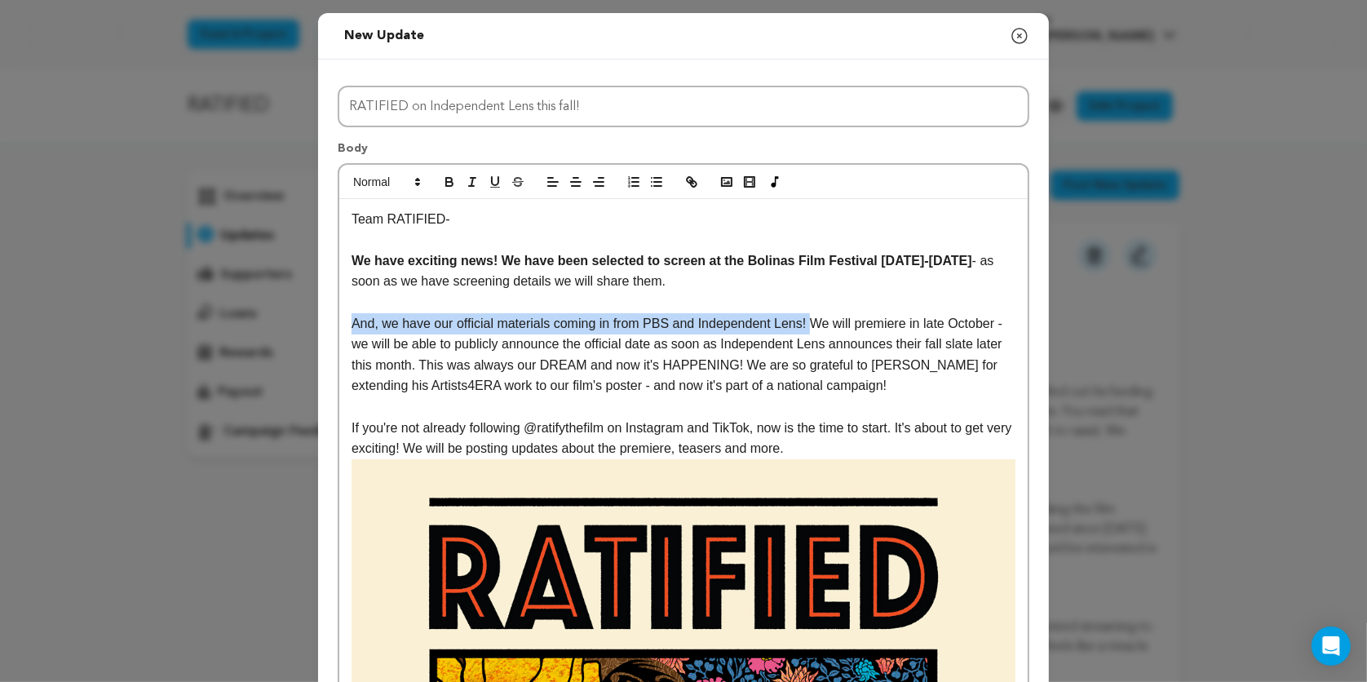
drag, startPoint x: 815, startPoint y: 320, endPoint x: 342, endPoint y: 328, distance: 472.1
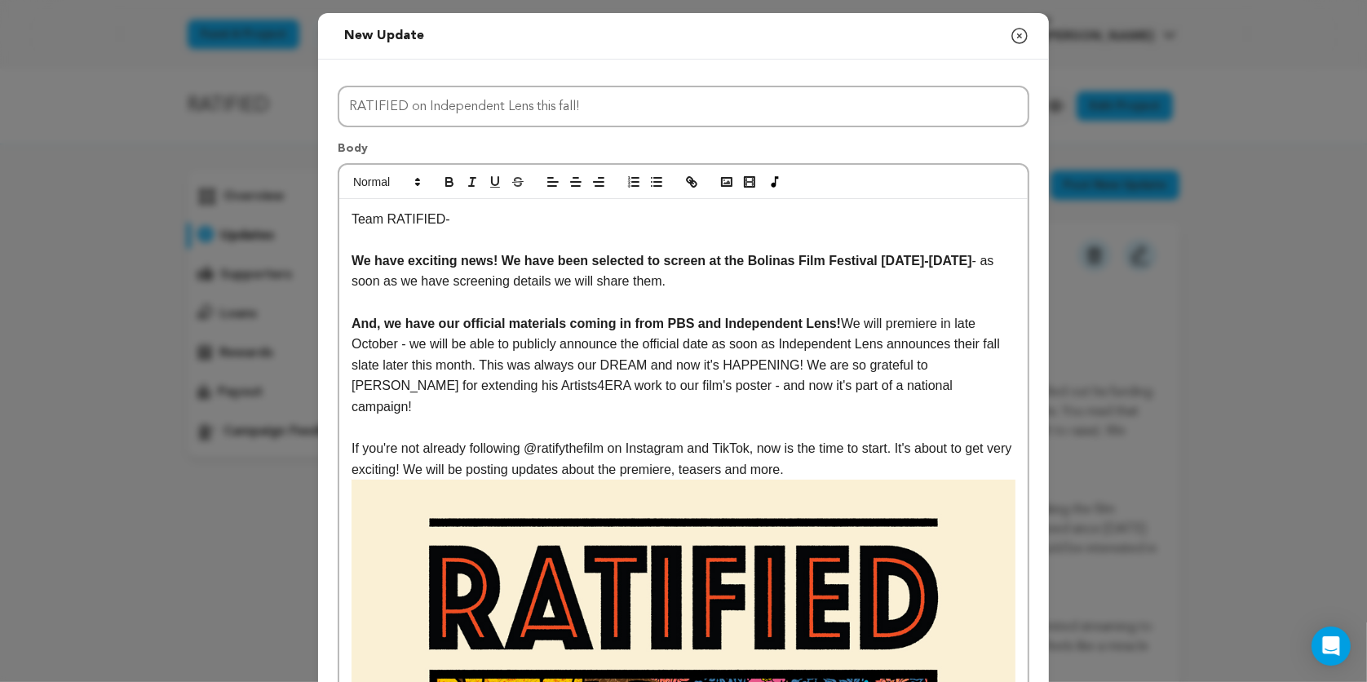
click at [767, 417] on p at bounding box center [683, 427] width 664 height 21
click at [846, 322] on p "And, we have our official materials coming in from PBS and Independent Lens! We…" at bounding box center [683, 365] width 664 height 104
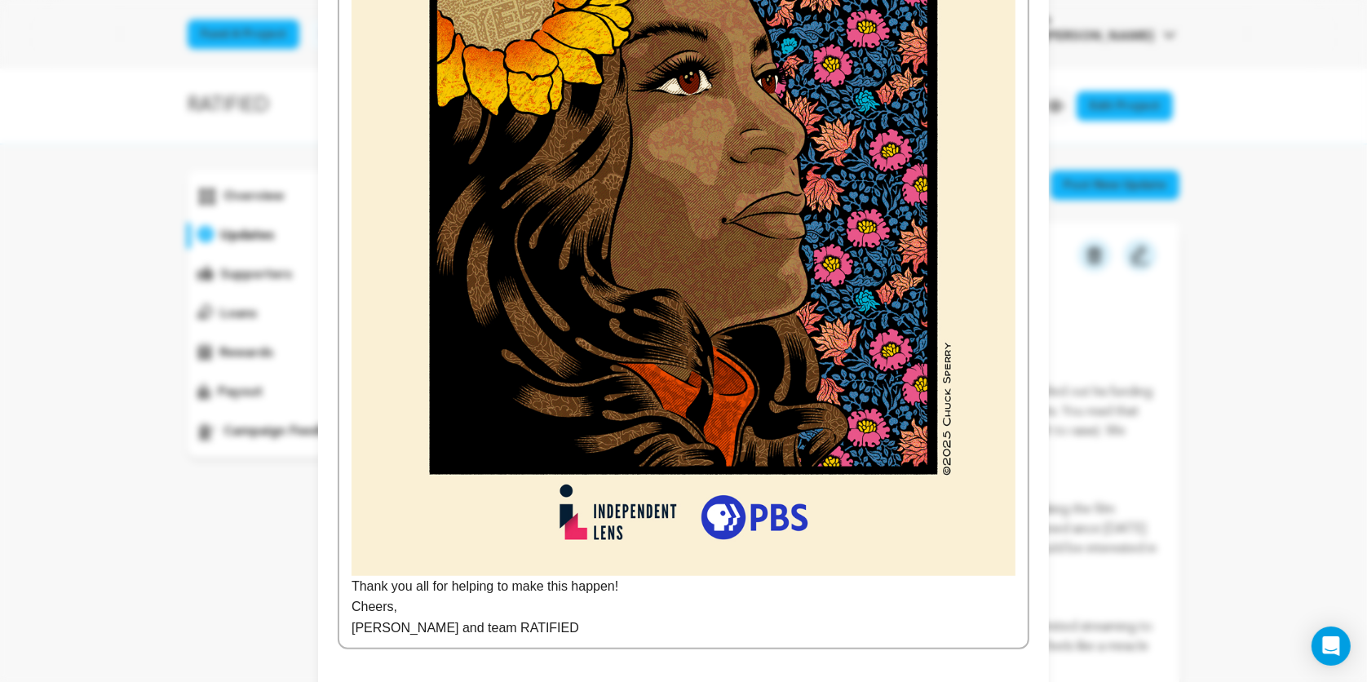
scroll to position [863, 0]
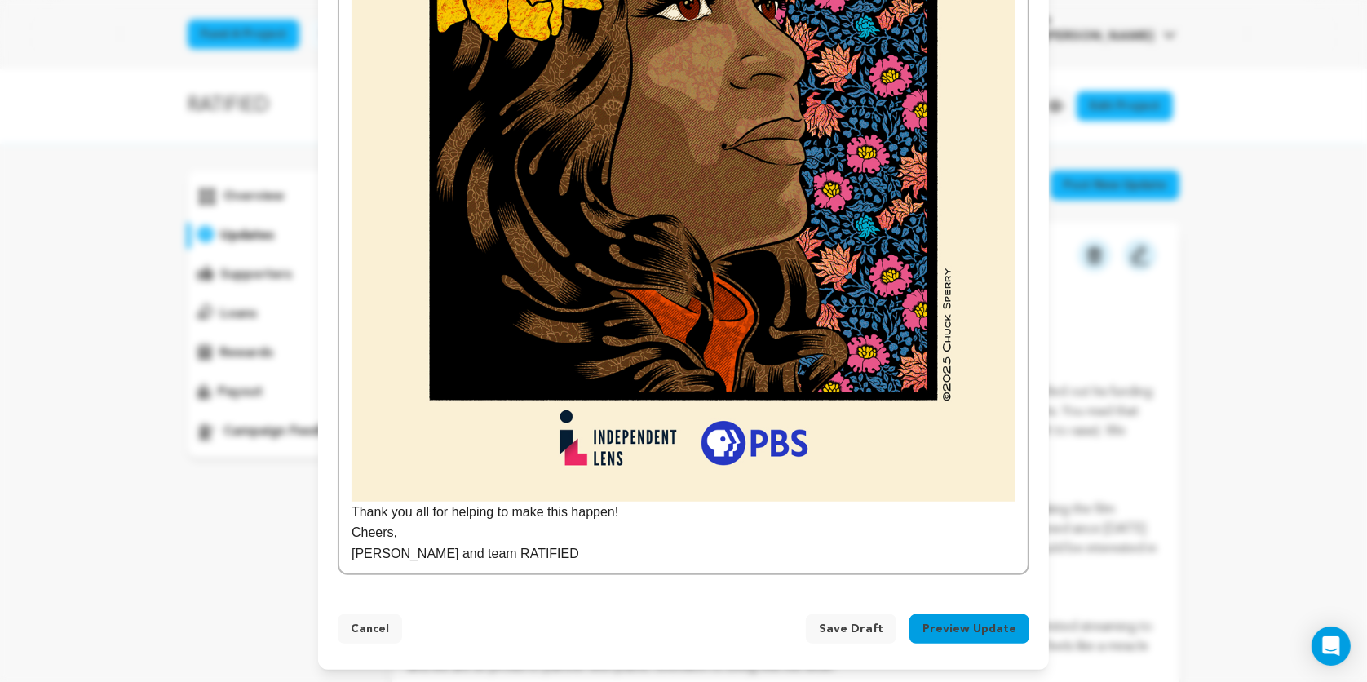
click at [961, 625] on button "Preview Update" at bounding box center [969, 628] width 120 height 29
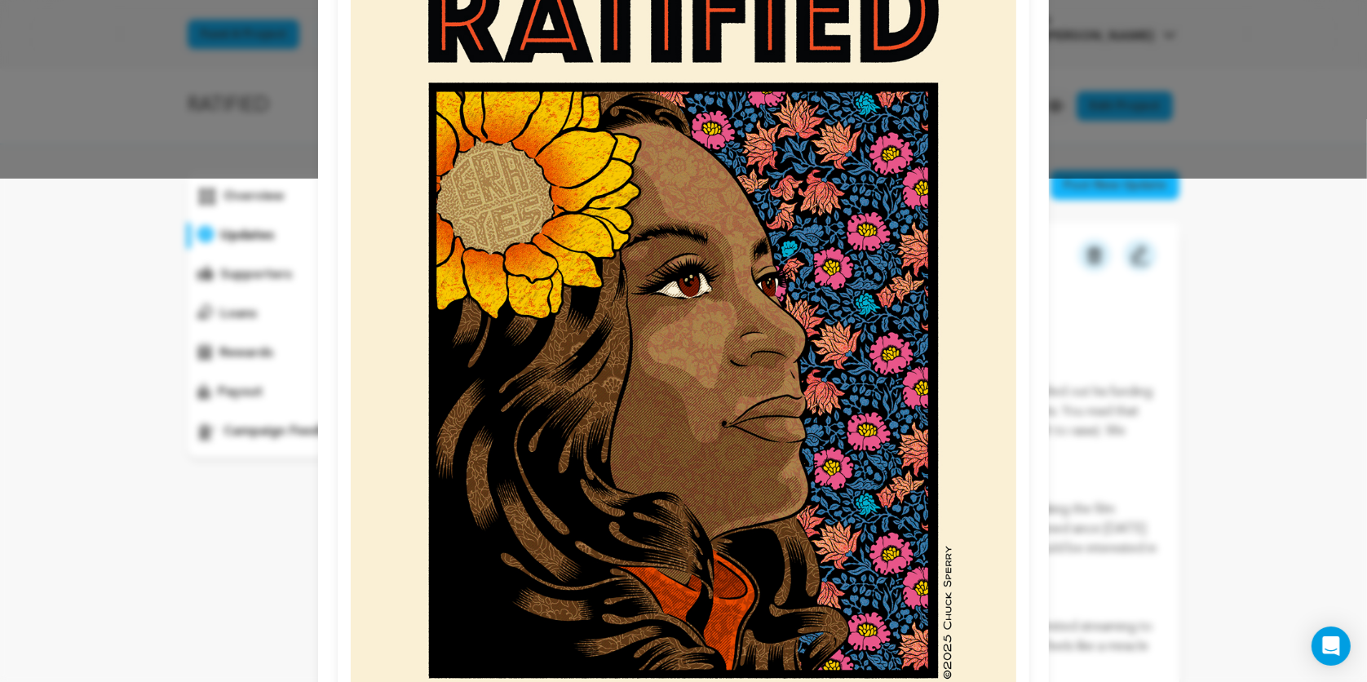
scroll to position [779, 0]
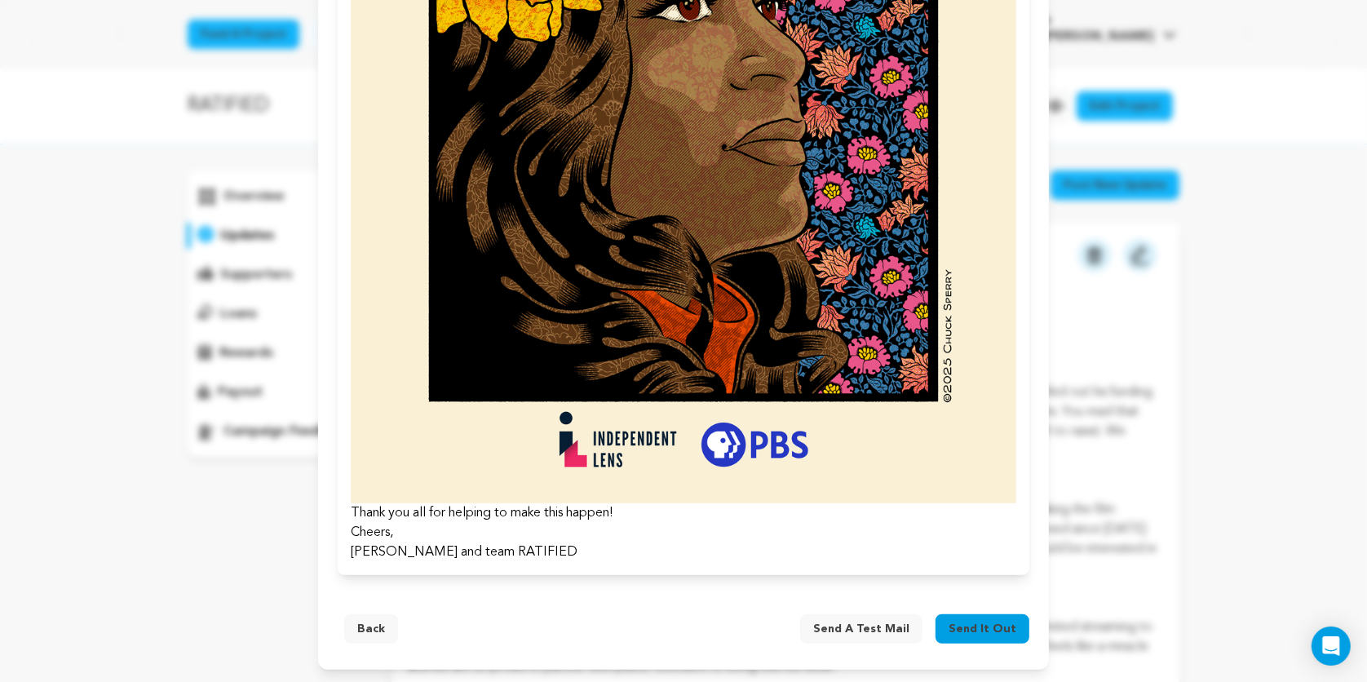
click at [365, 630] on button "Back" at bounding box center [371, 628] width 54 height 29
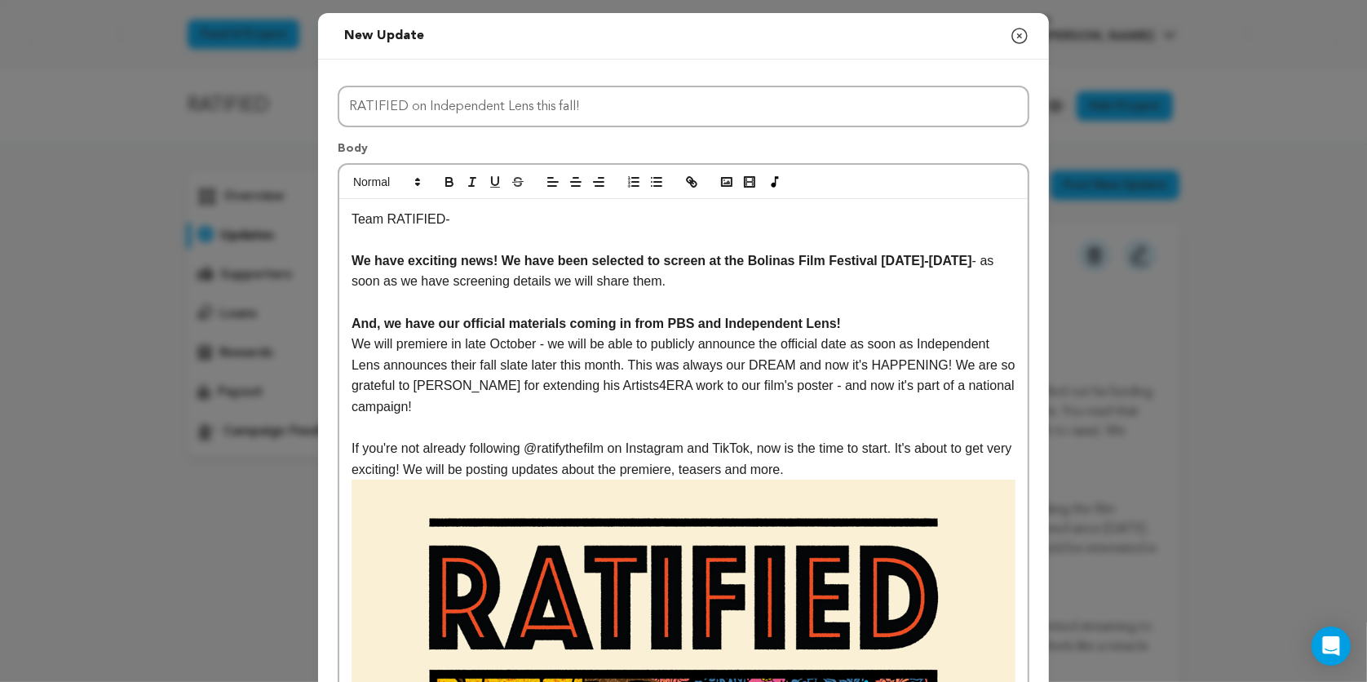
scroll to position [43, 0]
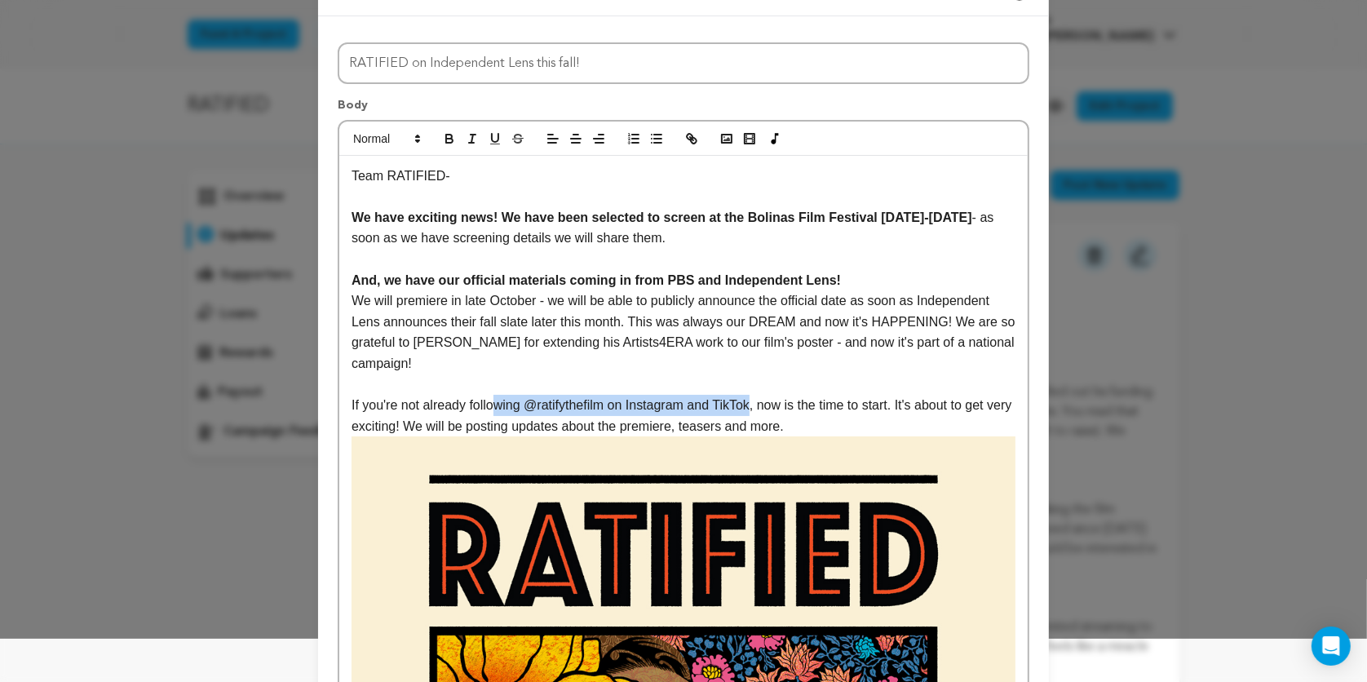
drag, startPoint x: 760, startPoint y: 403, endPoint x: 495, endPoint y: 405, distance: 265.0
click at [495, 405] on p "If you're not already following @ratifythefilm on Instagram and TikTok, now is …" at bounding box center [683, 416] width 664 height 42
click at [924, 397] on p "If you're not already following @ratifythefilm on Instagram and TikTok, now is …" at bounding box center [683, 416] width 664 height 42
click at [901, 408] on p "If you're not already following @ratifythefilm on Instagram and TikTok, now is …" at bounding box center [683, 416] width 664 height 42
drag, startPoint x: 904, startPoint y: 408, endPoint x: 342, endPoint y: 405, distance: 562.6
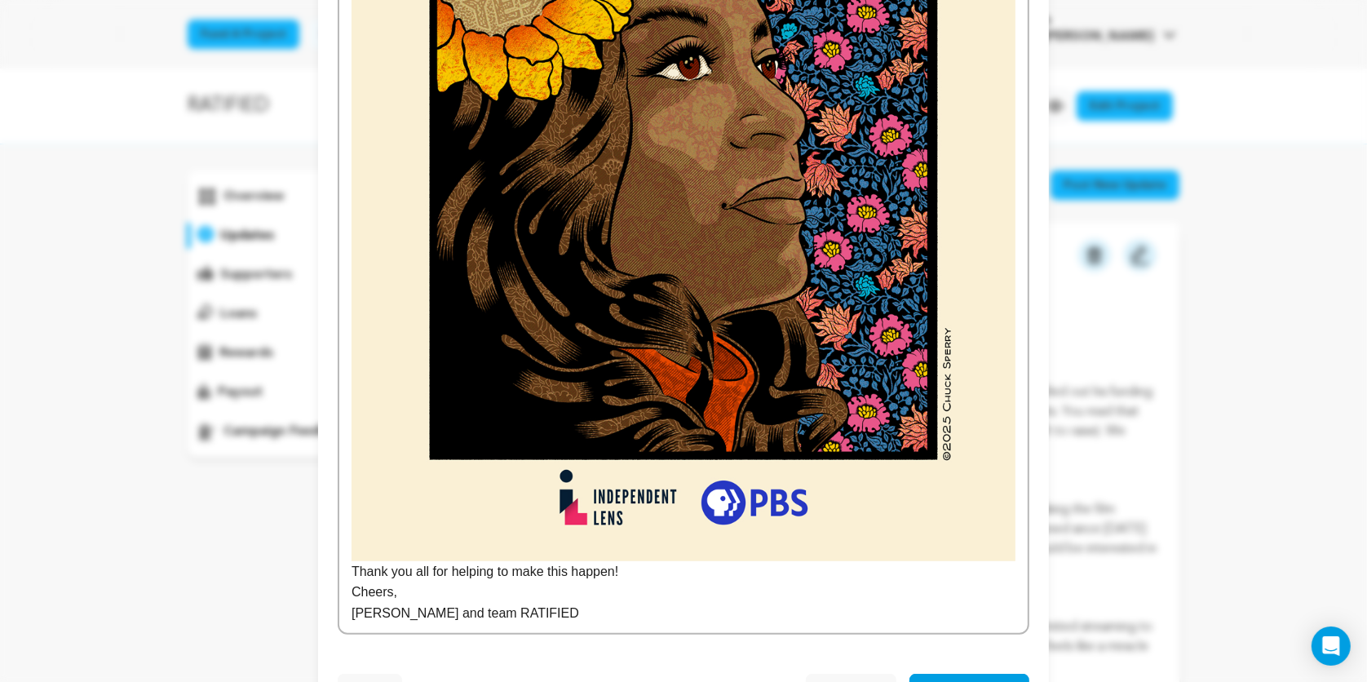
scroll to position [863, 0]
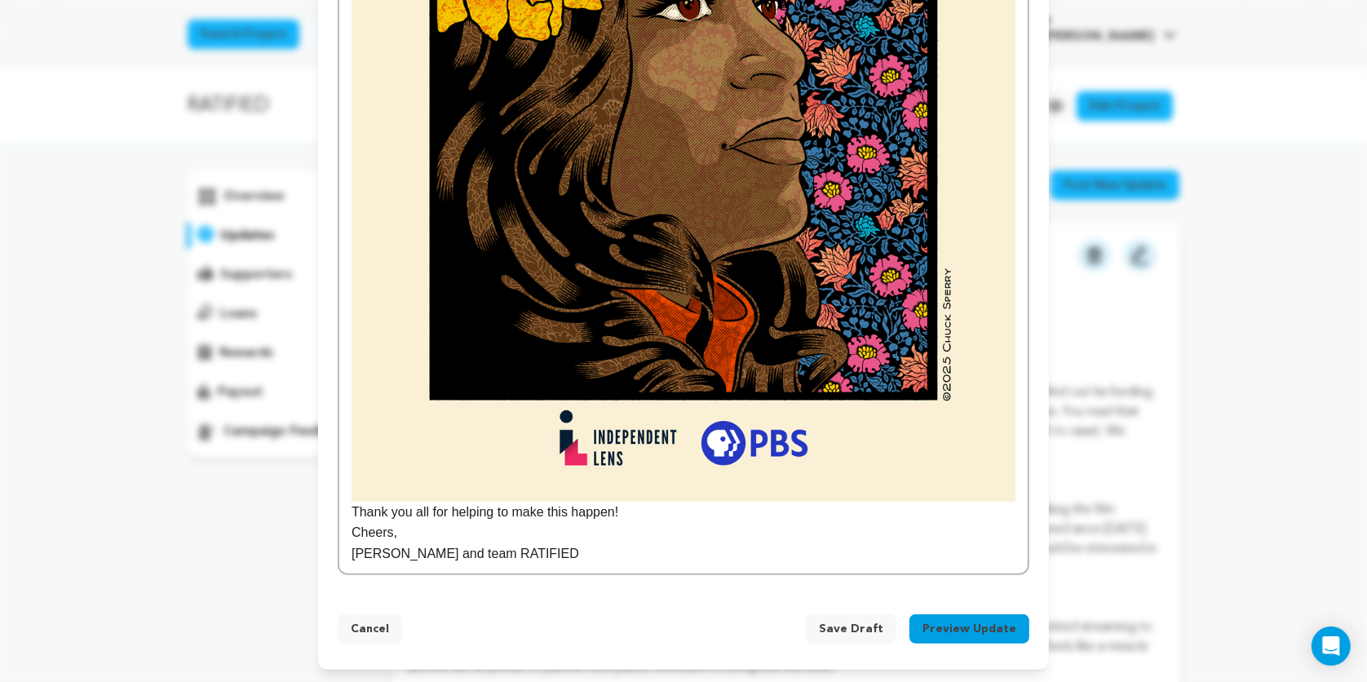
click at [987, 631] on button "Preview Update" at bounding box center [969, 628] width 120 height 29
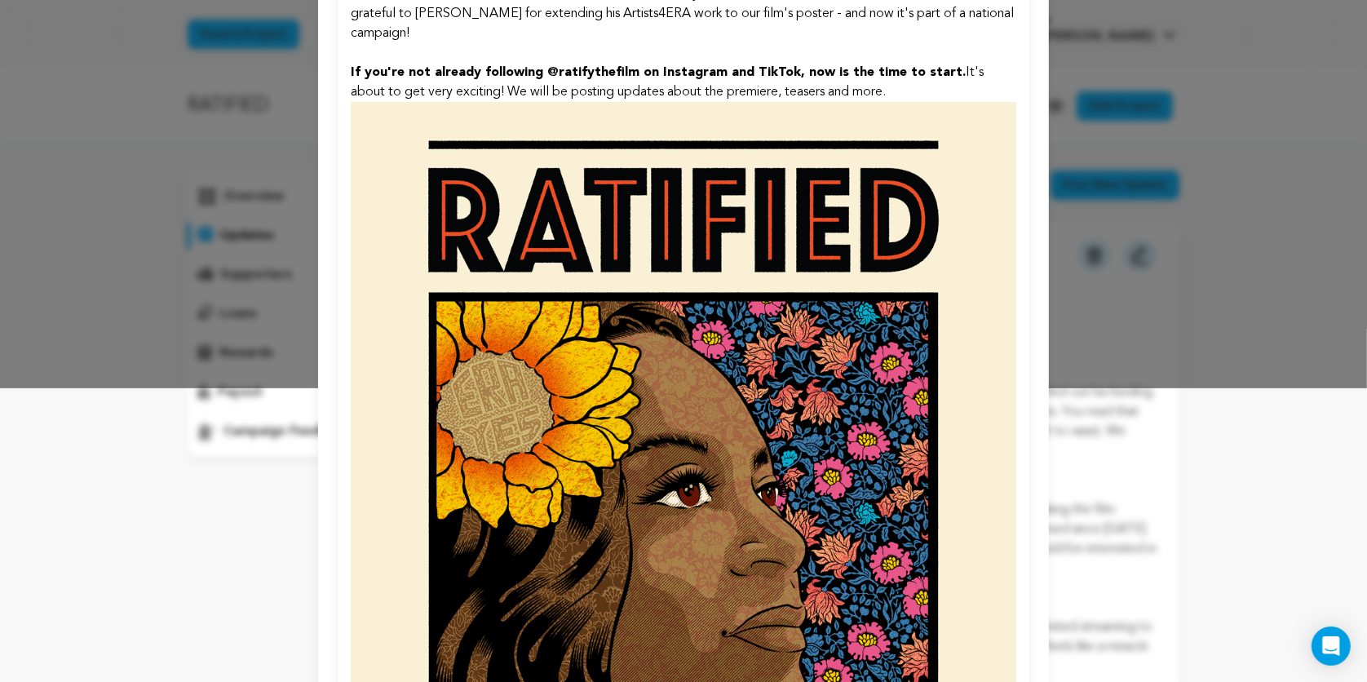
scroll to position [779, 0]
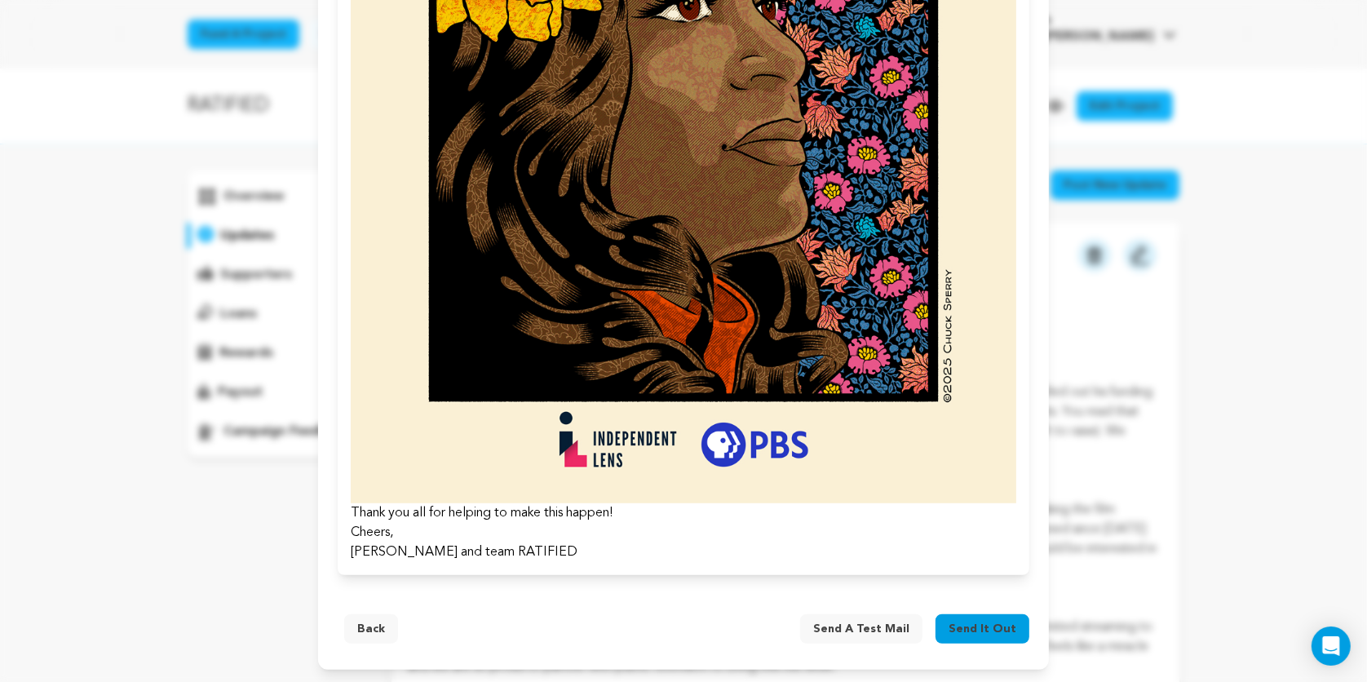
click at [880, 624] on span "Send a test mail" at bounding box center [861, 628] width 96 height 16
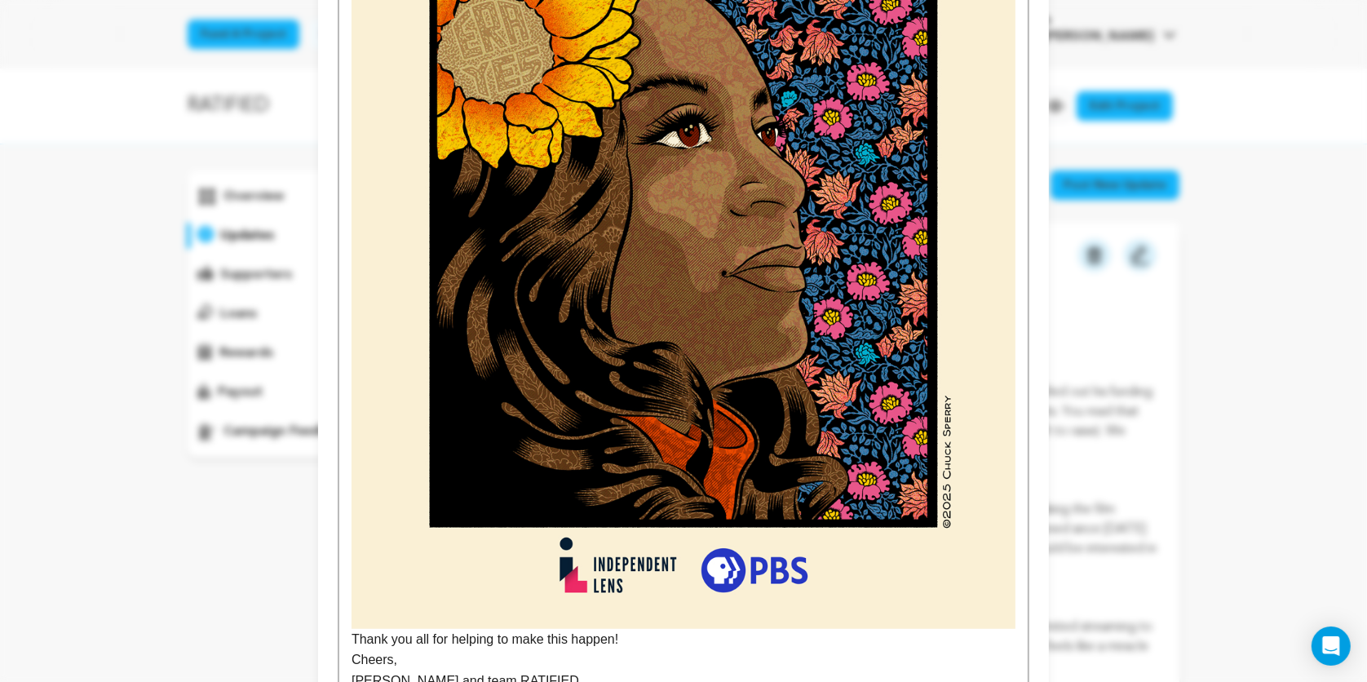
scroll to position [863, 0]
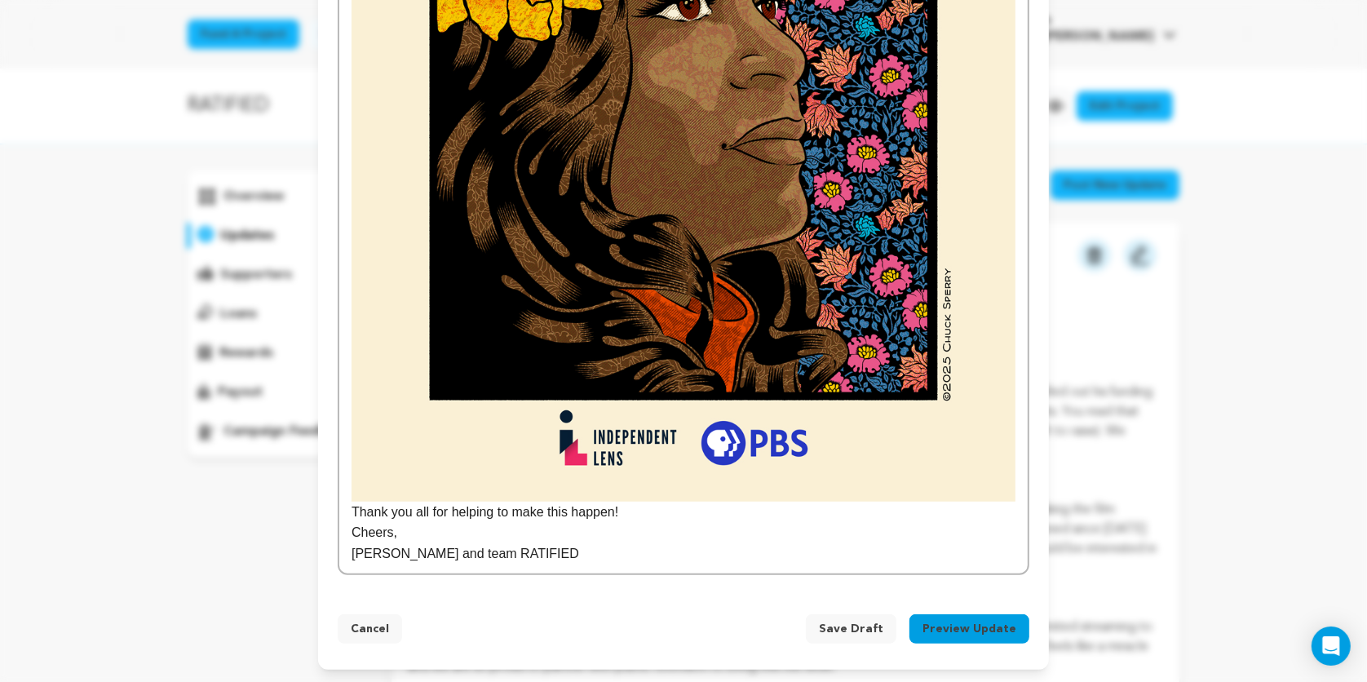
click at [784, 283] on img at bounding box center [683, 58] width 664 height 885
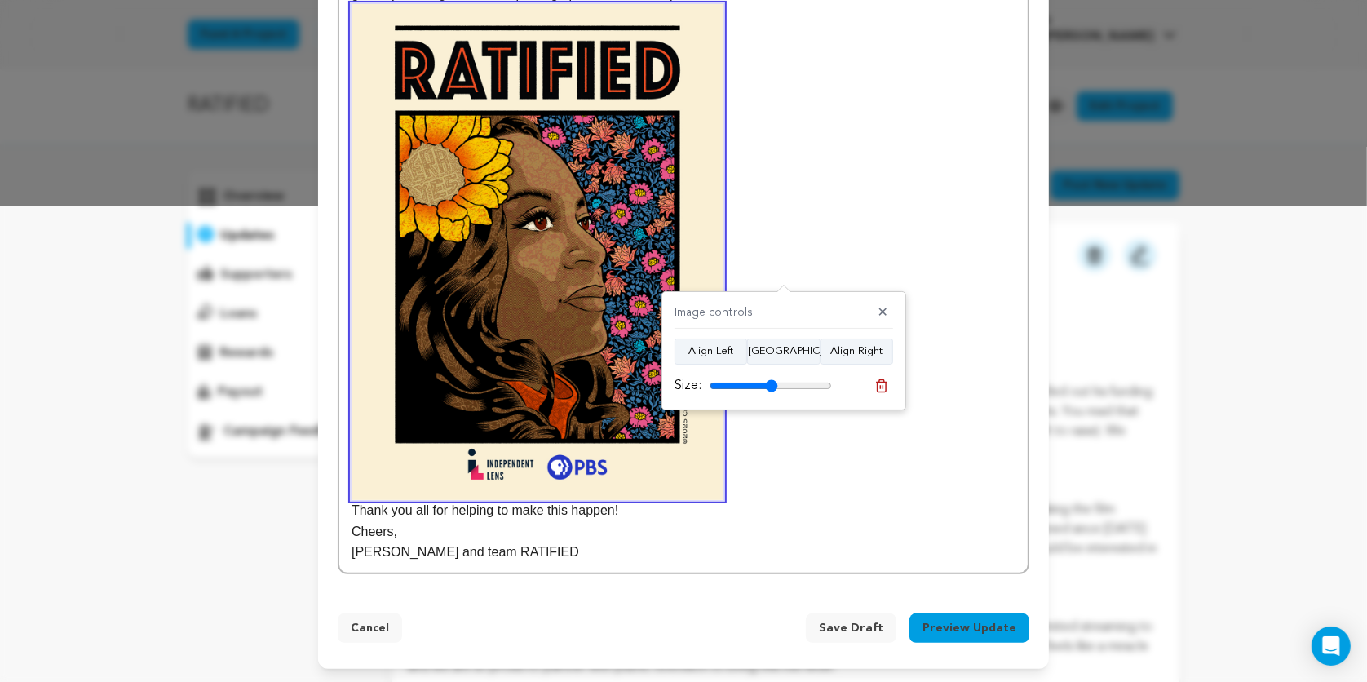
scroll to position [474, 0]
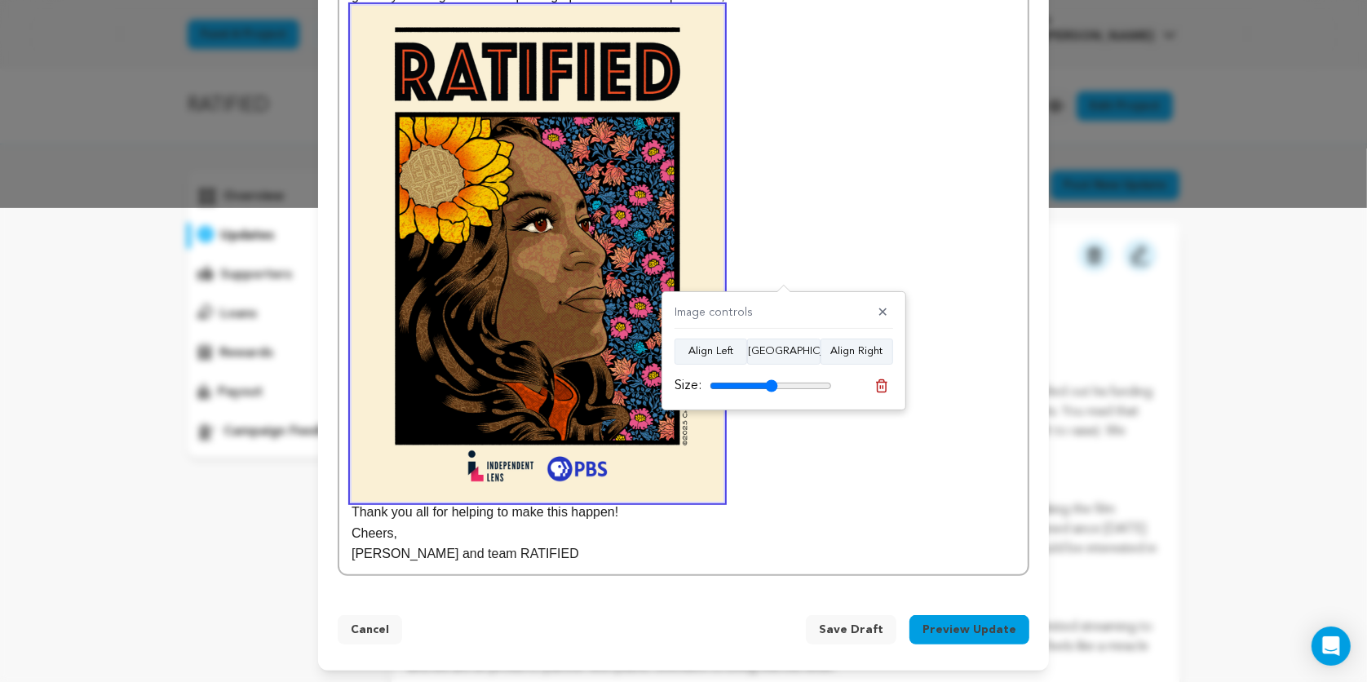
drag, startPoint x: 823, startPoint y: 382, endPoint x: 771, endPoint y: 386, distance: 52.4
type input "56"
click at [771, 386] on input "range" at bounding box center [770, 385] width 122 height 13
click at [775, 353] on button "Align Center" at bounding box center [783, 351] width 73 height 26
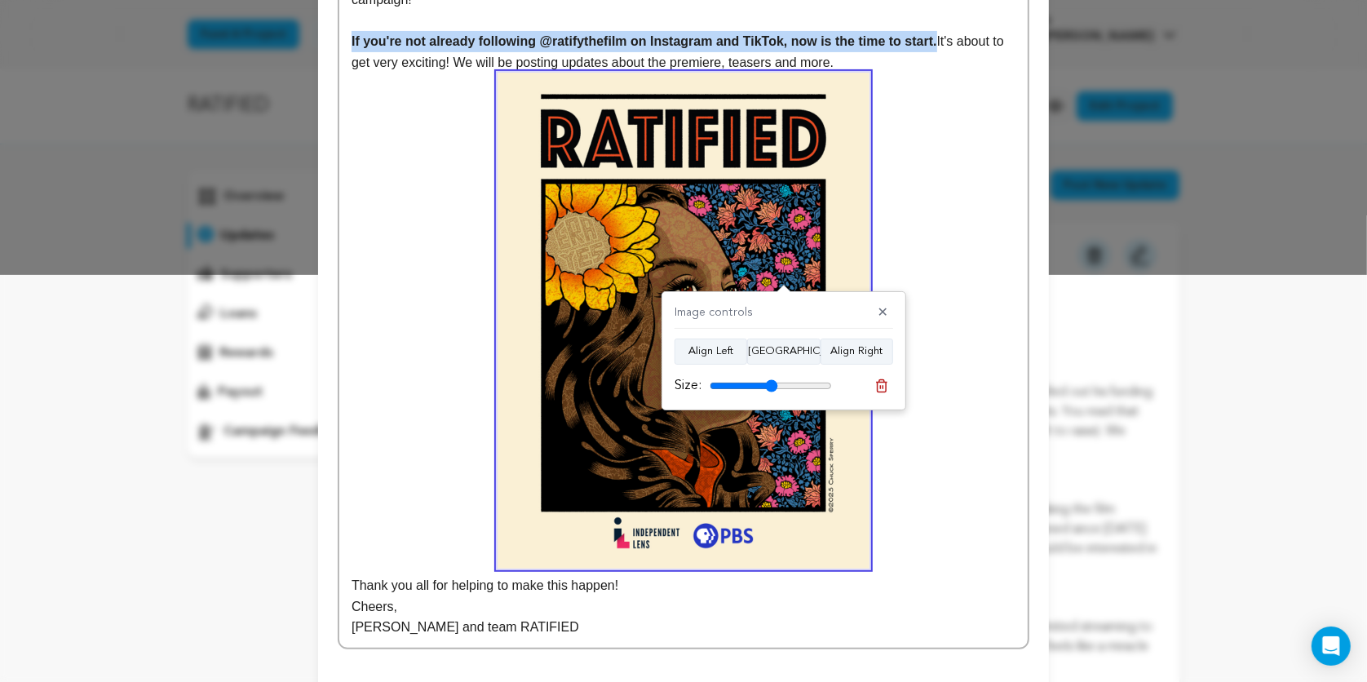
scroll to position [440, 0]
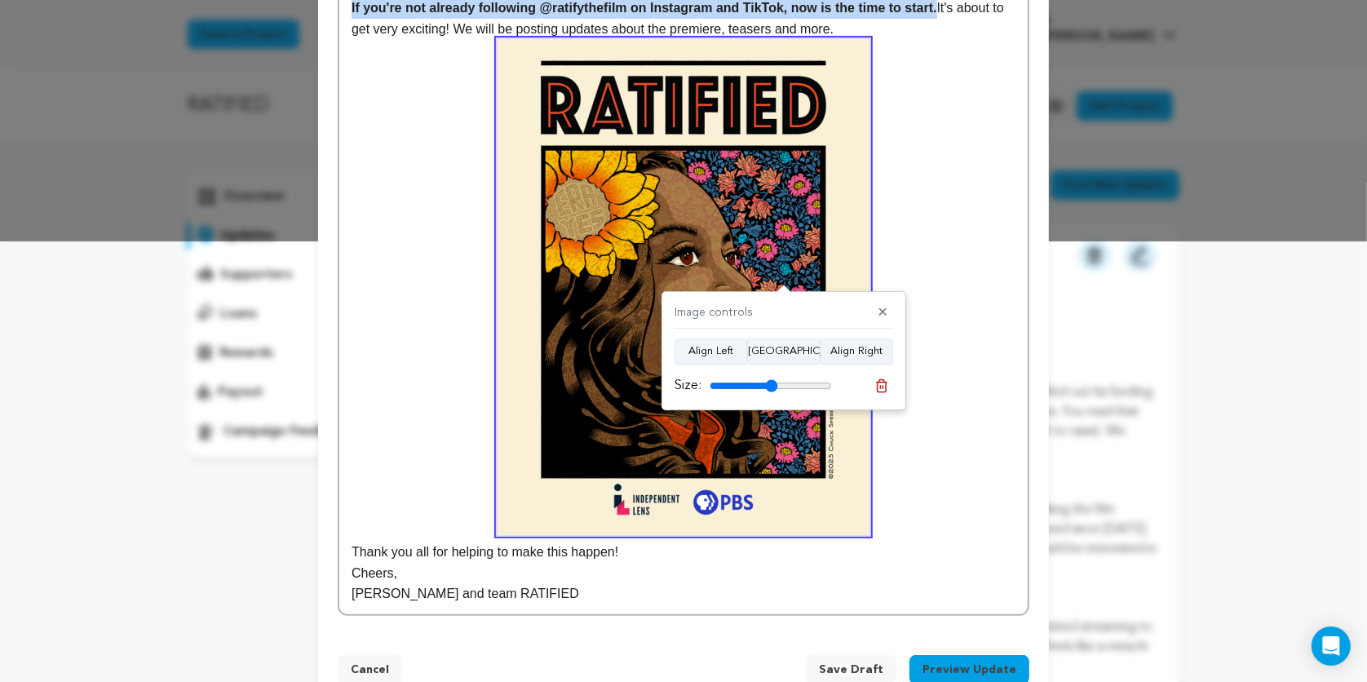
click at [953, 660] on button "Preview Update" at bounding box center [969, 669] width 120 height 29
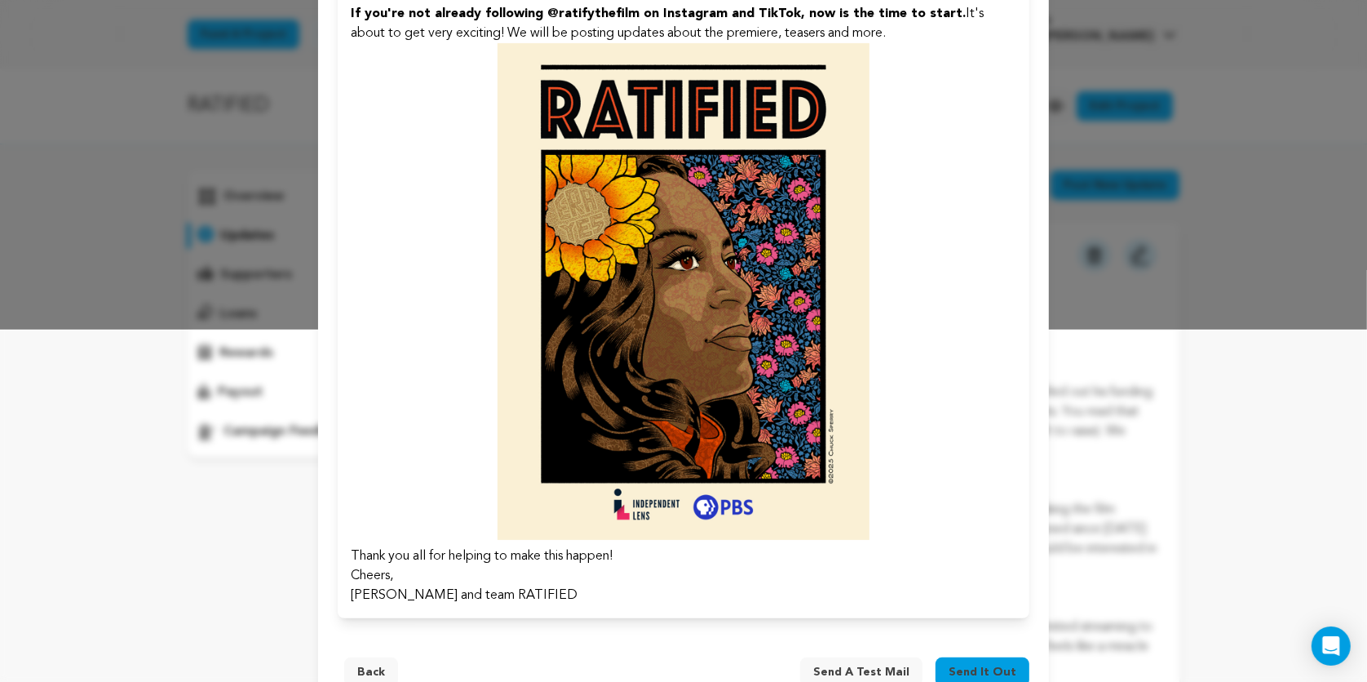
scroll to position [395, 0]
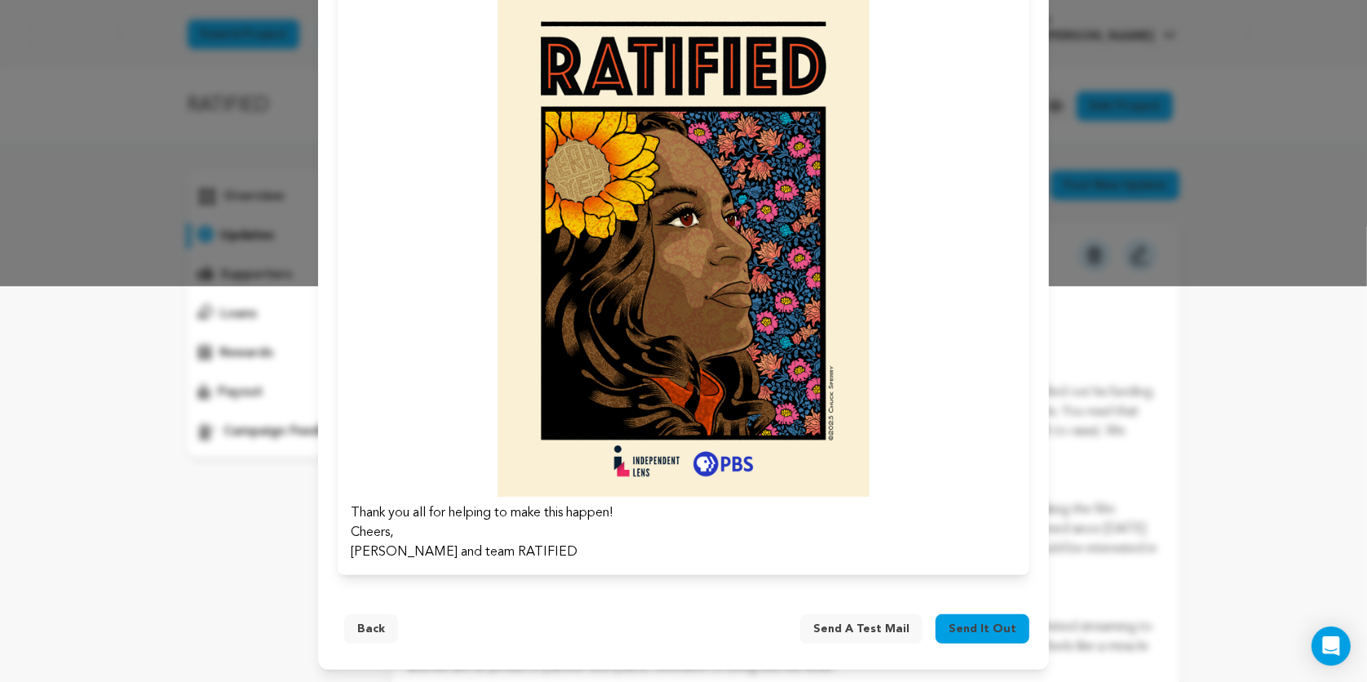
click at [369, 624] on button "Back" at bounding box center [371, 628] width 54 height 29
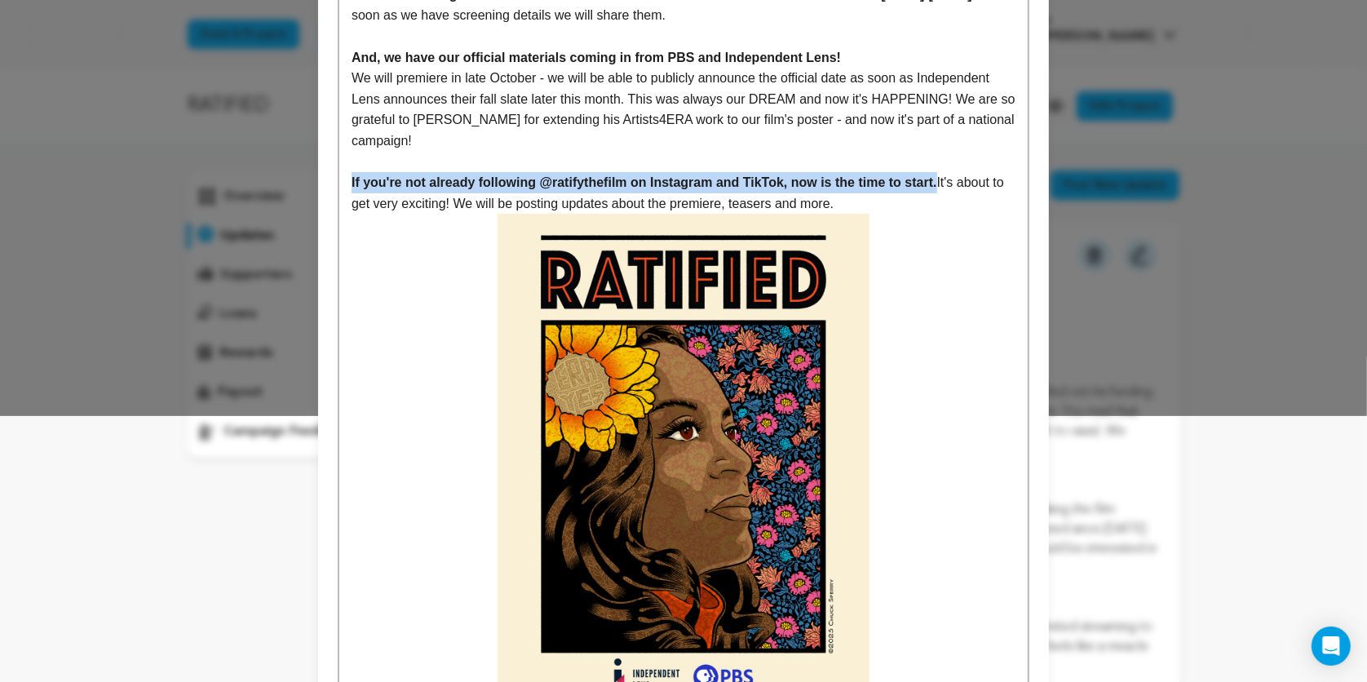
scroll to position [253, 0]
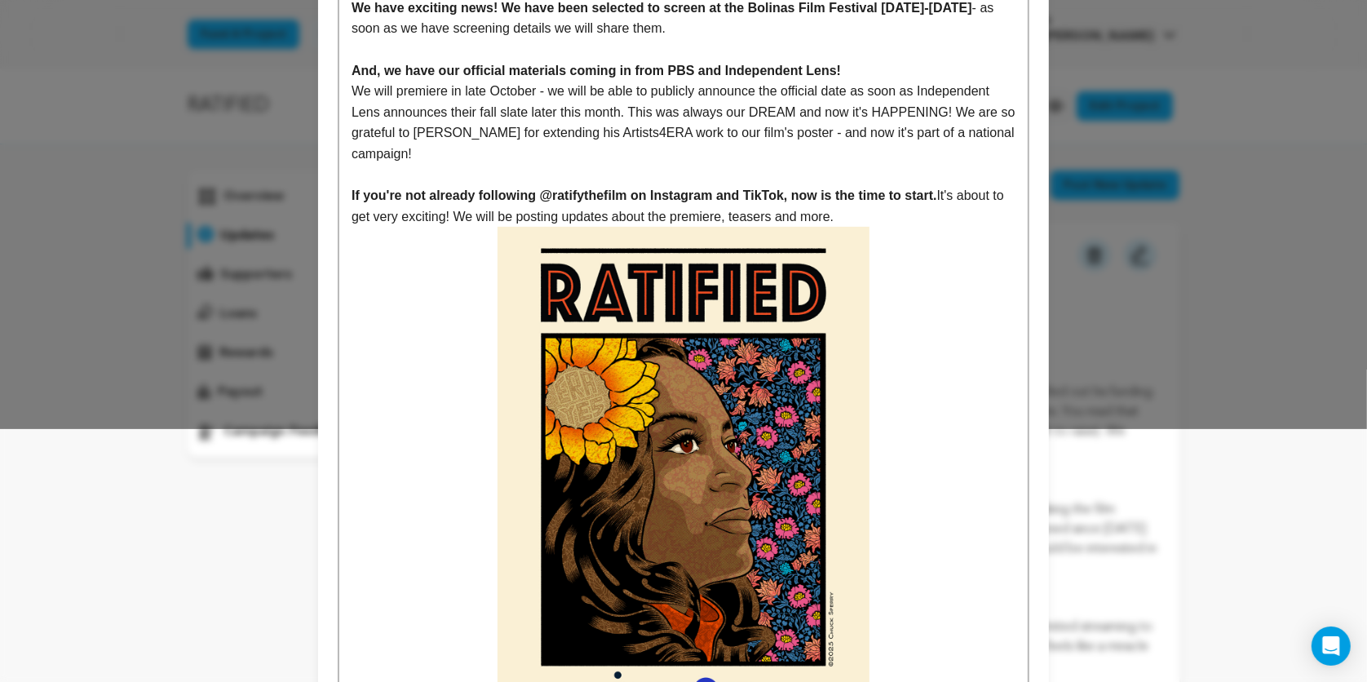
click at [877, 219] on p "If you're not already following @ratifythefilm on Instagram and TikTok, now is …" at bounding box center [683, 206] width 664 height 42
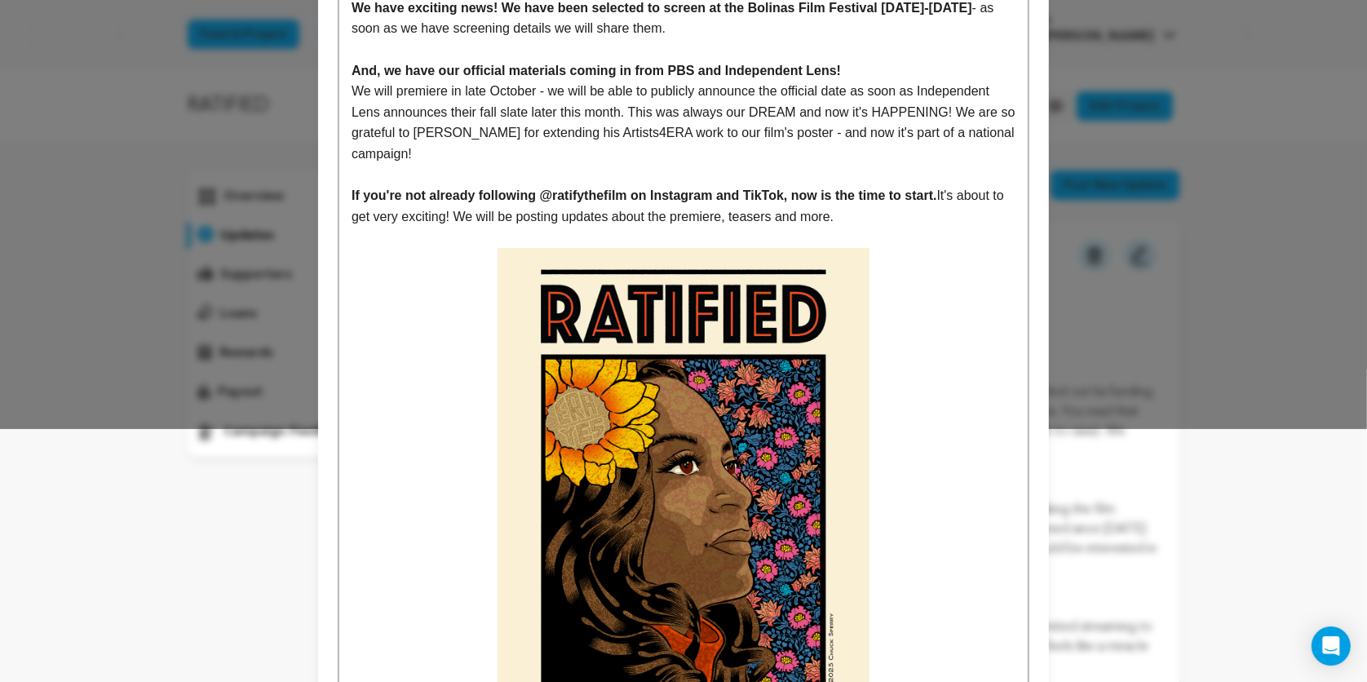
scroll to position [364, 0]
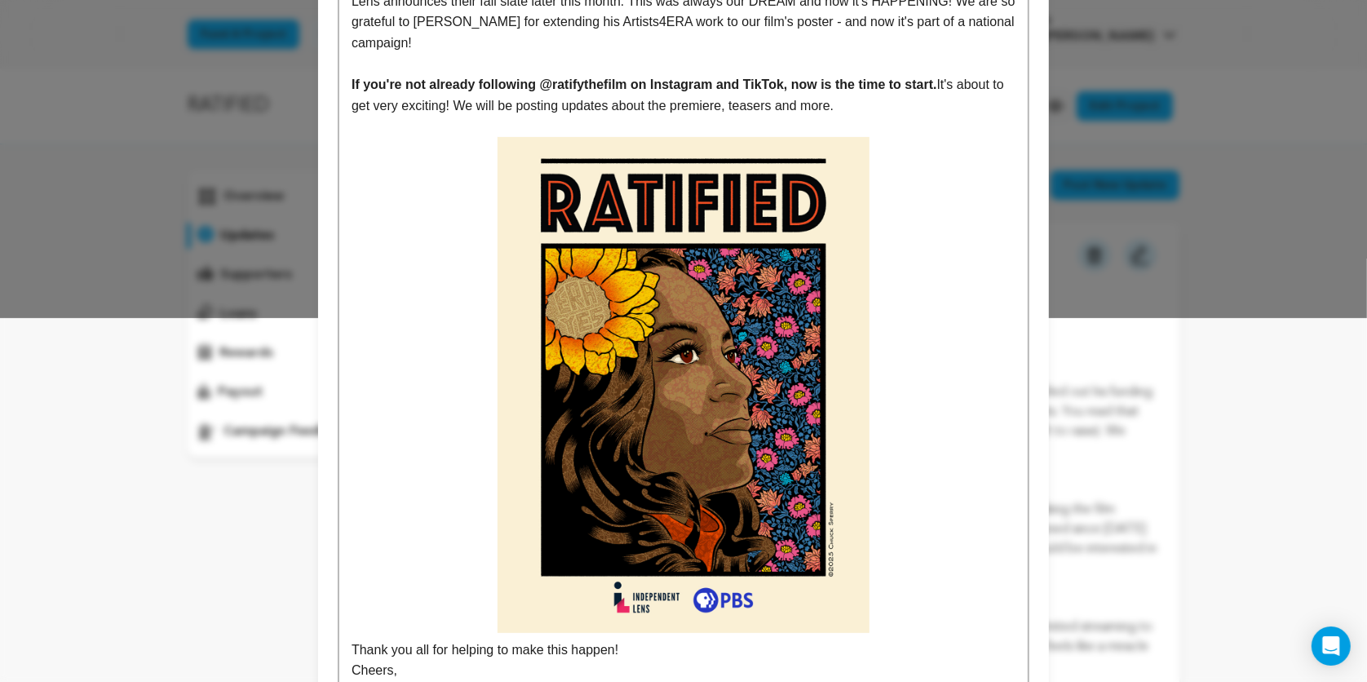
click at [885, 608] on p at bounding box center [683, 385] width 664 height 496
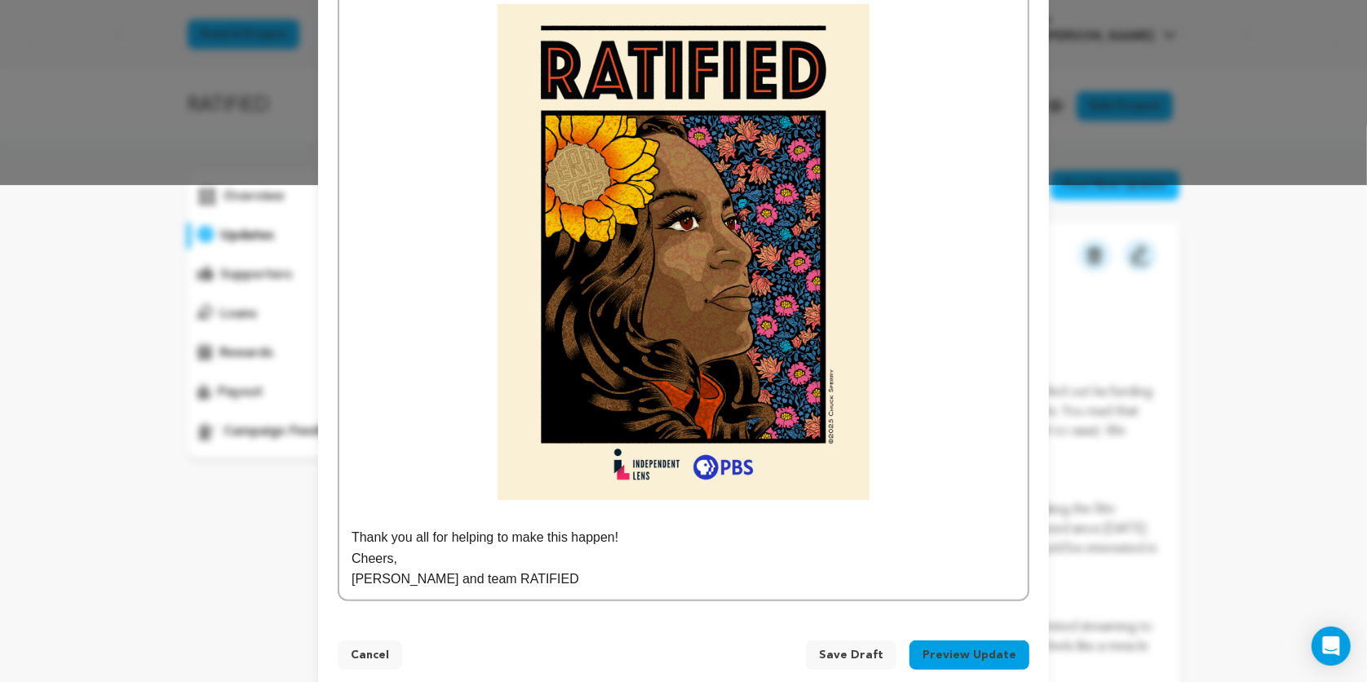
scroll to position [523, 0]
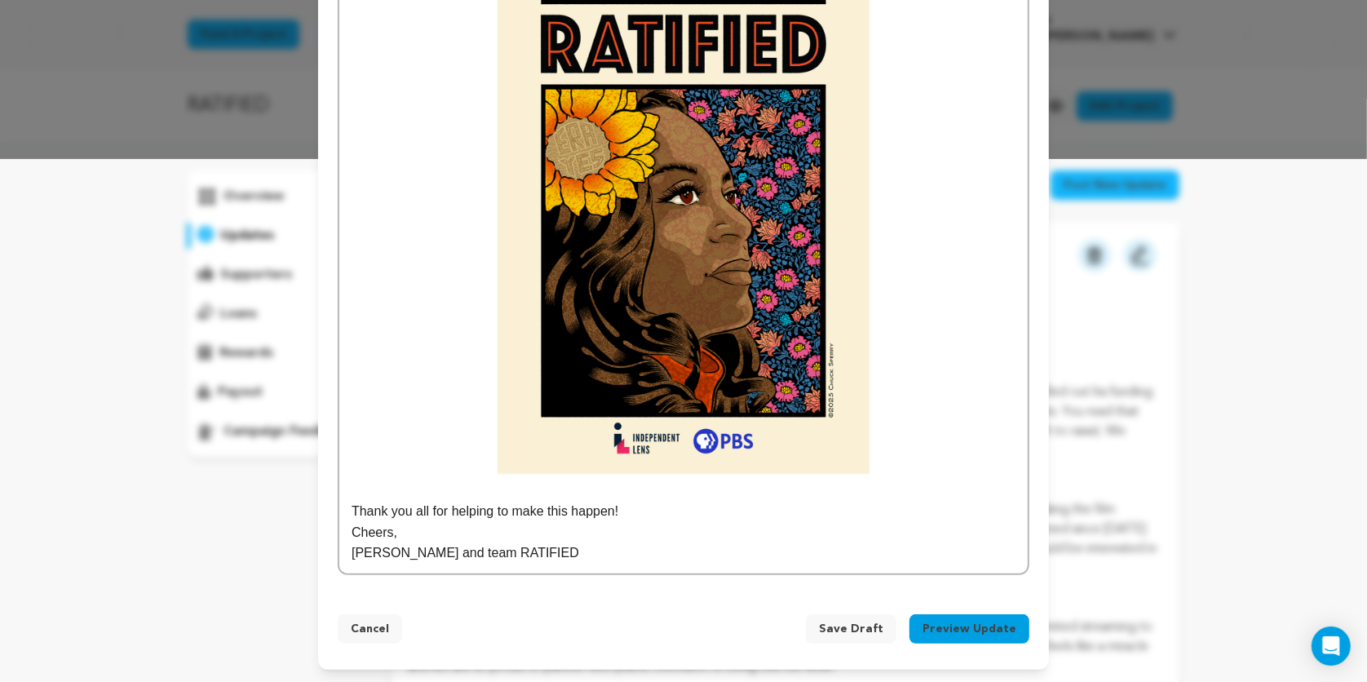
click at [930, 625] on button "Preview Update" at bounding box center [969, 628] width 120 height 29
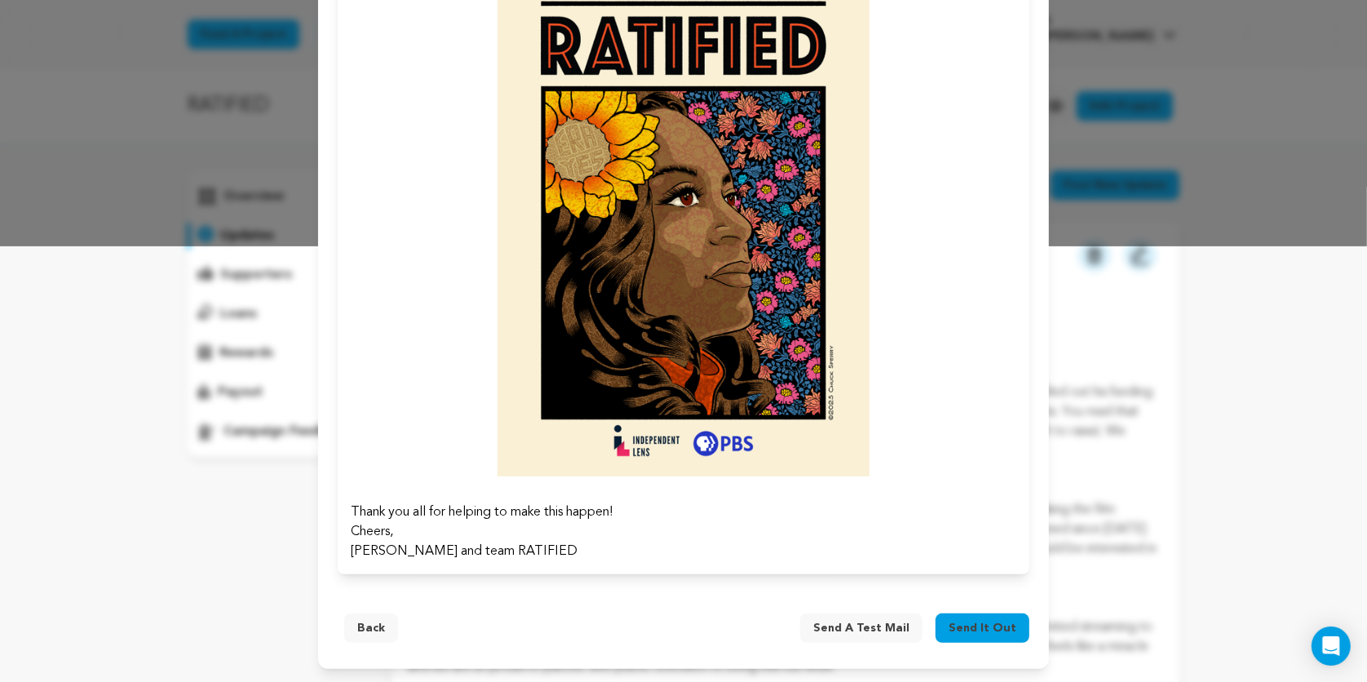
scroll to position [435, 0]
click at [891, 627] on span "Send a test mail" at bounding box center [861, 628] width 96 height 16
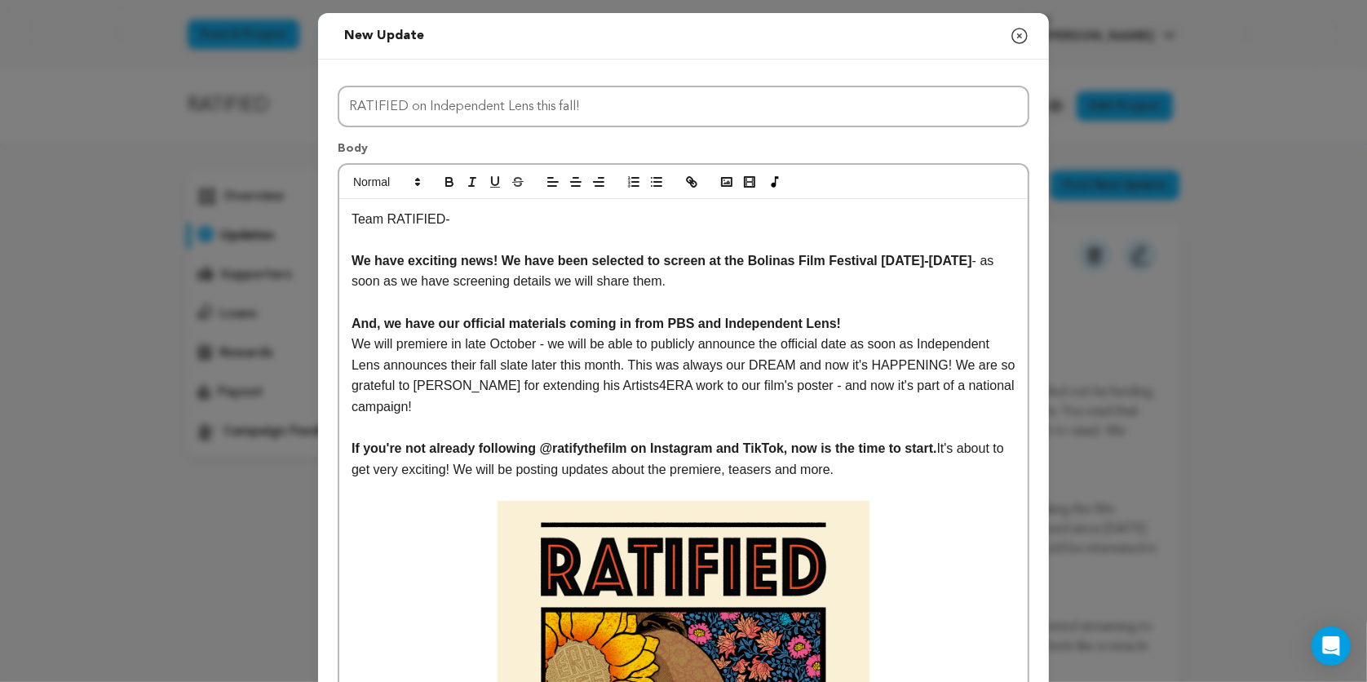
scroll to position [523, 0]
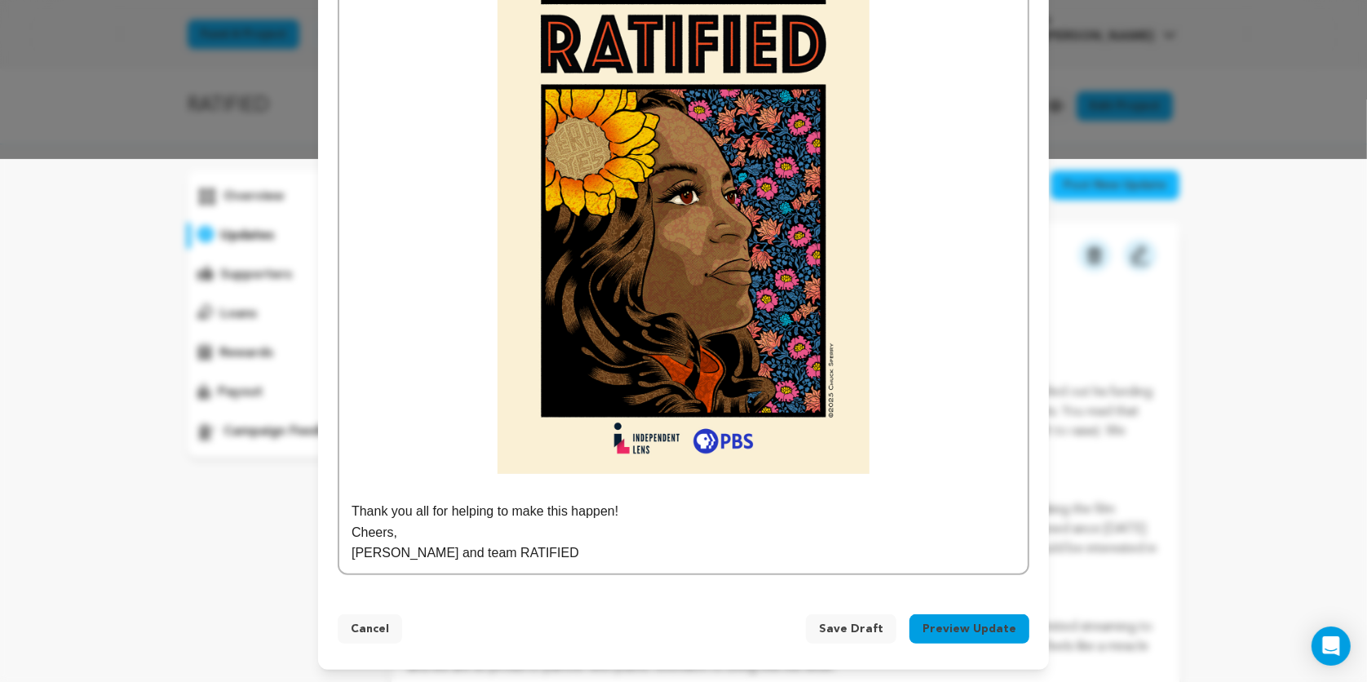
click at [964, 629] on button "Preview Update" at bounding box center [969, 628] width 120 height 29
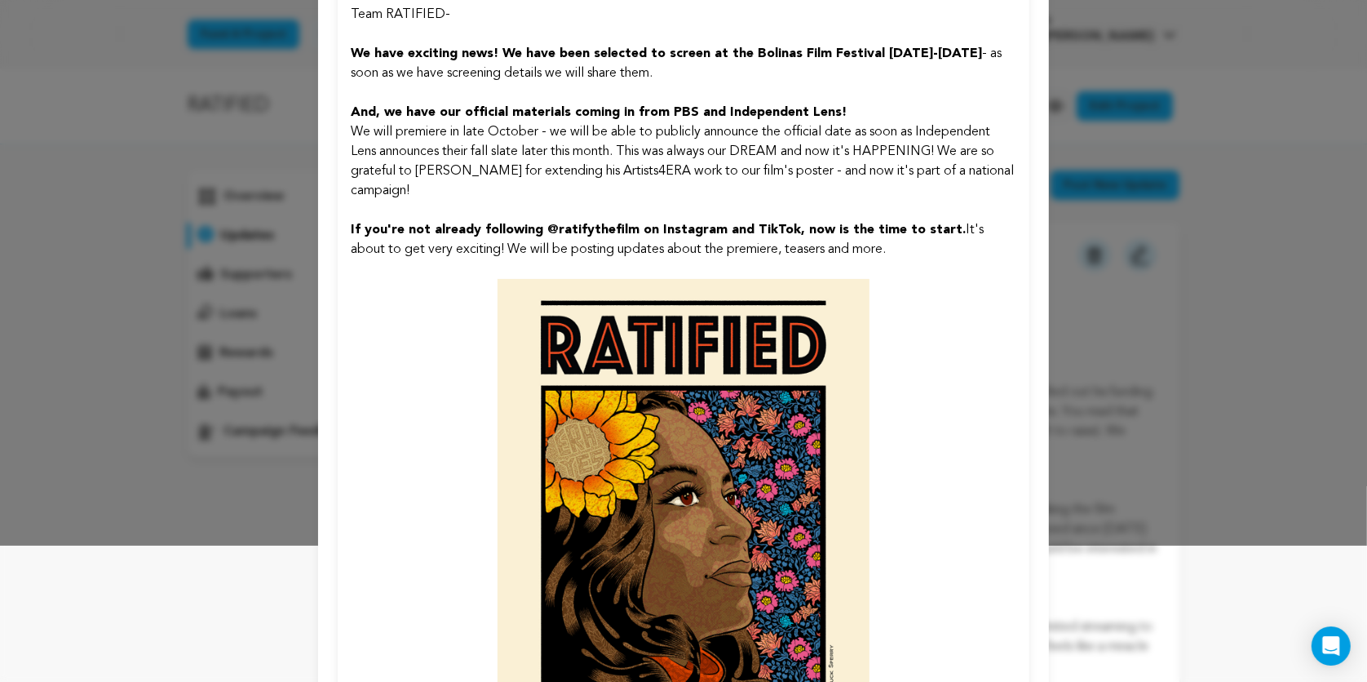
scroll to position [435, 0]
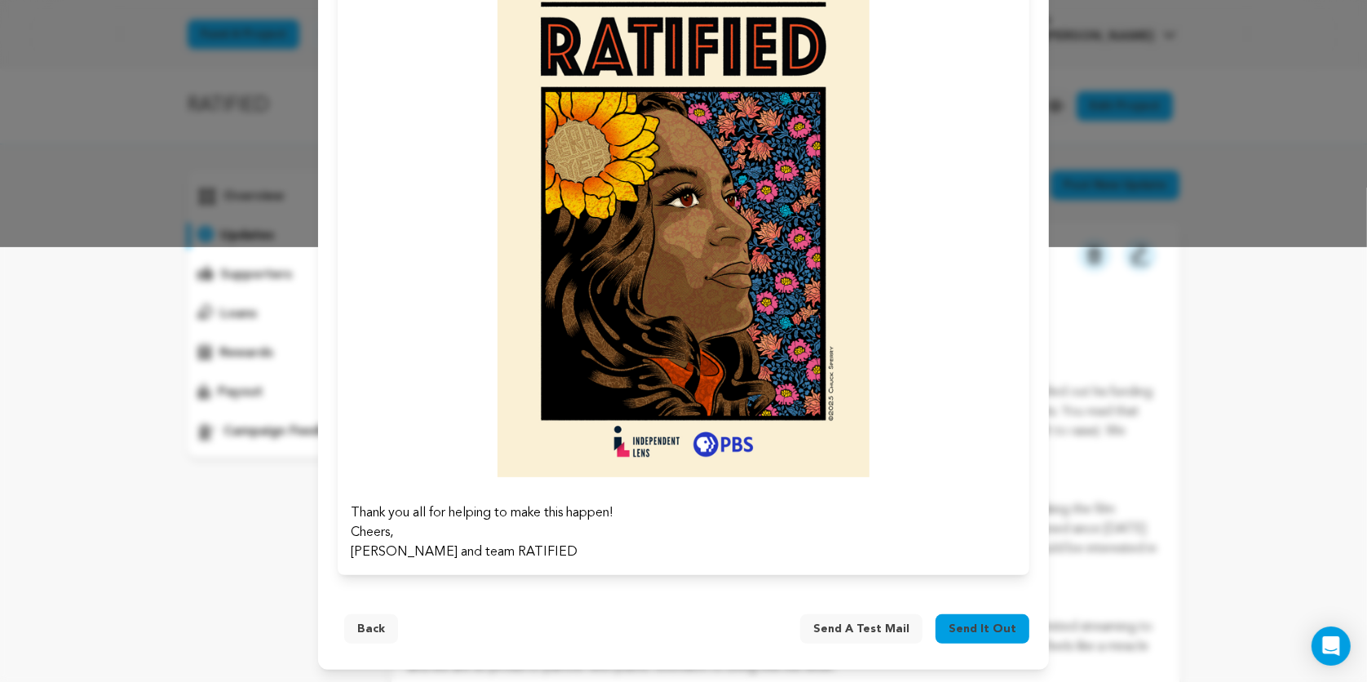
click at [975, 628] on span "Send it out" at bounding box center [982, 628] width 68 height 16
